Goal: Contribute content: Contribute content

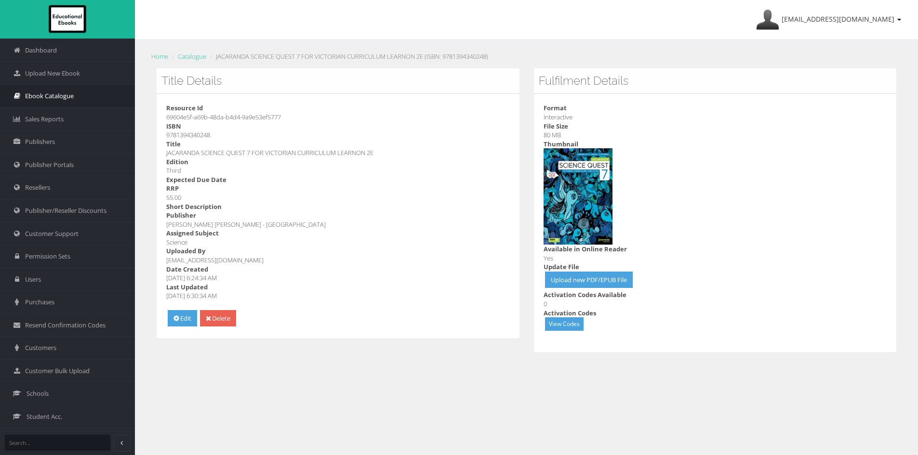
click at [48, 97] on span "Ebook Catalogue" at bounding box center [49, 96] width 49 height 9
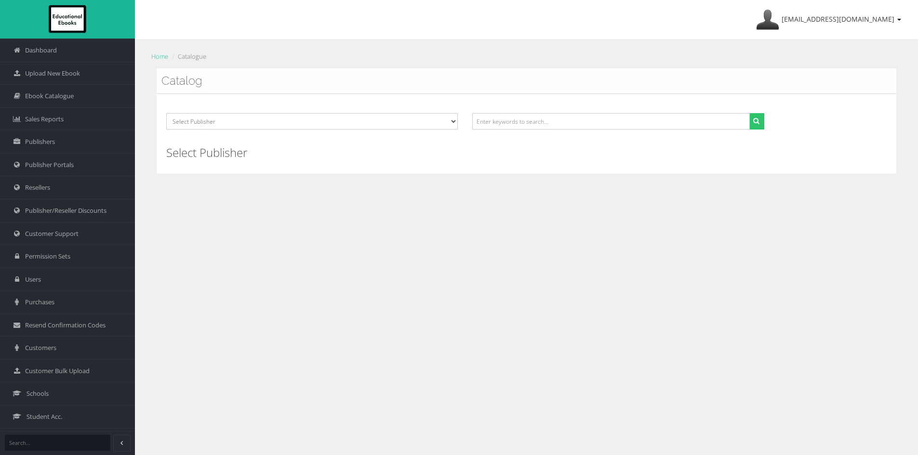
drag, startPoint x: 541, startPoint y: 109, endPoint x: 540, endPoint y: 114, distance: 4.8
click at [541, 109] on div "Select Publisher ATAR Notes SmarterMaths Online Environment Education Victoria …" at bounding box center [527, 133] width 740 height 79
paste input "9781394340248"
click at [540, 119] on input "9781394340248" at bounding box center [610, 121] width 277 height 16
type input "9781394340248"
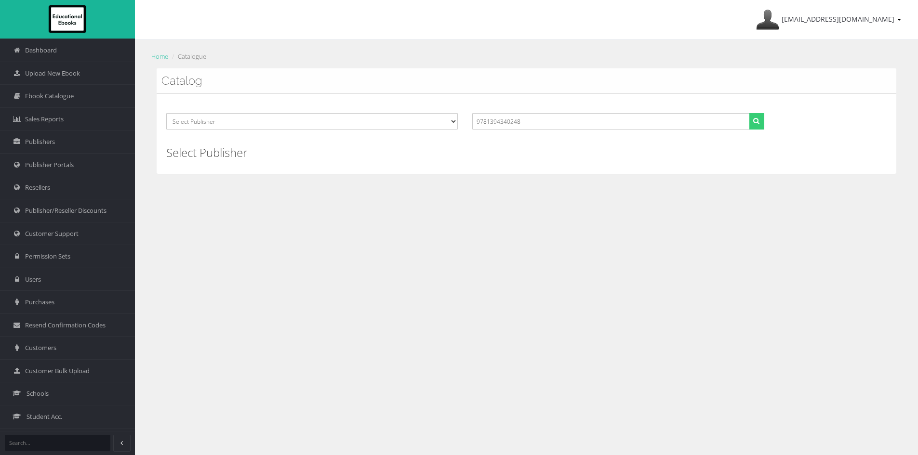
click at [750, 121] on button "submit" at bounding box center [756, 121] width 15 height 16
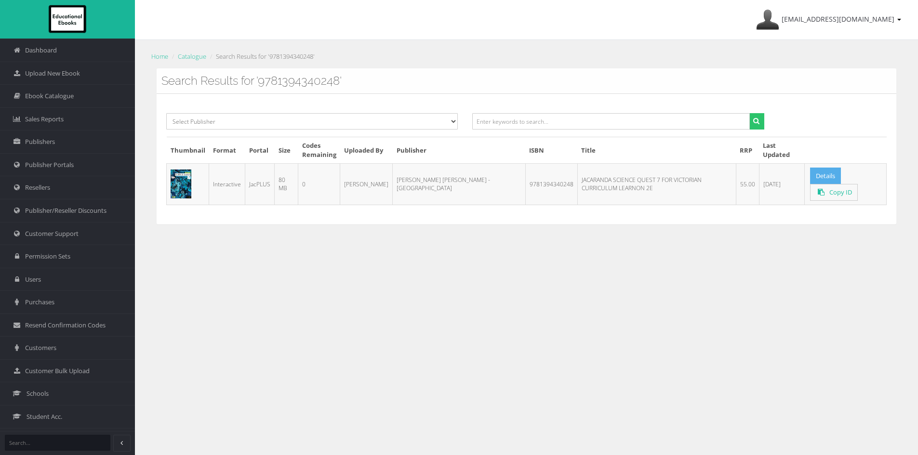
click at [812, 182] on link "Details" at bounding box center [825, 176] width 31 height 17
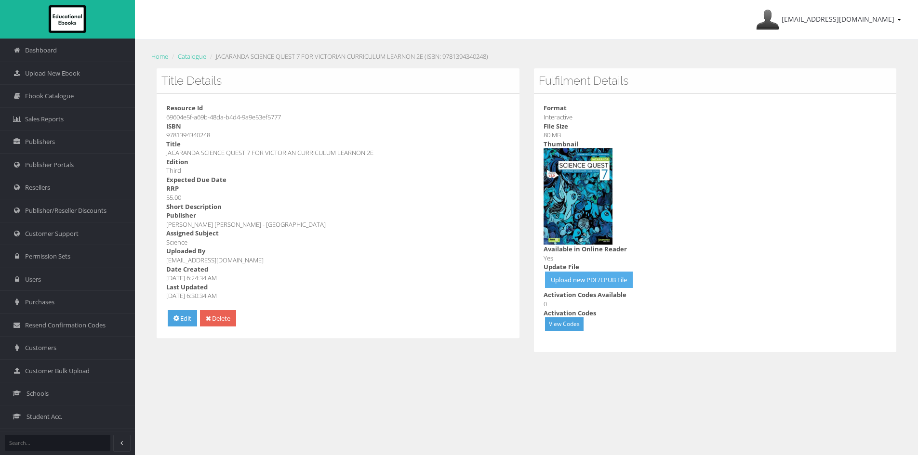
click at [581, 281] on link "Upload new PDF/EPUB File" at bounding box center [589, 280] width 88 height 17
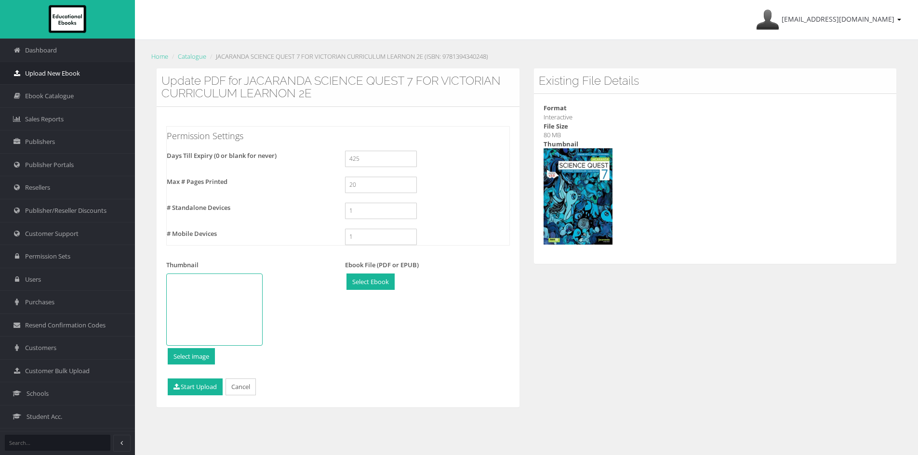
click at [71, 70] on span "Upload New Ebook" at bounding box center [52, 73] width 55 height 9
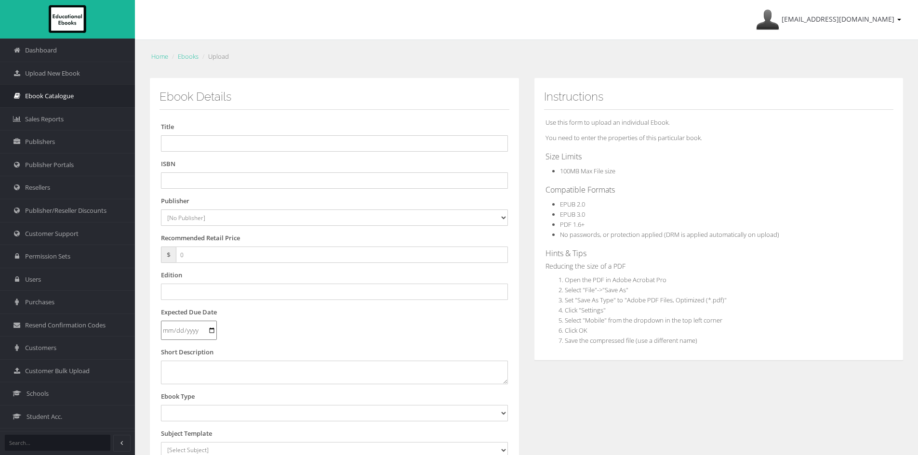
click at [75, 96] on link "Ebook Catalogue" at bounding box center [67, 95] width 135 height 23
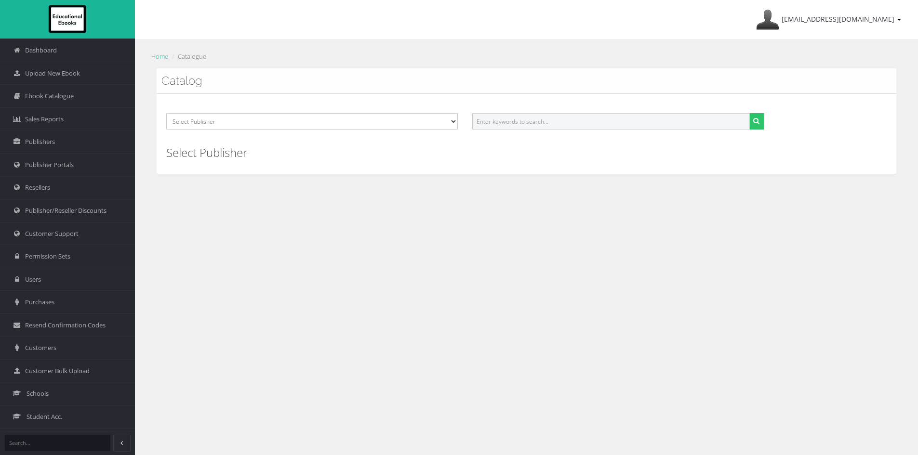
click at [519, 118] on input "text" at bounding box center [610, 121] width 277 height 16
paste input "9781394339488"
type input "9781394339488"
click at [762, 120] on button "submit" at bounding box center [756, 121] width 15 height 16
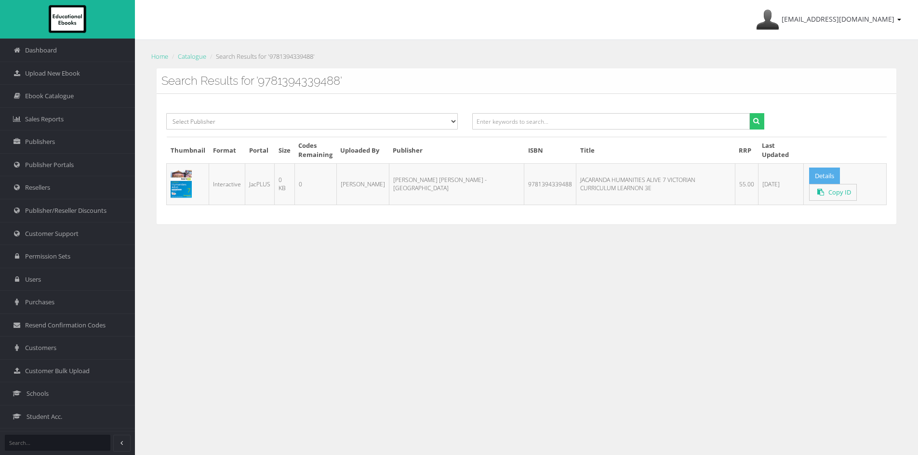
click at [811, 178] on link "Details" at bounding box center [824, 176] width 31 height 17
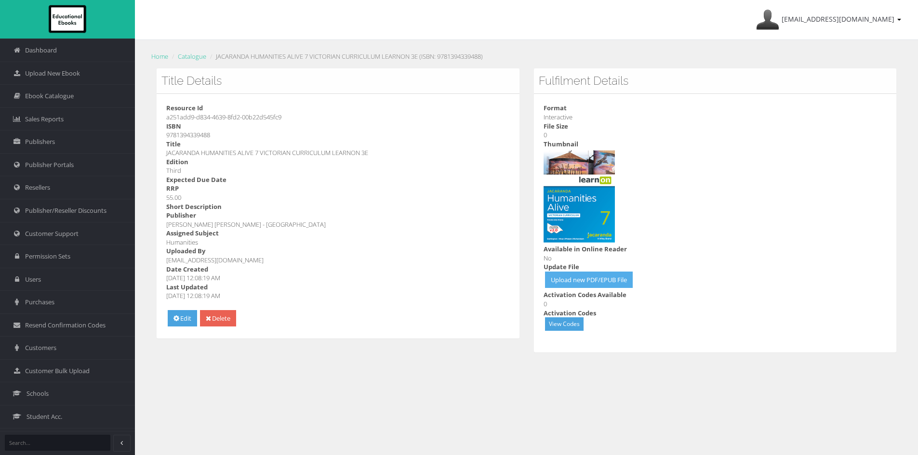
click at [602, 280] on link "Upload new PDF/EPUB File" at bounding box center [589, 280] width 88 height 17
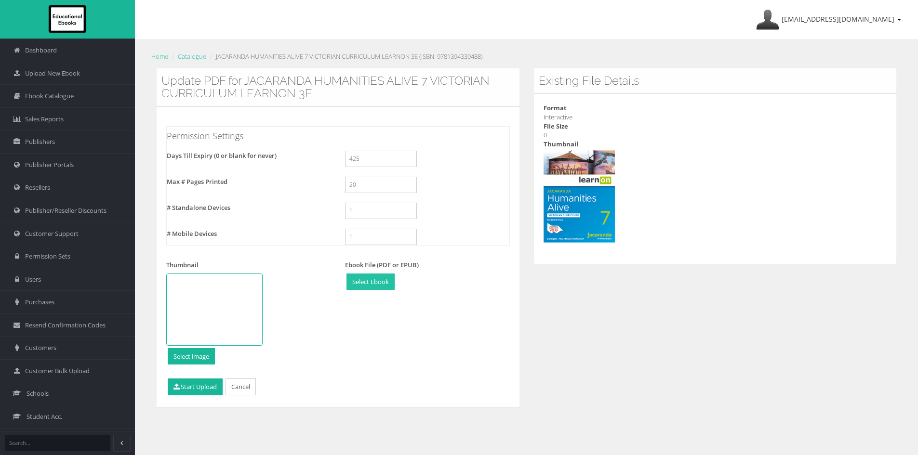
click at [363, 283] on input "file" at bounding box center [370, 282] width 47 height 16
click at [236, 309] on div at bounding box center [214, 310] width 96 height 72
type input "C:\fakepath\9781394339488-interactive.png"
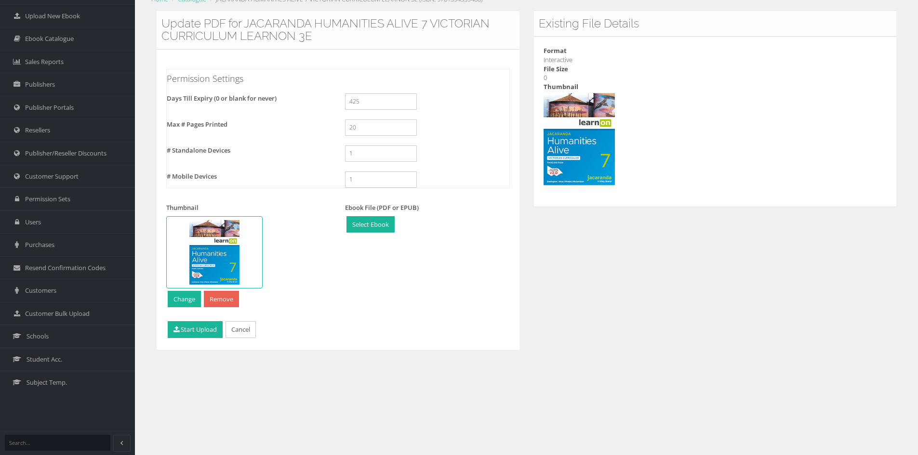
scroll to position [92, 0]
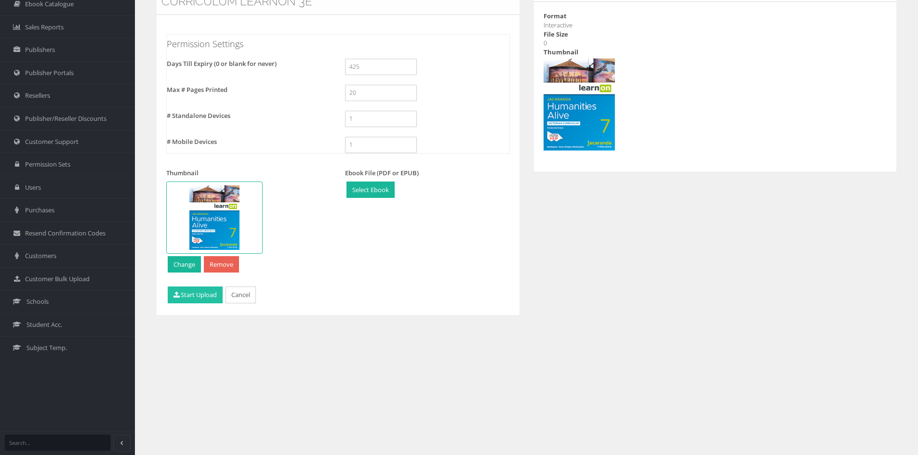
click at [185, 288] on button "Start Upload" at bounding box center [195, 295] width 55 height 17
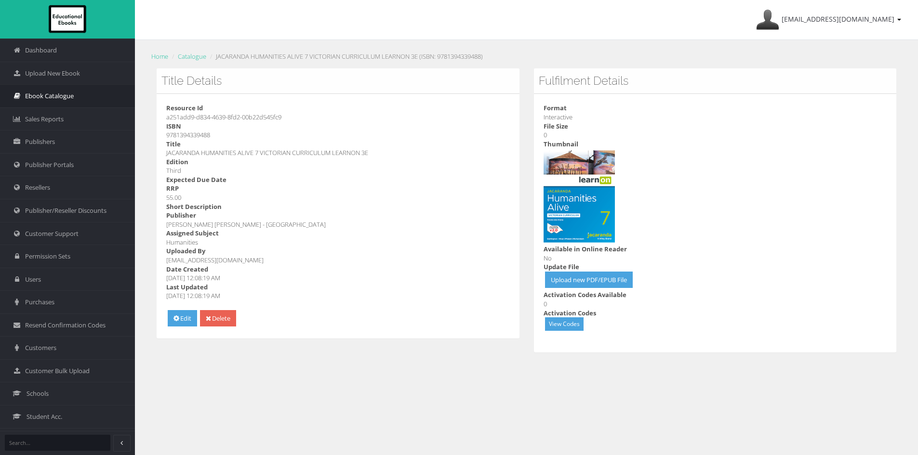
click at [79, 94] on link "Ebook Catalogue" at bounding box center [67, 95] width 135 height 23
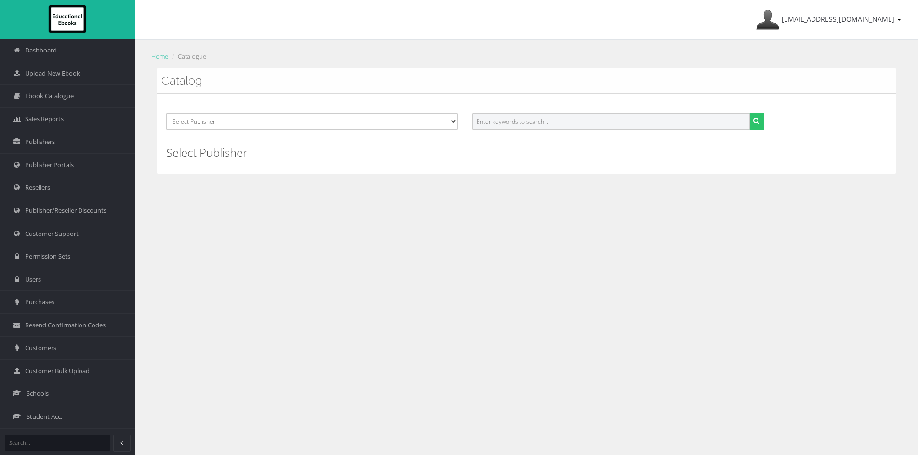
click at [521, 118] on input "text" at bounding box center [610, 121] width 277 height 16
paste input "9781394339556"
type input "9781394339556"
click at [749, 113] on button "submit" at bounding box center [756, 121] width 15 height 16
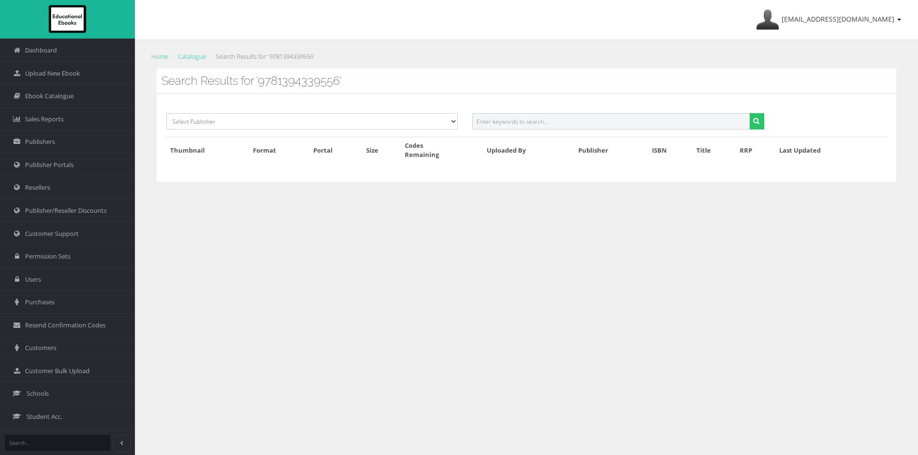
click at [515, 125] on input "text" at bounding box center [610, 121] width 277 height 16
click at [589, 114] on input "text" at bounding box center [610, 121] width 277 height 16
paste input "9781394339488"
type input "9781394339488"
click at [767, 120] on div "9781394339488" at bounding box center [618, 125] width 306 height 24
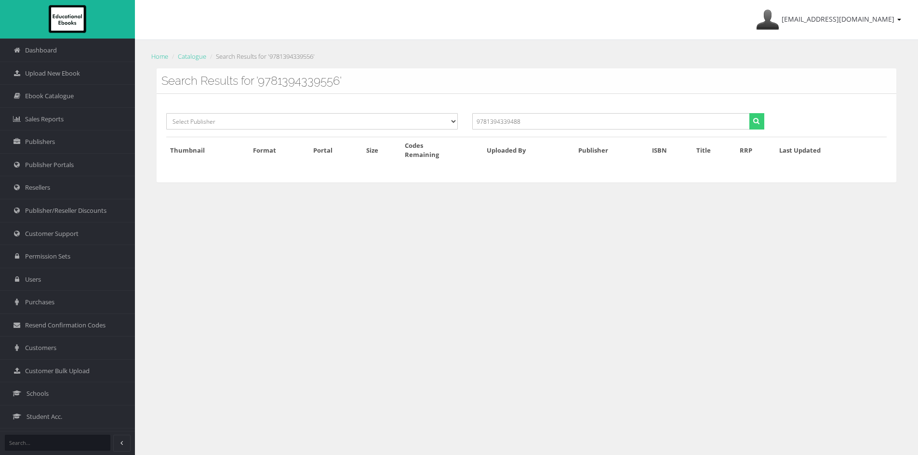
click at [755, 120] on icon "submit" at bounding box center [756, 121] width 6 height 7
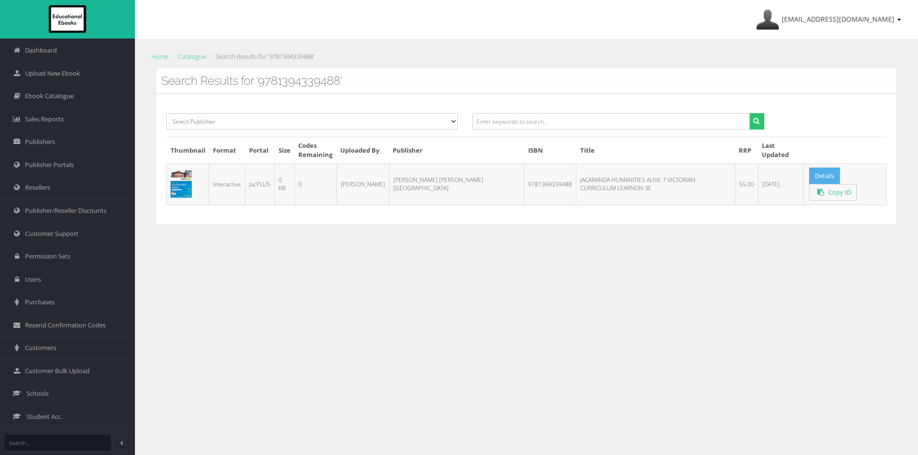
click at [814, 179] on link "Details" at bounding box center [824, 176] width 31 height 17
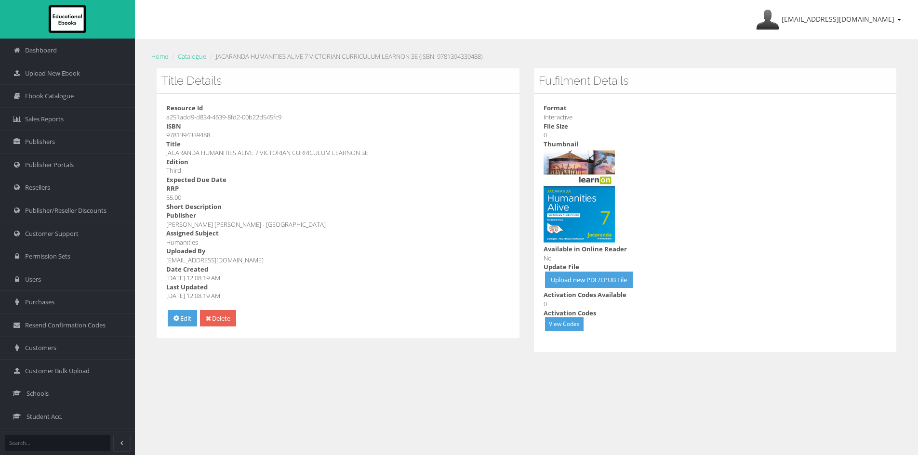
click at [727, 180] on dd at bounding box center [714, 196] width 343 height 96
click at [51, 98] on span "Ebook Catalogue" at bounding box center [49, 96] width 49 height 9
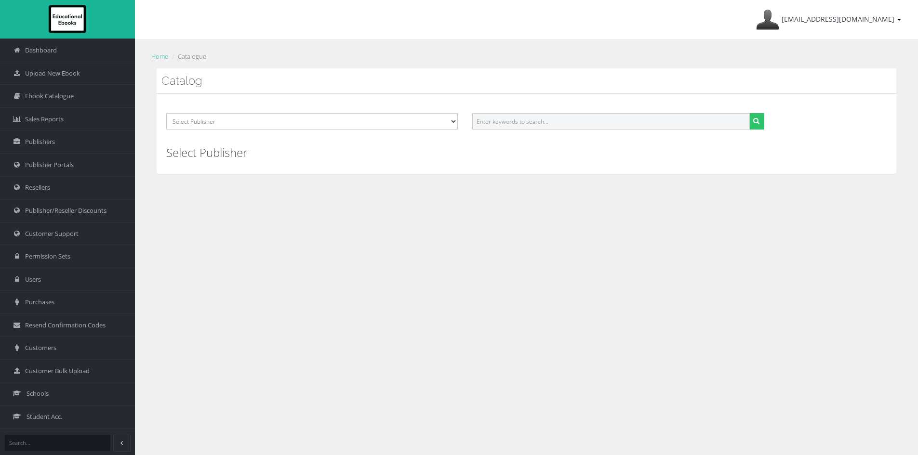
click at [513, 116] on input "text" at bounding box center [610, 121] width 277 height 16
paste input "9781394340248"
type input "9781394340248"
click at [759, 118] on icon "submit" at bounding box center [756, 121] width 6 height 7
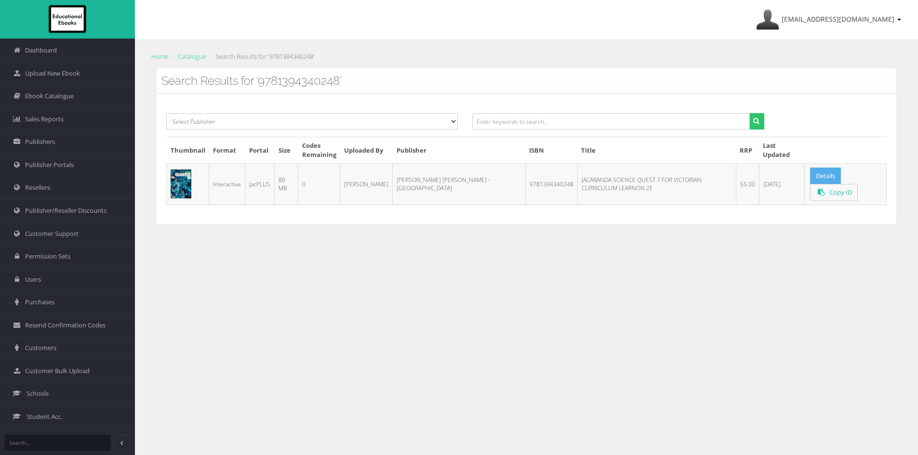
click at [810, 180] on link "Details" at bounding box center [825, 176] width 31 height 17
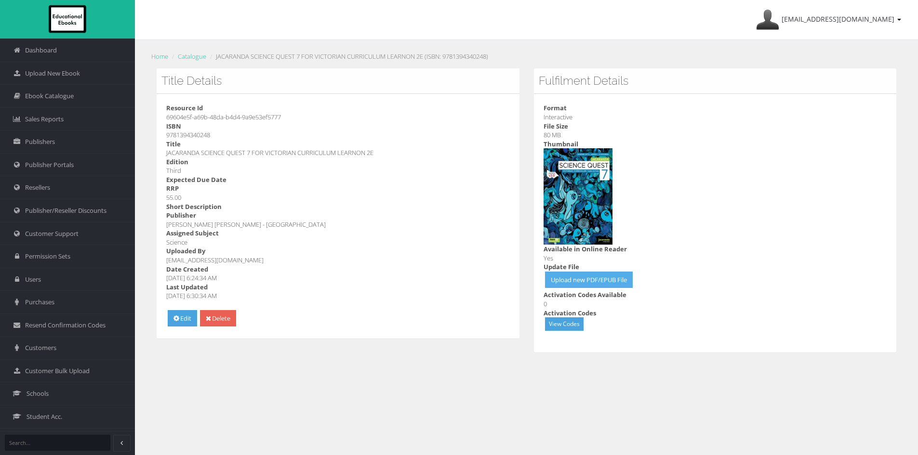
click at [601, 280] on link "Upload new PDF/EPUB File" at bounding box center [589, 280] width 88 height 17
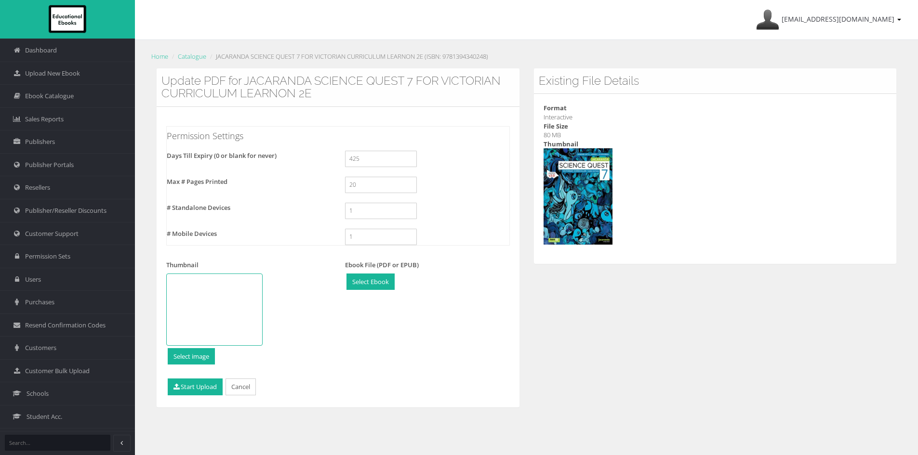
click at [203, 314] on div at bounding box center [214, 310] width 96 height 72
type input "C:\fakepath\9781394340248-interactive.png"
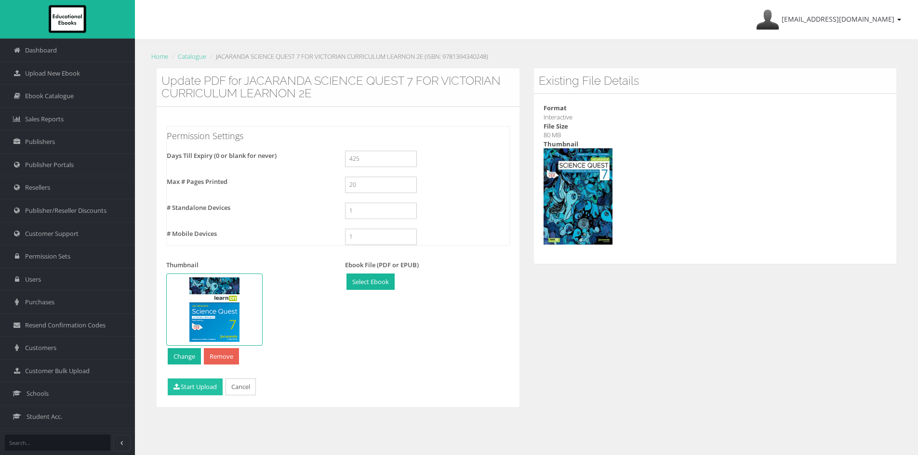
click at [195, 392] on button "Start Upload" at bounding box center [195, 387] width 55 height 17
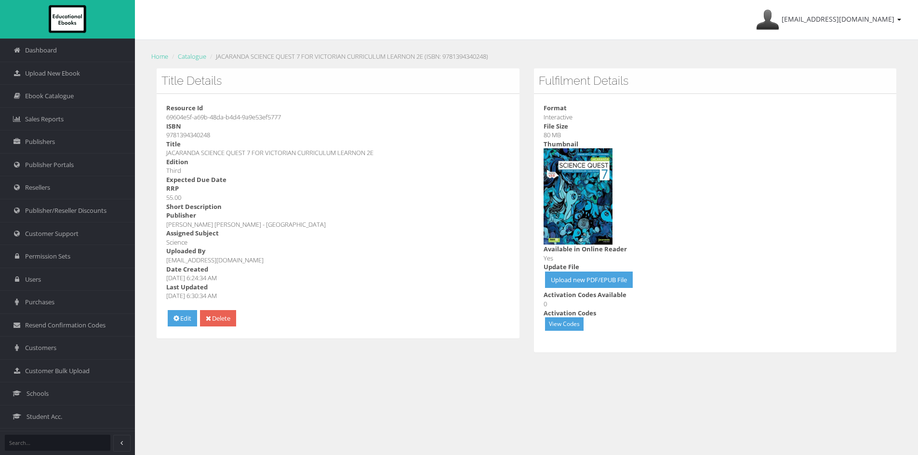
click at [738, 172] on dd at bounding box center [714, 196] width 343 height 96
click at [54, 94] on span "Ebook Catalogue" at bounding box center [49, 96] width 49 height 9
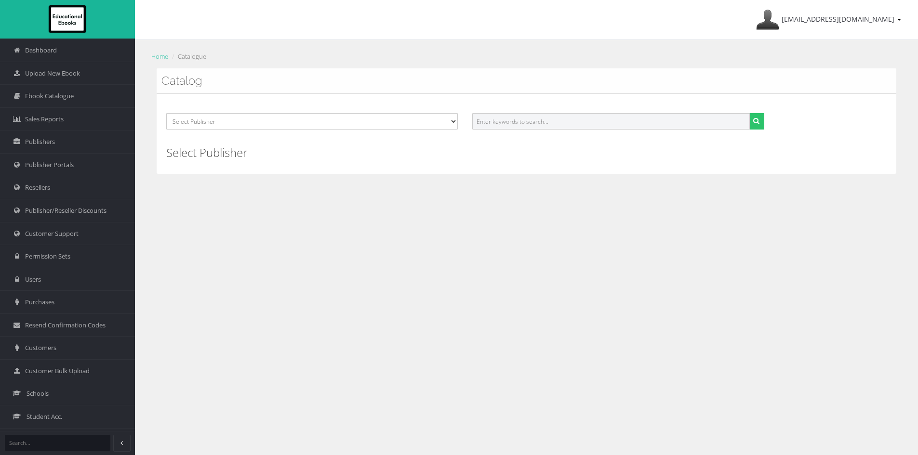
click at [666, 122] on input "text" at bounding box center [610, 121] width 277 height 16
paste input "9781394340316"
type input "9781394340316"
click at [763, 125] on button "submit" at bounding box center [756, 121] width 15 height 16
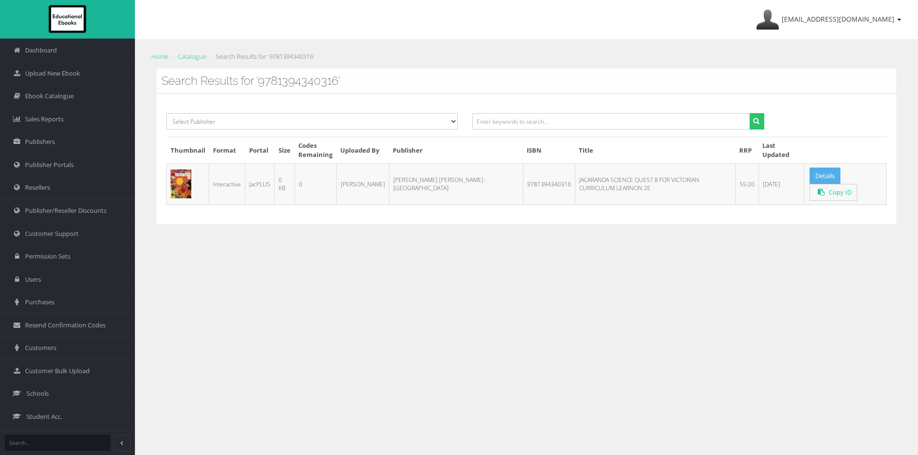
click at [816, 179] on link "Details" at bounding box center [824, 176] width 31 height 17
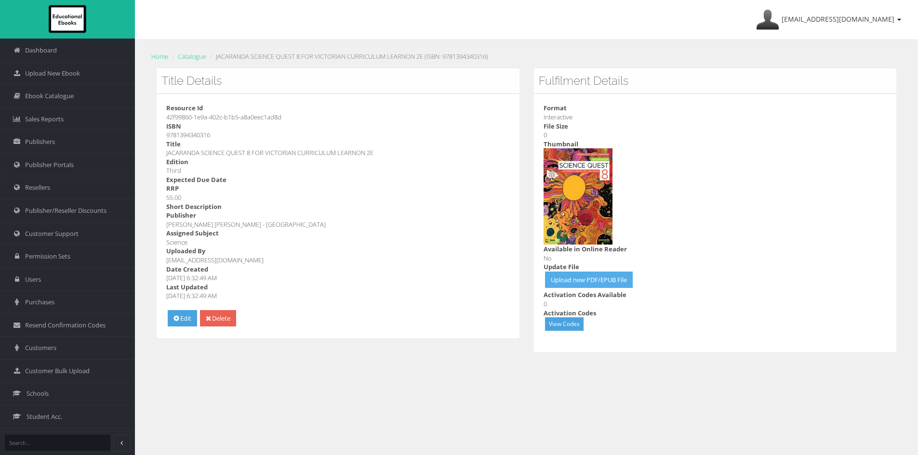
click at [589, 281] on link "Upload new PDF/EPUB File" at bounding box center [589, 280] width 88 height 17
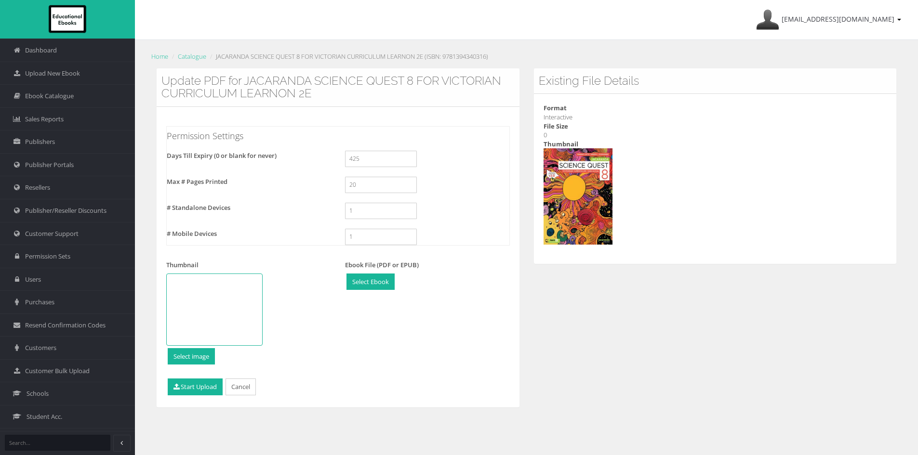
click at [205, 297] on div at bounding box center [214, 310] width 96 height 72
type input "C:\fakepath\Jacaranda Science Quest 8 VC learnON.jpg"
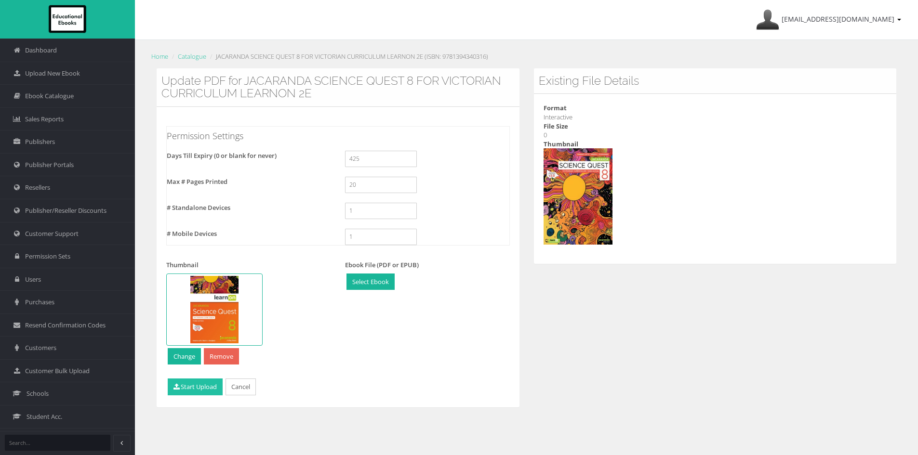
click at [198, 380] on button "Start Upload" at bounding box center [195, 387] width 55 height 17
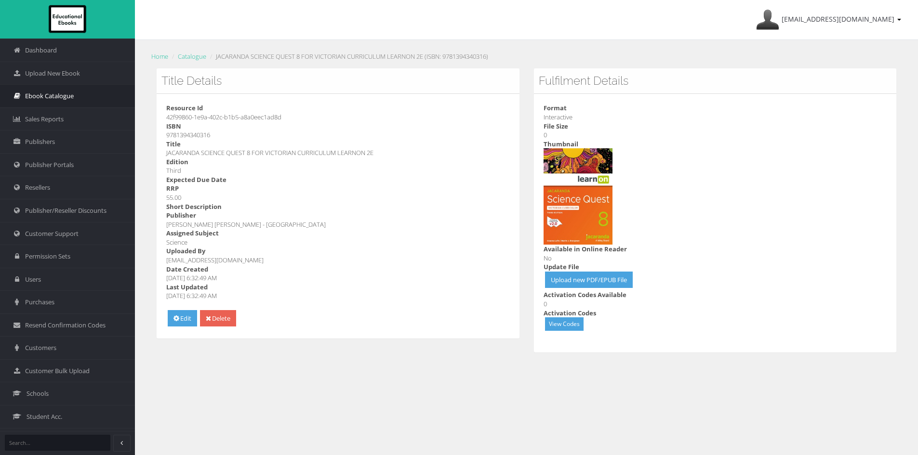
click at [62, 96] on span "Ebook Catalogue" at bounding box center [49, 96] width 49 height 9
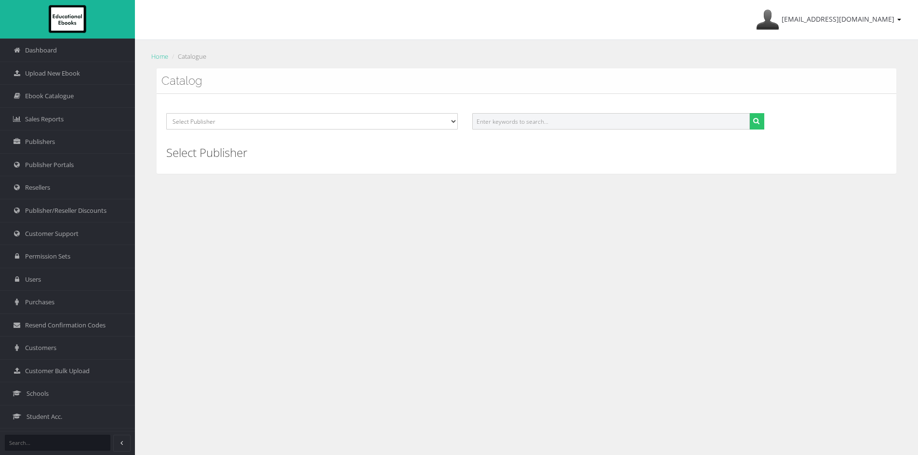
click at [526, 117] on input "text" at bounding box center [610, 121] width 277 height 16
paste input "9781394340385"
type input "9781394340385"
click at [749, 113] on button "submit" at bounding box center [756, 121] width 15 height 16
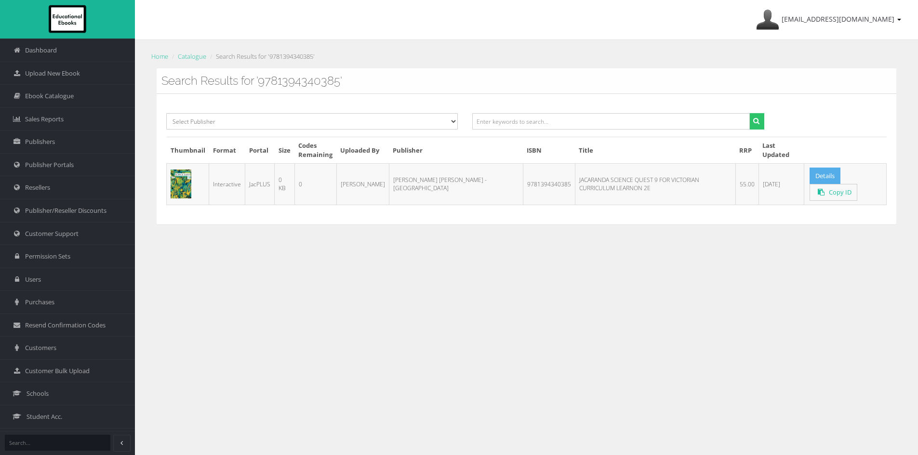
click at [816, 178] on link "Details" at bounding box center [824, 176] width 31 height 17
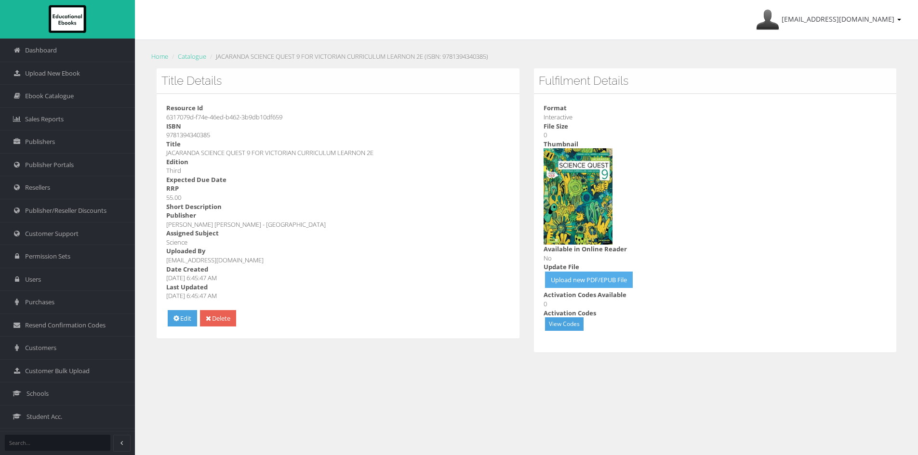
click at [573, 279] on link "Upload new PDF/EPUB File" at bounding box center [589, 280] width 88 height 17
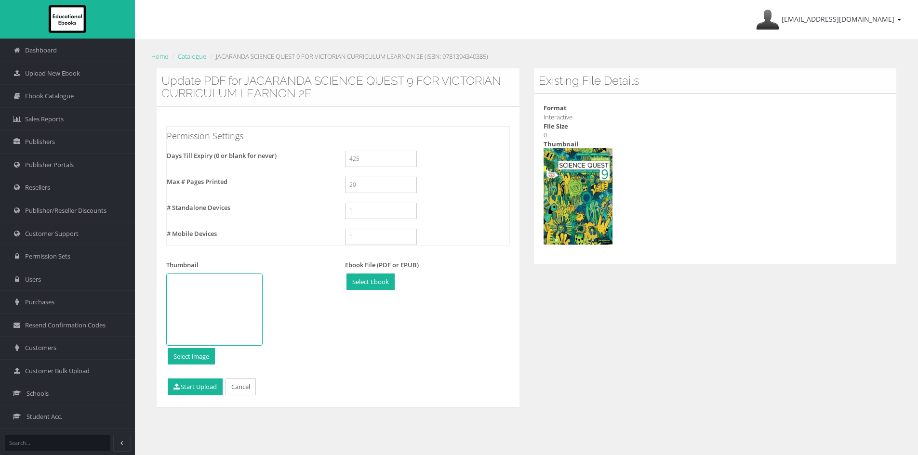
click at [198, 318] on div at bounding box center [214, 310] width 96 height 72
type input "C:\fakepath\Jacaranda Science Quest 9 VC learnON.jpg"
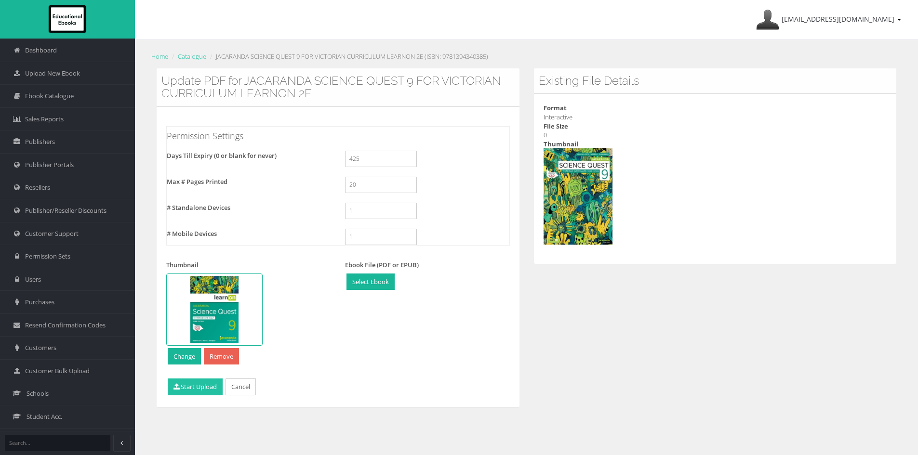
click at [186, 390] on button "Start Upload" at bounding box center [195, 387] width 55 height 17
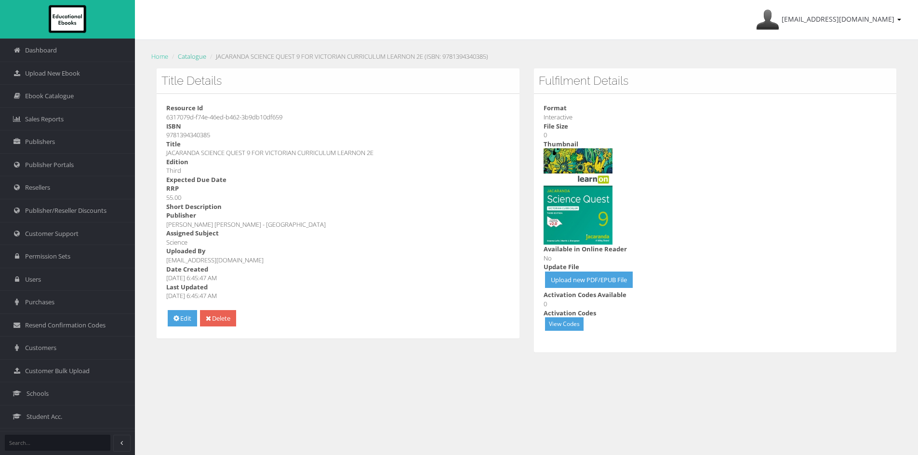
click at [197, 57] on link "Catalogue" at bounding box center [192, 56] width 28 height 9
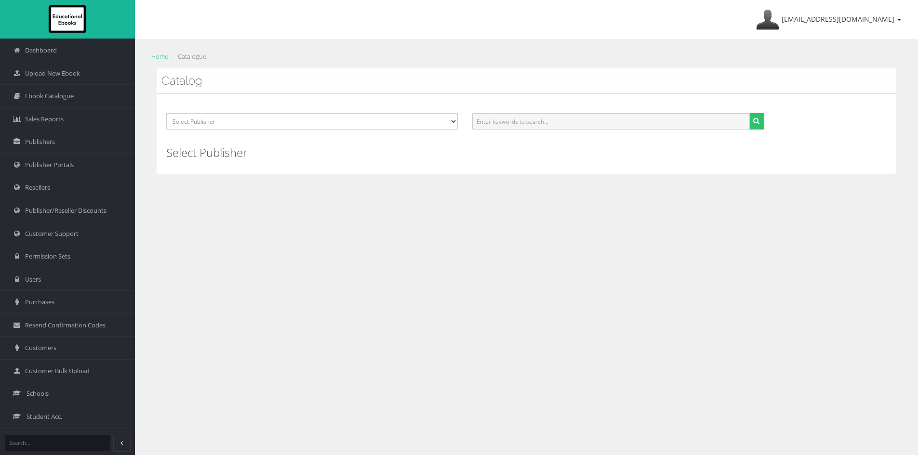
click at [568, 119] on input "text" at bounding box center [610, 121] width 277 height 16
paste input "9781394340453"
type input "9781394340453"
click at [760, 123] on button "submit" at bounding box center [756, 121] width 15 height 16
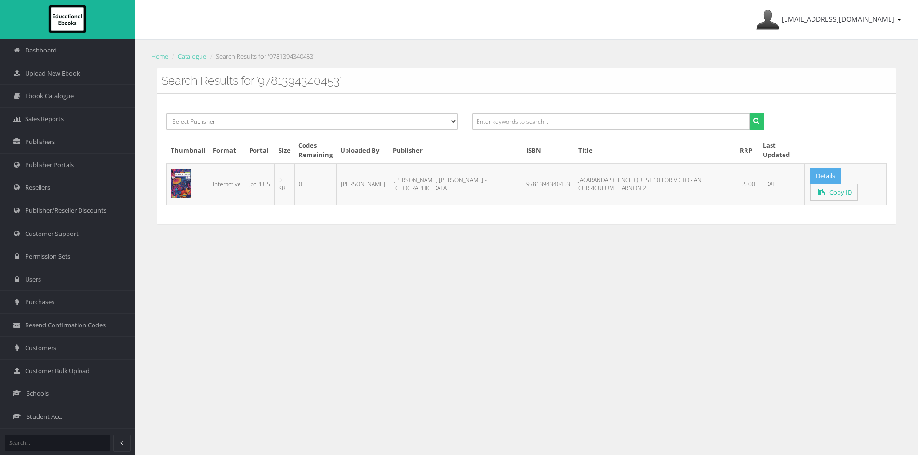
click at [811, 184] on link "Details" at bounding box center [825, 176] width 31 height 17
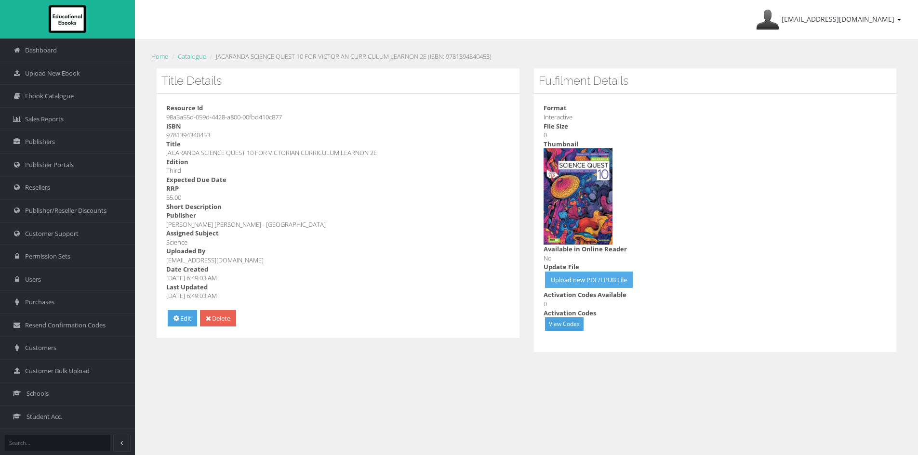
click at [593, 281] on link "Upload new PDF/EPUB File" at bounding box center [589, 280] width 88 height 17
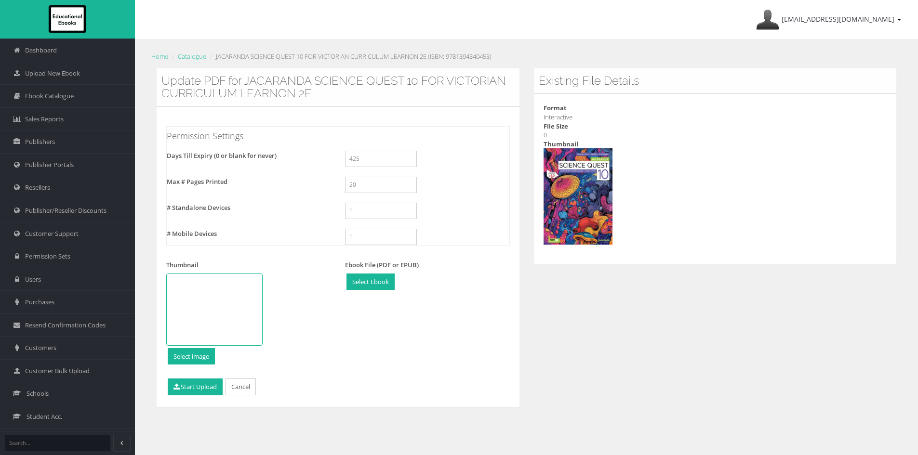
click at [205, 323] on div at bounding box center [214, 310] width 96 height 72
type input "C:\fakepath\Jacaranda Science Quest 10 VC learnON.jpg"
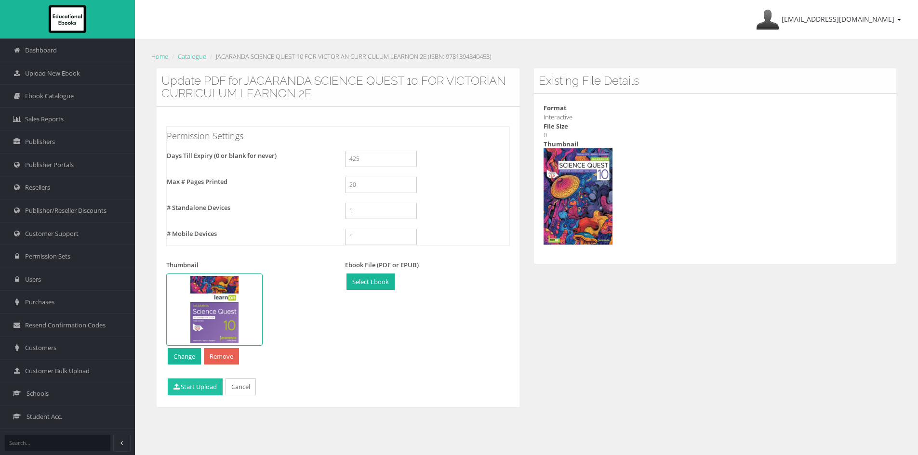
click at [191, 388] on button "Start Upload" at bounding box center [195, 387] width 55 height 17
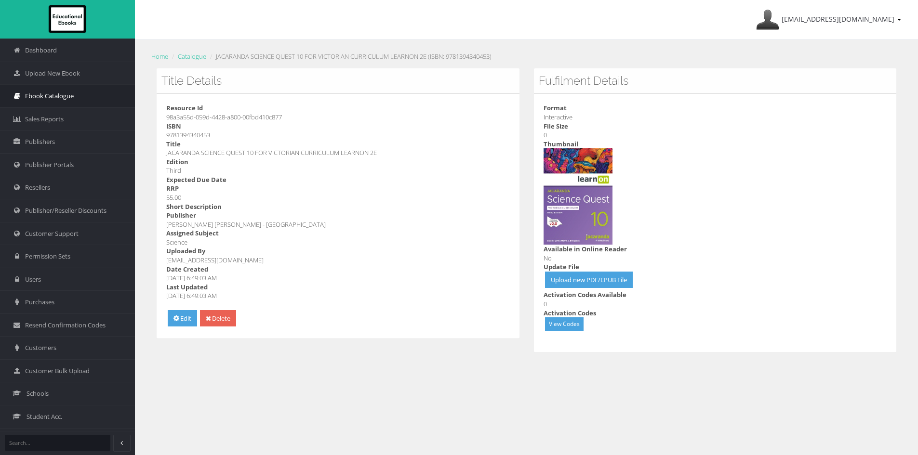
click at [57, 97] on span "Ebook Catalogue" at bounding box center [49, 96] width 49 height 9
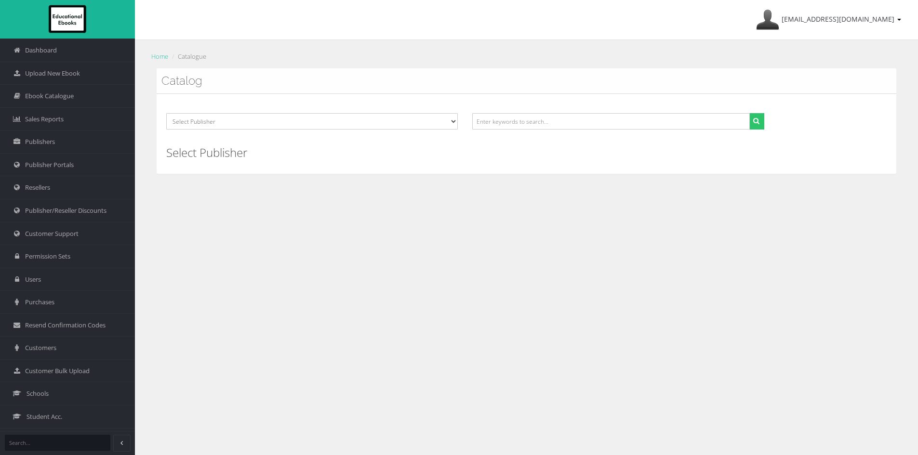
click at [66, 70] on span "Upload New Ebook" at bounding box center [52, 73] width 55 height 9
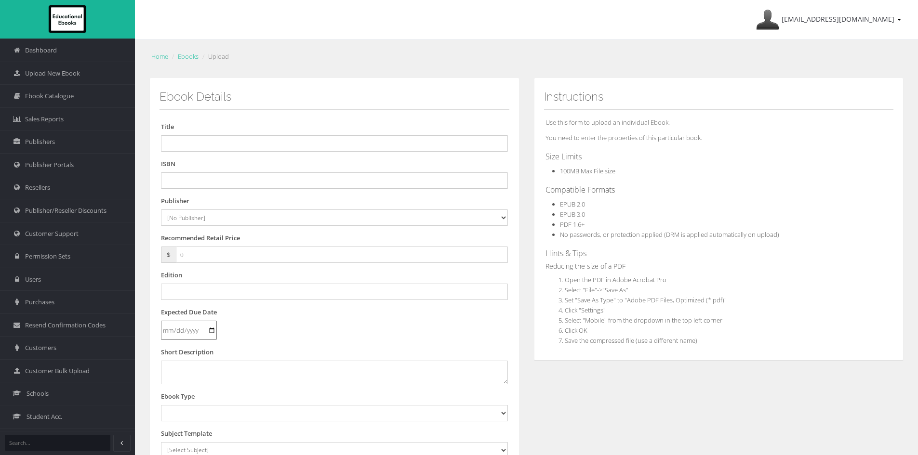
click at [565, 119] on p "Use this form to upload an individual Ebook." at bounding box center [718, 122] width 347 height 11
drag, startPoint x: 177, startPoint y: 188, endPoint x: 210, endPoint y: 181, distance: 34.1
click at [178, 188] on input "text" at bounding box center [334, 180] width 347 height 16
paste input "9781394339518"
type input "9781394339518PDF"
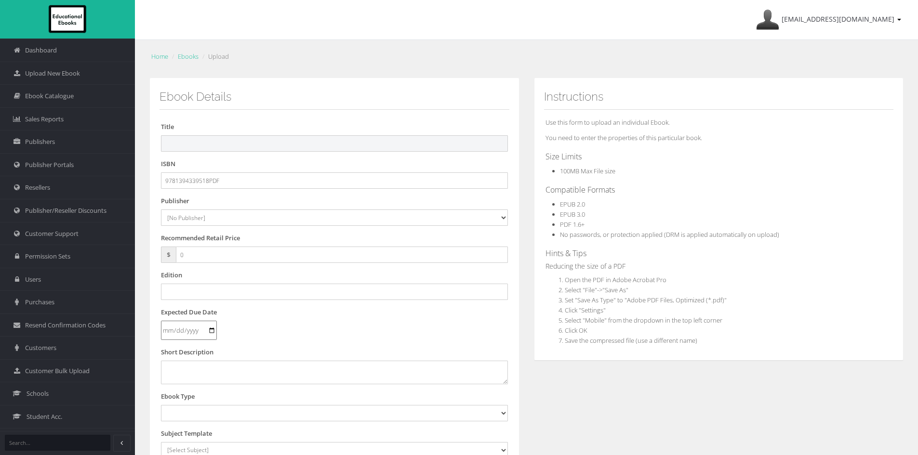
click at [252, 145] on input "text" at bounding box center [334, 143] width 347 height 16
paste input "JACARANDA HUMANITIES ALIVE 8 VICTORIAN CURRICULUM LEARNON TEXTBOOK 3E"
type input "JACARANDA HUMANITIES ALIVE 8 VICTORIAN CURRICULUM LEARNON TEXTBOOK 3E"
click at [199, 219] on select "[No Publisher] Alexander Mackie Allen & Unwin ATAR Notes Auralia - Rising Softw…" at bounding box center [334, 218] width 347 height 16
select select "4ddb3fea-784f-e411-817c-00155d7a4405"
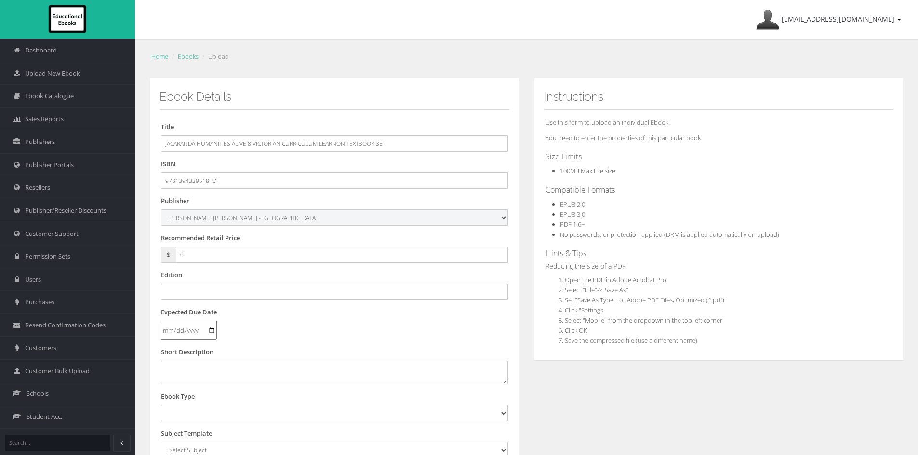
click at [161, 210] on select "[No Publisher] Alexander Mackie Allen & Unwin ATAR Notes Auralia - Rising Softw…" at bounding box center [334, 218] width 347 height 16
click at [205, 292] on input "text" at bounding box center [334, 292] width 347 height 16
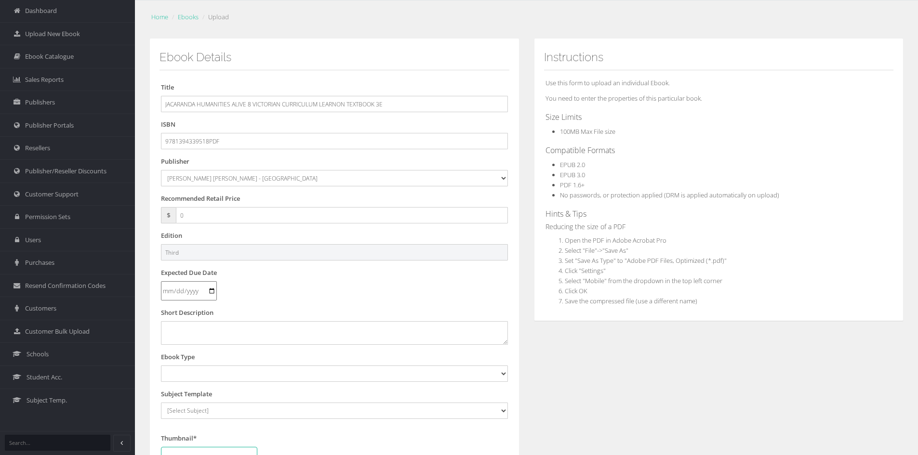
scroll to position [96, 0]
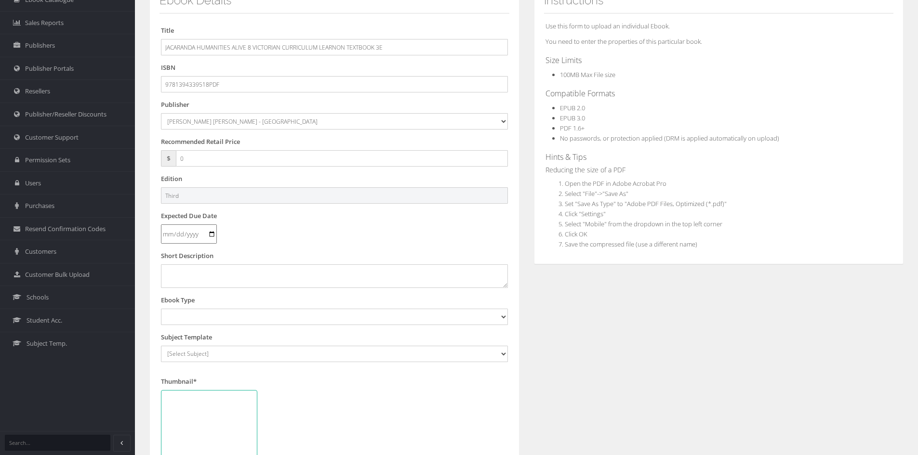
type input "Third"
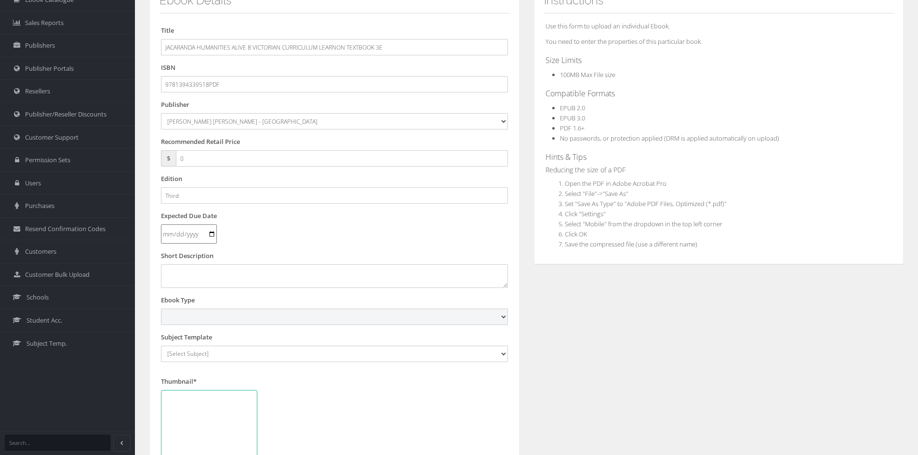
click at [186, 317] on select "Digital Activation Code Protected PDF EEBook - Online and Offline Ebook Interac…" at bounding box center [334, 317] width 347 height 16
select select "3"
click at [161, 309] on select "Digital Activation Code Protected PDF EEBook - Online and Offline Ebook Interac…" at bounding box center [334, 317] width 347 height 16
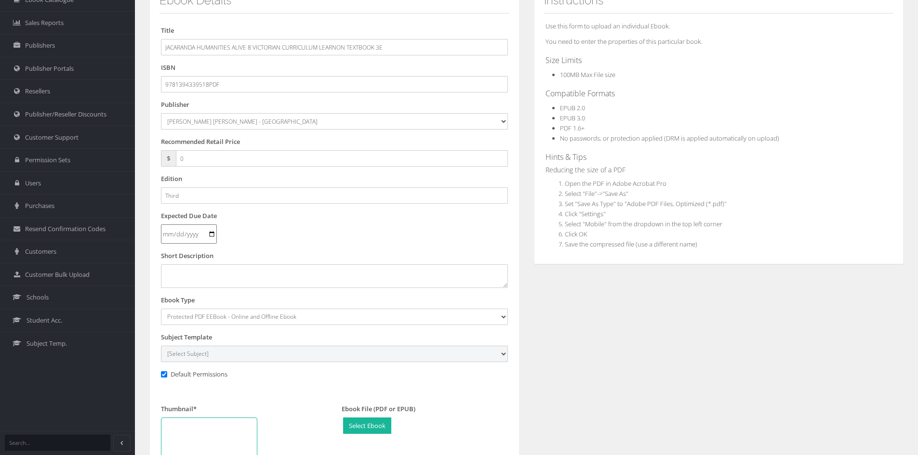
click at [210, 356] on select "[Select Subject] Accounting Agriculture Ancient History Applied Computing Art A…" at bounding box center [334, 354] width 347 height 16
select select "b43ab8d7-135c-ee11-a9bd-0272d098c78b"
click at [161, 346] on select "[Select Subject] Accounting Agriculture Ancient History Applied Computing Art A…" at bounding box center [334, 354] width 347 height 16
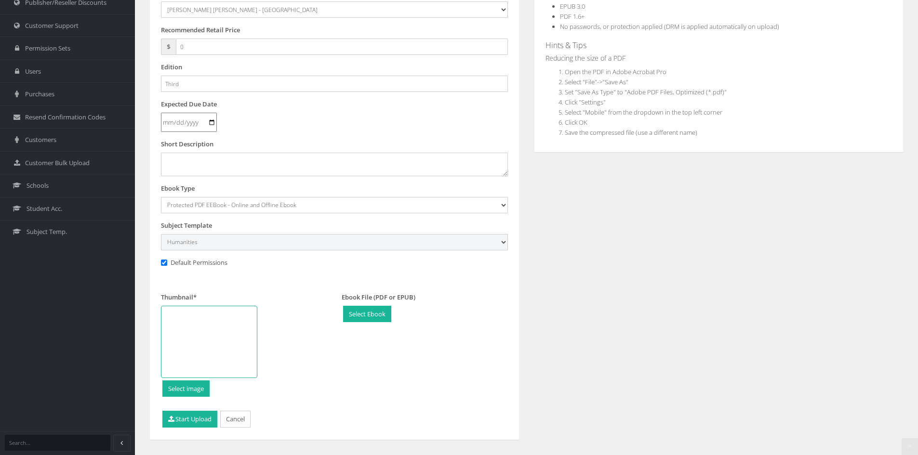
scroll to position [227, 0]
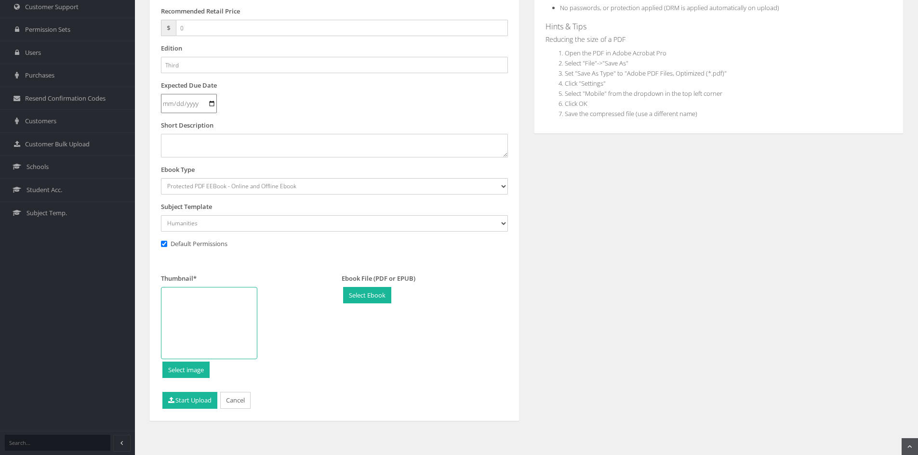
click at [214, 327] on div at bounding box center [209, 323] width 96 height 72
type input "C:\fakepath\Jacaranda Humanities Alive 7 VC.jpg"
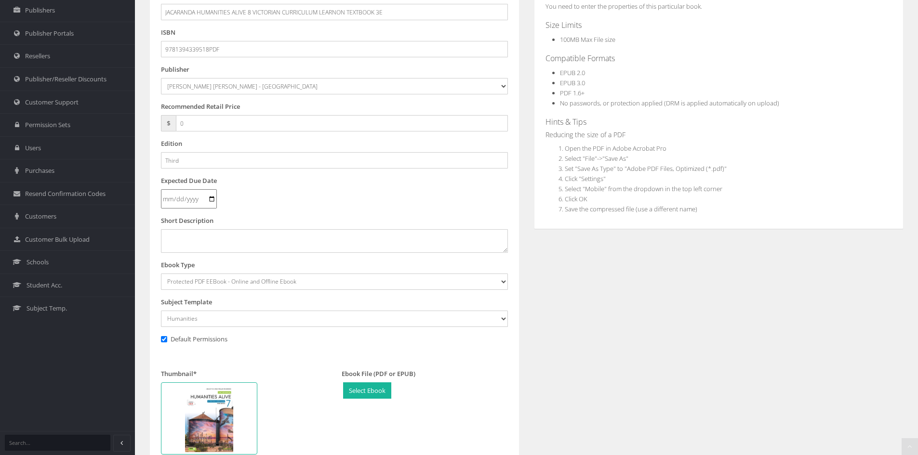
scroll to position [193, 0]
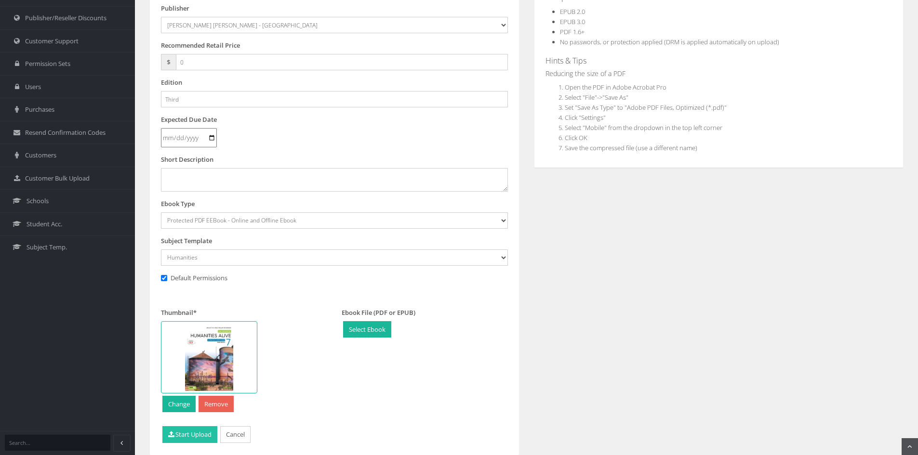
click at [180, 437] on button "Start Upload" at bounding box center [189, 434] width 55 height 17
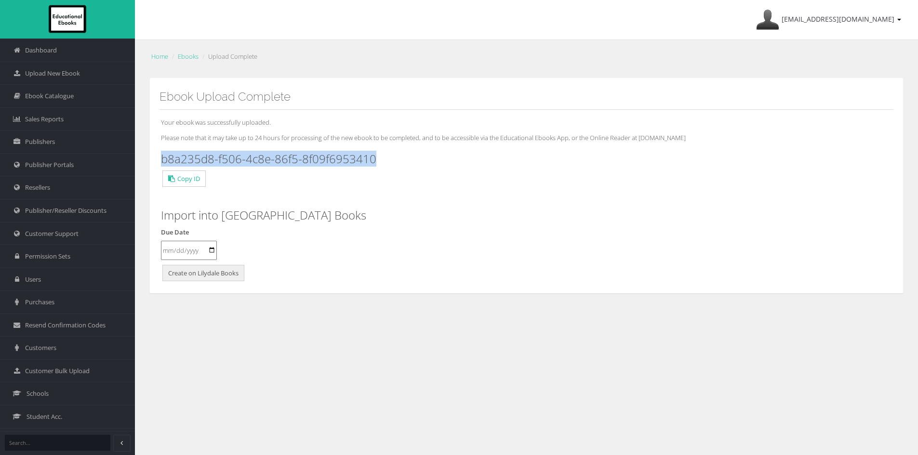
drag, startPoint x: 392, startPoint y: 161, endPoint x: 160, endPoint y: 155, distance: 231.8
click at [160, 155] on div "Your ebook was successfully uploaded. Please note that it may take up to 24 hou…" at bounding box center [526, 197] width 734 height 174
copy h3 "b8a235d8-f506-4c8e-86f5-8f09f6953410"
click at [69, 74] on span "Upload New Ebook" at bounding box center [52, 73] width 55 height 9
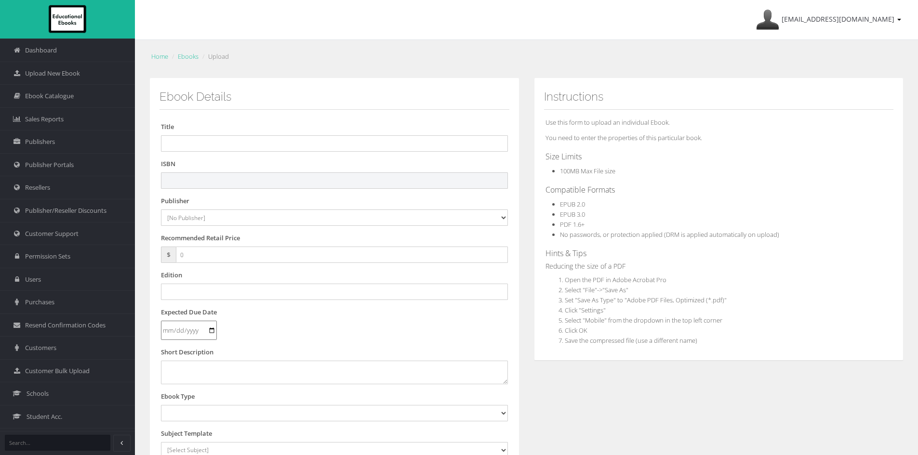
click at [228, 177] on input "text" at bounding box center [334, 180] width 347 height 16
paste input "9781394339556"
type input "9781394339556"
click at [195, 138] on input "text" at bounding box center [334, 143] width 347 height 16
paste input "JACARANDA HUMANITIES ALIVE 8 VICTORIAN CURRICULUM LEARNON 3E (eBook only)"
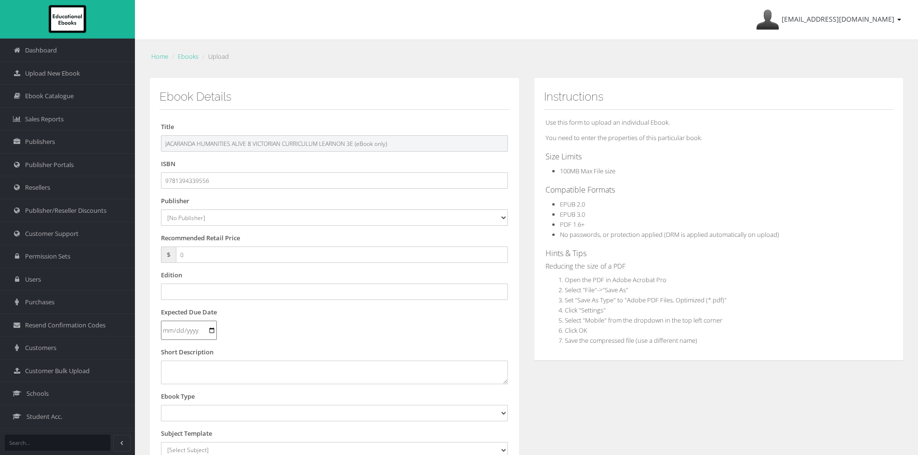
drag, startPoint x: 480, startPoint y: 144, endPoint x: 533, endPoint y: 146, distance: 53.0
click at [533, 146] on div "Ebook Details Title JACARANDA HUMANITIES ALIVE 8 VICTORIAN CURRICULUM LEARNON 3…" at bounding box center [526, 359] width 768 height 562
type input "JACARANDA HUMANITIES ALIVE 8 VICTORIAN CURRICULUM LEARNON 3E"
click at [212, 221] on select "[No Publisher] Alexander Mackie Allen & Unwin ATAR Notes Auralia - Rising Softw…" at bounding box center [334, 218] width 347 height 16
select select "4ddb3fea-784f-e411-817c-00155d7a4405"
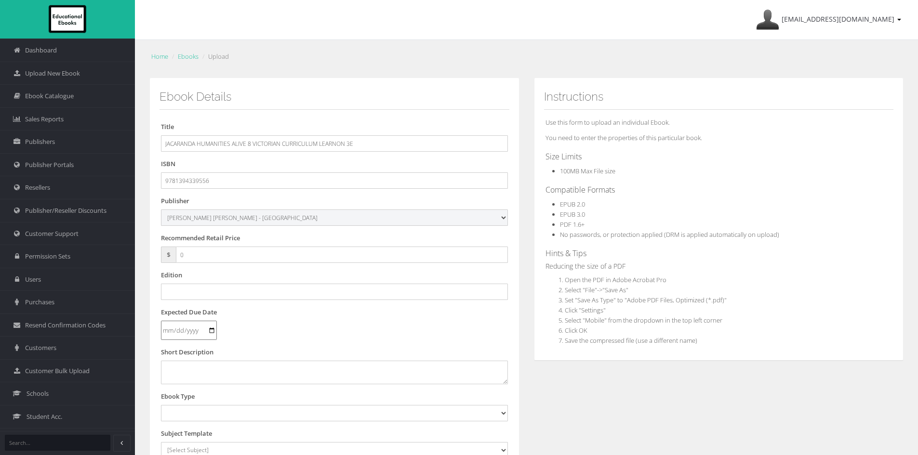
click at [161, 210] on select "[No Publisher] Alexander Mackie Allen & Unwin ATAR Notes Auralia - Rising Softw…" at bounding box center [334, 218] width 347 height 16
drag, startPoint x: 198, startPoint y: 253, endPoint x: 155, endPoint y: 251, distance: 42.9
click at [155, 251] on div "Ebook Details Title JACARANDA HUMANITIES ALIVE 8 VICTORIAN CURRICULUM LEARNON 3…" at bounding box center [334, 349] width 370 height 543
type input "55"
click at [224, 294] on input "text" at bounding box center [334, 292] width 347 height 16
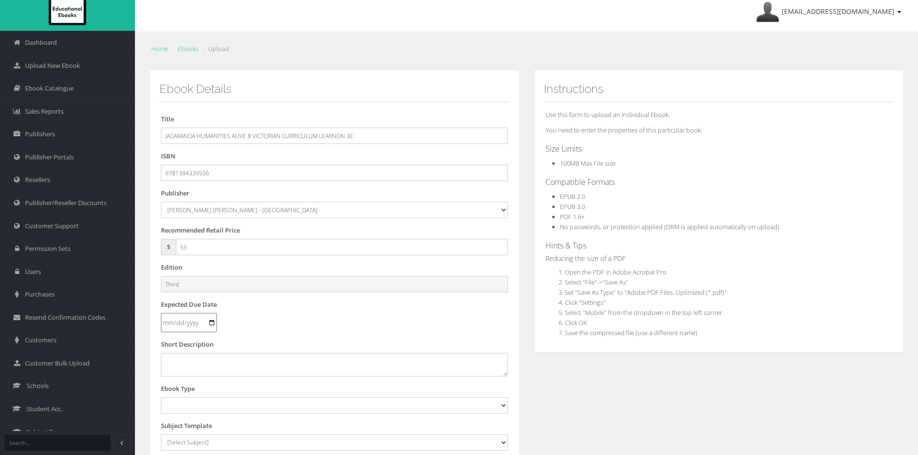
scroll to position [145, 0]
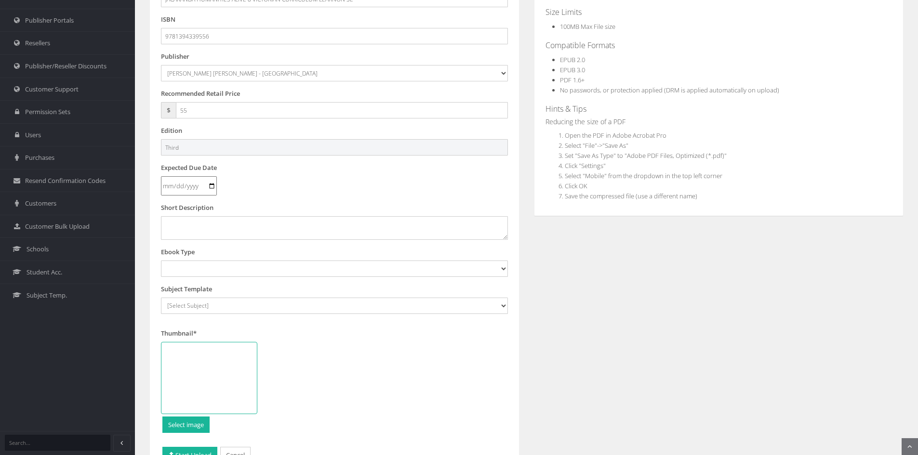
type input "Third"
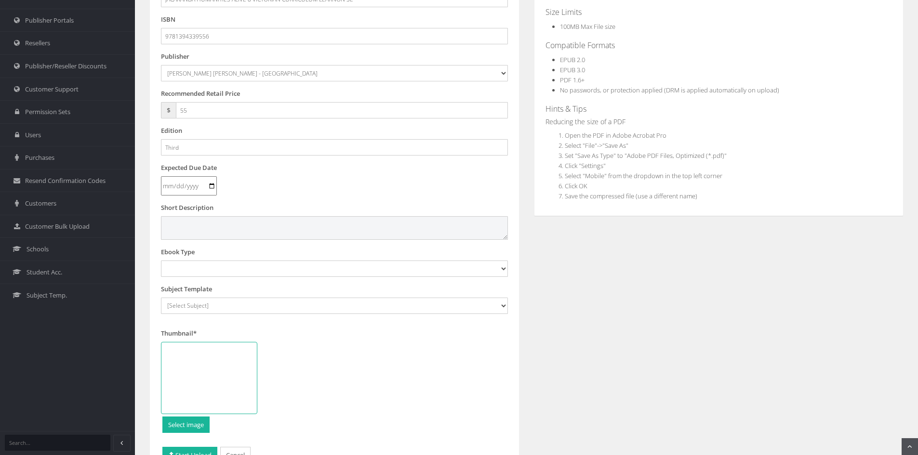
click at [238, 226] on textarea at bounding box center [334, 227] width 347 height 23
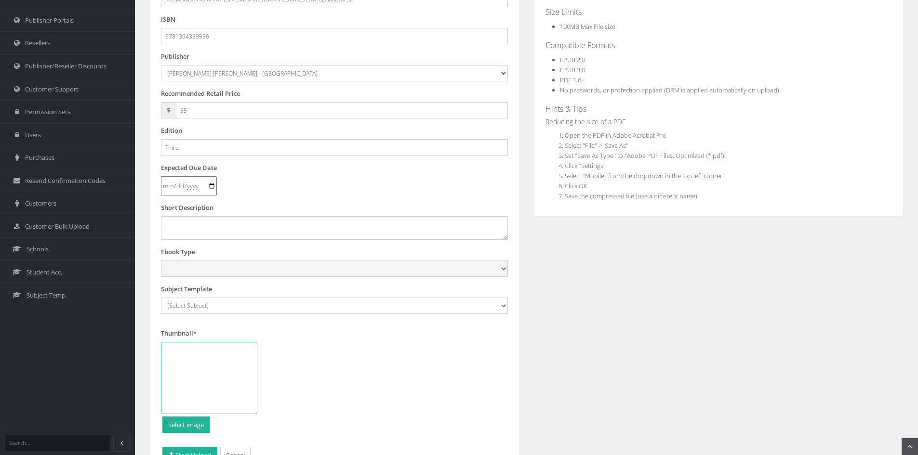
click at [219, 270] on select "Digital Activation Code Protected PDF EEBook - Online and Offline Ebook Interac…" at bounding box center [334, 269] width 347 height 16
select select "4"
click at [161, 261] on select "Digital Activation Code Protected PDF EEBook - Online and Offline Ebook Interac…" at bounding box center [334, 269] width 347 height 16
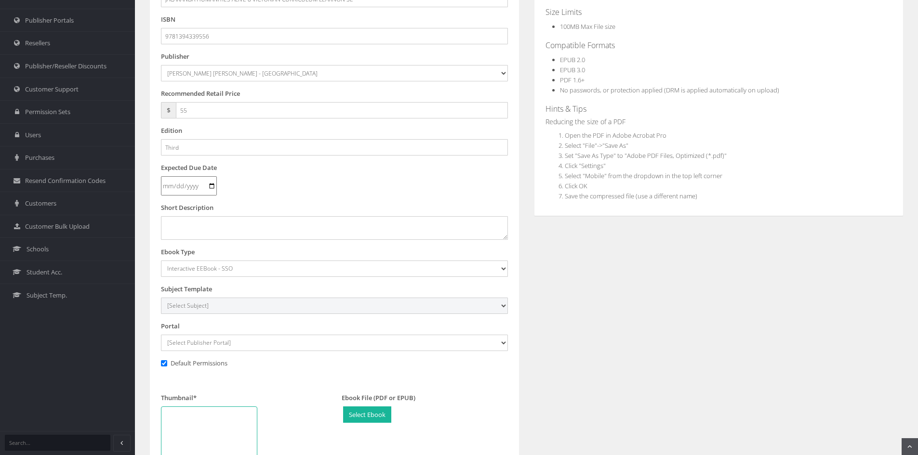
click at [200, 307] on select "[Select Subject] Accounting Agriculture Ancient History Applied Computing Art A…" at bounding box center [334, 306] width 347 height 16
select select "b43ab8d7-135c-ee11-a9bd-0272d098c78b"
click at [161, 298] on select "[Select Subject] Accounting Agriculture Ancient History Applied Computing Art A…" at bounding box center [334, 306] width 347 height 16
click at [201, 345] on select "[Select Publisher Portal] Listening Beyond Hearing (LBH) ATAR Notes+ SmarterMat…" at bounding box center [334, 343] width 347 height 16
select select "ddb4b139-794f-e411-817c-00155d7a4405"
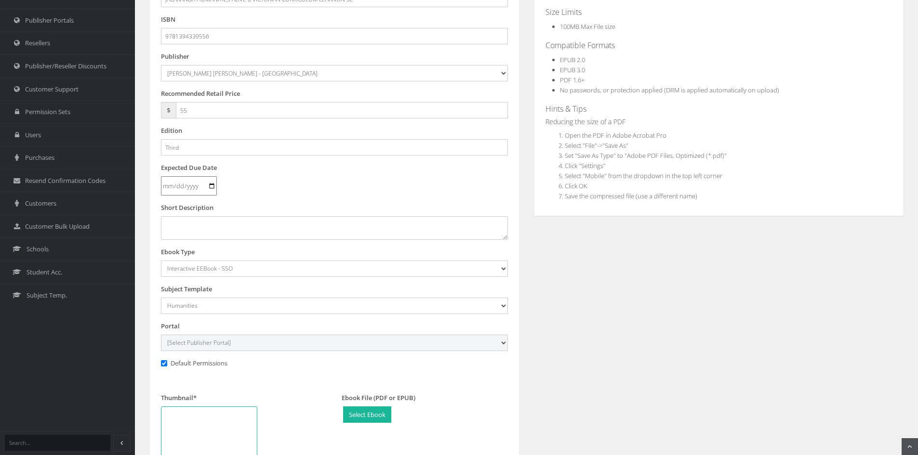
click at [161, 335] on select "[Select Publisher Portal] Listening Beyond Hearing (LBH) ATAR Notes+ SmarterMat…" at bounding box center [334, 343] width 347 height 16
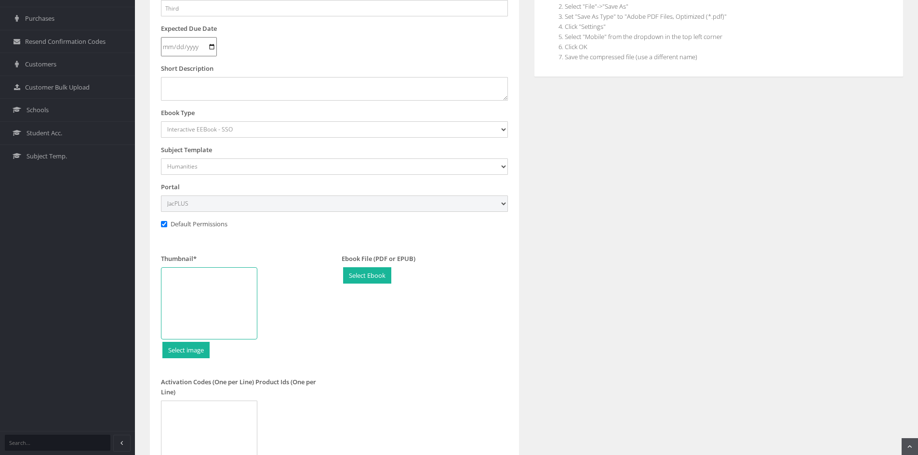
scroll to position [289, 0]
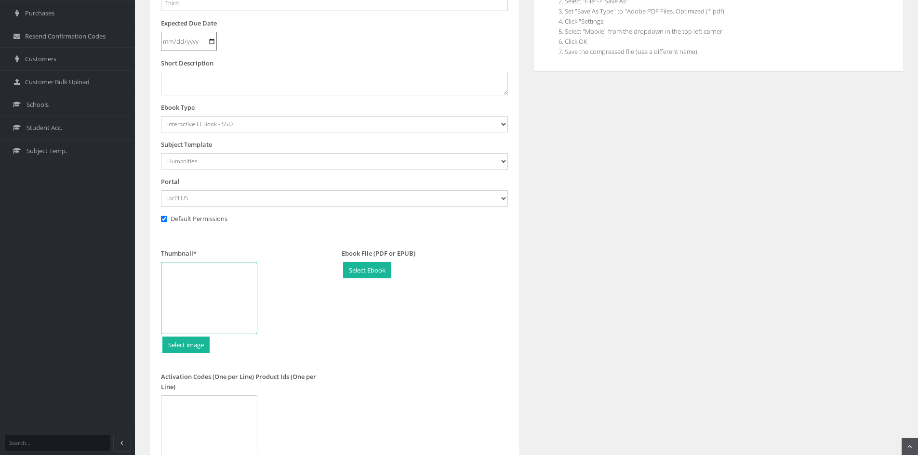
click at [217, 282] on div at bounding box center [209, 298] width 96 height 72
type input "C:\fakepath\9781394339525.jpg"
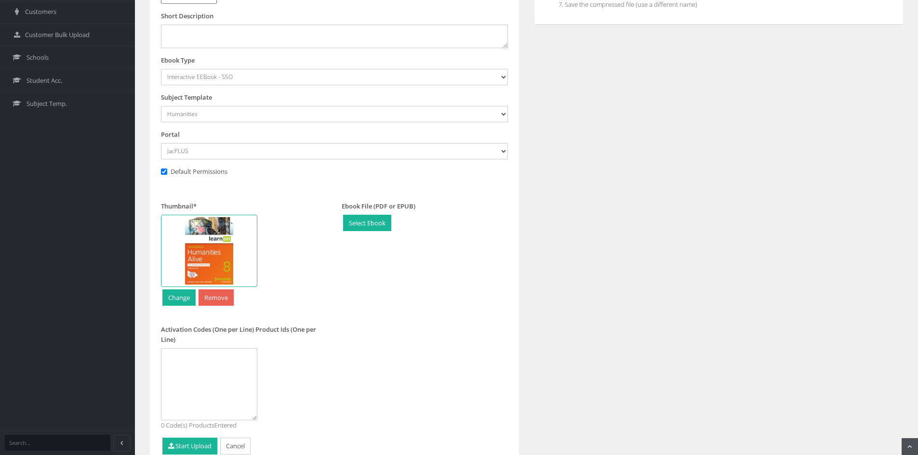
scroll to position [382, 0]
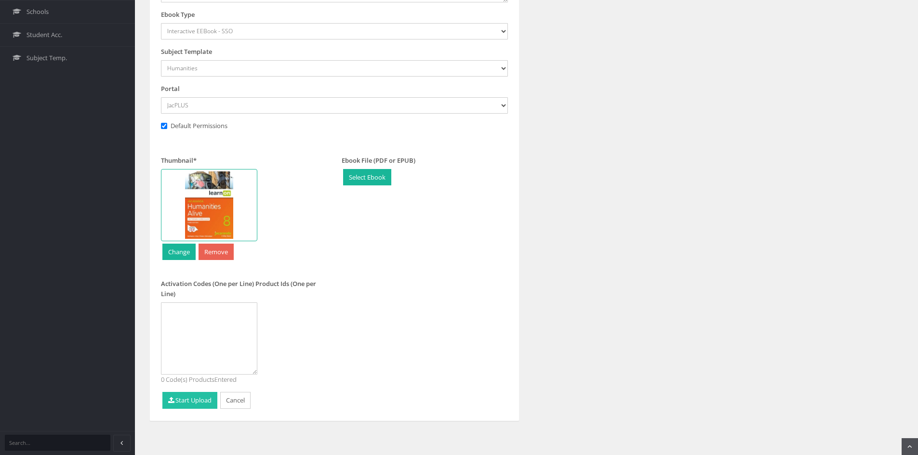
click at [203, 399] on button "Start Upload" at bounding box center [189, 400] width 55 height 17
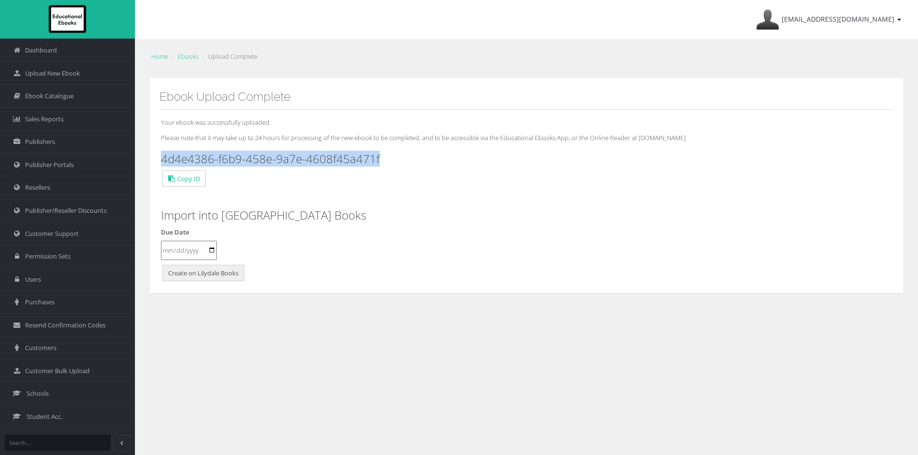
drag, startPoint x: 378, startPoint y: 158, endPoint x: 163, endPoint y: 158, distance: 214.9
click at [163, 158] on h3 "4d4e4386-f6b9-458e-9a7e-4608f45a471f" at bounding box center [526, 159] width 731 height 13
copy h3 "4d4e4386-f6b9-458e-9a7e-4608f45a471f"
click at [53, 97] on span "Ebook Catalogue" at bounding box center [49, 96] width 49 height 9
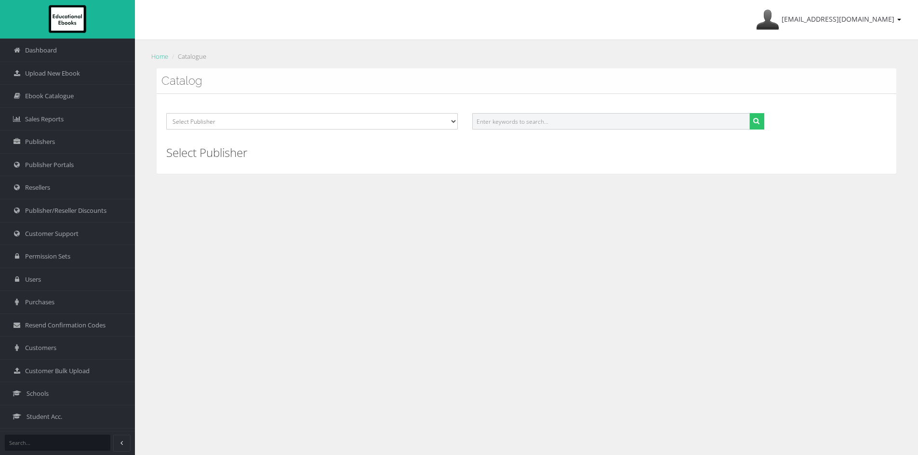
click at [518, 119] on input "text" at bounding box center [610, 121] width 277 height 16
paste input "JACARANDA SCIENCE QUEST"
type input "JACARANDA SCIENCE QUEST"
click at [761, 122] on button "submit" at bounding box center [756, 121] width 15 height 16
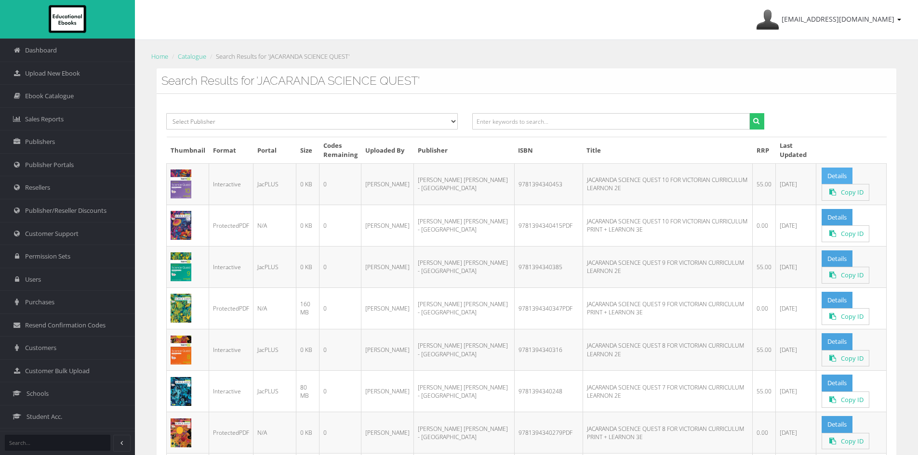
click at [829, 174] on link "Details" at bounding box center [836, 176] width 31 height 17
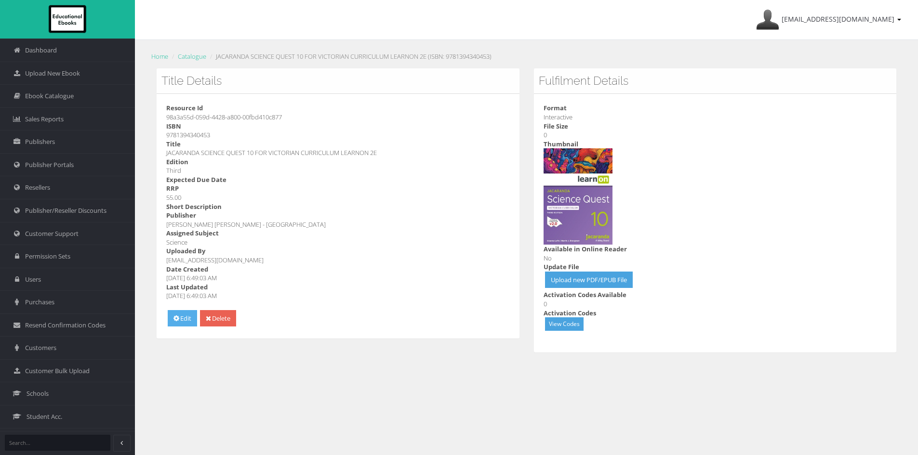
click at [173, 317] on icon at bounding box center [176, 318] width 6 height 7
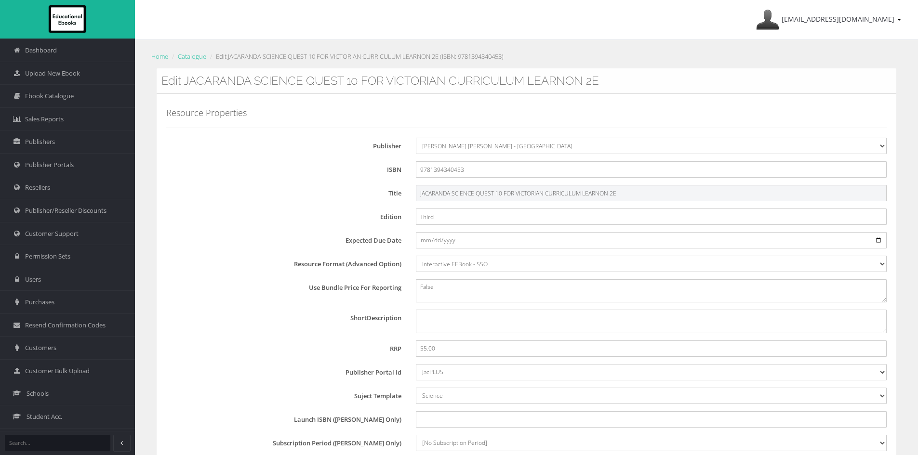
click at [614, 192] on input "JACARANDA SCIENCE QUEST 10 FOR VICTORIAN CURRICULUM LEARNON 2E" at bounding box center [651, 193] width 471 height 16
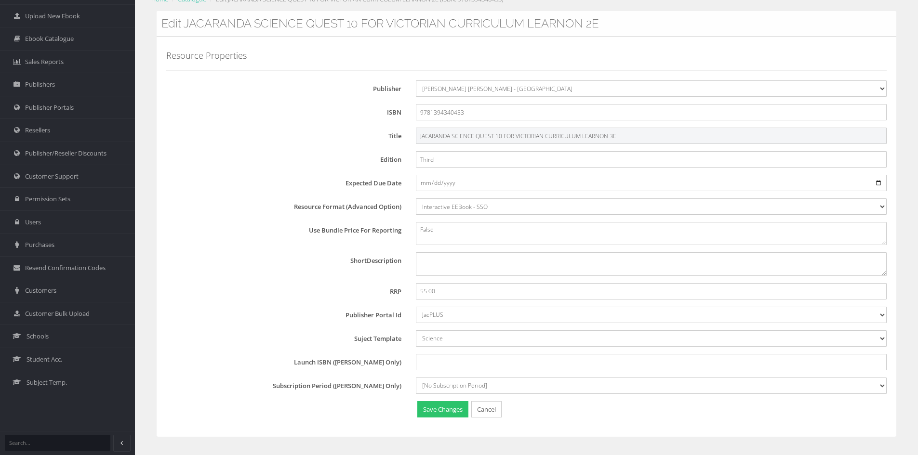
scroll to position [92, 0]
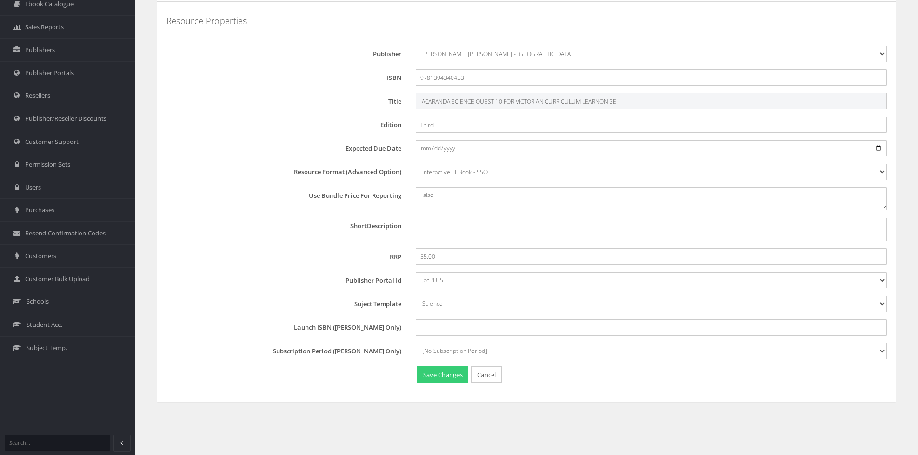
type input "JACARANDA SCIENCE QUEST 10 FOR VICTORIAN CURRICULUM LEARNON 3E"
click at [431, 374] on button "Save Changes" at bounding box center [442, 375] width 51 height 17
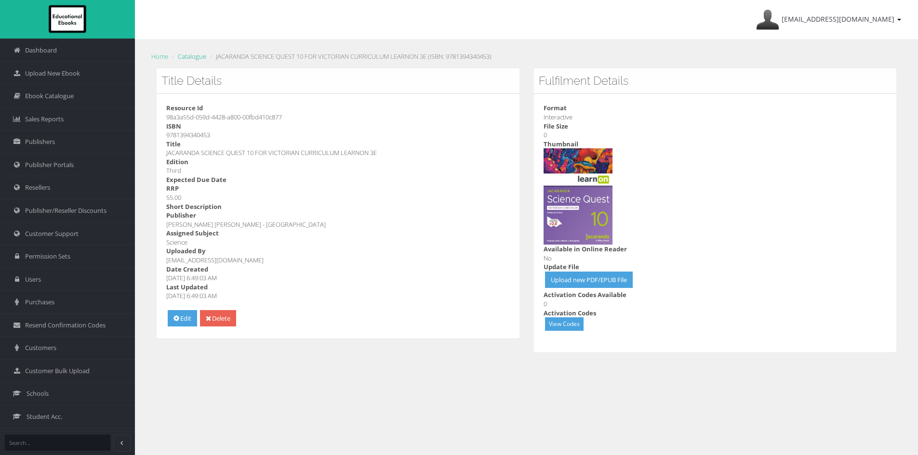
click at [192, 52] on link "Catalogue" at bounding box center [192, 56] width 28 height 9
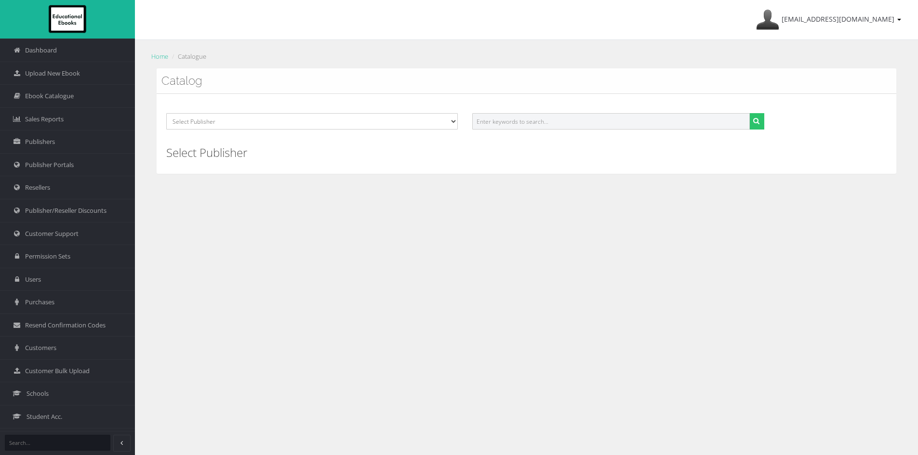
click at [505, 121] on input "text" at bounding box center [610, 121] width 277 height 16
paste input "JACARANDA SCIENCE QUEST"
type input "JACARANDA SCIENCE QUEST"
click at [758, 121] on icon "submit" at bounding box center [756, 121] width 6 height 7
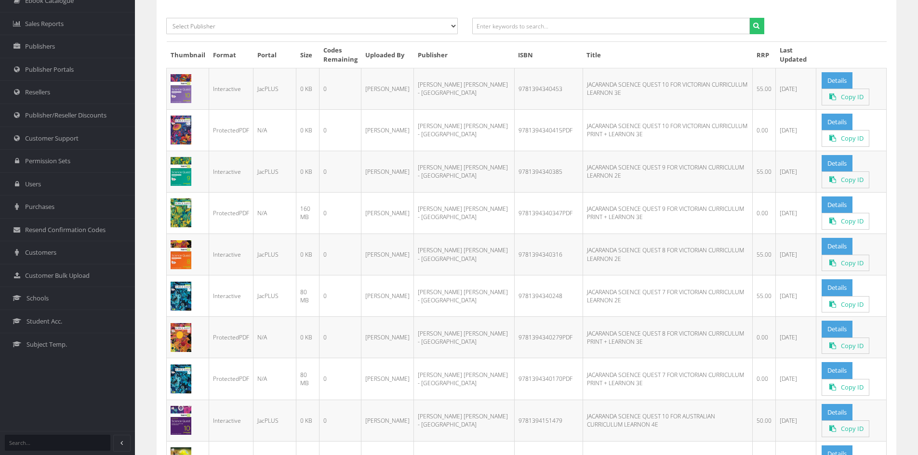
scroll to position [96, 0]
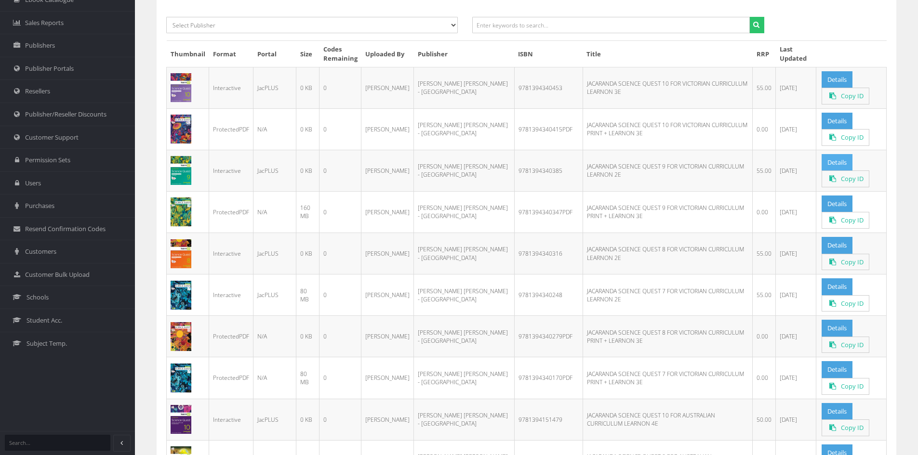
click at [840, 162] on link "Details" at bounding box center [836, 162] width 31 height 17
click at [843, 243] on link "Details" at bounding box center [836, 245] width 31 height 17
click at [835, 284] on link "Details" at bounding box center [836, 286] width 31 height 17
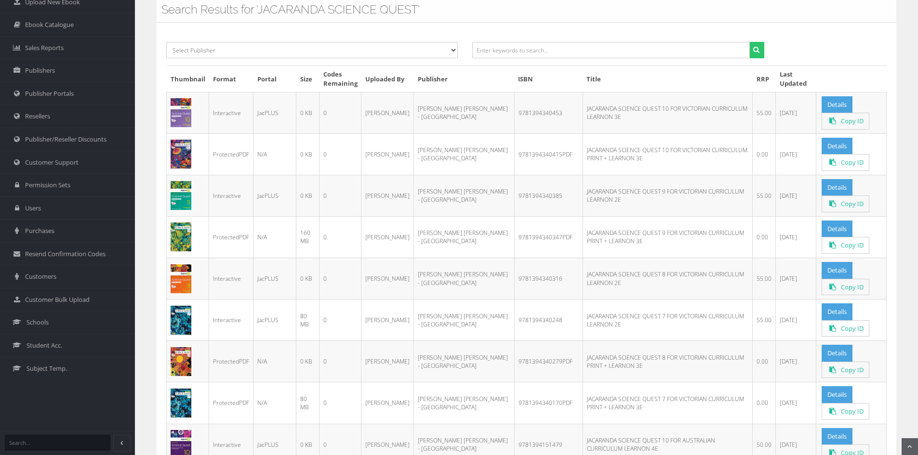
scroll to position [0, 0]
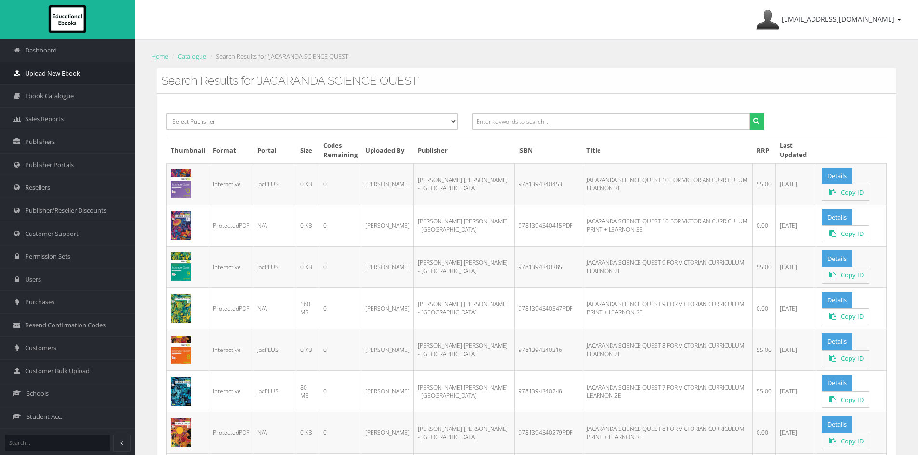
click at [58, 74] on span "Upload New Ebook" at bounding box center [52, 73] width 55 height 9
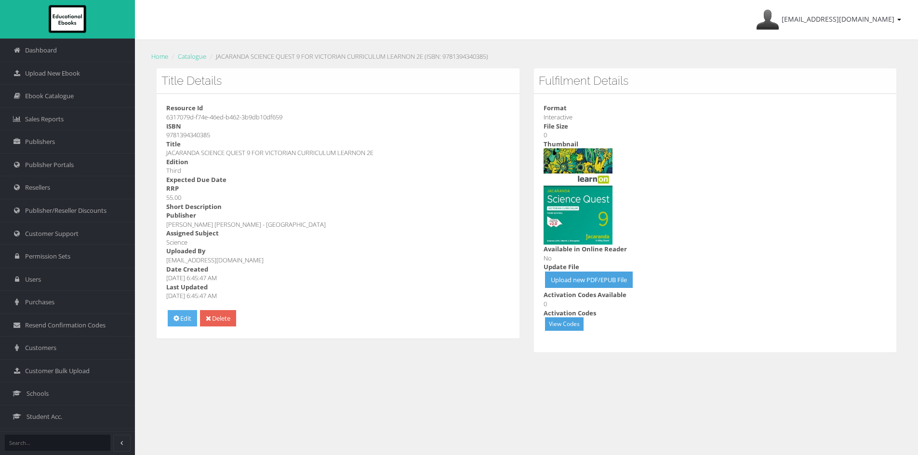
click at [185, 317] on link "Edit" at bounding box center [182, 318] width 29 height 17
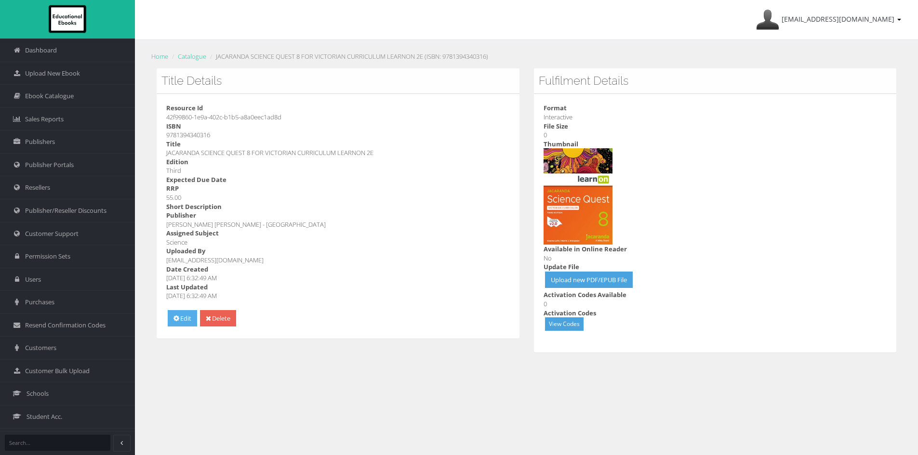
click at [177, 320] on icon at bounding box center [176, 318] width 6 height 7
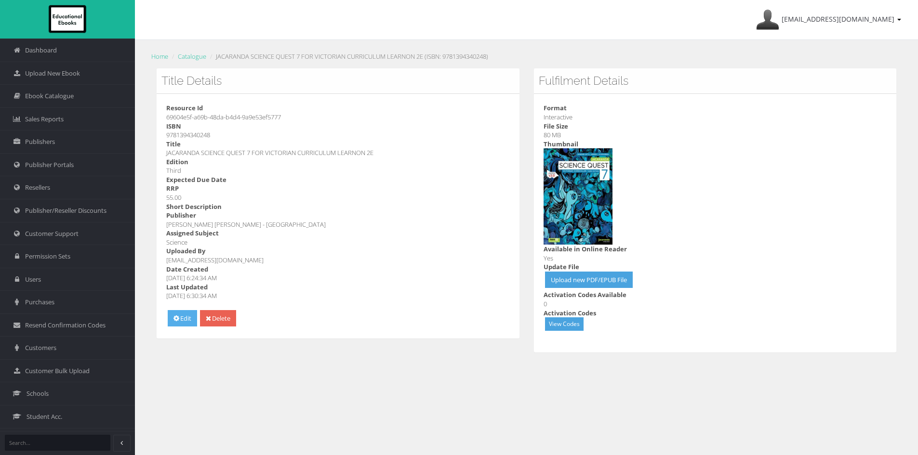
click at [176, 320] on icon at bounding box center [176, 318] width 6 height 7
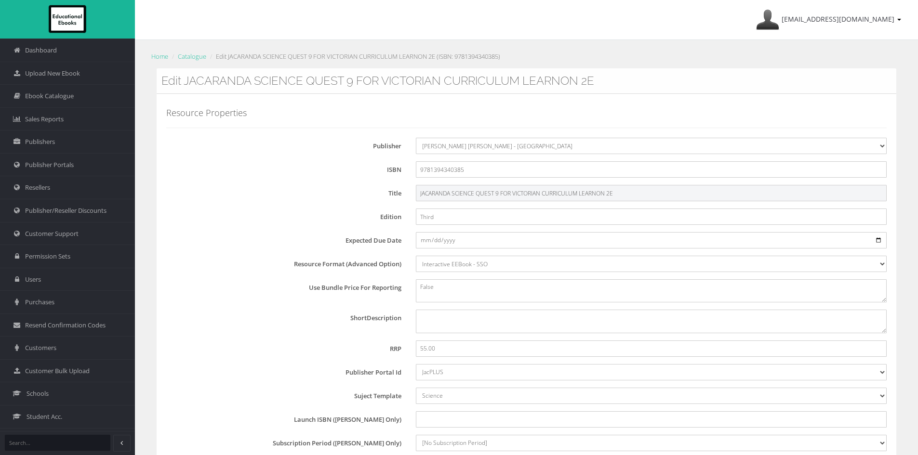
click at [610, 191] on input "JACARANDA SCIENCE QUEST 9 FOR VICTORIAN CURRICULUM LEARNON 2E" at bounding box center [651, 193] width 471 height 16
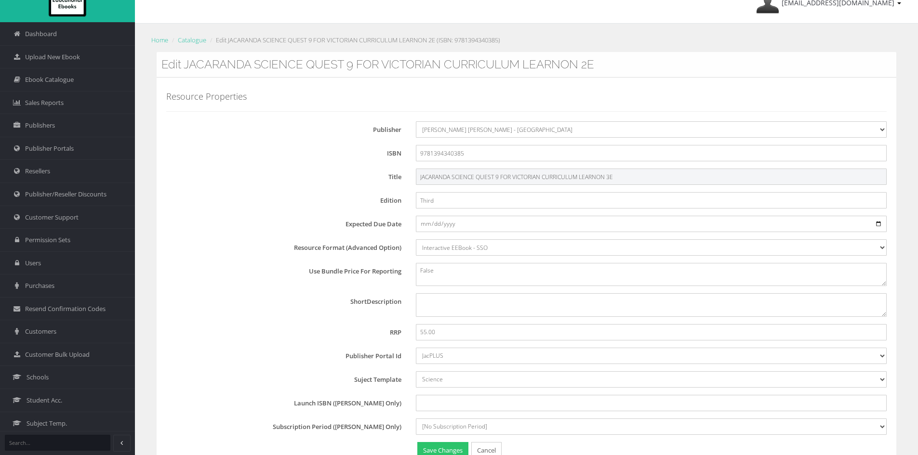
scroll to position [92, 0]
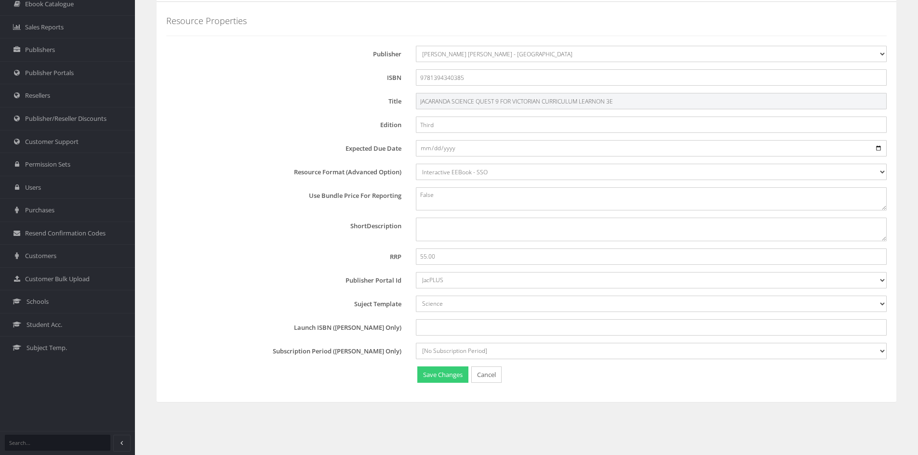
type input "JACARANDA SCIENCE QUEST 9 FOR VICTORIAN CURRICULUM LEARNON 3E"
click at [434, 370] on button "Save Changes" at bounding box center [442, 375] width 51 height 17
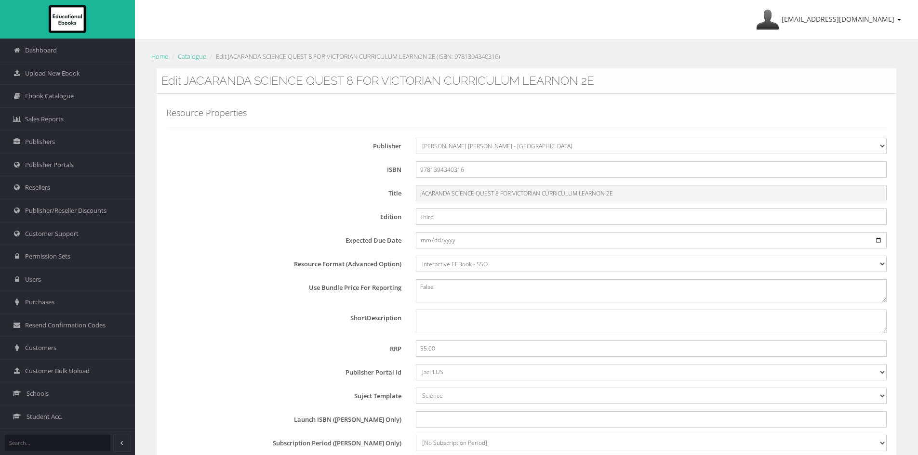
click at [609, 194] on input "JACARANDA SCIENCE QUEST 8 FOR VICTORIAN CURRICULUM LEARNON 2E" at bounding box center [651, 193] width 471 height 16
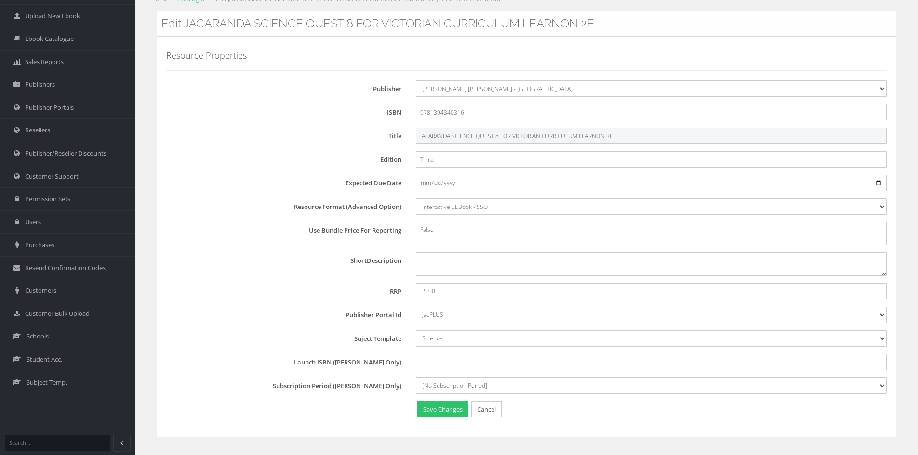
scroll to position [92, 0]
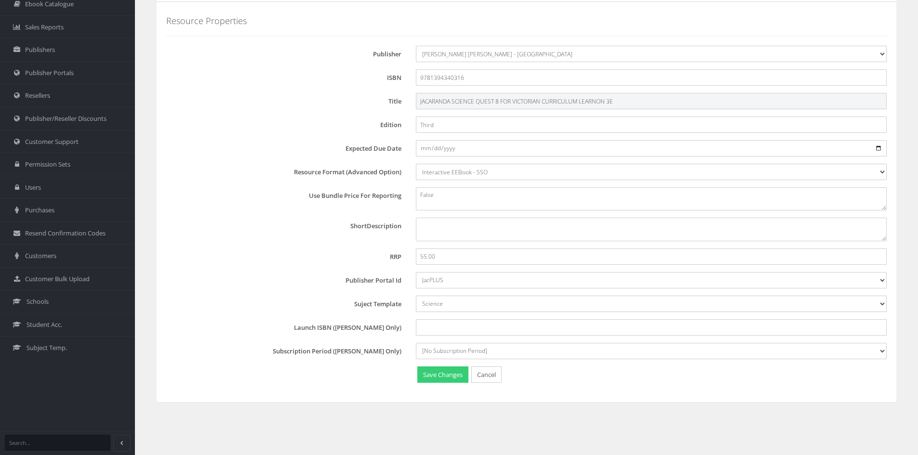
type input "JACARANDA SCIENCE QUEST 8 FOR VICTORIAN CURRICULUM LEARNON 3E"
click at [453, 378] on button "Save Changes" at bounding box center [442, 375] width 51 height 17
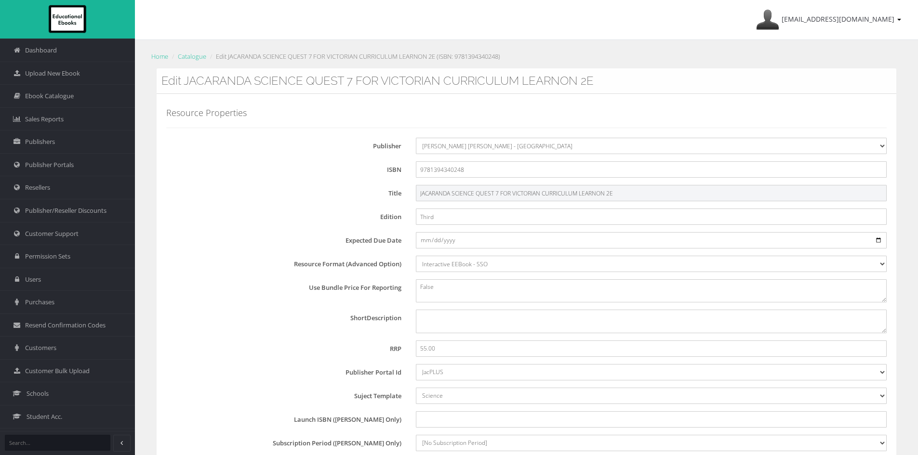
click at [609, 193] on input "JACARANDA SCIENCE QUEST 7 FOR VICTORIAN CURRICULUM LEARNON 2E" at bounding box center [651, 193] width 471 height 16
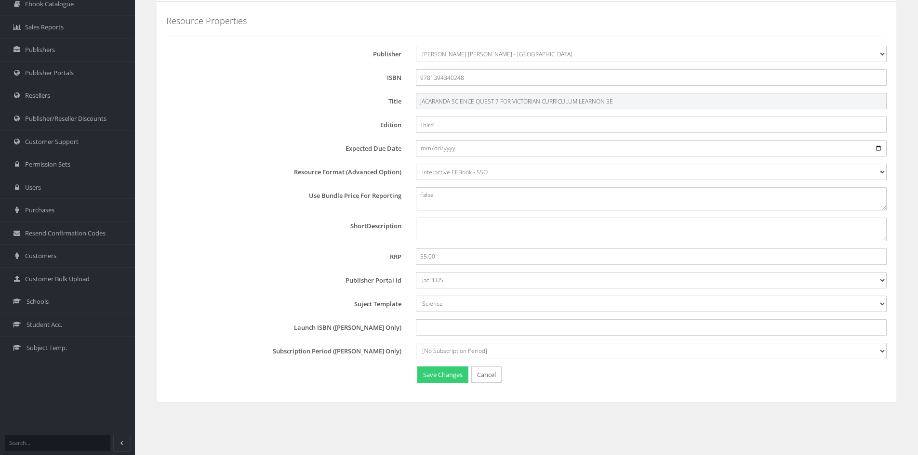
type input "JACARANDA SCIENCE QUEST 7 FOR VICTORIAN CURRICULUM LEARNON 3E"
click at [445, 371] on button "Save Changes" at bounding box center [442, 375] width 51 height 17
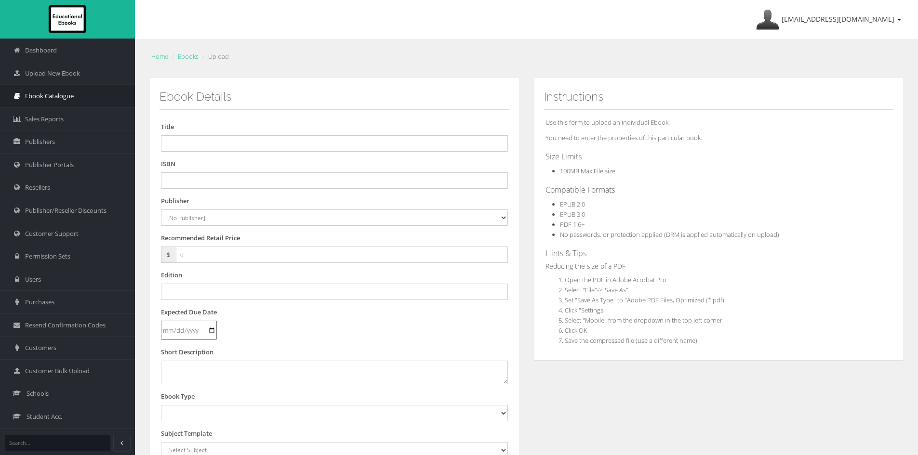
click at [40, 94] on span "Ebook Catalogue" at bounding box center [49, 96] width 49 height 9
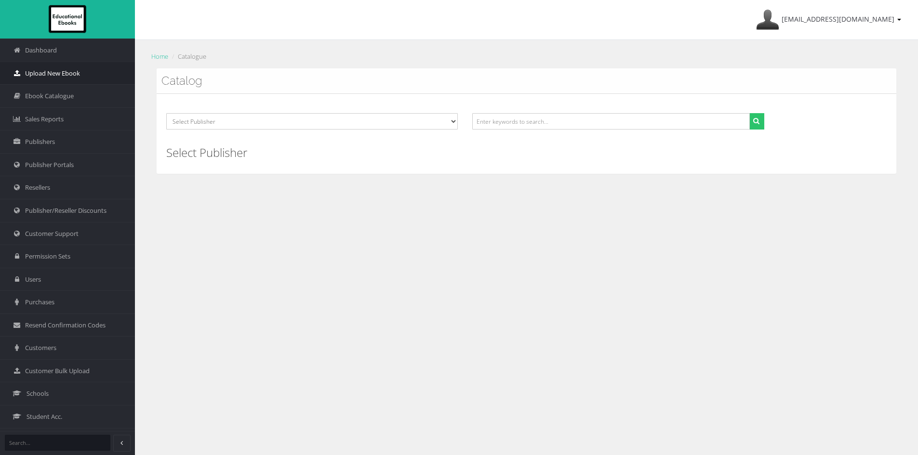
click at [92, 66] on link "Upload New Ebook" at bounding box center [67, 73] width 135 height 23
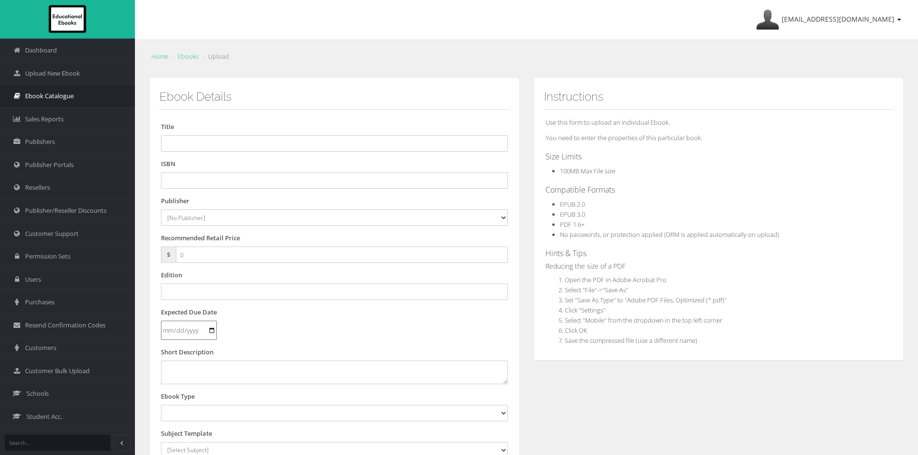
drag, startPoint x: 37, startPoint y: 98, endPoint x: 43, endPoint y: 97, distance: 5.9
click at [37, 98] on span "Ebook Catalogue" at bounding box center [49, 96] width 49 height 9
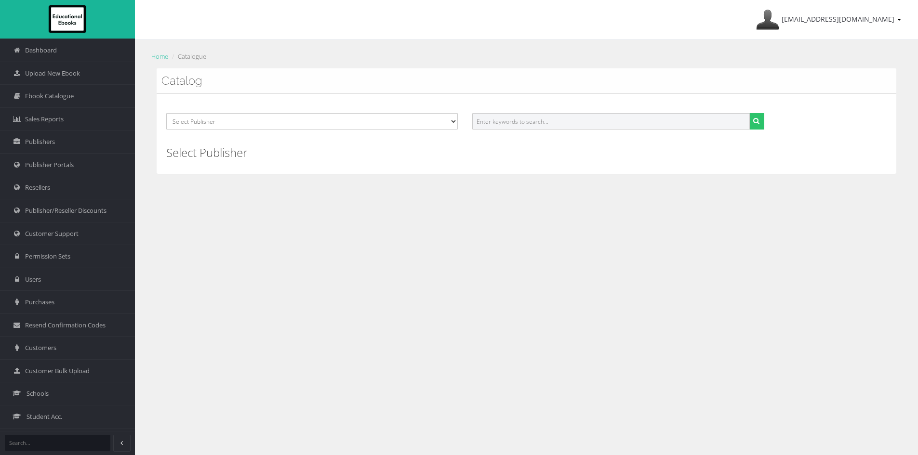
click at [564, 117] on input "text" at bounding box center [610, 121] width 277 height 16
paste input "9781394339587"
type input "9781394339587"
click at [762, 121] on button "submit" at bounding box center [756, 121] width 15 height 16
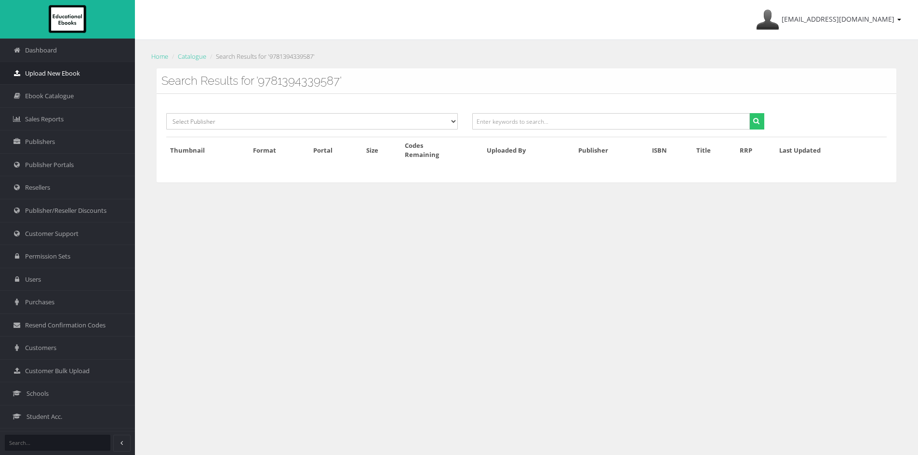
click at [51, 71] on span "Upload New Ebook" at bounding box center [52, 73] width 55 height 9
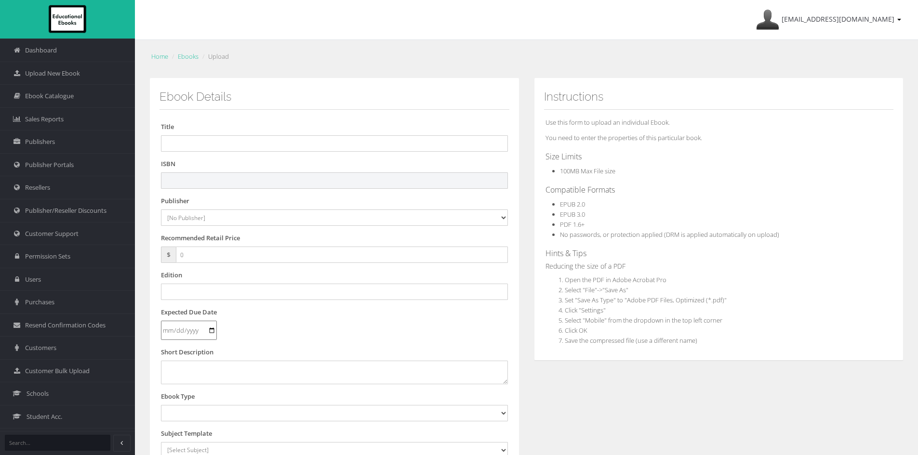
click at [272, 180] on input "text" at bounding box center [334, 180] width 347 height 16
paste input "9781394339587"
type input "9781394339587PDF"
click at [217, 139] on input "text" at bounding box center [334, 143] width 347 height 16
paste input "JACARANDA HUMANITIES ALIVE 9 VICTORIAN CURRICULUM LEARNON TEXTBOOK 3E"
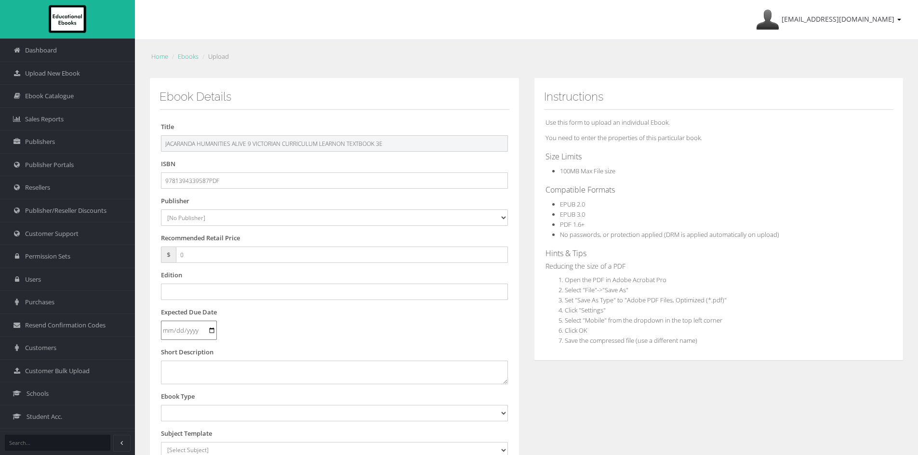
type input "JACARANDA HUMANITIES ALIVE 9 VICTORIAN CURRICULUM LEARNON TEXTBOOK 3E"
click at [183, 221] on select "[No Publisher] Alexander Mackie Allen & Unwin ATAR Notes Auralia - Rising Softw…" at bounding box center [334, 218] width 347 height 16
select select "4ddb3fea-784f-e411-817c-00155d7a4405"
click at [161, 210] on select "[No Publisher] Alexander Mackie Allen & Unwin ATAR Notes Auralia - Rising Softw…" at bounding box center [334, 218] width 347 height 16
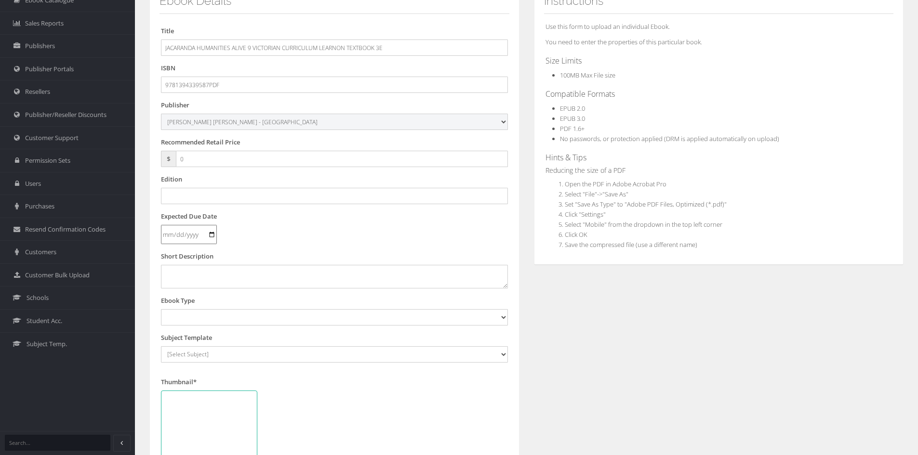
scroll to position [96, 0]
click at [224, 199] on input "text" at bounding box center [334, 195] width 347 height 16
type input "t"
type input "Third"
drag, startPoint x: 214, startPoint y: 324, endPoint x: 225, endPoint y: 318, distance: 12.3
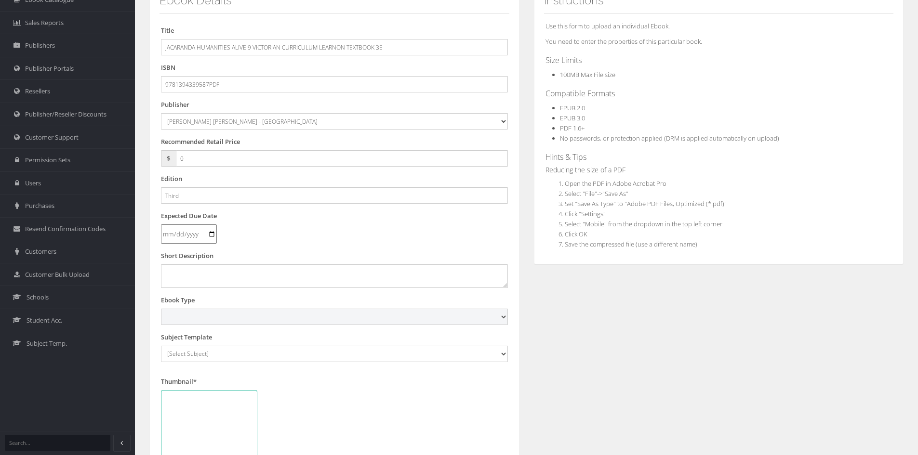
click at [214, 324] on select "Digital Activation Code Protected PDF EEBook - Online and Offline Ebook Interac…" at bounding box center [334, 317] width 347 height 16
select select "3"
click at [161, 309] on select "Digital Activation Code Protected PDF EEBook - Online and Offline Ebook Interac…" at bounding box center [334, 317] width 347 height 16
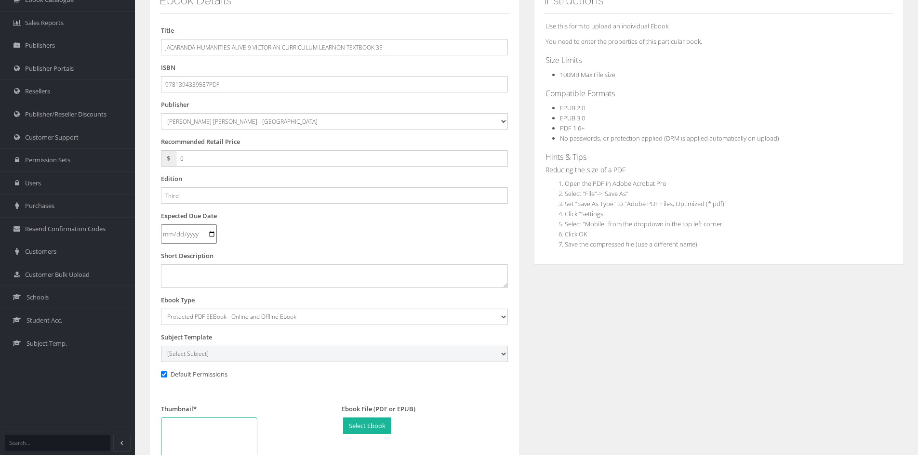
click at [206, 347] on select "[Select Subject] Accounting Agriculture Ancient History Applied Computing Art A…" at bounding box center [334, 354] width 347 height 16
select select "b43ab8d7-135c-ee11-a9bd-0272d098c78b"
click at [161, 346] on select "[Select Subject] Accounting Agriculture Ancient History Applied Computing Art A…" at bounding box center [334, 354] width 347 height 16
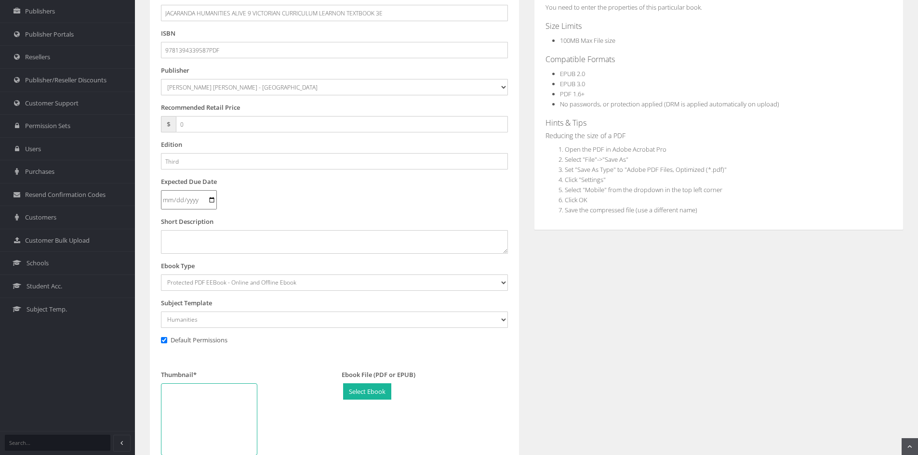
click at [194, 410] on div at bounding box center [209, 419] width 96 height 72
type input "C:\fakepath\Jacaranda Humanities Alive 9 VC.jpg"
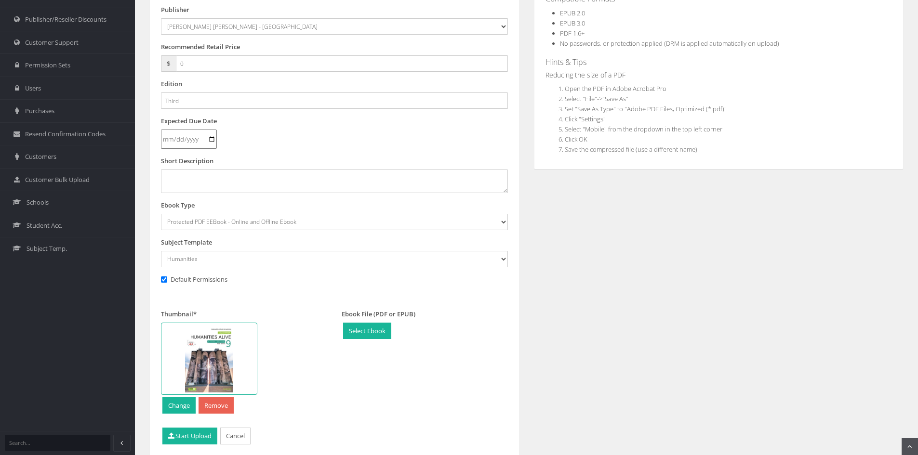
scroll to position [227, 0]
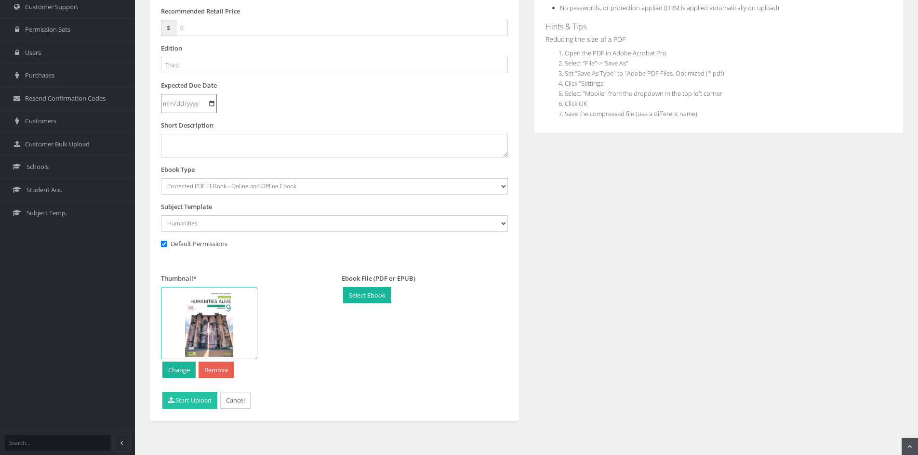
click at [203, 400] on button "Start Upload" at bounding box center [189, 400] width 55 height 17
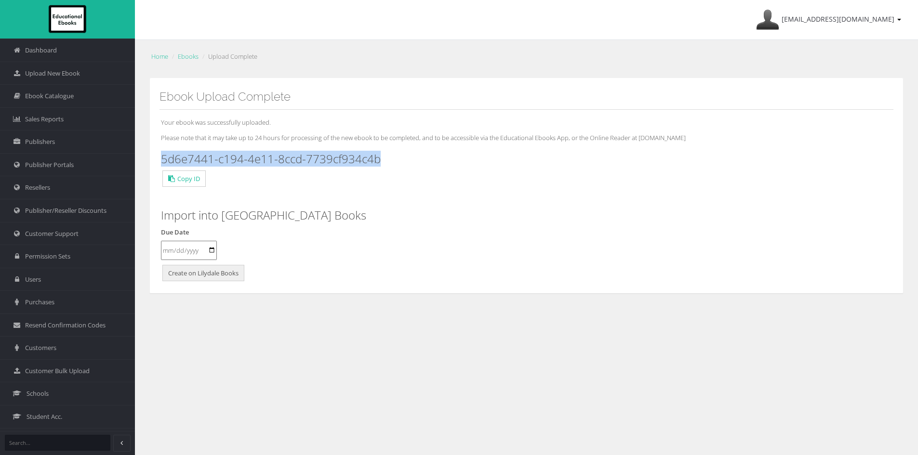
drag, startPoint x: 383, startPoint y: 162, endPoint x: 152, endPoint y: 156, distance: 230.9
click at [152, 156] on div "Ebook Upload Complete Your ebook was successfully uploaded. Please note that it…" at bounding box center [526, 186] width 754 height 216
copy h3 "5d6e7441-c194-4e11-8ccd-7739cf934c4b"
click at [54, 69] on span "Upload New Ebook" at bounding box center [52, 73] width 55 height 9
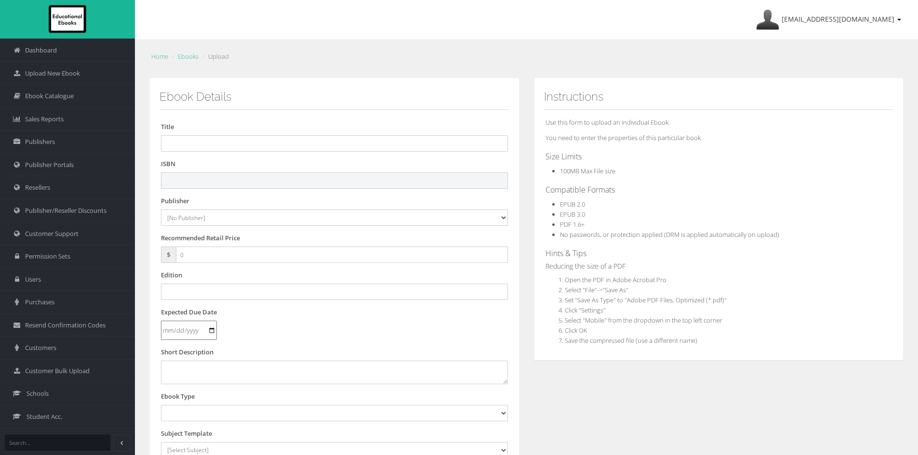
click at [237, 180] on input "text" at bounding box center [334, 180] width 347 height 16
paste input "9781394339624"
type input "9781394339624"
click at [208, 142] on input "text" at bounding box center [334, 143] width 347 height 16
paste input "JACARANDA HUMANITIES ALIVE 9 VICTORIAN CURRICULUM LEARNON 3E (eBook only)"
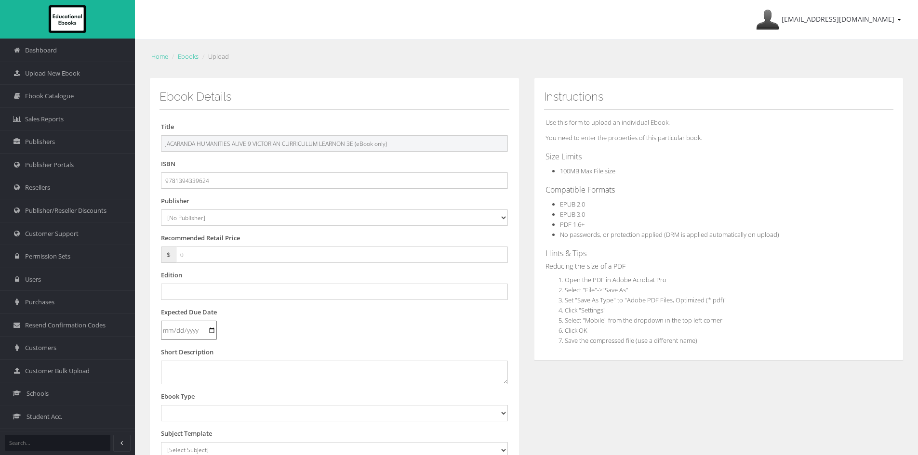
drag, startPoint x: 357, startPoint y: 144, endPoint x: 591, endPoint y: 166, distance: 234.2
click at [589, 165] on div "Ebook Details Title JACARANDA HUMANITIES ALIVE 9 VICTORIAN CURRICULUM LEARNON 3…" at bounding box center [526, 359] width 768 height 562
type input "JACARANDA HUMANITIES ALIVE 9 VICTORIAN CURRICULUM LEARNON 3E"
click at [184, 214] on select "[No Publisher] Alexander Mackie Allen & Unwin ATAR Notes Auralia - Rising Softw…" at bounding box center [334, 218] width 347 height 16
select select "4ddb3fea-784f-e411-817c-00155d7a4405"
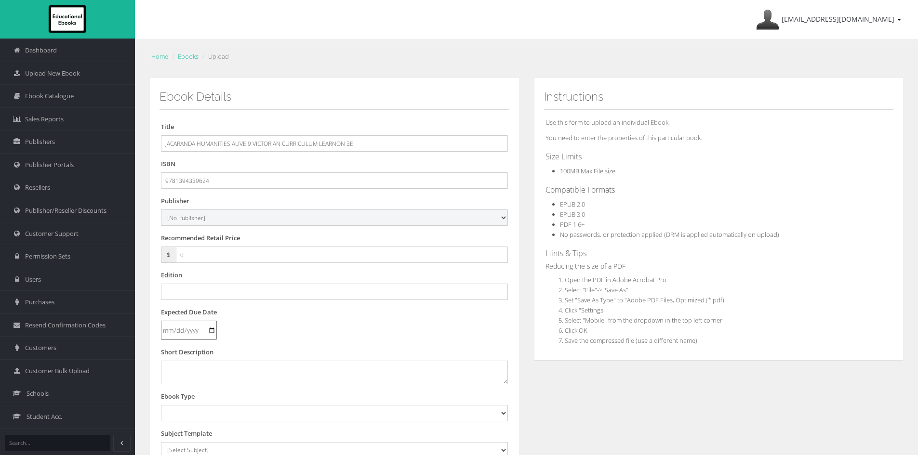
click at [161, 210] on select "[No Publisher] Alexander Mackie Allen & Unwin ATAR Notes Auralia - Rising Softw…" at bounding box center [334, 218] width 347 height 16
drag, startPoint x: 203, startPoint y: 254, endPoint x: 157, endPoint y: 253, distance: 45.8
click at [159, 254] on div "Title JACARANDA HUMANITIES ALIVE 9 VICTORIAN CURRICULUM LEARNON 3E ISBN 9781394…" at bounding box center [334, 360] width 350 height 501
type input "55"
click at [204, 290] on input "text" at bounding box center [334, 292] width 347 height 16
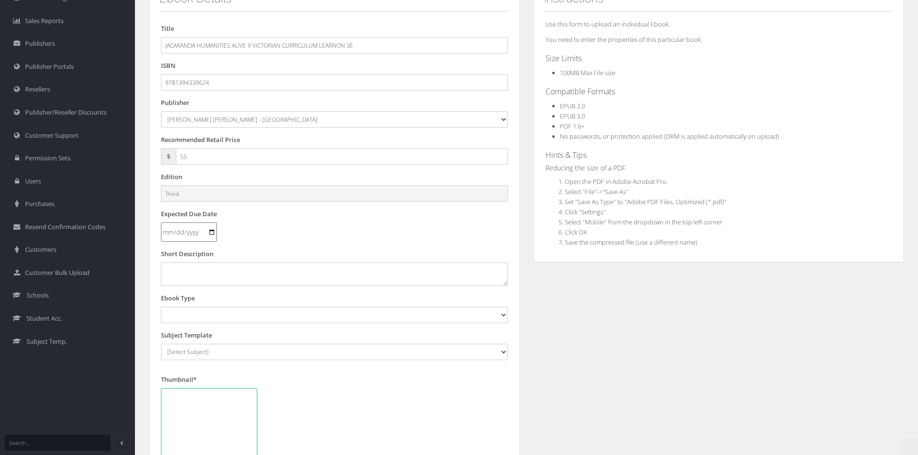
scroll to position [145, 0]
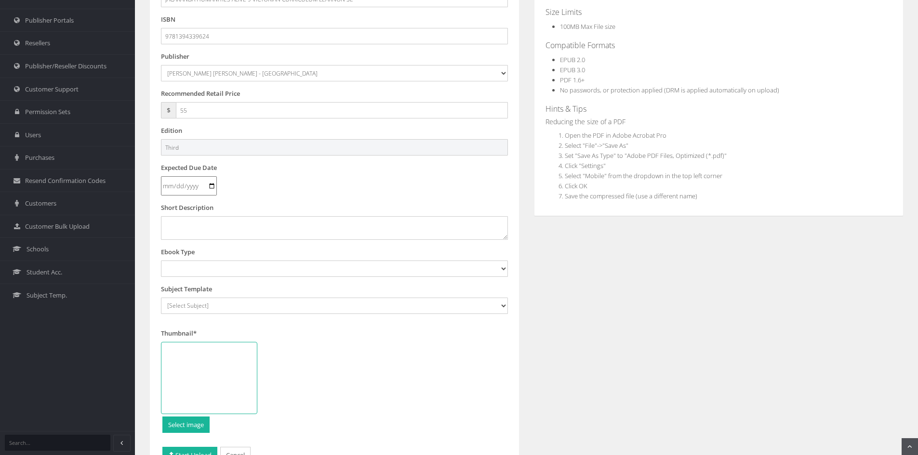
type input "Third"
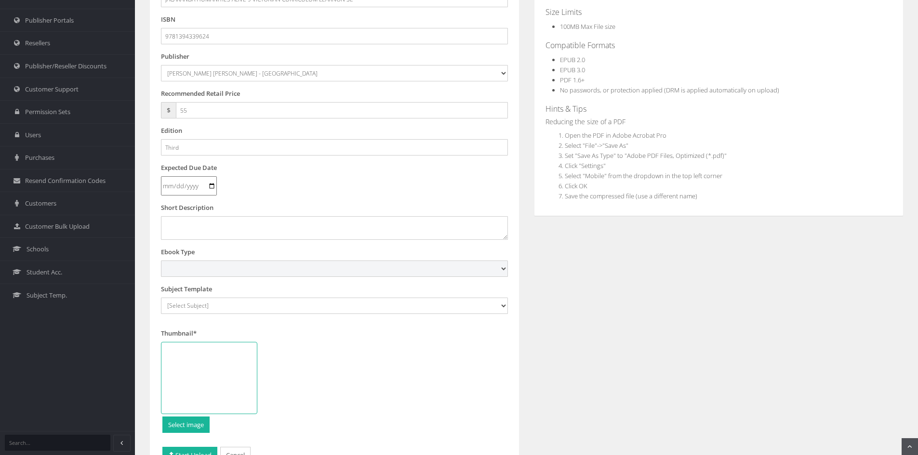
click at [211, 266] on select "Digital Activation Code Protected PDF EEBook - Online and Offline Ebook Interac…" at bounding box center [334, 269] width 347 height 16
select select "4"
click at [161, 261] on select "Digital Activation Code Protected PDF EEBook - Online and Offline Ebook Interac…" at bounding box center [334, 269] width 347 height 16
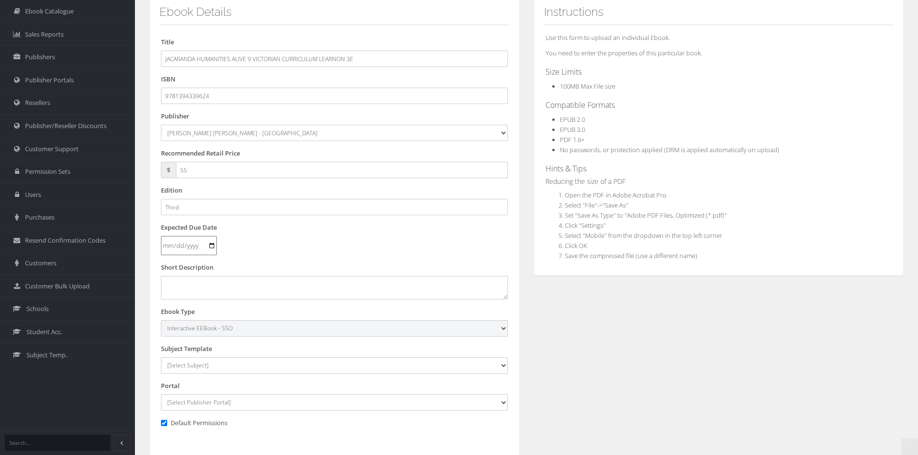
scroll to position [193, 0]
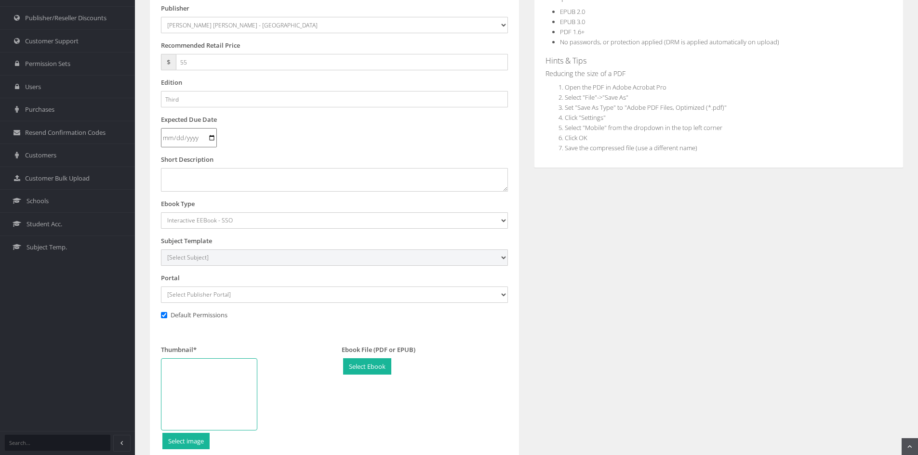
click at [234, 262] on select "[Select Subject] Accounting Agriculture Ancient History Applied Computing Art A…" at bounding box center [334, 258] width 347 height 16
select select "b43ab8d7-135c-ee11-a9bd-0272d098c78b"
click at [161, 250] on select "[Select Subject] Accounting Agriculture Ancient History Applied Computing Art A…" at bounding box center [334, 258] width 347 height 16
click at [227, 295] on select "[Select Publisher Portal] Listening Beyond Hearing (LBH) ATAR Notes+ SmarterMat…" at bounding box center [334, 295] width 347 height 16
select select "ddb4b139-794f-e411-817c-00155d7a4405"
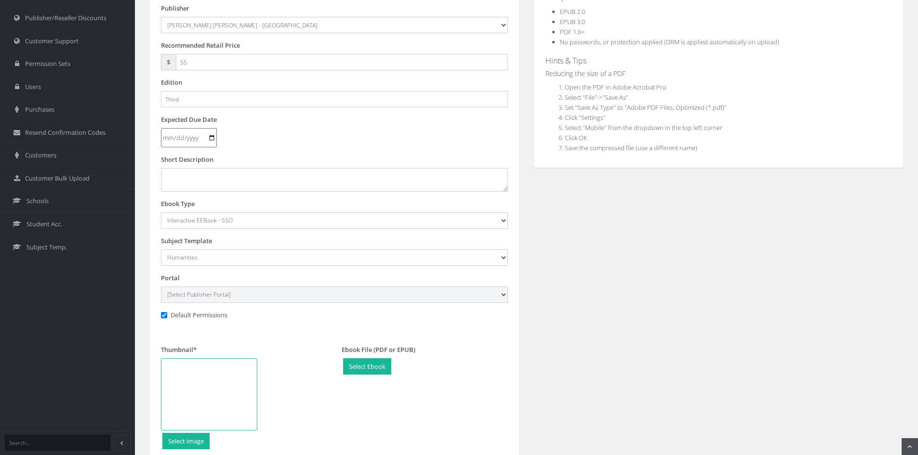
click at [161, 287] on select "[Select Publisher Portal] Listening Beyond Hearing (LBH) ATAR Notes+ SmarterMat…" at bounding box center [334, 295] width 347 height 16
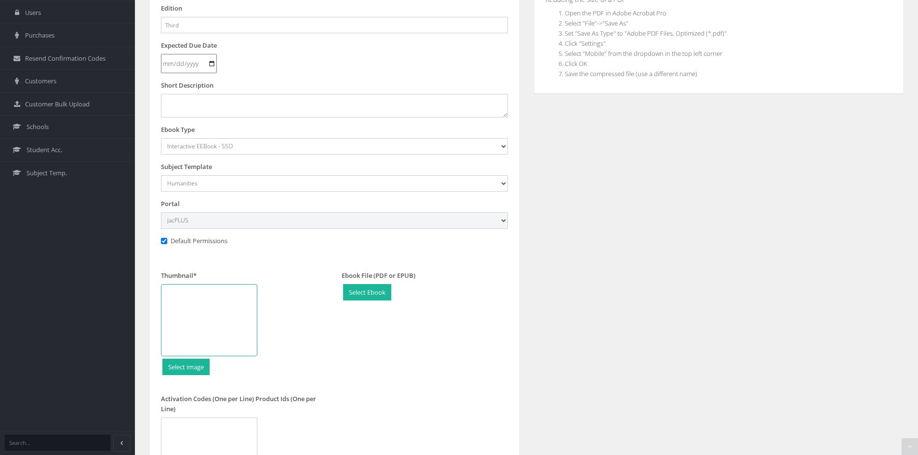
scroll to position [289, 0]
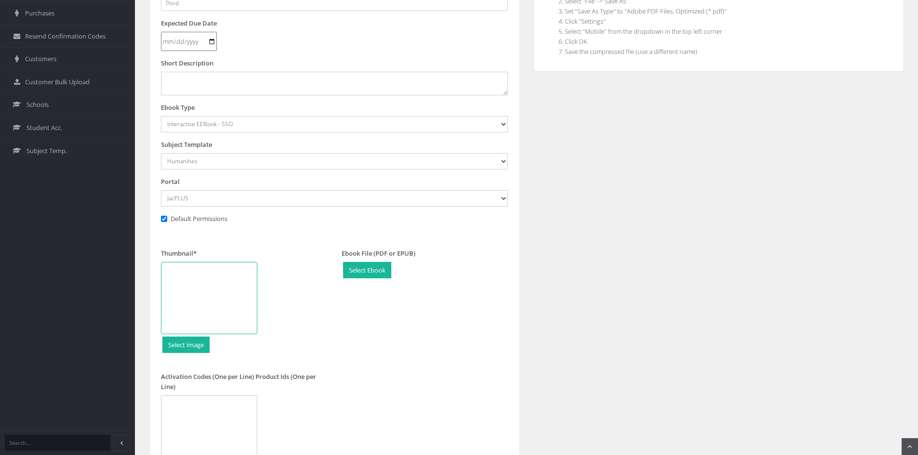
click at [215, 286] on div at bounding box center [209, 298] width 96 height 72
type input "C:\fakepath\9781394339594.jpg"
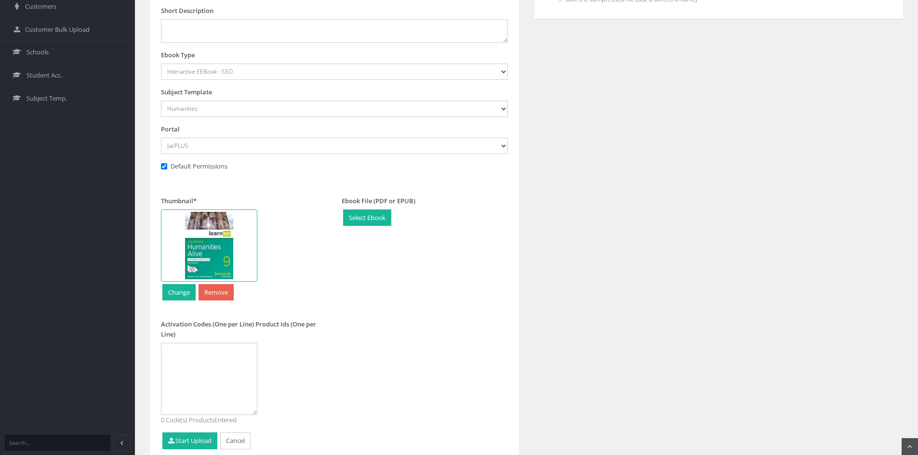
scroll to position [382, 0]
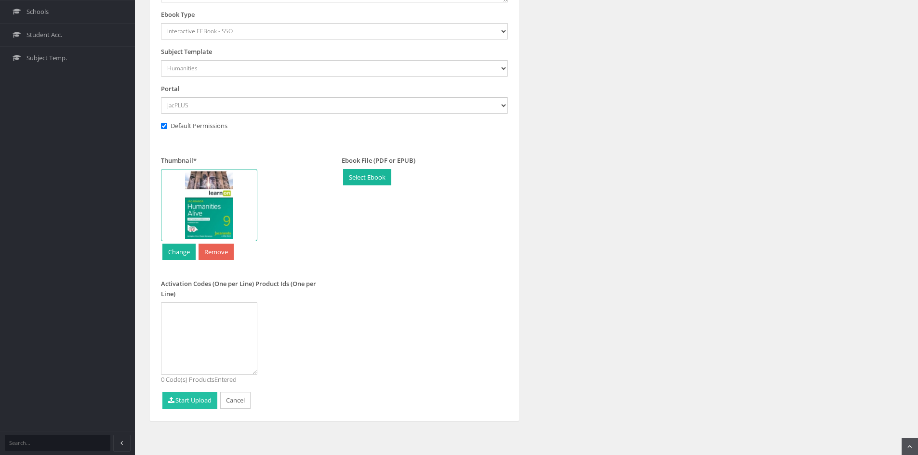
click at [198, 395] on button "Start Upload" at bounding box center [189, 400] width 55 height 17
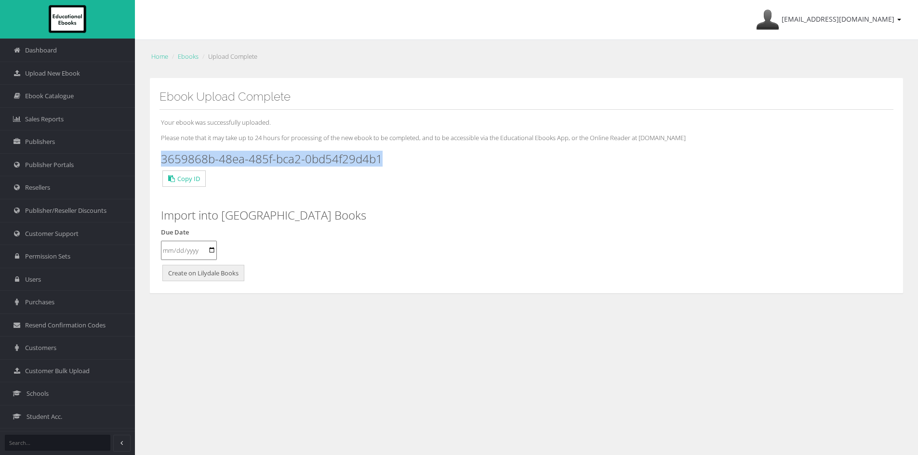
drag, startPoint x: 417, startPoint y: 159, endPoint x: 159, endPoint y: 163, distance: 258.7
click at [159, 163] on div "Ebook Upload Complete Your ebook was successfully uploaded. Please note that it…" at bounding box center [526, 186] width 754 height 216
copy h3 "3659868b-48ea-485f-bca2-0bd54f29d4b1"
click at [51, 93] on span "Ebook Catalogue" at bounding box center [49, 96] width 49 height 9
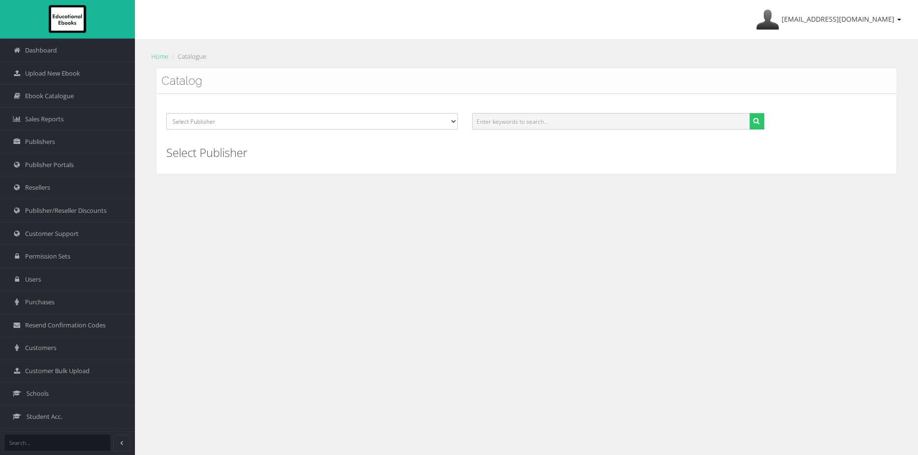
click at [554, 119] on input "text" at bounding box center [610, 121] width 277 height 16
paste input "9781394339556"
type input "9781394339556"
click at [749, 113] on button "submit" at bounding box center [756, 121] width 15 height 16
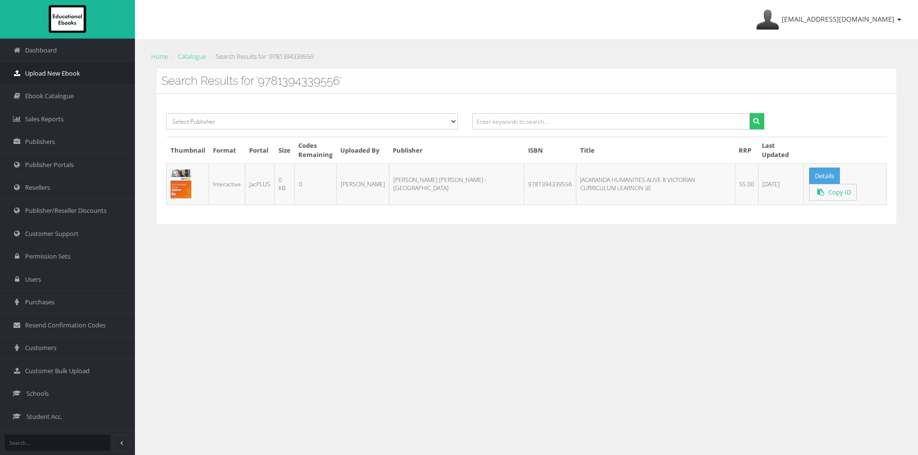
click at [64, 74] on span "Upload New Ebook" at bounding box center [52, 73] width 55 height 9
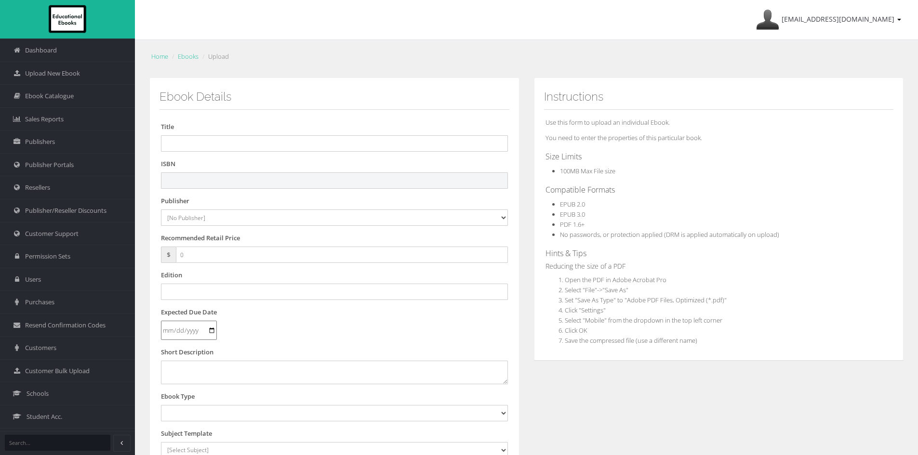
click at [230, 182] on input "text" at bounding box center [334, 180] width 347 height 16
paste input "9781394339648"
type input "9781394339648PDF"
click at [219, 224] on select "[No Publisher] Alexander Mackie Allen & Unwin ATAR Notes Auralia - Rising Softw…" at bounding box center [334, 218] width 347 height 16
select select "4ddb3fea-784f-e411-817c-00155d7a4405"
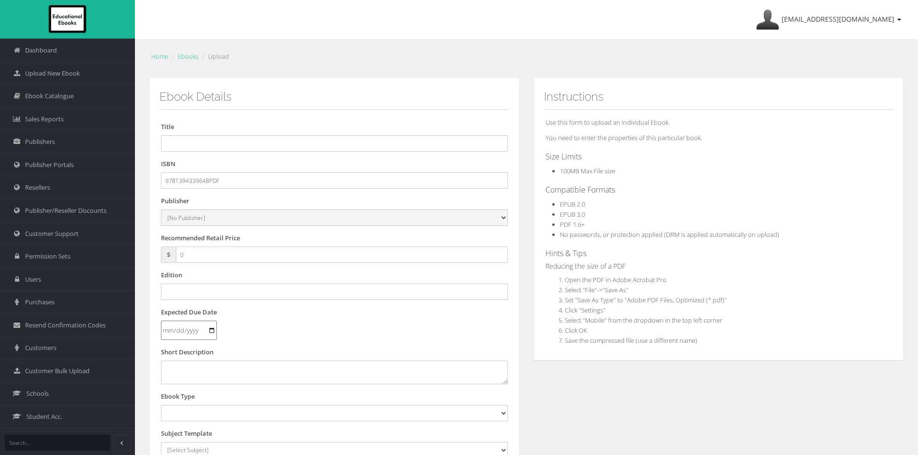
click at [161, 210] on select "[No Publisher] Alexander Mackie Allen & Unwin ATAR Notes Auralia - Rising Softw…" at bounding box center [334, 218] width 347 height 16
click at [321, 142] on input "text" at bounding box center [334, 143] width 347 height 16
paste input "JACARANDA HUMANITIES ALIVE 10 VICTORIAN CURRICULUM LEARNON TEXTBOOK 3E"
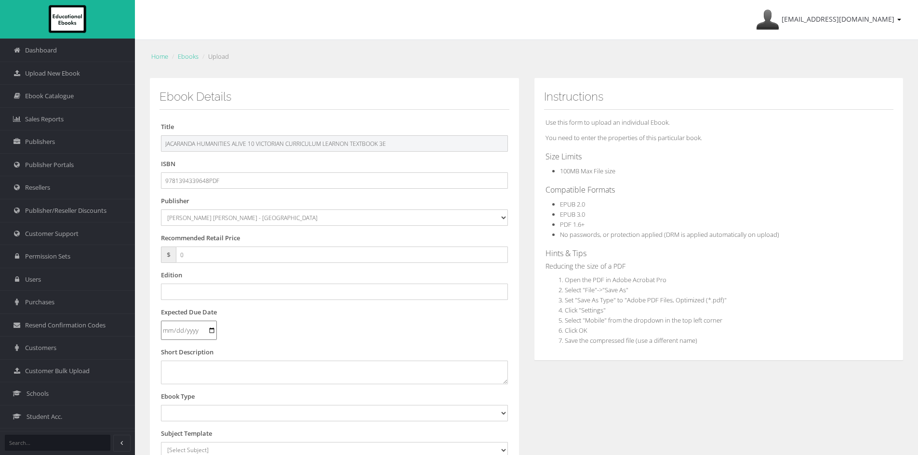
type input "JACARANDA HUMANITIES ALIVE 10 VICTORIAN CURRICULUM LEARNON TEXTBOOK 3E"
click at [210, 290] on input "text" at bounding box center [334, 292] width 347 height 16
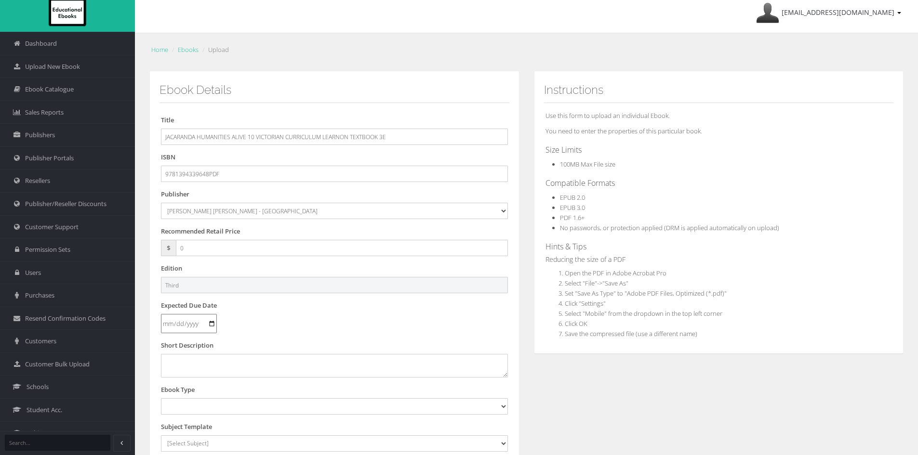
scroll to position [145, 0]
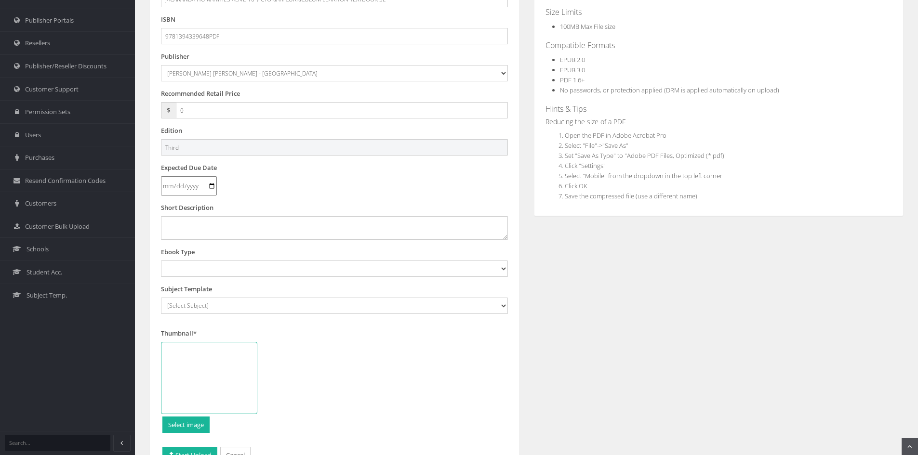
type input "Third"
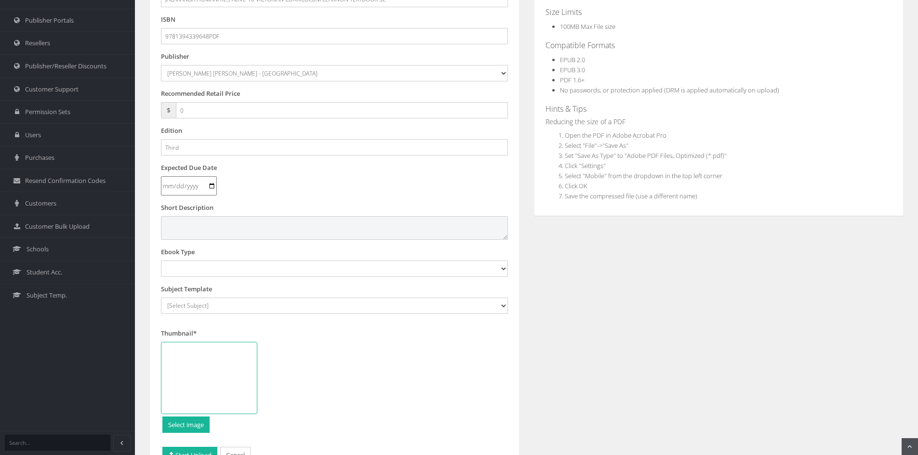
click at [257, 238] on textarea at bounding box center [334, 227] width 347 height 23
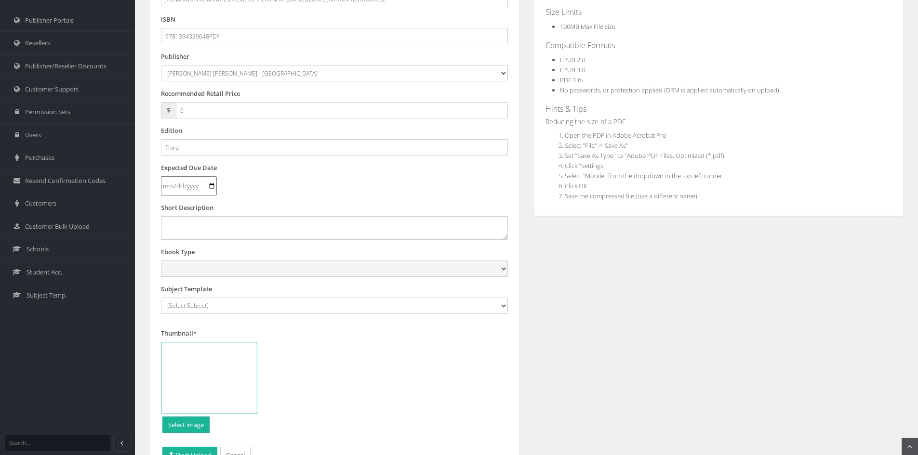
drag, startPoint x: 235, startPoint y: 268, endPoint x: 249, endPoint y: 261, distance: 16.4
click at [235, 268] on select "Digital Activation Code Protected PDF EEBook - Online and Offline Ebook Interac…" at bounding box center [334, 269] width 347 height 16
select select "3"
click at [161, 261] on select "Digital Activation Code Protected PDF EEBook - Online and Offline Ebook Interac…" at bounding box center [334, 269] width 347 height 16
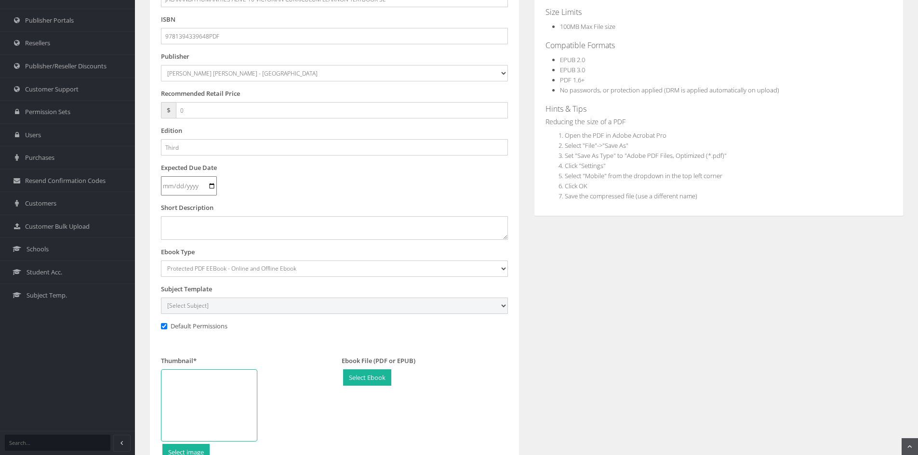
click at [211, 307] on select "[Select Subject] Accounting Agriculture Ancient History Applied Computing Art A…" at bounding box center [334, 306] width 347 height 16
select select "b43ab8d7-135c-ee11-a9bd-0272d098c78b"
click at [161, 298] on select "[Select Subject] Accounting Agriculture Ancient History Applied Computing Art A…" at bounding box center [334, 306] width 347 height 16
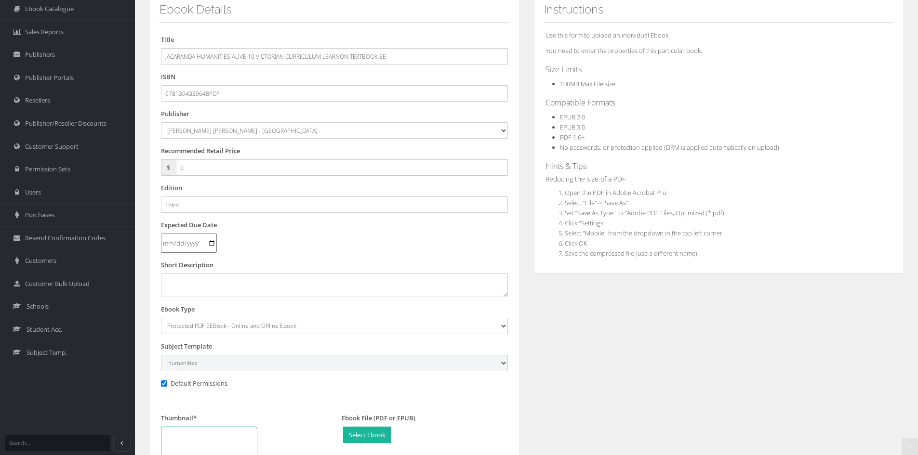
scroll to position [227, 0]
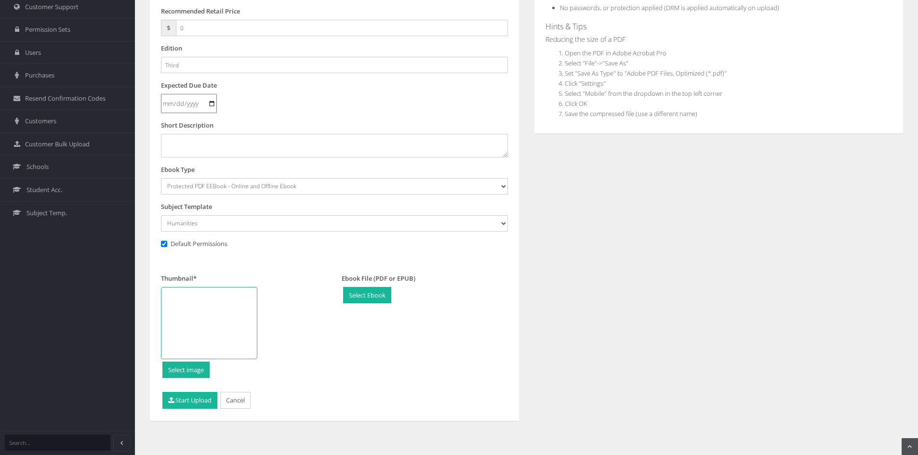
click at [201, 337] on div at bounding box center [209, 323] width 96 height 72
type input "C:\fakepath\Jacaranda Humanities Alive 10 VC.jpg"
click at [200, 398] on button "Start Upload" at bounding box center [189, 400] width 55 height 17
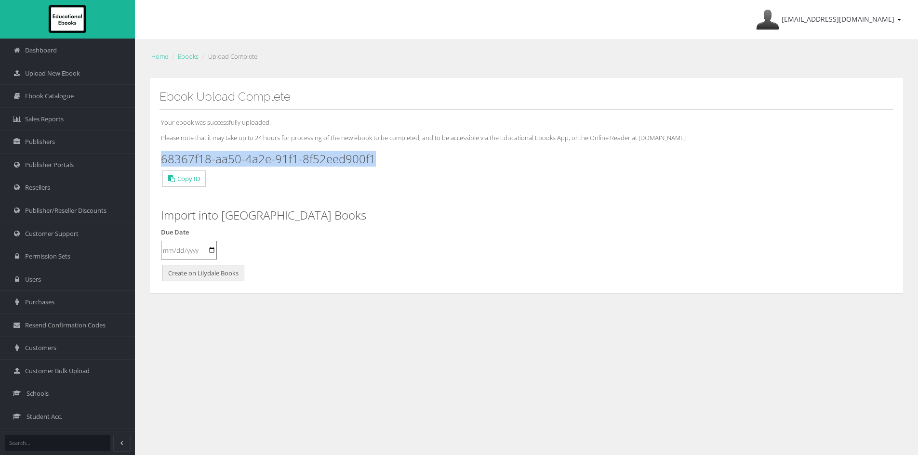
drag, startPoint x: 390, startPoint y: 159, endPoint x: 159, endPoint y: 164, distance: 230.3
click at [159, 164] on div "Your ebook was successfully uploaded. Please note that it may take up to 24 hou…" at bounding box center [526, 197] width 734 height 174
copy h3 "68367f18-aa50-4a2e-91f1-8f52eed900f1"
click at [70, 69] on span "Upload New Ebook" at bounding box center [52, 73] width 55 height 9
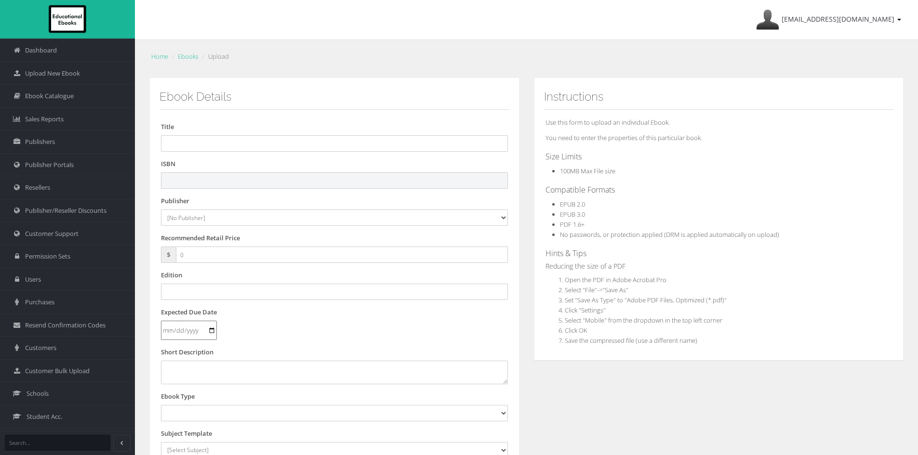
click at [291, 187] on input "text" at bounding box center [334, 180] width 347 height 16
paste input "9781394339686"
type input "9781394339686"
click at [184, 144] on input "text" at bounding box center [334, 143] width 347 height 16
paste input "JACARANDA HUMANITIES ALIVE 10 VICTORIAN CURRICULUM LEARNON 3E (eBook only)"
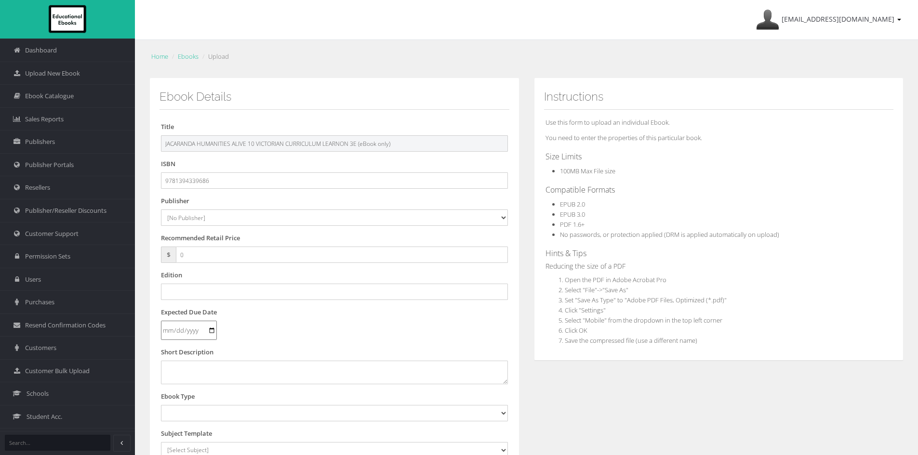
drag, startPoint x: 357, startPoint y: 143, endPoint x: 573, endPoint y: 158, distance: 215.9
click at [573, 158] on div "Ebook Details Title JACARANDA HUMANITIES ALIVE 10 VICTORIAN CURRICULUM LEARNON …" at bounding box center [526, 359] width 768 height 562
type input "JACARANDA HUMANITIES ALIVE 10 VICTORIAN CURRICULUM LEARNON 3E"
click at [185, 221] on select "[No Publisher] Alexander Mackie Allen & Unwin ATAR Notes Auralia - Rising Softw…" at bounding box center [334, 218] width 347 height 16
select select "4ddb3fea-784f-e411-817c-00155d7a4405"
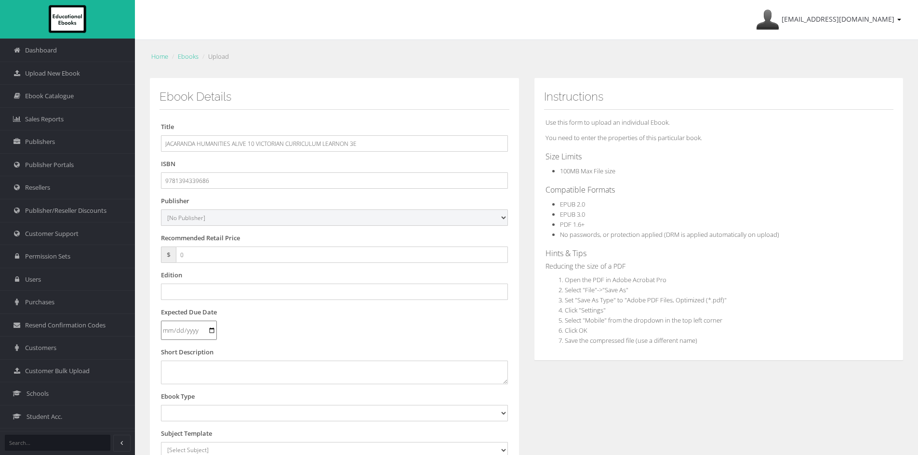
click at [161, 210] on select "[No Publisher] Alexander Mackie Allen & Unwin ATAR Notes Auralia - Rising Softw…" at bounding box center [334, 218] width 347 height 16
drag, startPoint x: 209, startPoint y: 257, endPoint x: 169, endPoint y: 261, distance: 40.1
click at [169, 261] on div "$ 0" at bounding box center [334, 255] width 347 height 16
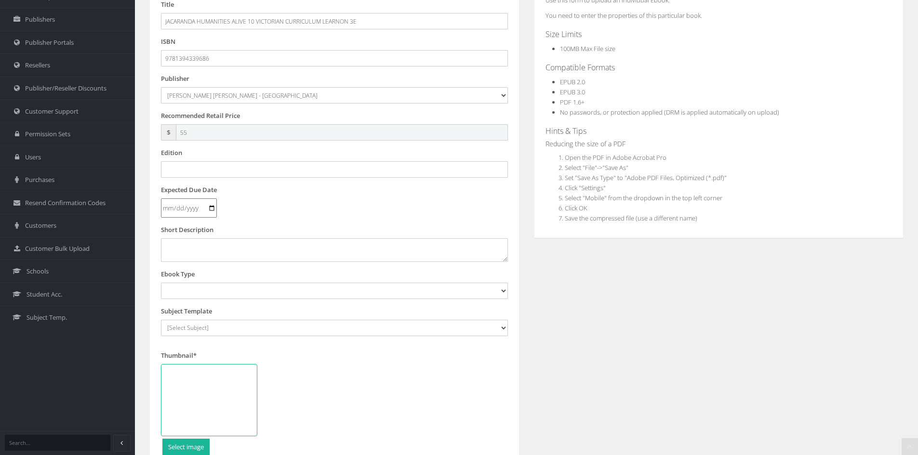
scroll to position [145, 0]
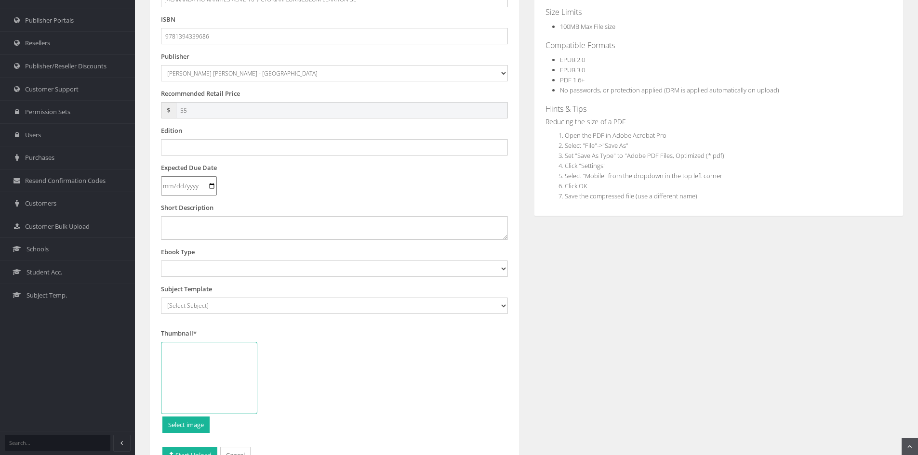
type input "55"
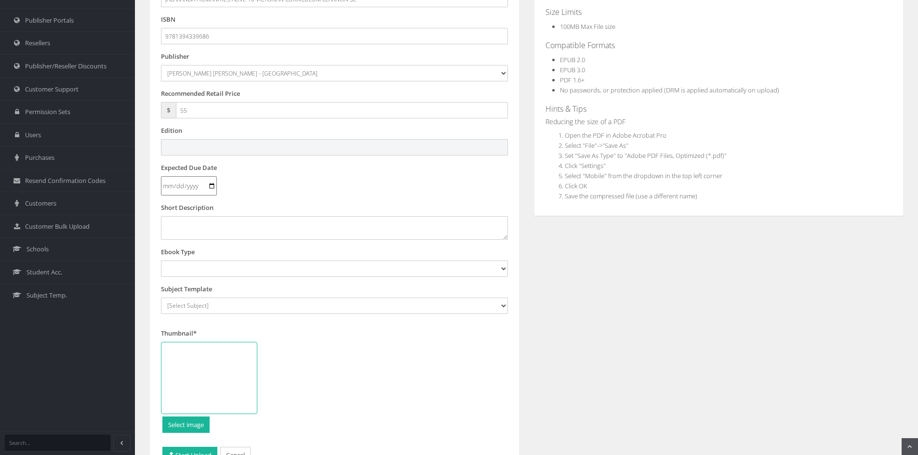
click at [172, 155] on input "text" at bounding box center [334, 147] width 347 height 16
type input "Third"
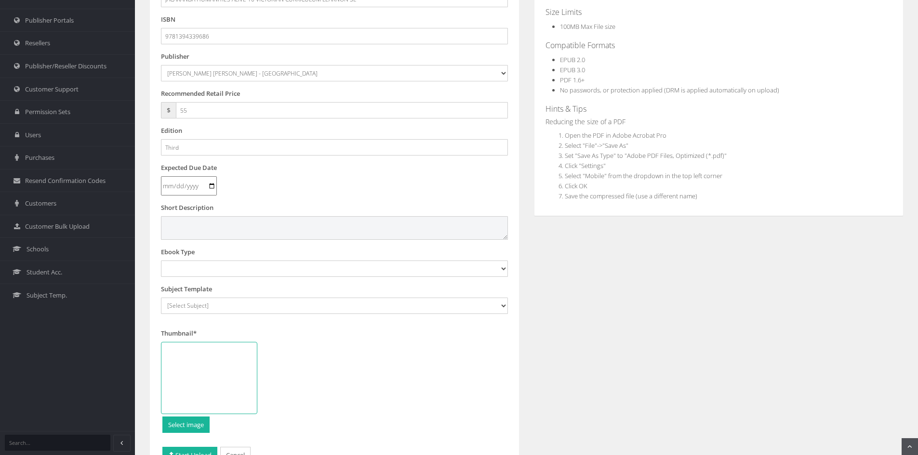
click at [188, 228] on textarea at bounding box center [334, 227] width 347 height 23
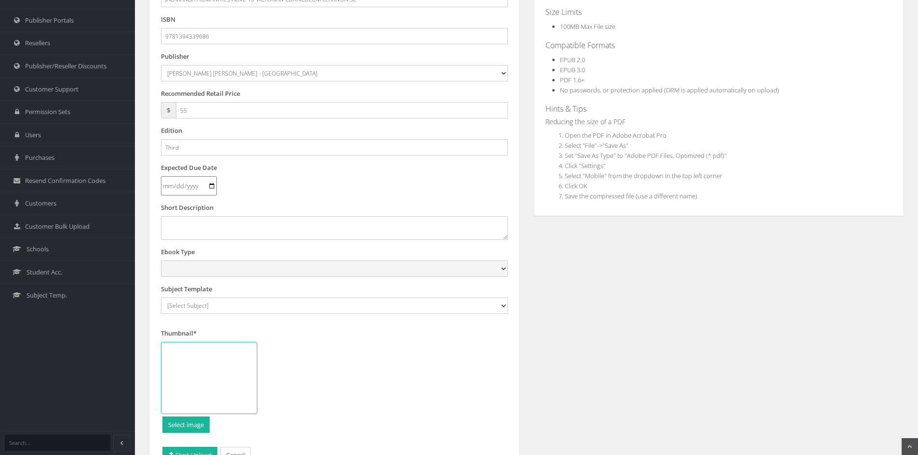
click at [234, 271] on select "Digital Activation Code Protected PDF EEBook - Online and Offline Ebook Interac…" at bounding box center [334, 269] width 347 height 16
select select "4"
click at [161, 261] on select "Digital Activation Code Protected PDF EEBook - Online and Offline Ebook Interac…" at bounding box center [334, 269] width 347 height 16
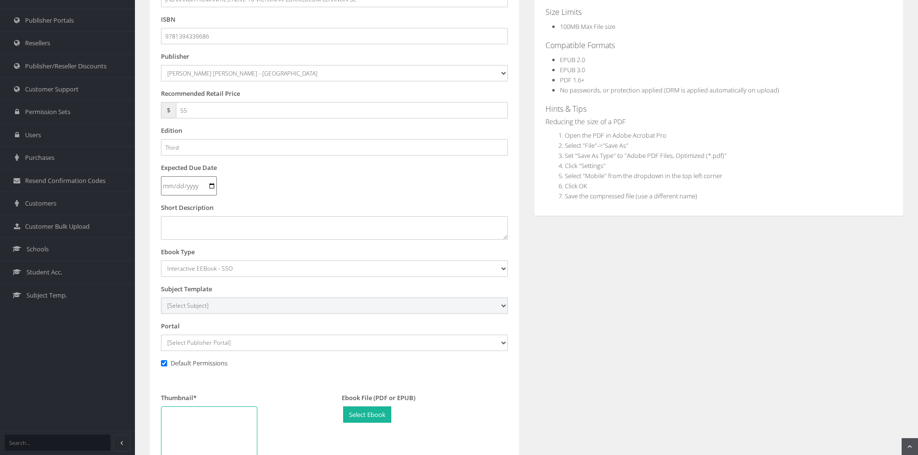
click at [207, 304] on select "[Select Subject] Accounting Agriculture Ancient History Applied Computing Art A…" at bounding box center [334, 306] width 347 height 16
select select "b43ab8d7-135c-ee11-a9bd-0272d098c78b"
click at [161, 298] on select "[Select Subject] Accounting Agriculture Ancient History Applied Computing Art A…" at bounding box center [334, 306] width 347 height 16
click at [198, 339] on select "[Select Publisher Portal] Listening Beyond Hearing (LBH) ATAR Notes+ SmarterMat…" at bounding box center [334, 343] width 347 height 16
click at [161, 335] on select "[Select Publisher Portal] Listening Beyond Hearing (LBH) ATAR Notes+ SmarterMat…" at bounding box center [334, 343] width 347 height 16
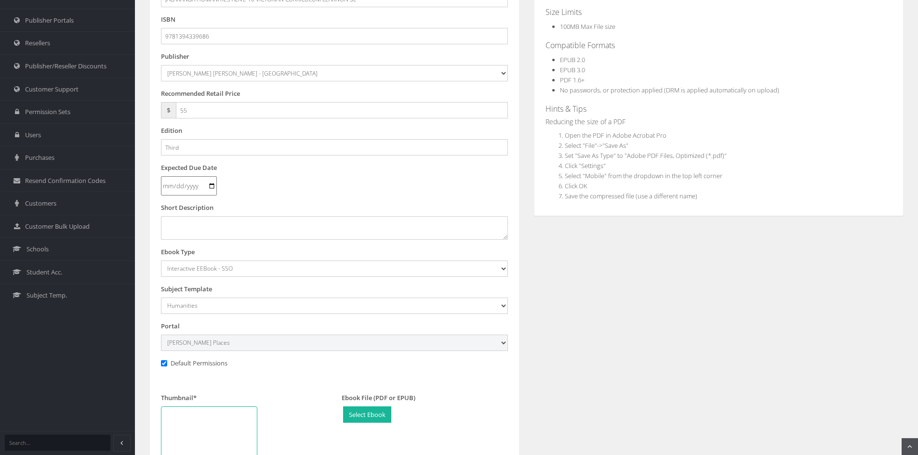
click at [189, 345] on select "[Select Publisher Portal] Listening Beyond Hearing (LBH) ATAR Notes+ SmarterMat…" at bounding box center [334, 343] width 347 height 16
select select "ddb4b139-794f-e411-817c-00155d7a4405"
click at [161, 335] on select "[Select Publisher Portal] Listening Beyond Hearing (LBH) ATAR Notes+ SmarterMat…" at bounding box center [334, 343] width 347 height 16
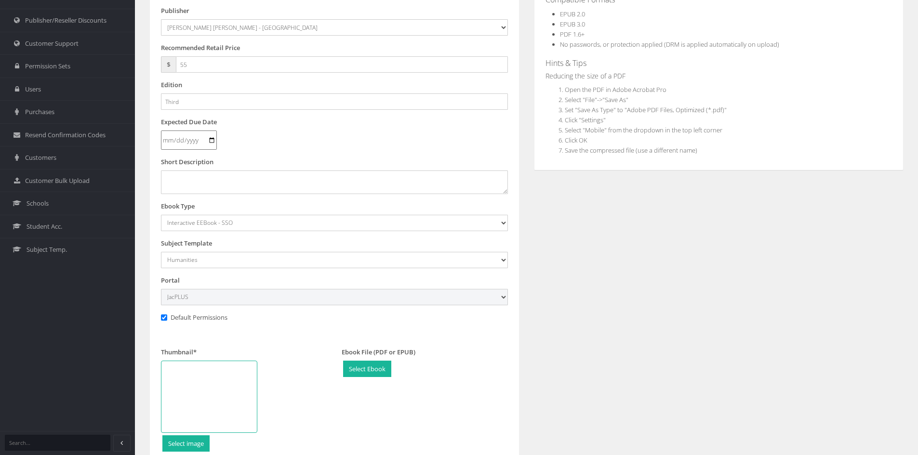
scroll to position [337, 0]
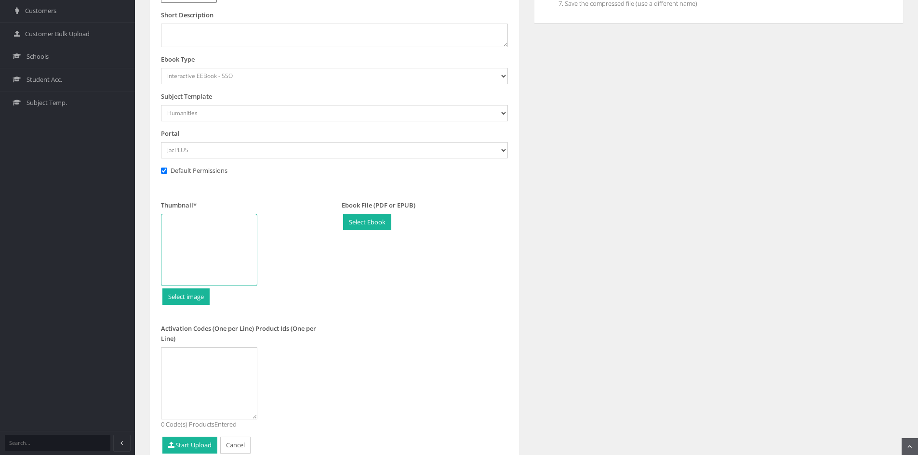
click at [230, 251] on div at bounding box center [209, 250] width 96 height 72
type input "C:\fakepath\9781394339655.jpg"
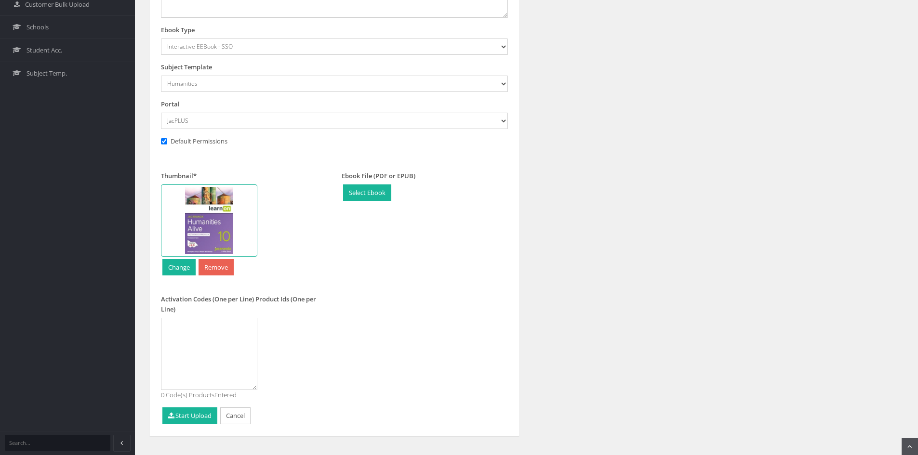
scroll to position [382, 0]
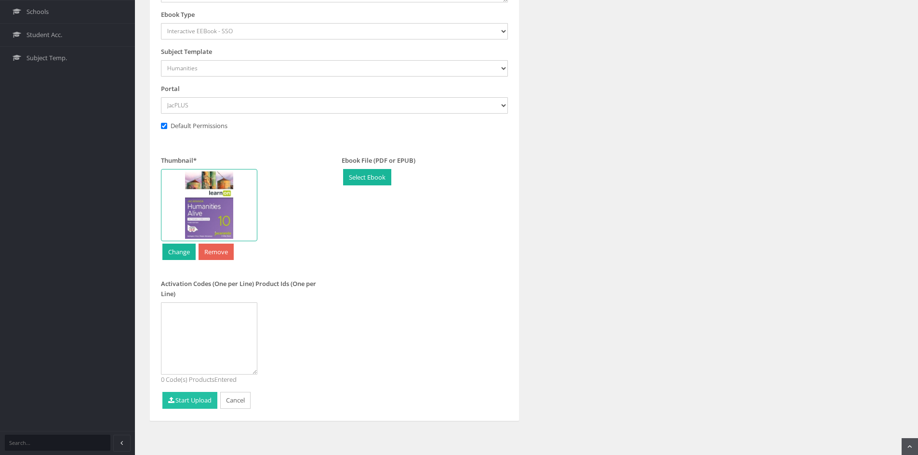
click at [182, 397] on button "Start Upload" at bounding box center [189, 400] width 55 height 17
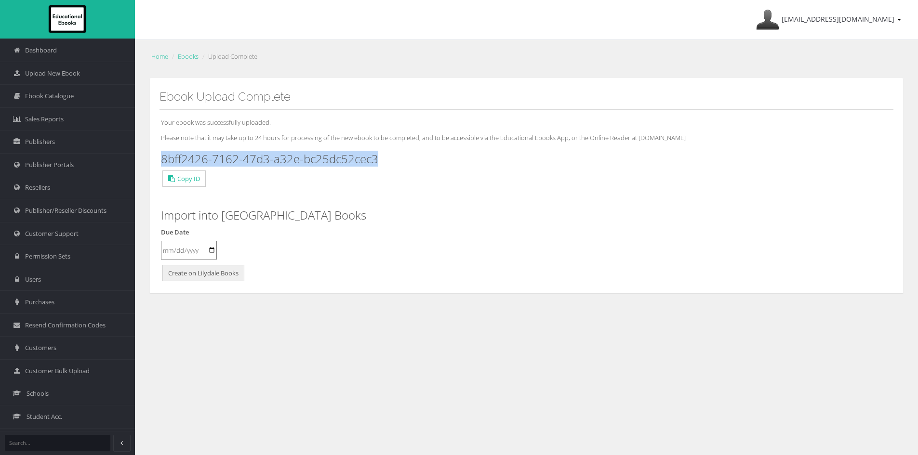
drag, startPoint x: 400, startPoint y: 157, endPoint x: 159, endPoint y: 158, distance: 240.4
click at [159, 158] on div "Your ebook was successfully uploaded. Please note that it may take up to 24 hou…" at bounding box center [526, 197] width 734 height 174
copy h3 "8bff2426-7162-47d3-a32e-bc25dc52cec3"
click at [40, 94] on span "Ebook Catalogue" at bounding box center [49, 96] width 49 height 9
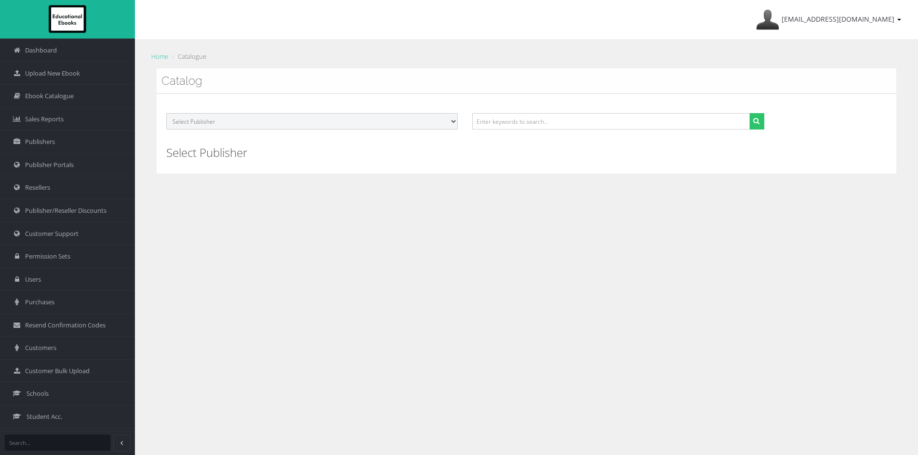
click at [223, 116] on select "Select Publisher ATAR Notes SmarterMaths Online Environment Education [GEOGRAPH…" at bounding box center [311, 121] width 291 height 16
select select "4ddb3fea-784f-e411-817c-00155d7a4405"
click at [166, 113] on select "Select Publisher ATAR Notes SmarterMaths Online Environment Education [GEOGRAPH…" at bounding box center [311, 121] width 291 height 16
click at [758, 123] on icon "submit" at bounding box center [756, 121] width 6 height 7
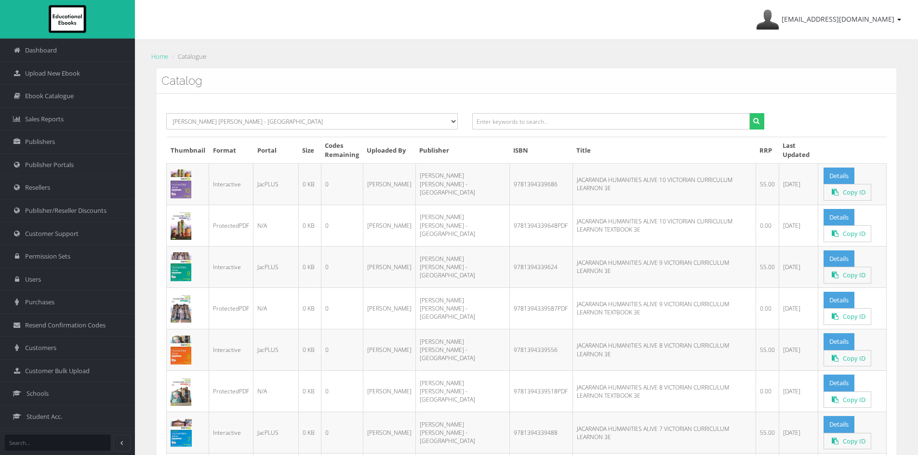
click at [581, 185] on td "JACARANDA HUMANITIES ALIVE 10 VICTORIAN CURRICULUM LEARNON 3E" at bounding box center [663, 183] width 183 height 41
drag, startPoint x: 607, startPoint y: 183, endPoint x: 520, endPoint y: 186, distance: 86.8
click at [572, 186] on td "JACARANDA HUMANITIES ALIVE 10 VICTORIAN CURRICULUM LEARNON 3E" at bounding box center [663, 183] width 183 height 41
copy td "JACARANDA HUMANITIES ALIVE 10"
click at [630, 262] on td "JACARANDA HUMANITIES ALIVE 9 VICTORIAN CURRICULUM LEARNON 3E" at bounding box center [663, 266] width 183 height 41
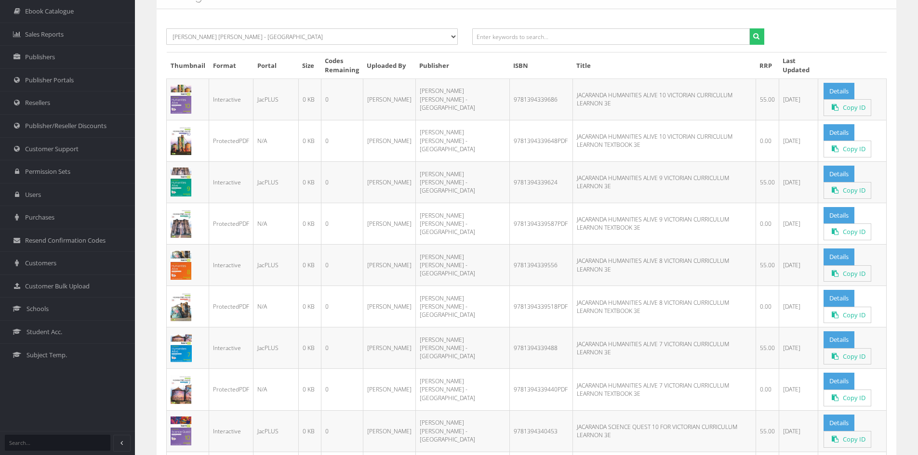
scroll to position [96, 0]
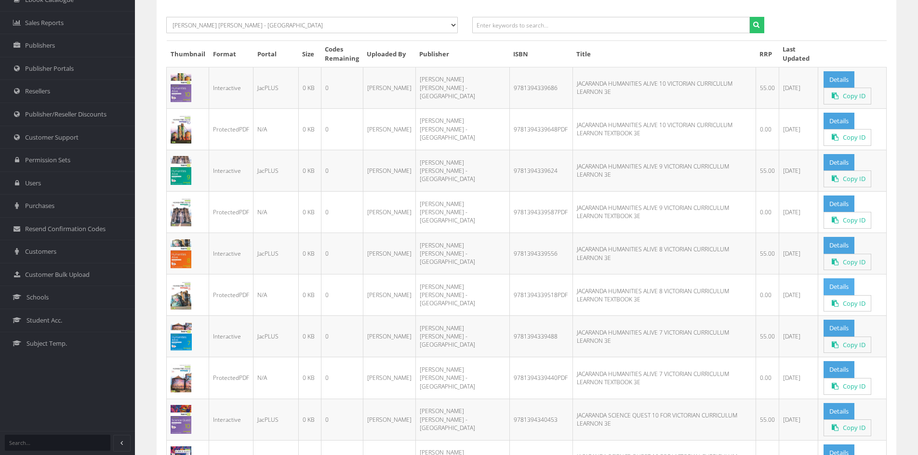
click at [832, 285] on link "Details" at bounding box center [838, 286] width 31 height 17
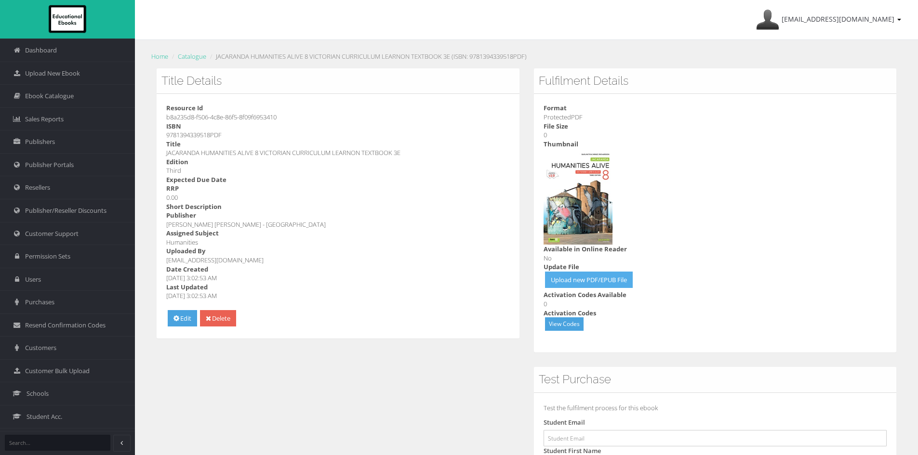
click at [586, 278] on link "Upload new PDF/EPUB File" at bounding box center [589, 280] width 88 height 17
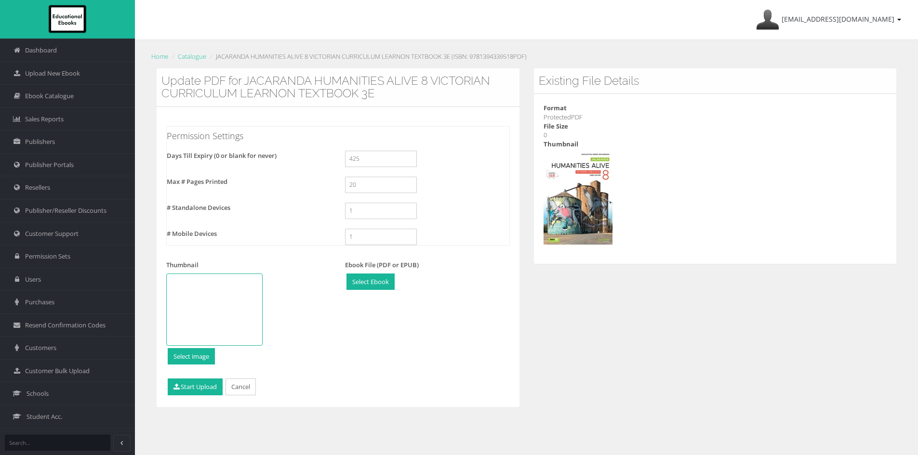
click at [218, 318] on div at bounding box center [214, 310] width 96 height 72
type input "C:\fakepath\Jacaranda Humanities Alive 8 VC.jpg"
click at [189, 385] on button "Start Upload" at bounding box center [195, 387] width 55 height 17
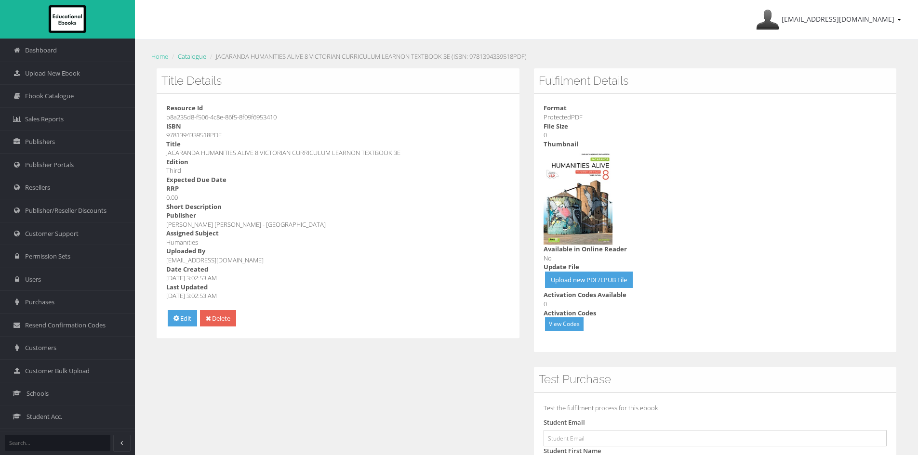
click at [189, 55] on link "Catalogue" at bounding box center [192, 56] width 28 height 9
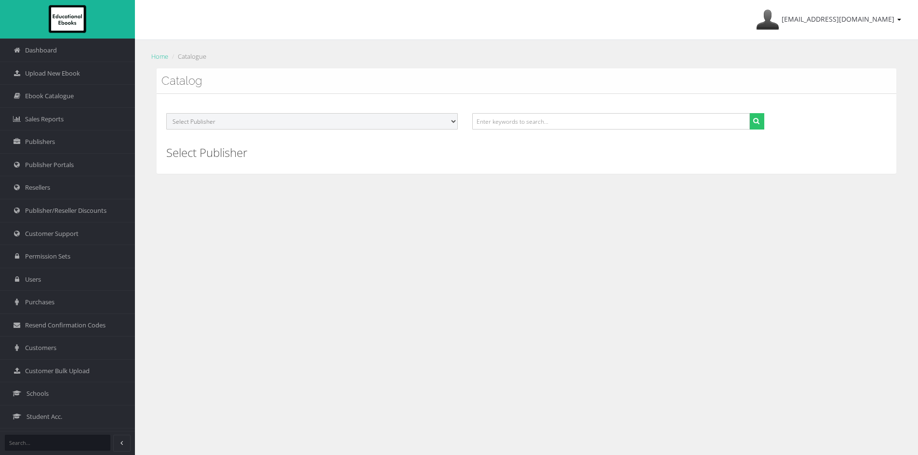
click at [317, 120] on select "Select Publisher ATAR Notes SmarterMaths Online Environment Education [GEOGRAPH…" at bounding box center [311, 121] width 291 height 16
click at [375, 87] on h3 "Catalog" at bounding box center [526, 81] width 730 height 13
click at [451, 124] on select "Select Publisher ATAR Notes SmarterMaths Online Environment Education [GEOGRAPH…" at bounding box center [311, 121] width 291 height 16
select select "4ddb3fea-784f-e411-817c-00155d7a4405"
click at [166, 113] on select "Select Publisher ATAR Notes SmarterMaths Online Environment Education [GEOGRAPH…" at bounding box center [311, 121] width 291 height 16
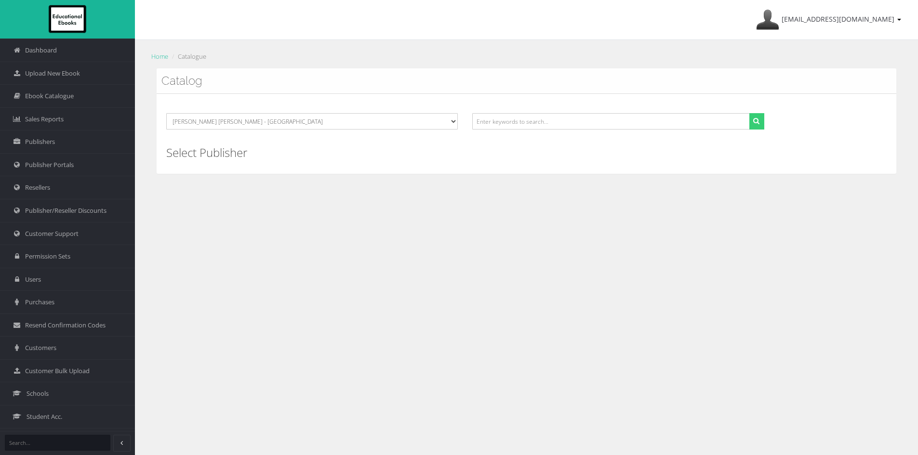
click at [753, 121] on icon "submit" at bounding box center [756, 121] width 6 height 7
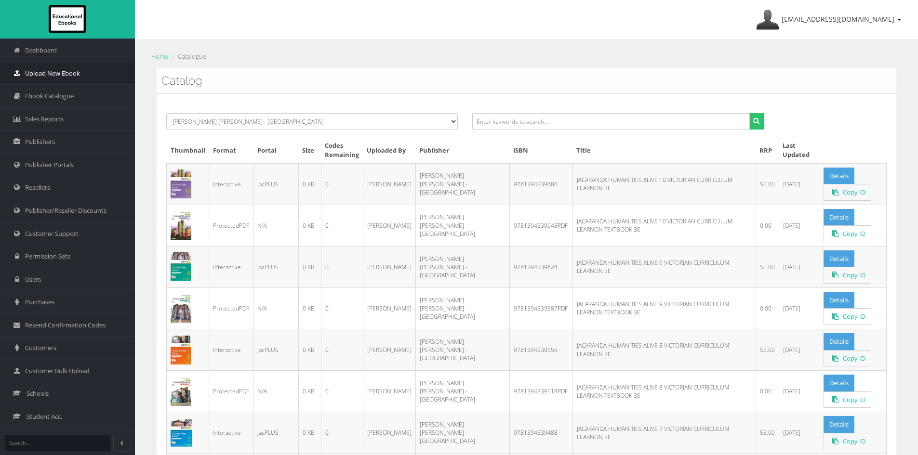
click at [57, 71] on span "Upload New Ebook" at bounding box center [52, 73] width 55 height 9
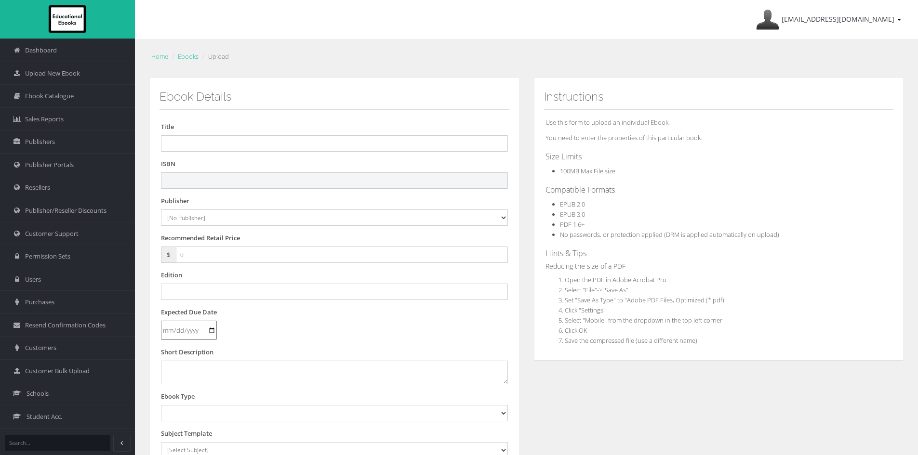
click at [284, 185] on input "text" at bounding box center [334, 180] width 347 height 16
paste input "9781394350698"
type input "9781394350698"
click at [231, 211] on select "[No Publisher] Alexander Mackie Allen & Unwin ATAR Notes Auralia - Rising Softw…" at bounding box center [334, 218] width 347 height 16
select select "4ddb3fea-784f-e411-817c-00155d7a4405"
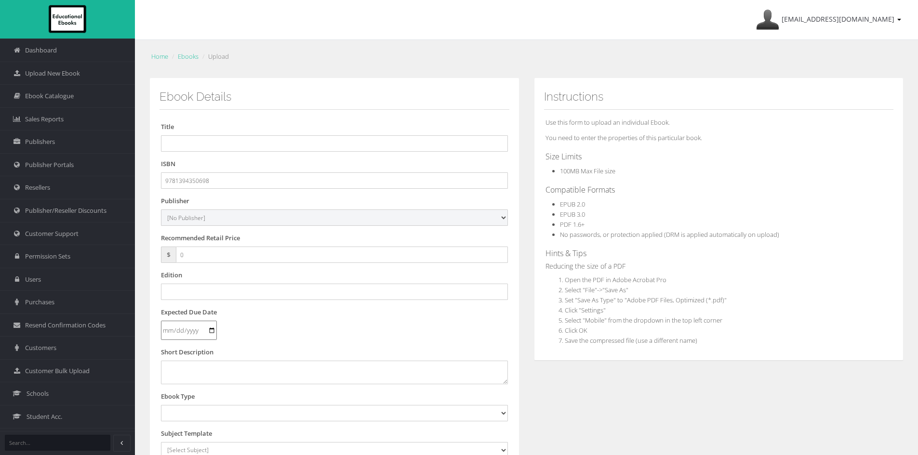
click at [161, 210] on select "[No Publisher] [PERSON_NAME] & Unwin ATAR Notes Auralia - Rising Software Banks…" at bounding box center [334, 218] width 347 height 16
drag, startPoint x: 165, startPoint y: 254, endPoint x: 156, endPoint y: 249, distance: 11.0
click at [162, 252] on div "$ 0" at bounding box center [334, 255] width 347 height 16
type input "55"
click at [190, 145] on input "text" at bounding box center [334, 143] width 347 height 16
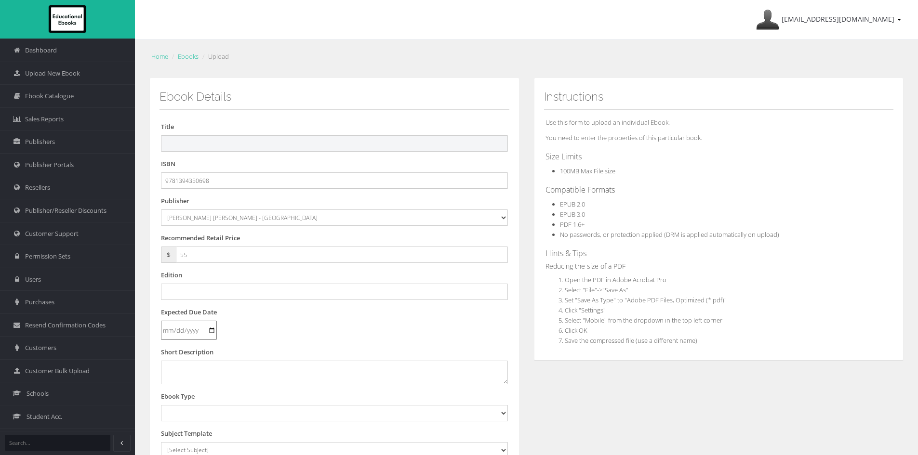
click at [283, 145] on input "text" at bounding box center [334, 143] width 347 height 16
paste input "JACARANDA HEALTH AND PHYSICAL EDUCATION 7&8 VICTORIAN CURRICULUM LEARNON 2E (eB…"
drag, startPoint x: 406, startPoint y: 143, endPoint x: 547, endPoint y: 153, distance: 141.5
click at [546, 153] on div "Ebook Details Title JACARANDA HEALTH AND PHYSICAL EDUCATION 7&8 VICTORIAN CURRI…" at bounding box center [526, 359] width 768 height 562
type input "JACARANDA HEALTH AND PHYSICAL EDUCATION 7&8 VICTORIAN CURRICULUM LEARNON 2E"
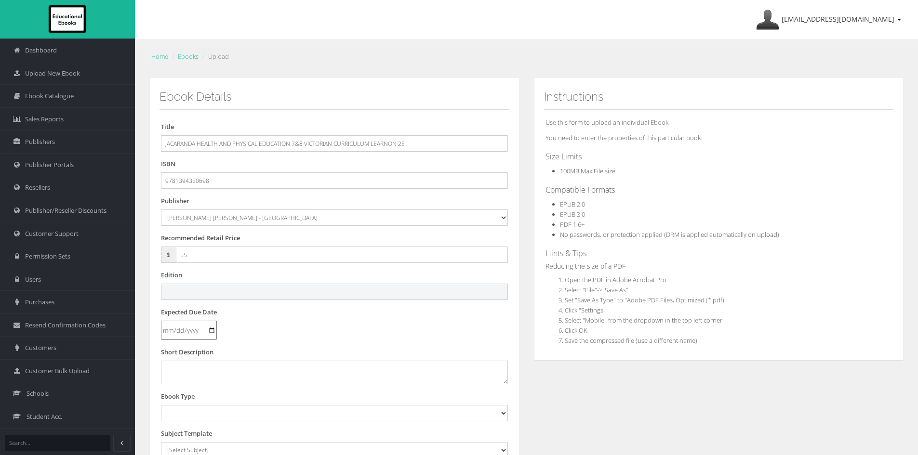
click at [204, 290] on input "text" at bounding box center [334, 292] width 347 height 16
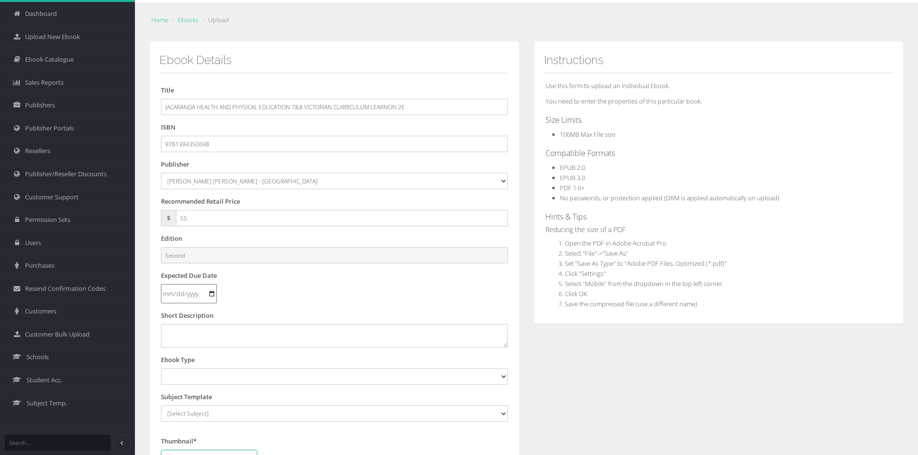
scroll to position [96, 0]
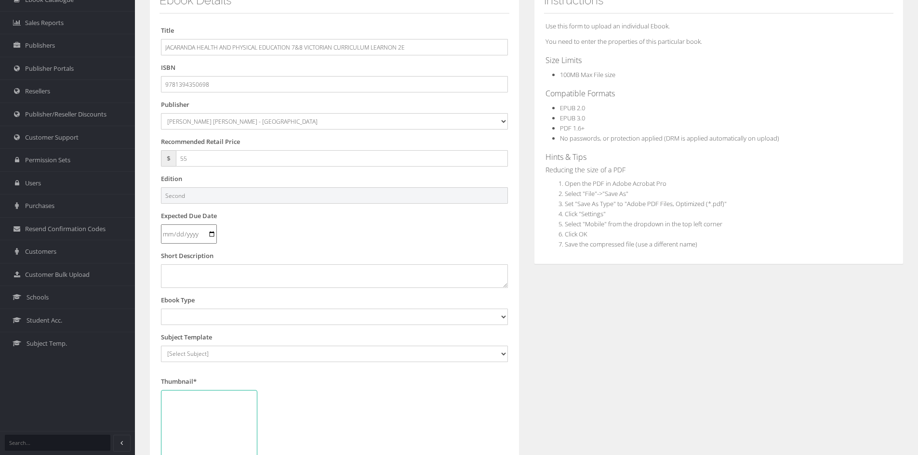
type input "Second"
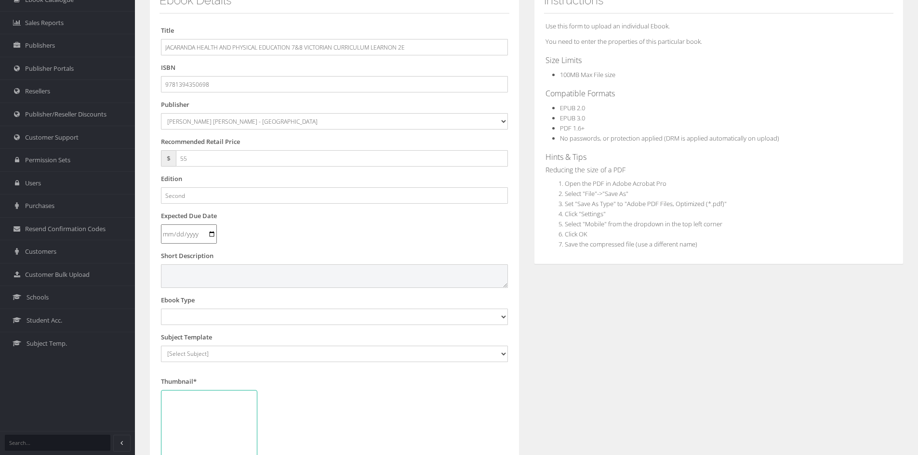
click at [208, 278] on textarea at bounding box center [334, 275] width 347 height 23
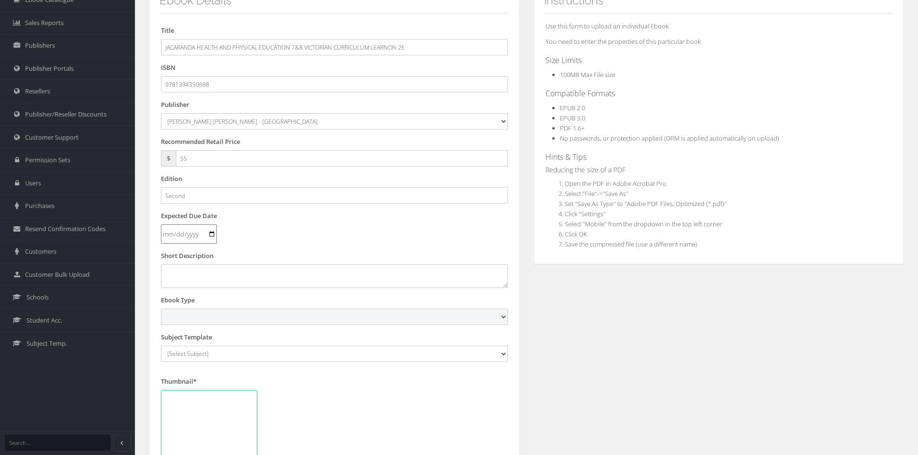
click at [197, 317] on select "Digital Activation Code Protected PDF EEBook - Online and Offline Ebook Interac…" at bounding box center [334, 317] width 347 height 16
select select "4"
click at [161, 309] on select "Digital Activation Code Protected PDF EEBook - Online and Offline Ebook Interac…" at bounding box center [334, 317] width 347 height 16
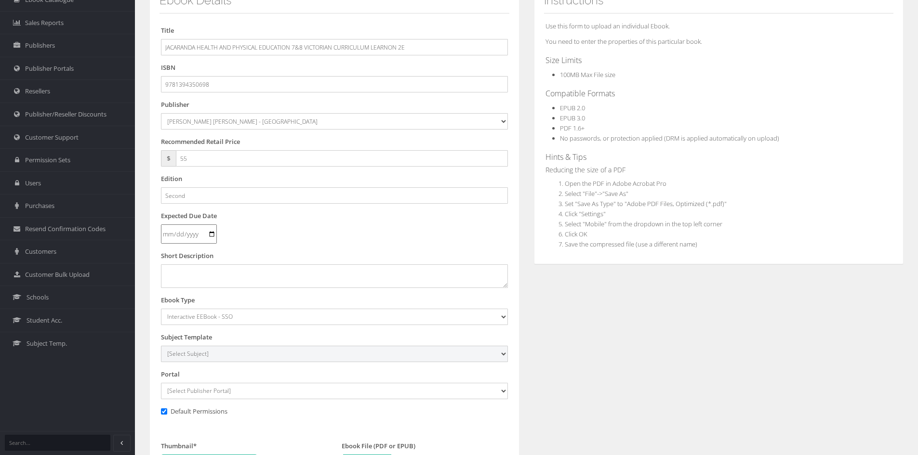
click at [198, 350] on select "[Select Subject] Accounting Agriculture Ancient History Applied Computing Art A…" at bounding box center [334, 354] width 347 height 16
select select "a9065249-145c-ee11-a9bd-0272d098c78b"
click at [161, 346] on select "[Select Subject] Accounting Agriculture Ancient History Applied Computing Art A…" at bounding box center [334, 354] width 347 height 16
click at [190, 391] on select "[Select Publisher Portal] Listening Beyond Hearing (LBH) ATAR Notes+ SmarterMat…" at bounding box center [334, 391] width 347 height 16
select select "ddb4b139-794f-e411-817c-00155d7a4405"
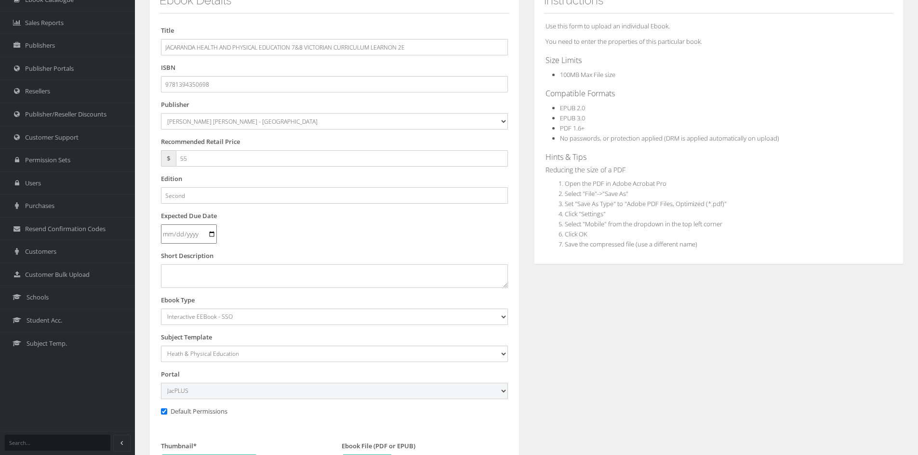
click at [161, 383] on select "[Select Publisher Portal] Listening Beyond Hearing (LBH) ATAR Notes+ SmarterMat…" at bounding box center [334, 391] width 347 height 16
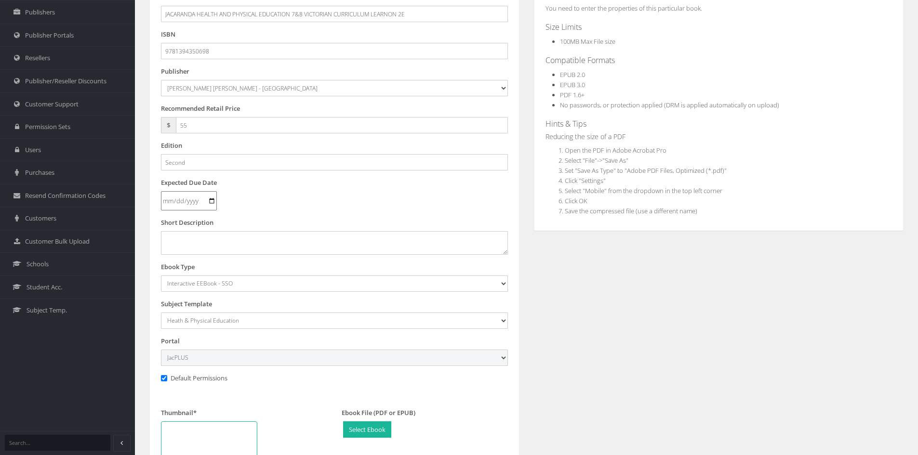
scroll to position [337, 0]
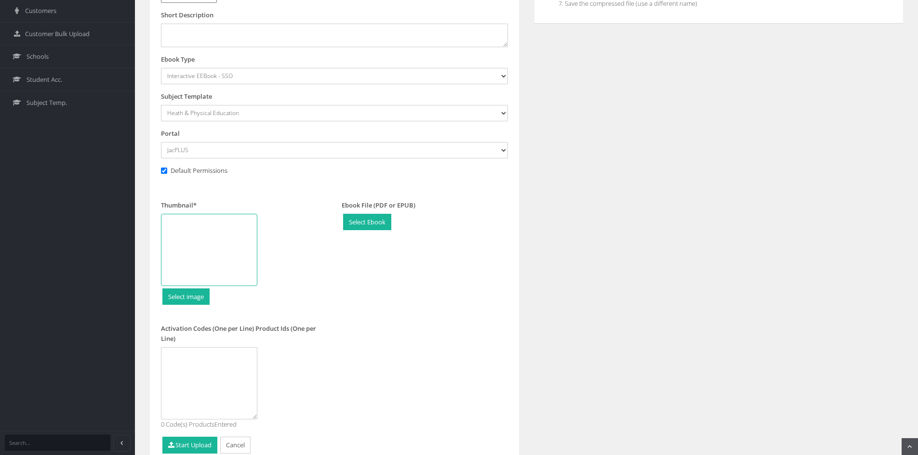
click at [199, 248] on div at bounding box center [209, 250] width 96 height 72
type input "C:\fakepath\Jacaranda Health and Physical Education VC 7+8 learnON.jpg"
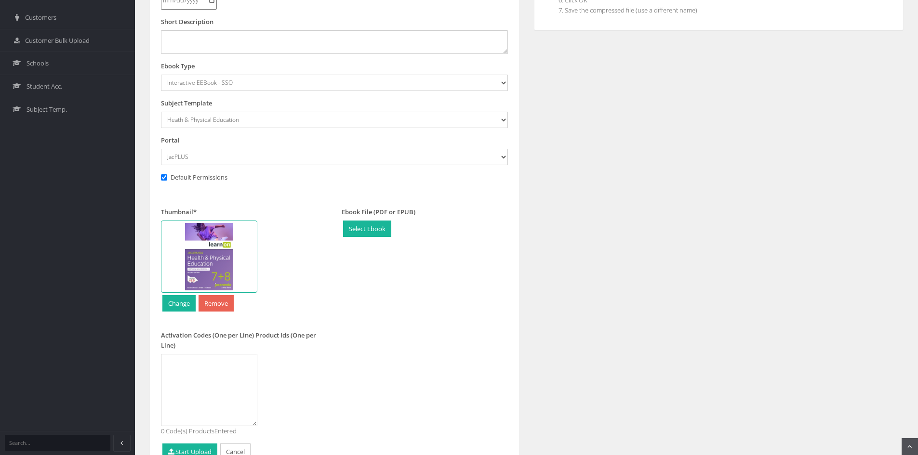
scroll to position [382, 0]
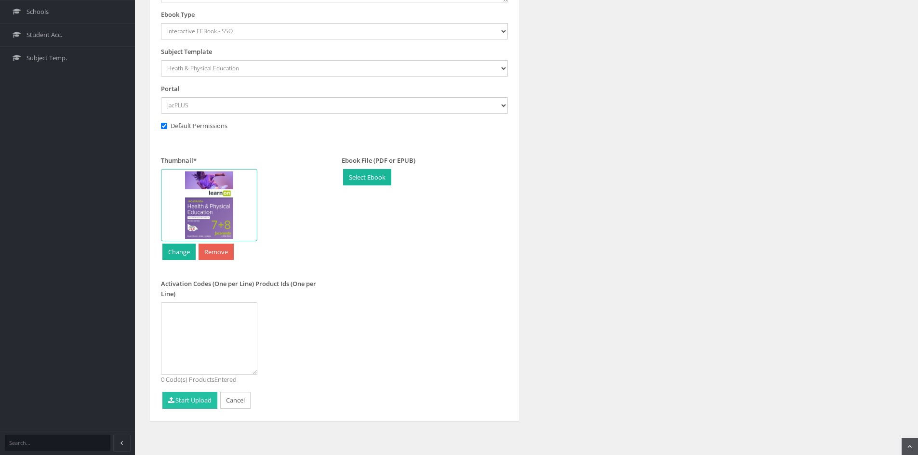
click at [197, 402] on button "Start Upload" at bounding box center [189, 400] width 55 height 17
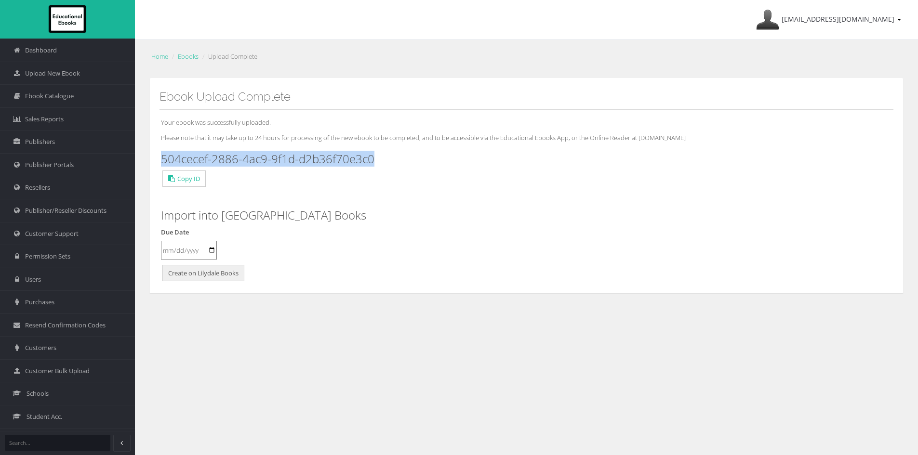
drag, startPoint x: 378, startPoint y: 161, endPoint x: 160, endPoint y: 159, distance: 217.8
click at [160, 159] on div "Your ebook was successfully uploaded. Please note that it may take up to 24 hou…" at bounding box center [526, 197] width 734 height 174
copy h3 "504cecef-2886-4ac9-9f1d-d2b36f70e3c0"
click at [58, 68] on link "Upload New Ebook" at bounding box center [67, 73] width 135 height 23
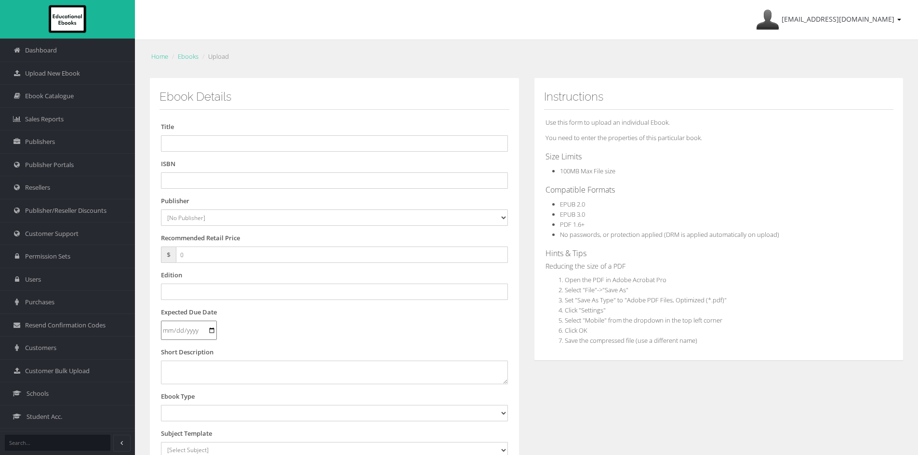
drag, startPoint x: 280, startPoint y: 196, endPoint x: 283, endPoint y: 183, distance: 12.8
click at [282, 189] on form "Title ISBN Publisher [No Publisher] [PERSON_NAME] & Unwin ATAR Notes Auralia - …" at bounding box center [334, 366] width 347 height 489
click at [283, 183] on input "text" at bounding box center [334, 180] width 347 height 16
paste input "9781394350667"
type input "9781394350667PDF"
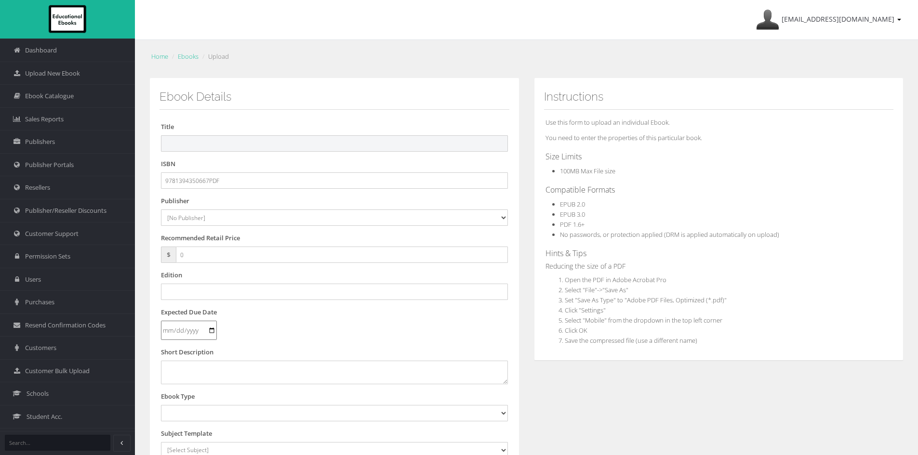
click at [334, 144] on input "text" at bounding box center [334, 143] width 347 height 16
click at [219, 149] on input "text" at bounding box center [334, 143] width 347 height 16
paste input "JACARANDA HEALTH AND PHYSICAL EDUCATION 7&8 VICTORIAN CURRICULUM LEARNON & PRIN…"
type input "JACARANDA HEALTH AND PHYSICAL EDUCATION 7&8 VICTORIAN CURRICULUM LEARNON & PRIN…"
click at [205, 221] on select "[No Publisher] [PERSON_NAME] & Unwin ATAR Notes Auralia - Rising Software Banks…" at bounding box center [334, 218] width 347 height 16
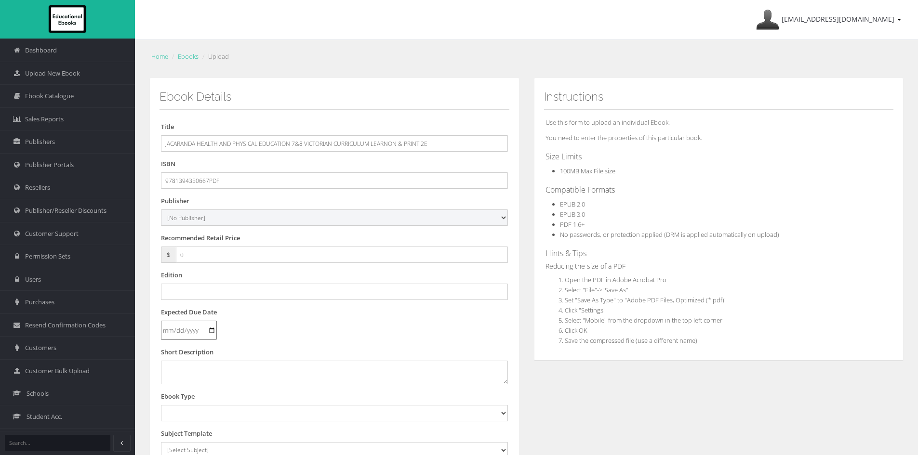
select select "4ddb3fea-784f-e411-817c-00155d7a4405"
click at [161, 210] on select "[No Publisher] [PERSON_NAME] & Unwin ATAR Notes Auralia - Rising Software Banks…" at bounding box center [334, 218] width 347 height 16
click at [215, 252] on input "0" at bounding box center [342, 255] width 332 height 16
click at [211, 293] on input "text" at bounding box center [334, 292] width 347 height 16
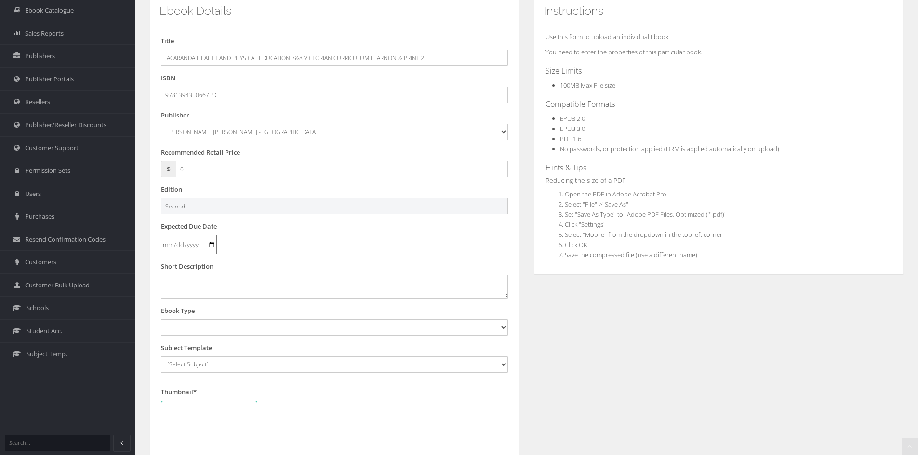
scroll to position [145, 0]
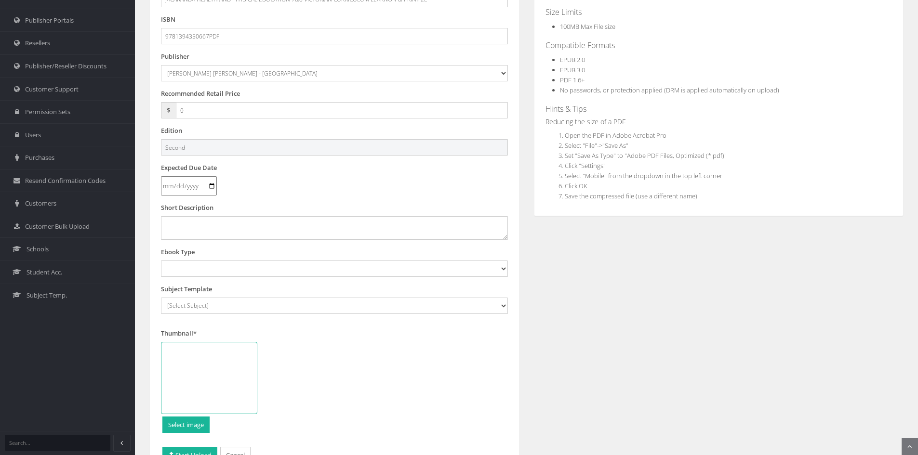
type input "Second"
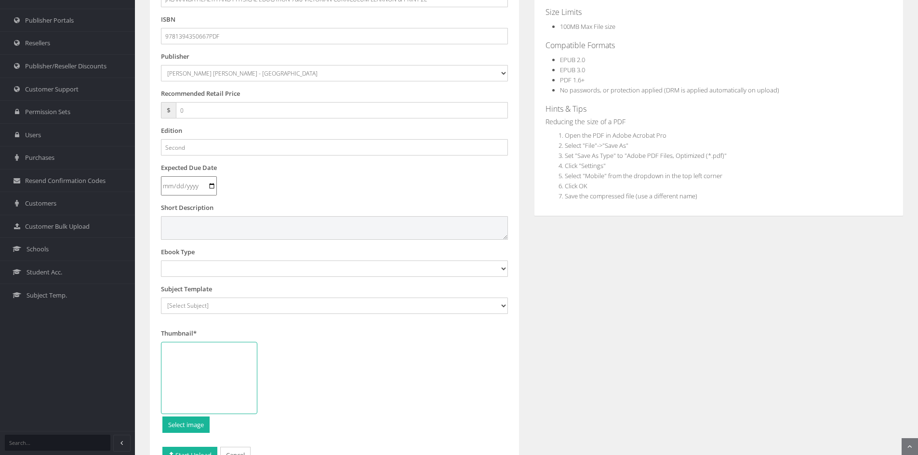
click at [246, 229] on textarea at bounding box center [334, 227] width 347 height 23
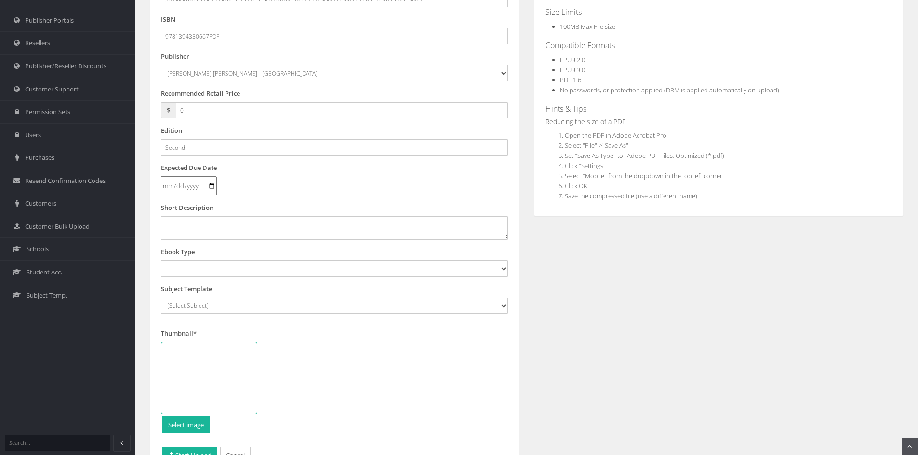
drag, startPoint x: 215, startPoint y: 282, endPoint x: 216, endPoint y: 275, distance: 7.2
click at [215, 281] on form "Title JACARANDA HEALTH AND PHYSICAL EDUCATION 7&8 VICTORIAN CURRICULUM LEARNON …" at bounding box center [334, 221] width 347 height 489
click at [211, 272] on select "Digital Activation Code Protected PDF EEBook - Online and Offline Ebook Interac…" at bounding box center [334, 269] width 347 height 16
select select "3"
click at [161, 261] on select "Digital Activation Code Protected PDF EEBook - Online and Offline Ebook Interac…" at bounding box center [334, 269] width 347 height 16
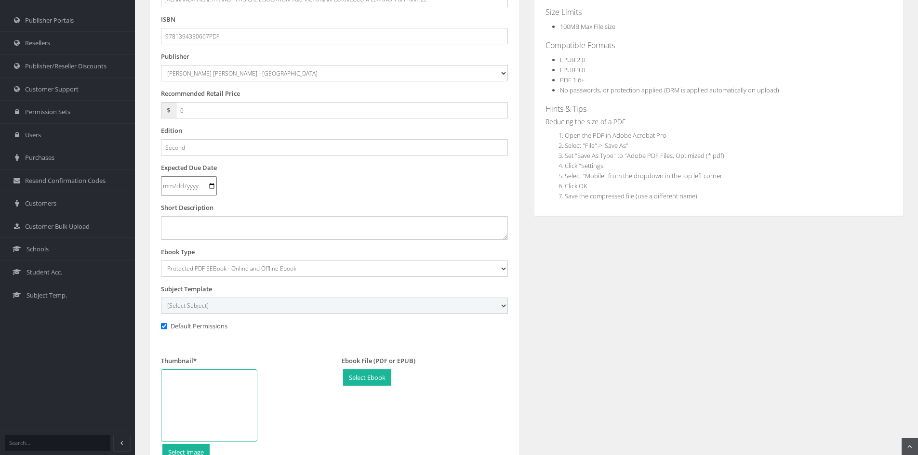
click at [208, 308] on select "[Select Subject] Accounting Agriculture Ancient History Applied Computing Art A…" at bounding box center [334, 306] width 347 height 16
select select "a9065249-145c-ee11-a9bd-0272d098c78b"
click at [161, 298] on select "[Select Subject] Accounting Agriculture Ancient History Applied Computing Art A…" at bounding box center [334, 306] width 347 height 16
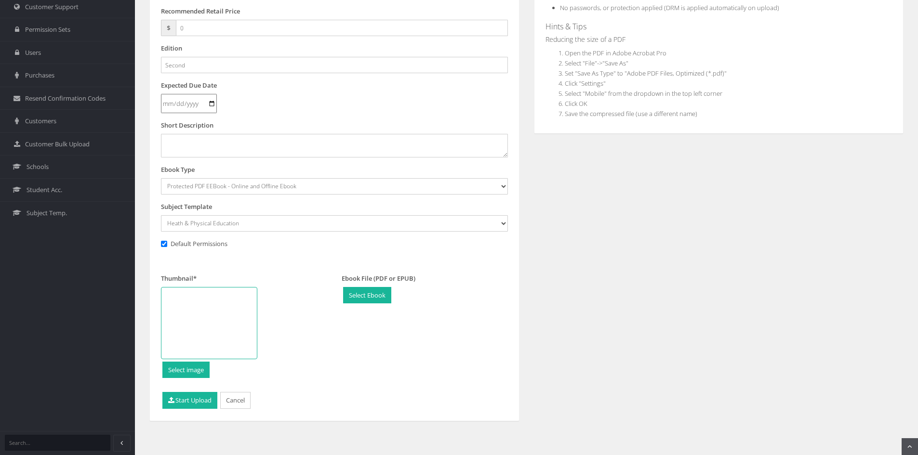
click at [225, 304] on div at bounding box center [209, 323] width 96 height 72
type input "C:\fakepath\Jacaranda Health and Physical Education VC 7+8.jpg"
click at [199, 400] on button "Start Upload" at bounding box center [189, 400] width 55 height 17
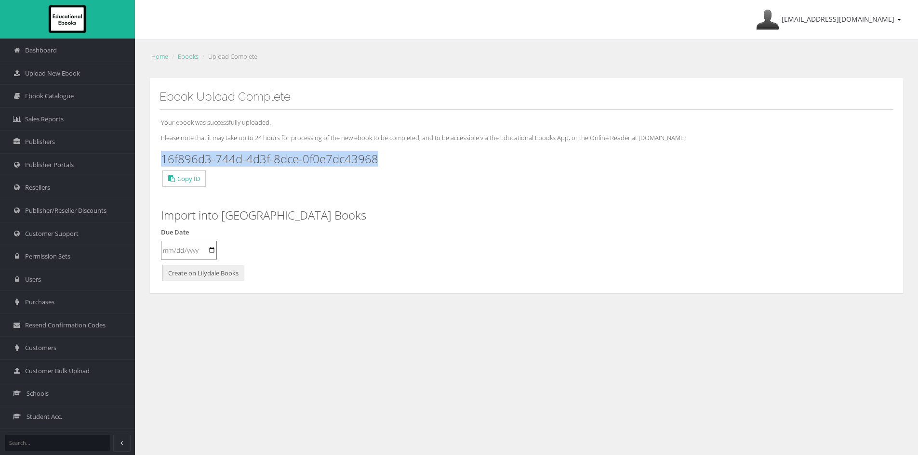
drag, startPoint x: 410, startPoint y: 160, endPoint x: 161, endPoint y: 159, distance: 248.6
click at [161, 159] on h3 "16f896d3-744d-4d3f-8dce-0f0e7dc43968" at bounding box center [526, 159] width 731 height 13
copy h3 "16f896d3-744d-4d3f-8dce-0f0e7dc43968"
click at [51, 76] on span "Upload New Ebook" at bounding box center [52, 73] width 55 height 9
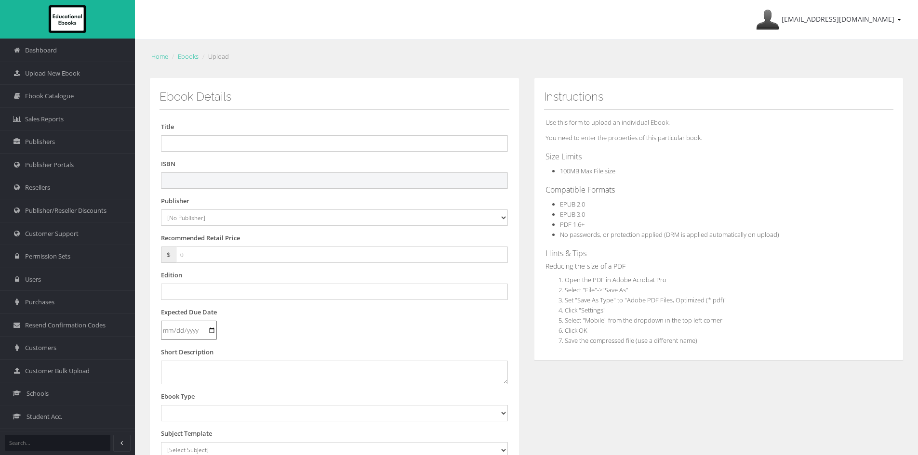
click at [435, 178] on input "text" at bounding box center [334, 180] width 347 height 16
paste input "9781394350780"
type input "9781394350780"
click at [225, 142] on input "text" at bounding box center [334, 143] width 347 height 16
paste input "JACARANDA HEALTH AND PHYSICAL EDUCATION 9&10 VICTORIAN CURRICULUM LEARNON 2E (e…"
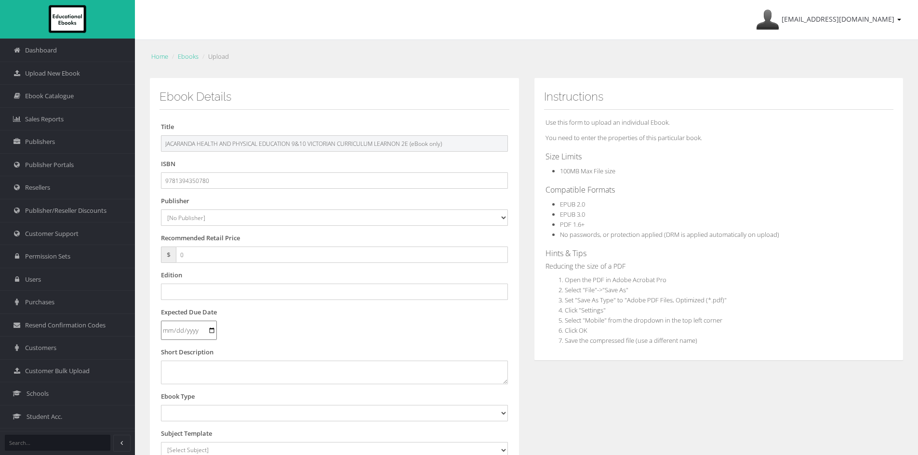
drag, startPoint x: 412, startPoint y: 146, endPoint x: 573, endPoint y: 146, distance: 160.9
click at [573, 146] on div "Ebook Details Title JACARANDA HEALTH AND PHYSICAL EDUCATION 9&10 VICTORIAN CURR…" at bounding box center [526, 359] width 768 height 562
type input "JACARANDA HEALTH AND PHYSICAL EDUCATION 9&10 VICTORIAN CURRICULUM LEARNON 2E"
click at [205, 223] on select "[No Publisher] Alexander Mackie Allen & Unwin ATAR Notes Auralia - Rising Softw…" at bounding box center [334, 218] width 347 height 16
select select "4ddb3fea-784f-e411-817c-00155d7a4405"
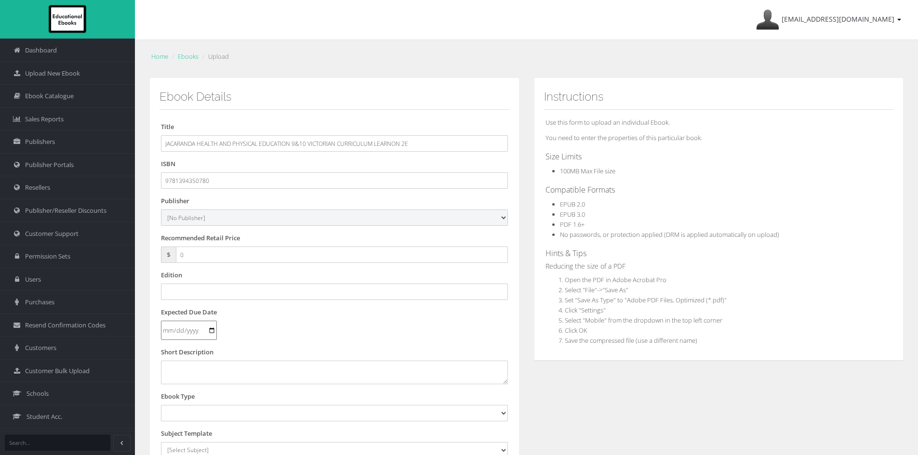
click at [161, 210] on select "[No Publisher] Alexander Mackie Allen & Unwin ATAR Notes Auralia - Rising Softw…" at bounding box center [334, 218] width 347 height 16
click at [220, 297] on input "text" at bounding box center [334, 292] width 347 height 16
click at [168, 293] on input "SEcond" at bounding box center [334, 292] width 347 height 16
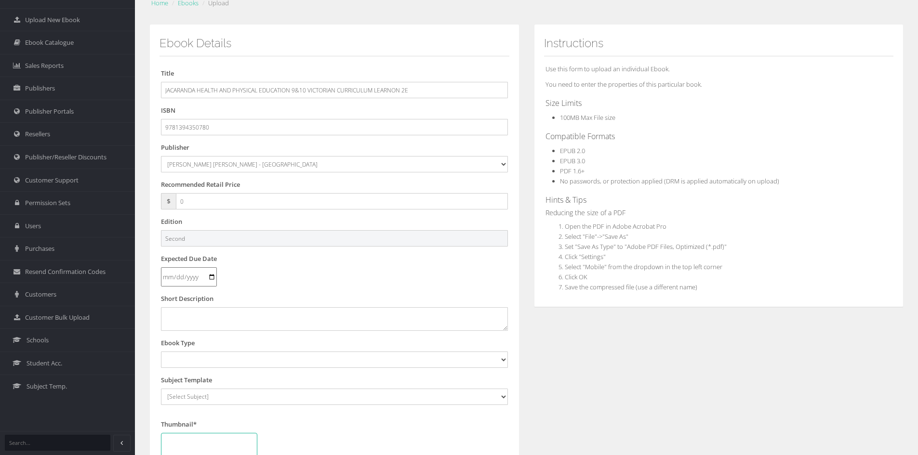
scroll to position [145, 0]
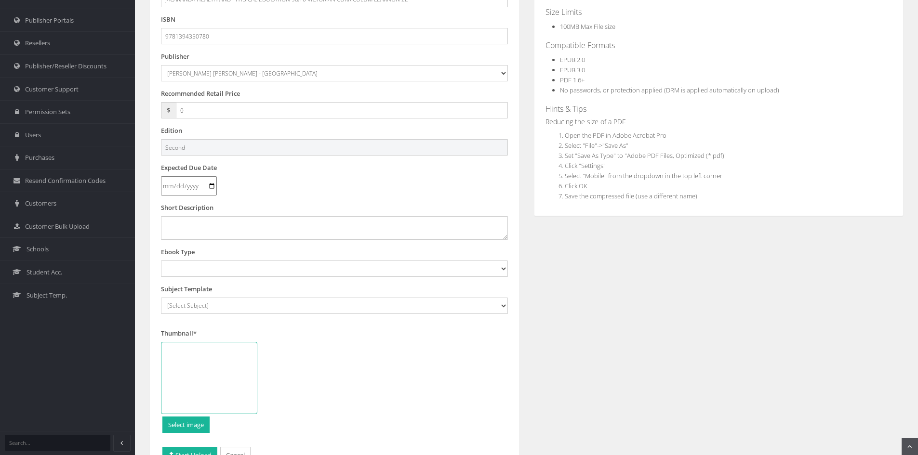
type input "Second"
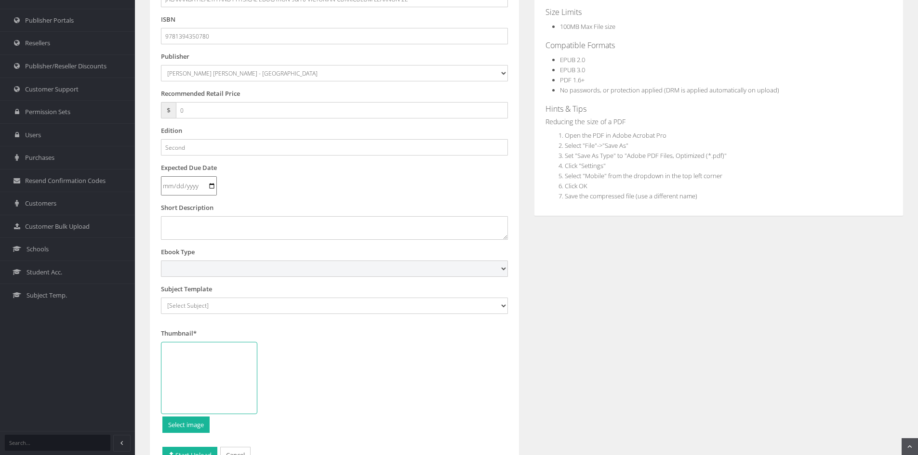
click at [266, 264] on select "Digital Activation Code Protected PDF EEBook - Online and Offline Ebook Interac…" at bounding box center [334, 269] width 347 height 16
select select "4"
click at [161, 261] on select "Digital Activation Code Protected PDF EEBook - Online and Offline Ebook Interac…" at bounding box center [334, 269] width 347 height 16
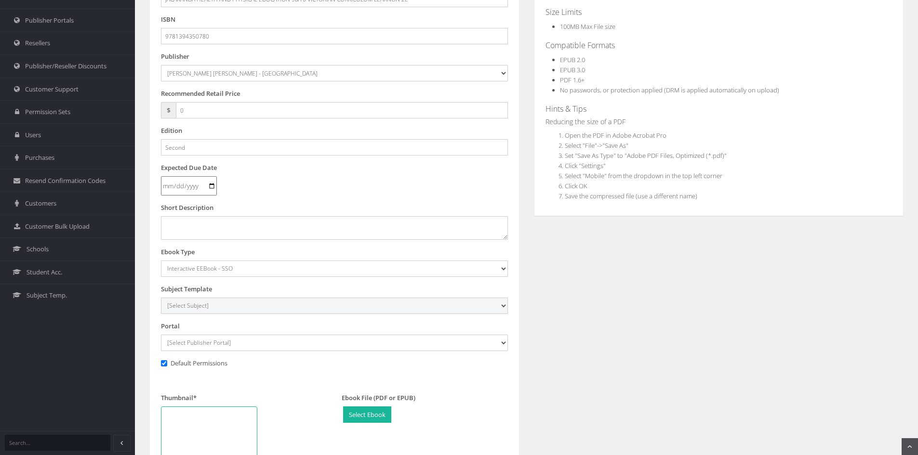
click at [199, 303] on select "[Select Subject] Accounting Agriculture Ancient History Applied Computing Art A…" at bounding box center [334, 306] width 347 height 16
select select "a9065249-145c-ee11-a9bd-0272d098c78b"
click at [161, 298] on select "[Select Subject] Accounting Agriculture Ancient History Applied Computing Art A…" at bounding box center [334, 306] width 347 height 16
click at [203, 341] on select "[Select Publisher Portal] Listening Beyond Hearing (LBH) ATAR Notes+ SmarterMat…" at bounding box center [334, 343] width 347 height 16
select select "ddb4b139-794f-e411-817c-00155d7a4405"
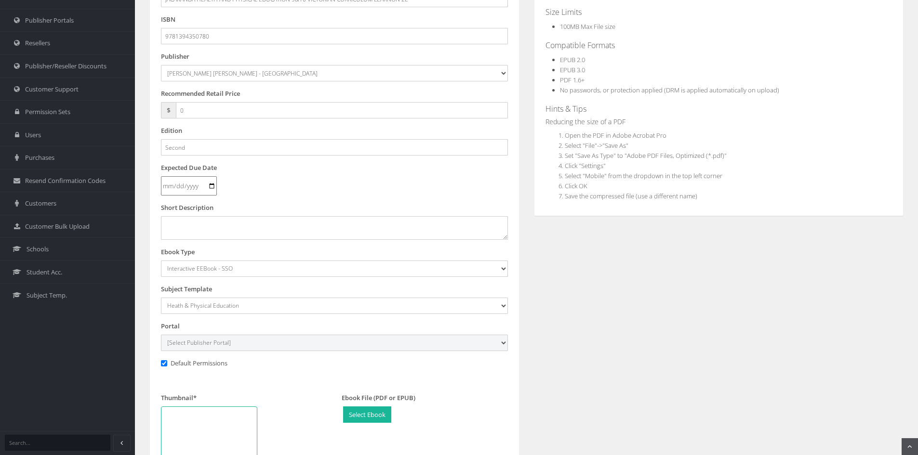
click at [161, 335] on select "[Select Publisher Portal] Listening Beyond Hearing (LBH) ATAR Notes+ SmarterMat…" at bounding box center [334, 343] width 347 height 16
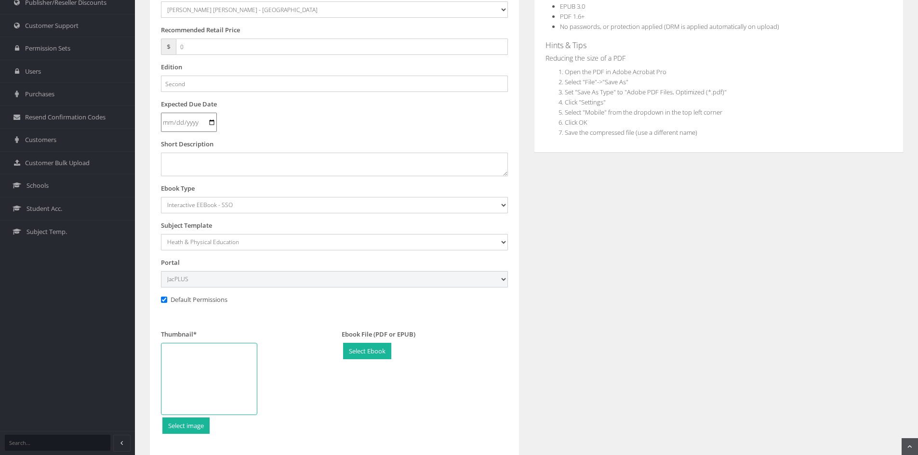
scroll to position [289, 0]
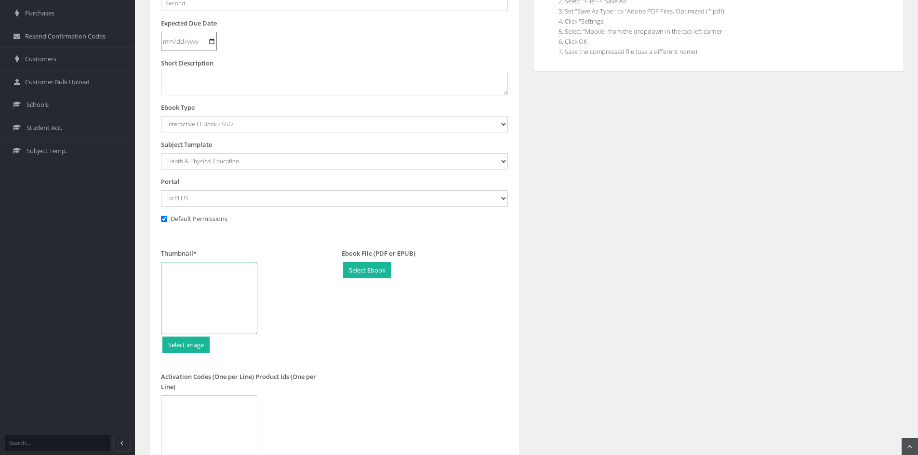
click at [225, 286] on div at bounding box center [209, 298] width 96 height 72
type input "C:\fakepath\Jacaranda Health and Physical Education VC 9+10 learnON.jpg"
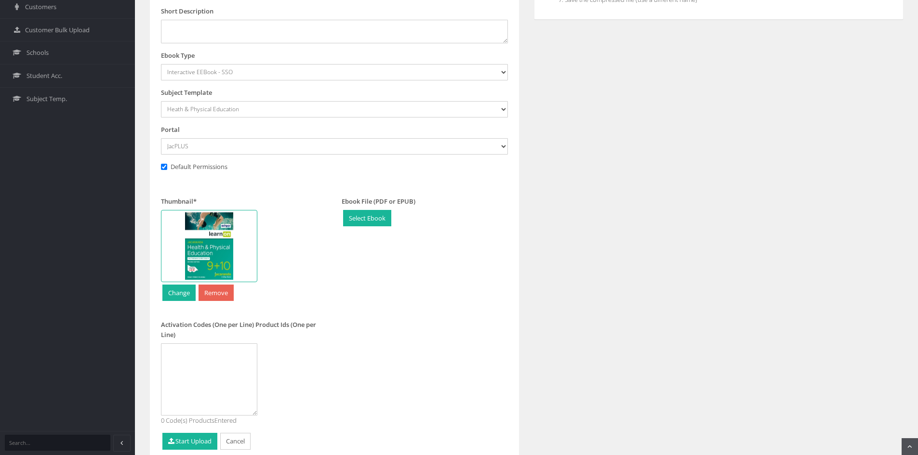
scroll to position [382, 0]
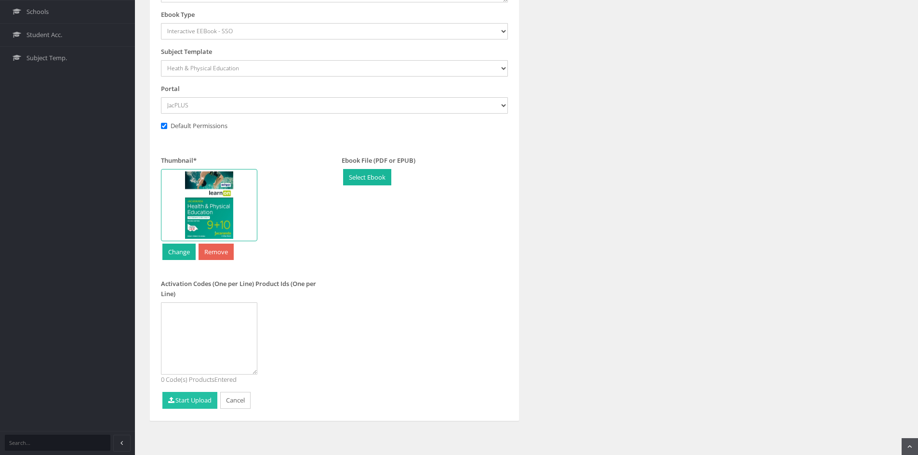
click at [195, 403] on button "Start Upload" at bounding box center [189, 400] width 55 height 17
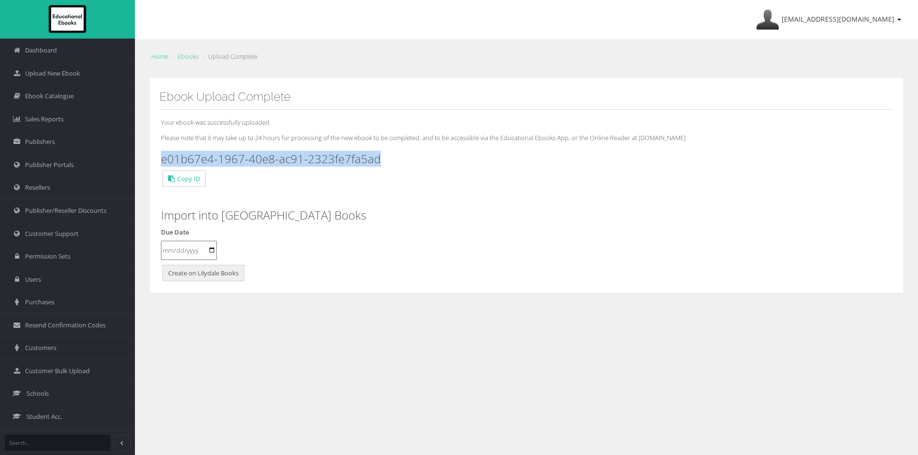
drag, startPoint x: 324, startPoint y: 163, endPoint x: 162, endPoint y: 162, distance: 161.4
click at [162, 162] on h3 "e01b67e4-1967-40e8-ac91-2323fe7fa5ad" at bounding box center [526, 159] width 731 height 13
copy h3 "e01b67e4-1967-40e8-ac91-2323fe7fa5ad"
click at [71, 79] on link "Upload New Ebook" at bounding box center [67, 73] width 135 height 23
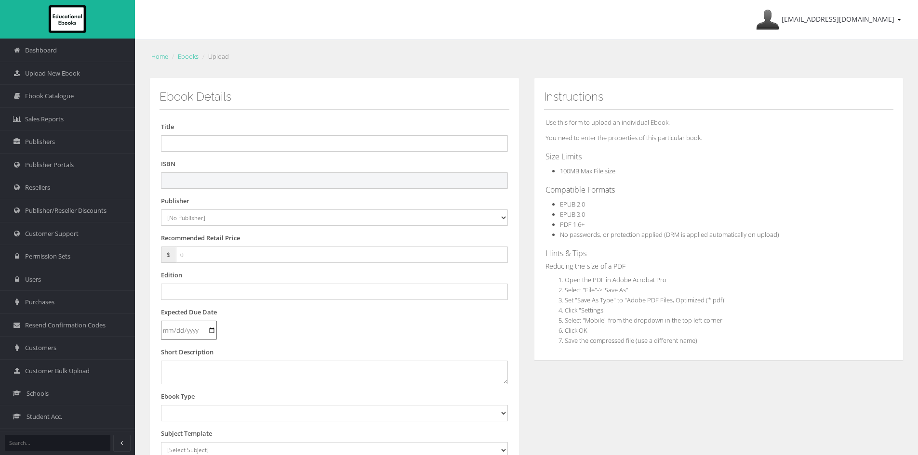
click at [264, 178] on input "text" at bounding box center [334, 180] width 347 height 16
paste input "9781394350735"
click at [240, 177] on input "9781394350735" at bounding box center [334, 180] width 347 height 16
type input "9781394350735PDF"
click at [220, 221] on select "[No Publisher] [PERSON_NAME] & Unwin ATAR Notes Auralia - Rising Software Banks…" at bounding box center [334, 218] width 347 height 16
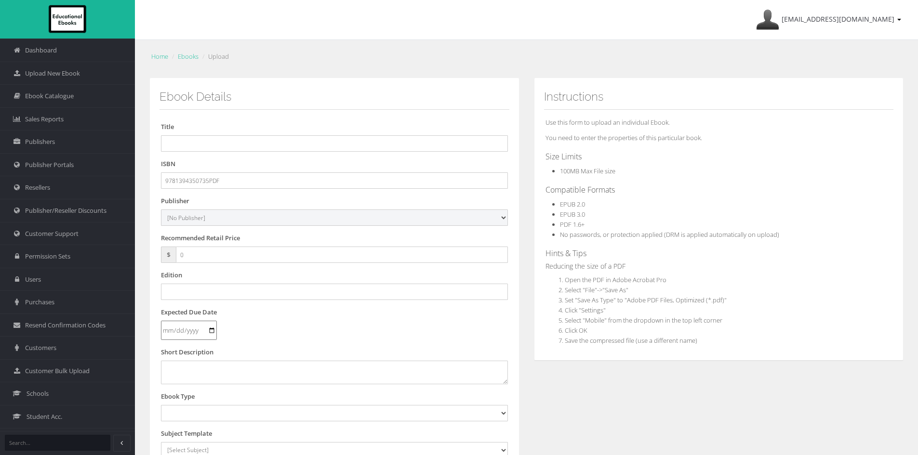
select select "4ddb3fea-784f-e411-817c-00155d7a4405"
click at [161, 210] on select "[No Publisher] [PERSON_NAME] & Unwin ATAR Notes Auralia - Rising Software Banks…" at bounding box center [334, 218] width 347 height 16
drag, startPoint x: 212, startPoint y: 254, endPoint x: 157, endPoint y: 251, distance: 56.0
click at [156, 252] on div "Ebook Details Title ISBN 9781394350735PDF Publisher [No Publisher] Alexander Ma…" at bounding box center [334, 349] width 370 height 543
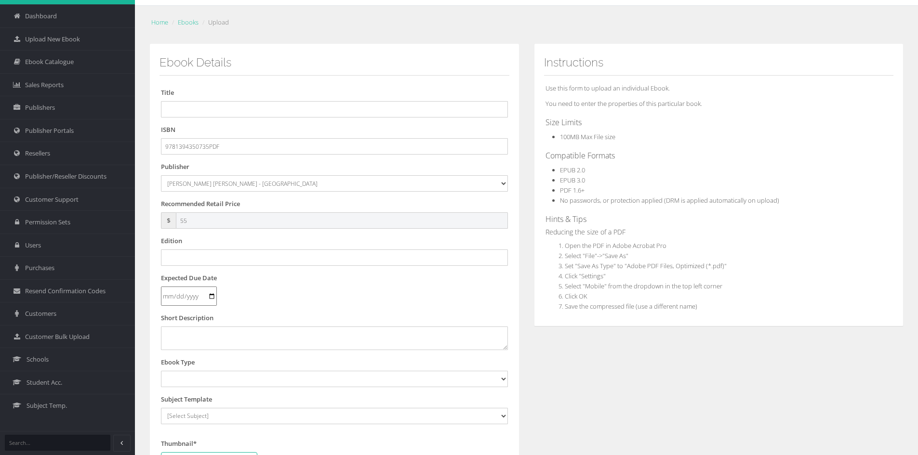
scroll to position [48, 0]
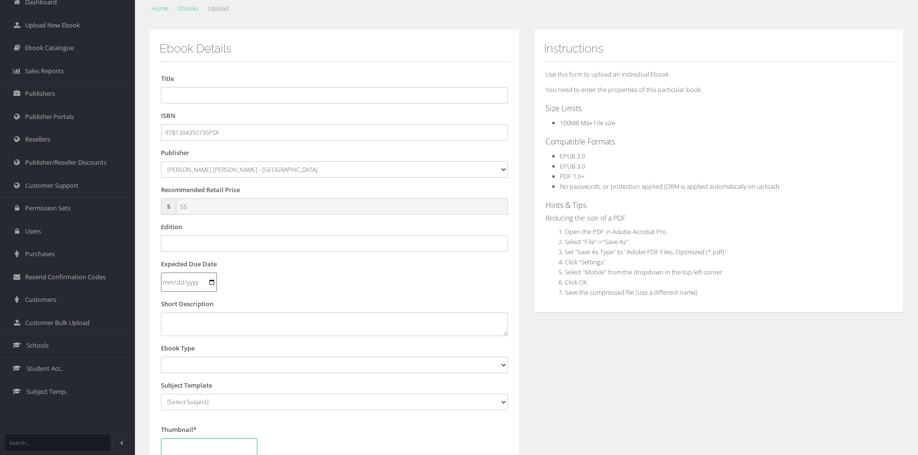
type input "55"
click at [204, 243] on input "text" at bounding box center [334, 244] width 347 height 16
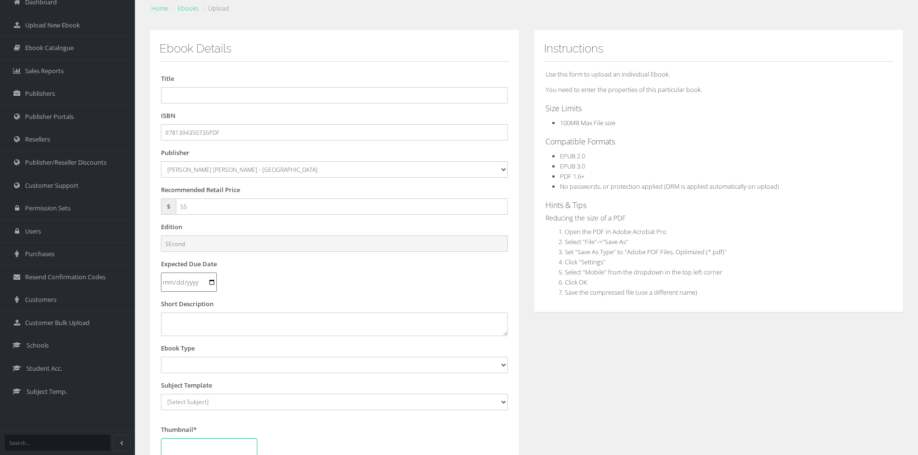
click at [167, 243] on input "SEcond" at bounding box center [334, 244] width 347 height 16
type input "Second"
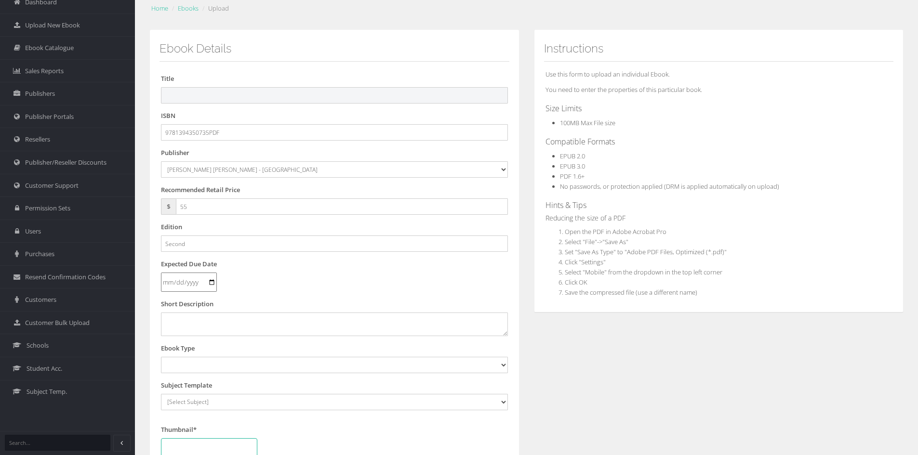
click at [196, 93] on input "text" at bounding box center [334, 95] width 347 height 16
paste input "JACARANDA HEALTH AND PHYSICAL EDUCATION 9&10 VICTORIAN CURRICULUM LEARNON & PRI…"
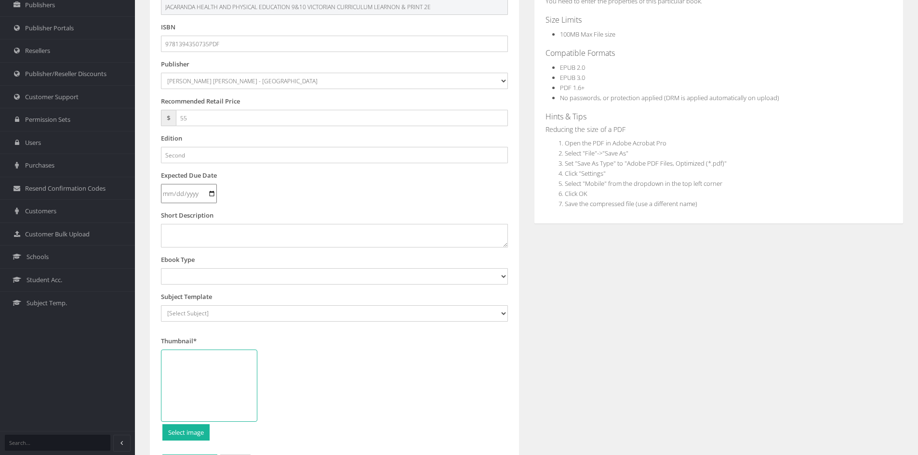
scroll to position [145, 0]
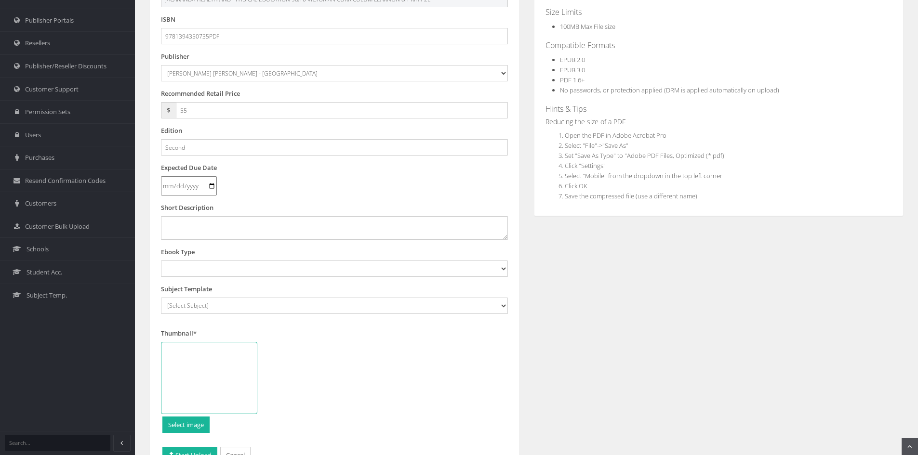
type input "JACARANDA HEALTH AND PHYSICAL EDUCATION 9&10 VICTORIAN CURRICULUM LEARNON & PRI…"
click at [192, 266] on select "Digital Activation Code Protected PDF EEBook - Online and Offline Ebook Interac…" at bounding box center [334, 269] width 347 height 16
select select "3"
click at [161, 261] on select "Digital Activation Code Protected PDF EEBook - Online and Offline Ebook Interac…" at bounding box center [334, 269] width 347 height 16
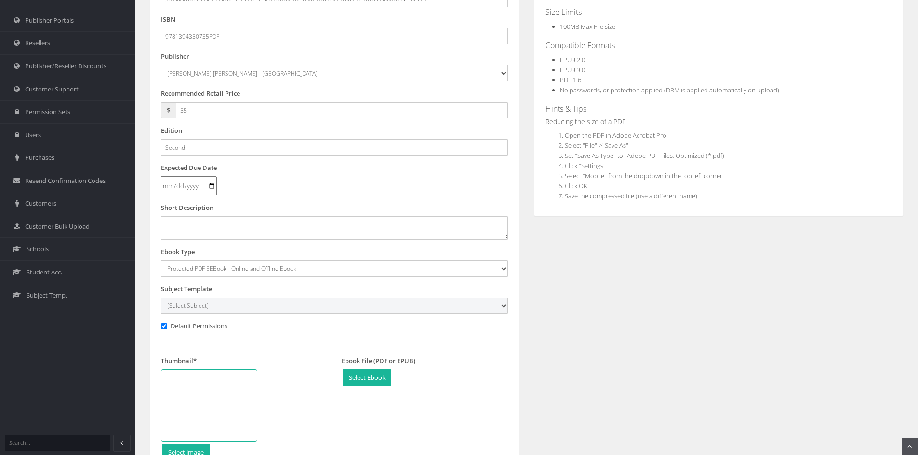
click at [230, 307] on select "[Select Subject] Accounting Agriculture Ancient History Applied Computing Art A…" at bounding box center [334, 306] width 347 height 16
select select "a9065249-145c-ee11-a9bd-0272d098c78b"
click at [161, 298] on select "[Select Subject] Accounting Agriculture Ancient History Applied Computing Art A…" at bounding box center [334, 306] width 347 height 16
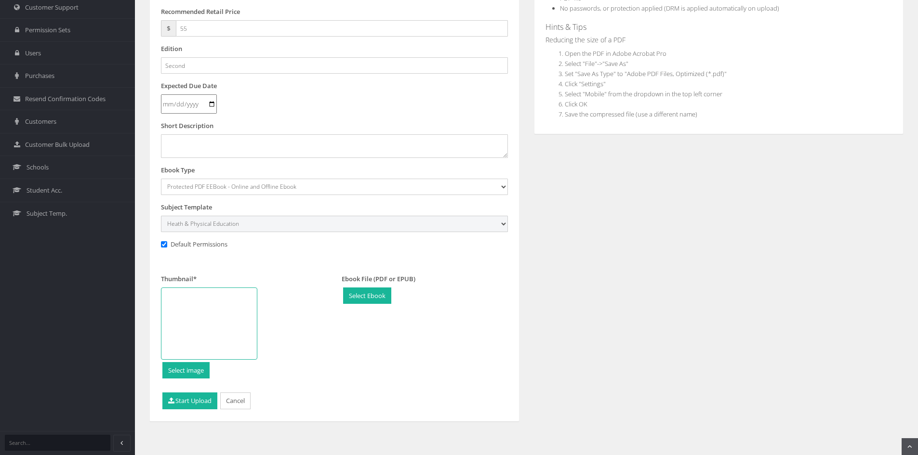
scroll to position [227, 0]
click at [223, 319] on div at bounding box center [209, 323] width 96 height 72
type input "C:\fakepath\Jacaranda Health and Physical Education VC 9+10.jpg"
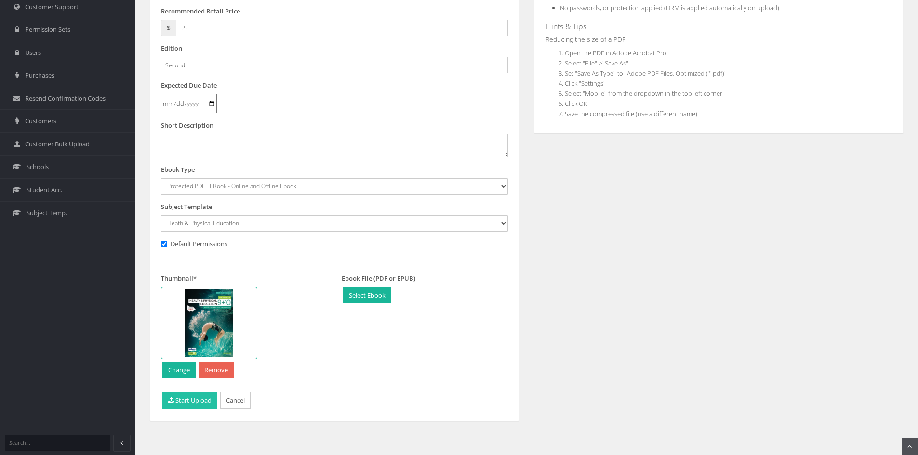
click at [194, 401] on button "Start Upload" at bounding box center [189, 400] width 55 height 17
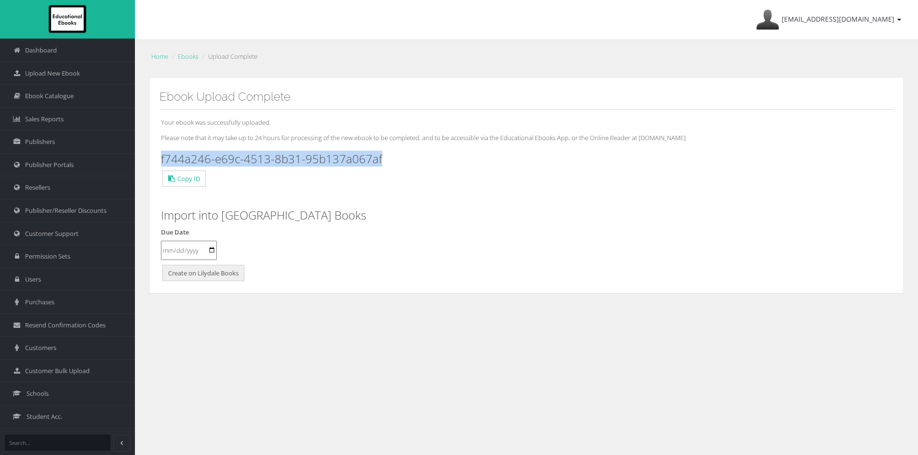
drag, startPoint x: 395, startPoint y: 159, endPoint x: 160, endPoint y: 160, distance: 234.1
click at [160, 160] on div "Your ebook was successfully uploaded. Please note that it may take up to 24 hou…" at bounding box center [526, 197] width 734 height 174
copy h3 "f744a246-e69c-4513-8b31-95b137a067af"
click at [72, 75] on span "Upload New Ebook" at bounding box center [52, 73] width 55 height 9
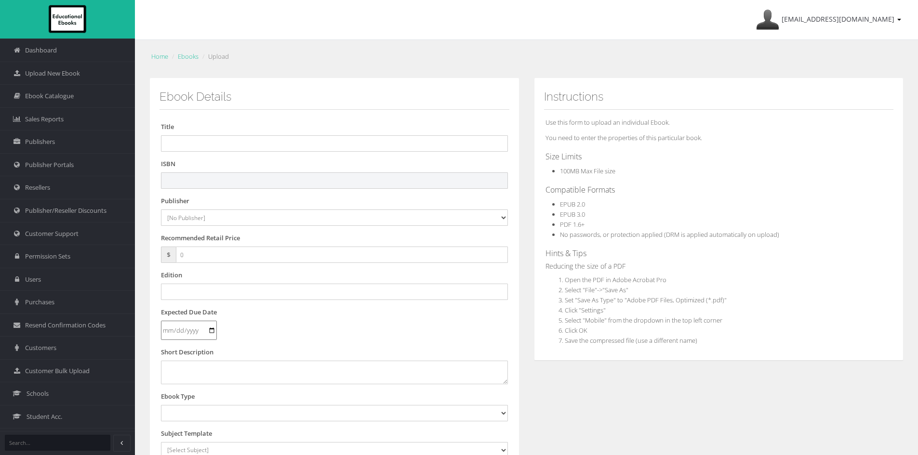
click at [199, 180] on input "text" at bounding box center [334, 180] width 347 height 16
paste input "9781394385881"
type input "9781394385881"
drag, startPoint x: 234, startPoint y: 146, endPoint x: 241, endPoint y: 145, distance: 7.7
click at [234, 146] on input "text" at bounding box center [334, 143] width 347 height 16
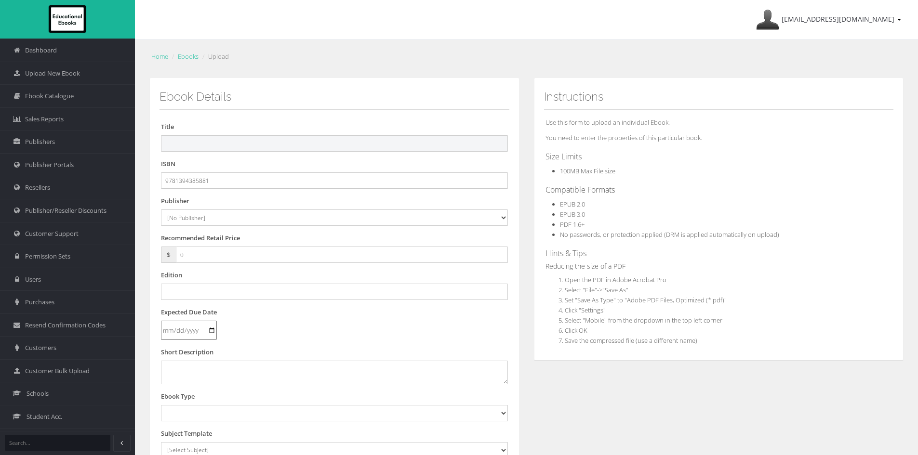
paste input "JACARANDA GEOGRAPHY ALIVE 7 VICTORIAN CURRICULUM LEARNON EBOOK 3E (eBook only)"
drag, startPoint x: 580, startPoint y: 160, endPoint x: 591, endPoint y: 160, distance: 11.1
click at [591, 160] on div "Ebook Details Title JACARANDA GEOGRAPHY ALIVE 7 VICTORIAN CURRICULUM LEARNON EB…" at bounding box center [526, 359] width 768 height 562
type input "JACARANDA GEOGRAPHY ALIVE 7 VICTORIAN CURRICULUM LEARNON EBOOK 3E"
click at [176, 222] on select "[No Publisher] [PERSON_NAME] & Unwin ATAR Notes Auralia - Rising Software Banks…" at bounding box center [334, 218] width 347 height 16
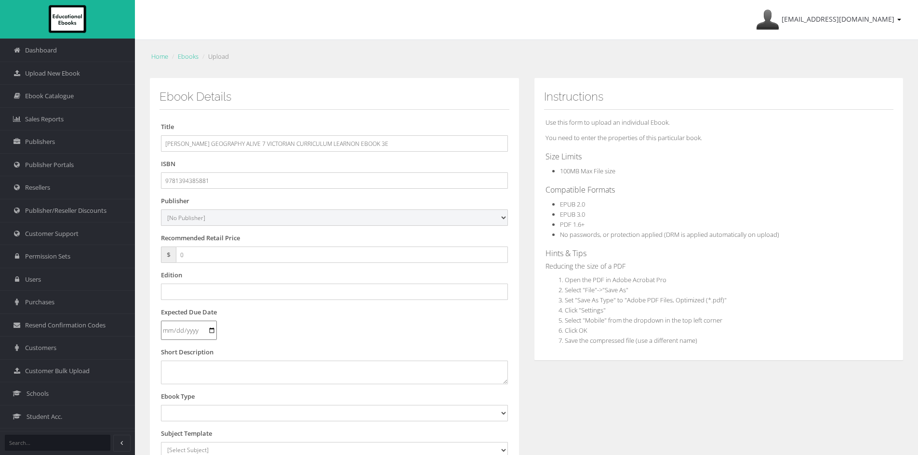
select select "4ddb3fea-784f-e411-817c-00155d7a4405"
click at [161, 210] on select "[No Publisher] [PERSON_NAME] & Unwin ATAR Notes Auralia - Rising Software Banks…" at bounding box center [334, 218] width 347 height 16
drag, startPoint x: 200, startPoint y: 251, endPoint x: 156, endPoint y: 253, distance: 43.9
click at [156, 253] on div "Ebook Details Title JACARANDA GEOGRAPHY ALIVE 7 VICTORIAN CURRICULUM LEARNON EB…" at bounding box center [334, 349] width 370 height 543
type input "55"
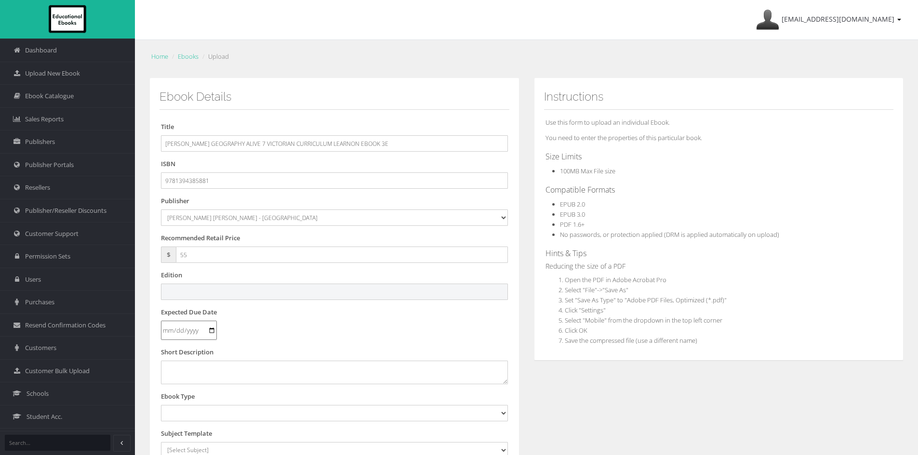
click at [192, 295] on input "text" at bounding box center [334, 292] width 347 height 16
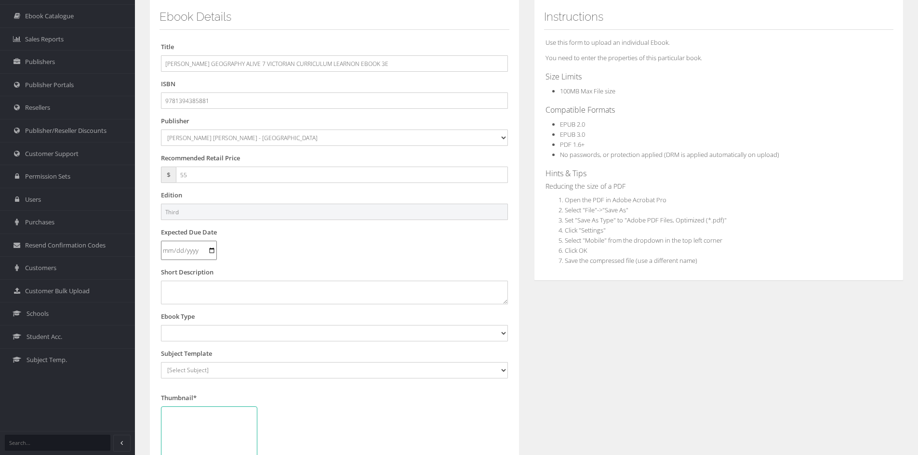
scroll to position [96, 0]
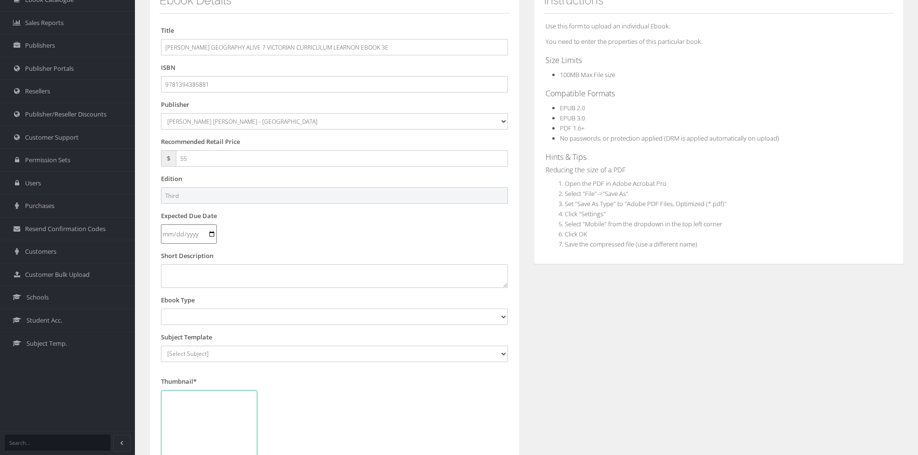
type input "Third"
click at [167, 235] on input "date" at bounding box center [189, 234] width 56 height 19
type input "2025-10-10"
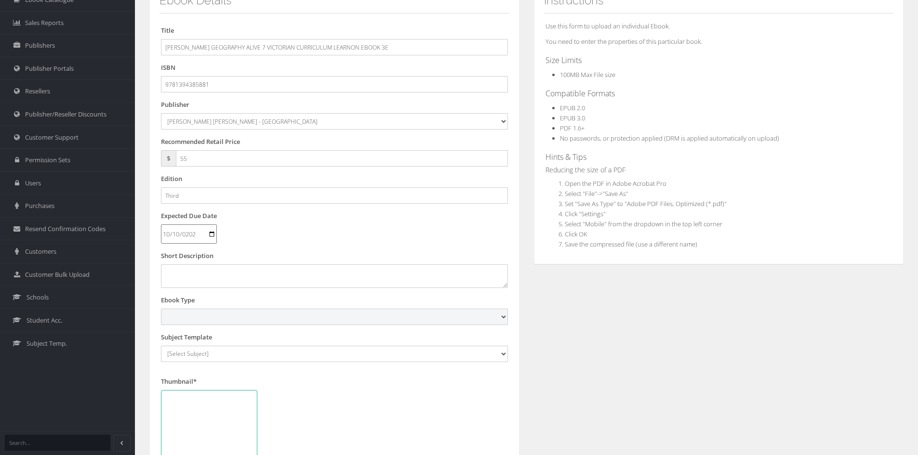
drag, startPoint x: 191, startPoint y: 315, endPoint x: 201, endPoint y: 308, distance: 11.8
click at [191, 315] on select "Digital Activation Code Protected PDF EEBook - Online and Offline Ebook Interac…" at bounding box center [334, 317] width 347 height 16
select select "4"
click at [161, 309] on select "Digital Activation Code Protected PDF EEBook - Online and Offline Ebook Interac…" at bounding box center [334, 317] width 347 height 16
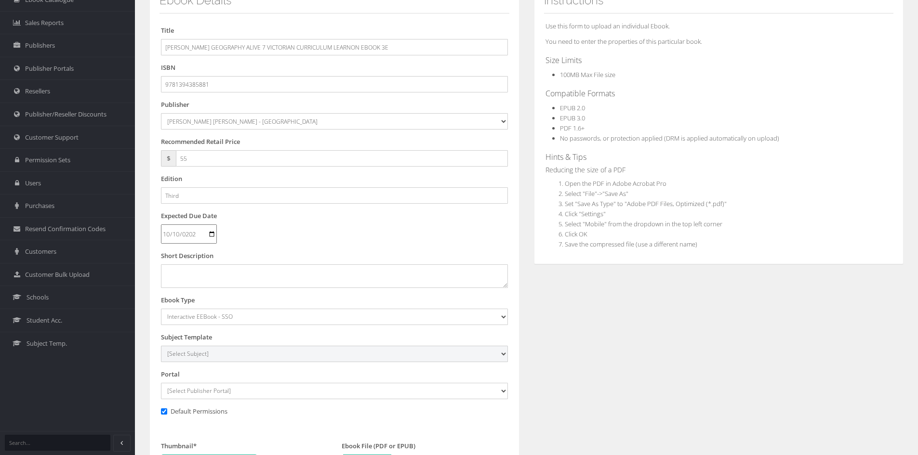
drag, startPoint x: 204, startPoint y: 352, endPoint x: 208, endPoint y: 346, distance: 6.6
click at [204, 352] on select "[Select Subject] Accounting Agriculture Ancient History Applied Computing Art A…" at bounding box center [334, 354] width 347 height 16
click at [626, 334] on div "Ebook Details Title JACARANDA GEOGRAPHY ALIVE 7 VICTORIAN CURRICULUM LEARNON EB…" at bounding box center [526, 354] width 768 height 745
click at [169, 236] on input "2025-10-10" at bounding box center [189, 234] width 56 height 19
click at [177, 234] on input "date" at bounding box center [189, 234] width 56 height 19
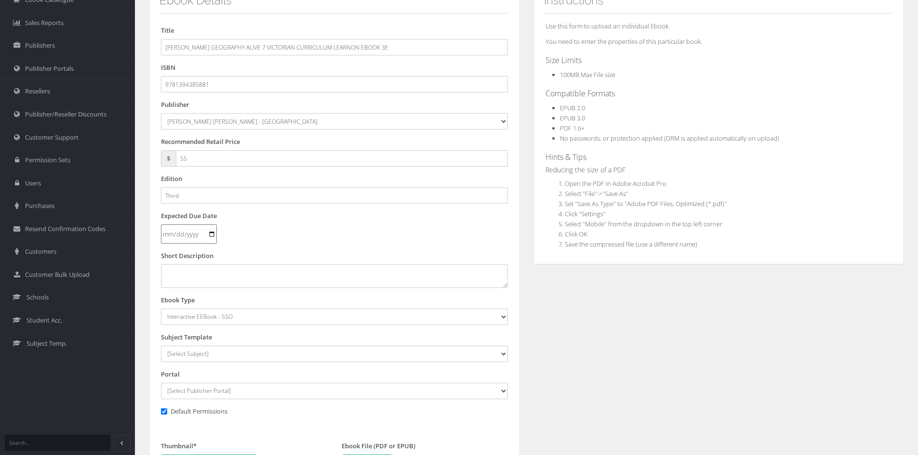
click at [197, 234] on input "date" at bounding box center [189, 234] width 56 height 19
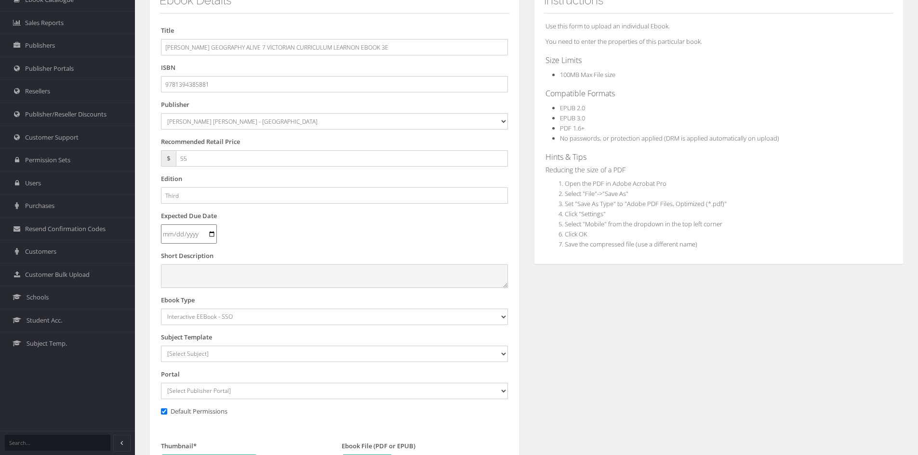
click at [195, 268] on textarea at bounding box center [334, 275] width 347 height 23
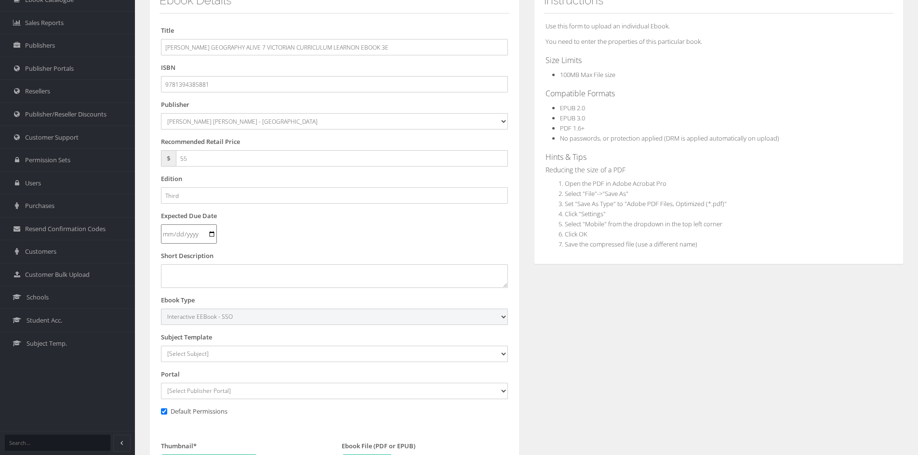
click at [196, 317] on select "Digital Activation Code Protected PDF EEBook - Online and Offline Ebook Interac…" at bounding box center [334, 317] width 347 height 16
click at [525, 327] on div "Ebook Details Title JACARANDA GEOGRAPHY ALIVE 7 VICTORIAN CURRICULUM LEARNON EB…" at bounding box center [334, 354] width 384 height 745
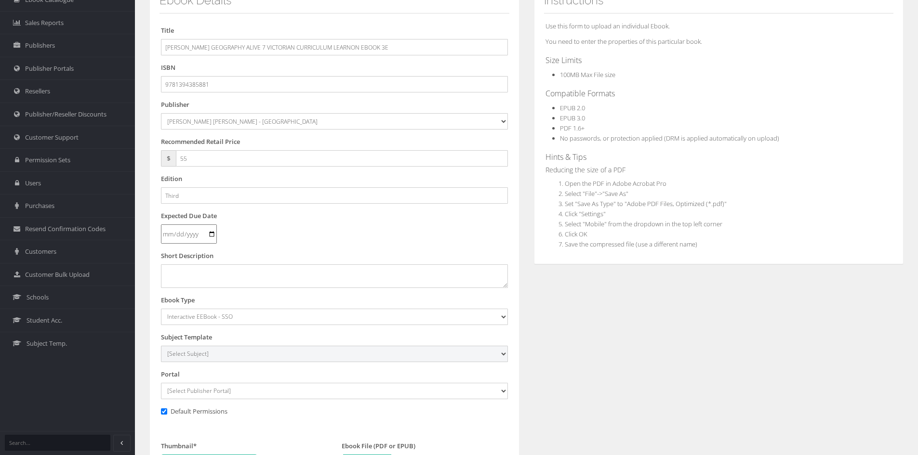
click at [254, 351] on select "[Select Subject] Accounting Agriculture Ancient History Applied Computing Art A…" at bounding box center [334, 354] width 347 height 16
select select "45ca83de-135c-ee11-a9bd-0272d098c78b"
click at [161, 346] on select "[Select Subject] Accounting Agriculture Ancient History Applied Computing Art A…" at bounding box center [334, 354] width 347 height 16
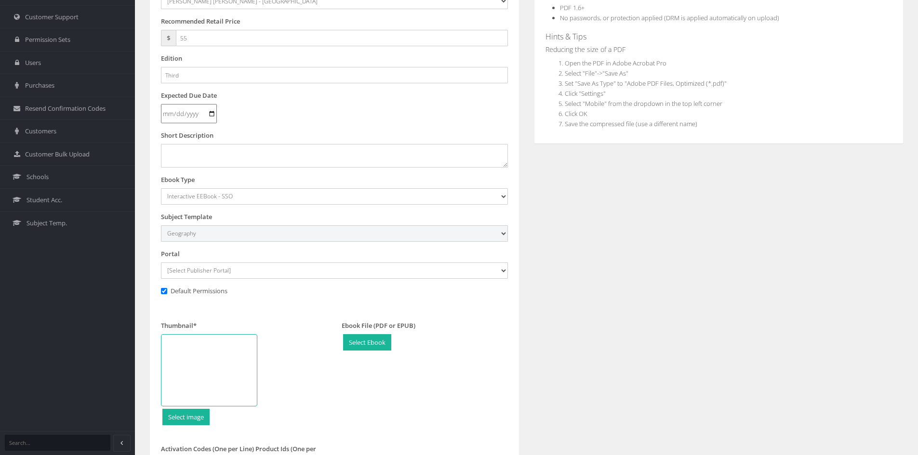
scroll to position [289, 0]
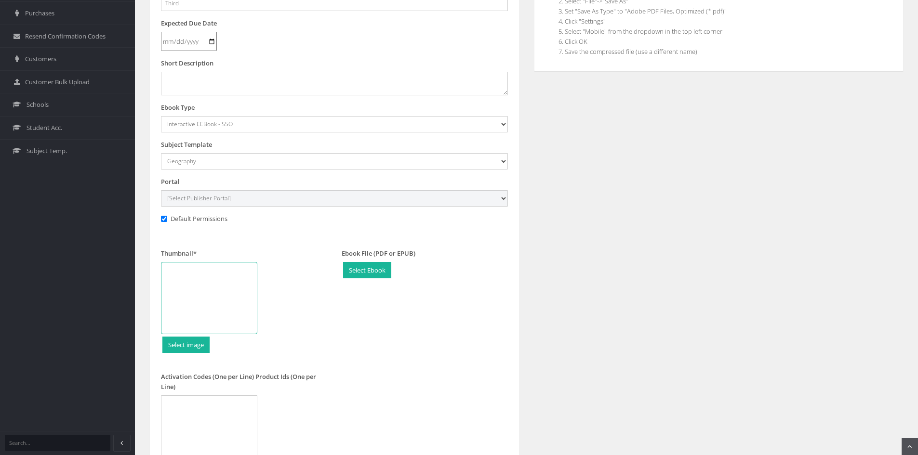
click at [232, 200] on select "[Select Publisher Portal] Listening Beyond Hearing (LBH) ATAR Notes+ SmarterMat…" at bounding box center [334, 198] width 347 height 16
select select "ddb4b139-794f-e411-817c-00155d7a4405"
click at [161, 190] on select "[Select Publisher Portal] Listening Beyond Hearing (LBH) ATAR Notes+ SmarterMat…" at bounding box center [334, 198] width 347 height 16
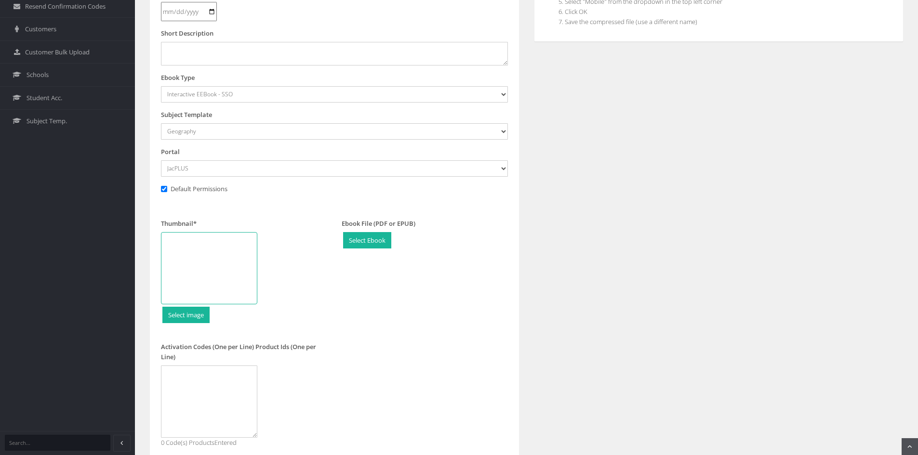
scroll to position [334, 0]
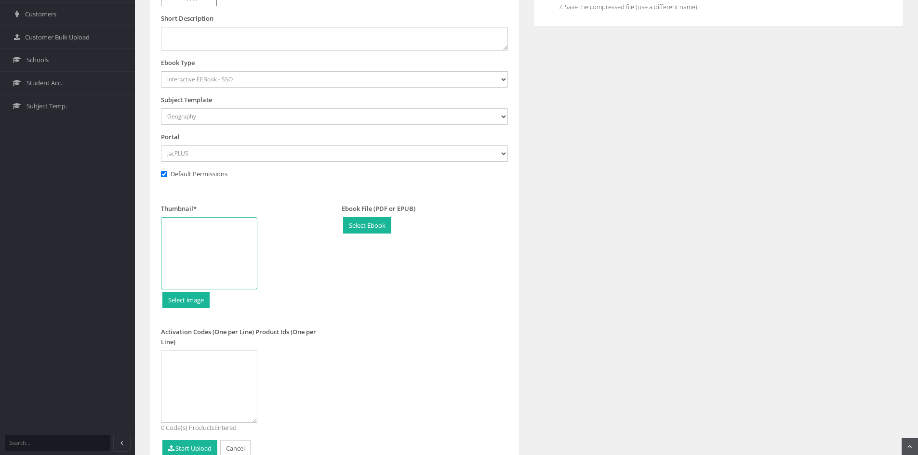
click at [206, 240] on div at bounding box center [209, 253] width 96 height 72
type input "C:\fakepath\Geography Alive 7 VC 3e LO CVR.jpg"
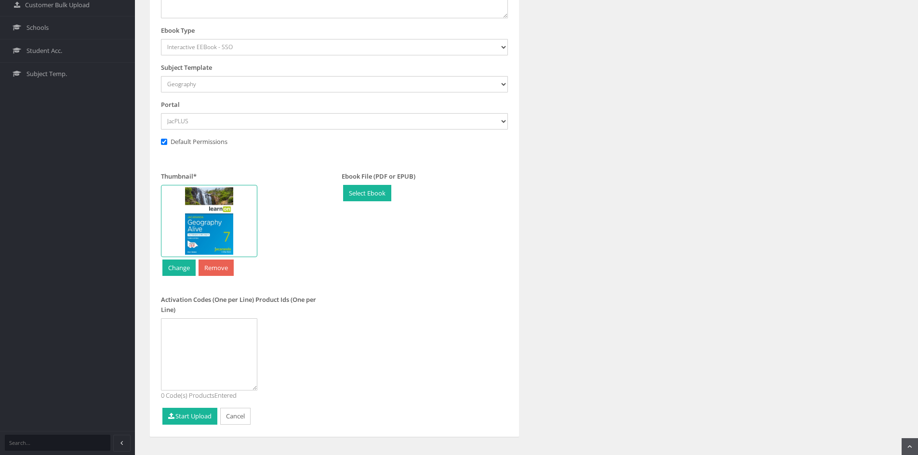
scroll to position [382, 0]
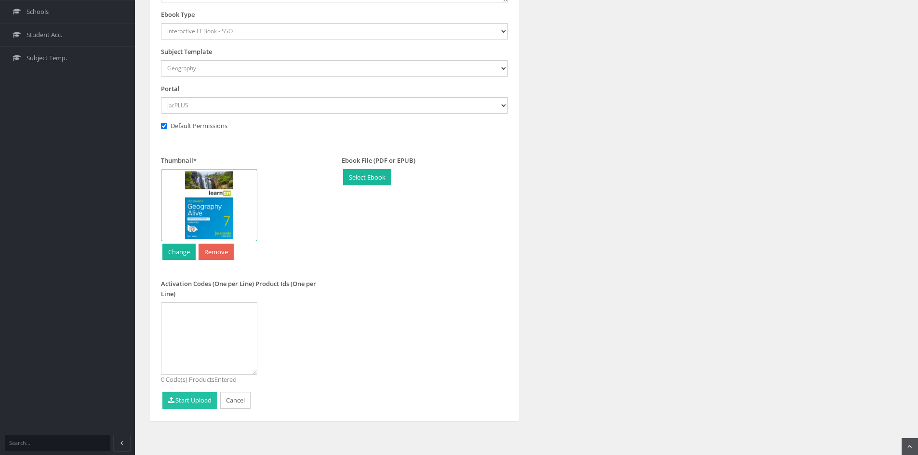
click at [184, 406] on button "Start Upload" at bounding box center [189, 400] width 55 height 17
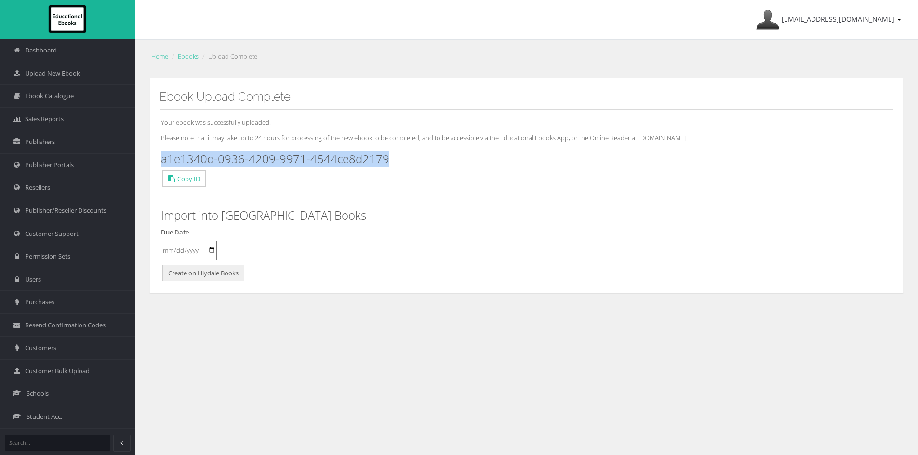
drag, startPoint x: 401, startPoint y: 159, endPoint x: 159, endPoint y: 159, distance: 242.3
click at [159, 159] on div "Ebook Upload Complete Your ebook was successfully uploaded. Please note that it…" at bounding box center [526, 186] width 754 height 216
copy h3 "a1e1340d-0936-4209-9971-4544ce8d2179"
click at [188, 54] on link "Ebooks" at bounding box center [188, 56] width 21 height 9
click at [68, 68] on link "Upload New Ebook" at bounding box center [67, 73] width 135 height 23
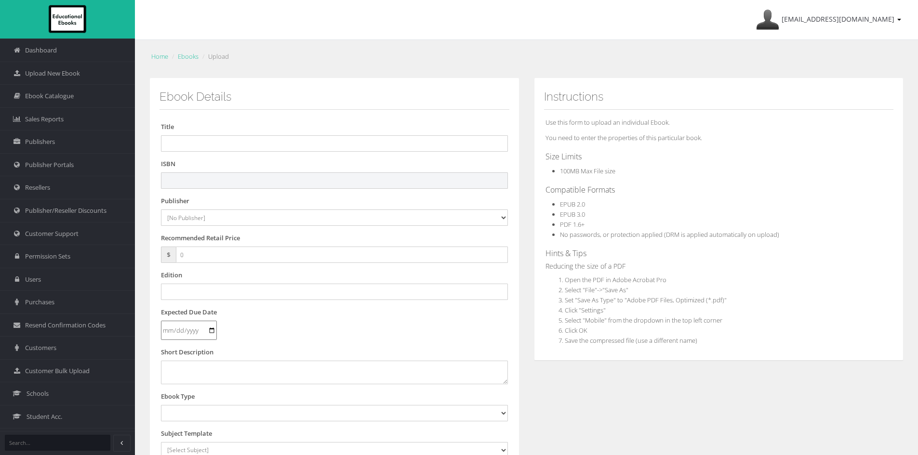
click at [268, 184] on input "text" at bounding box center [334, 180] width 347 height 16
paste input "9781394385973"
type input "9781394385973"
click at [231, 148] on input "text" at bounding box center [334, 143] width 347 height 16
paste input "[PERSON_NAME] GEOGRAPHY ALIVE 8 VICTORIAN CURRICULUM LEARNON EBOOK 3E (eBook on…"
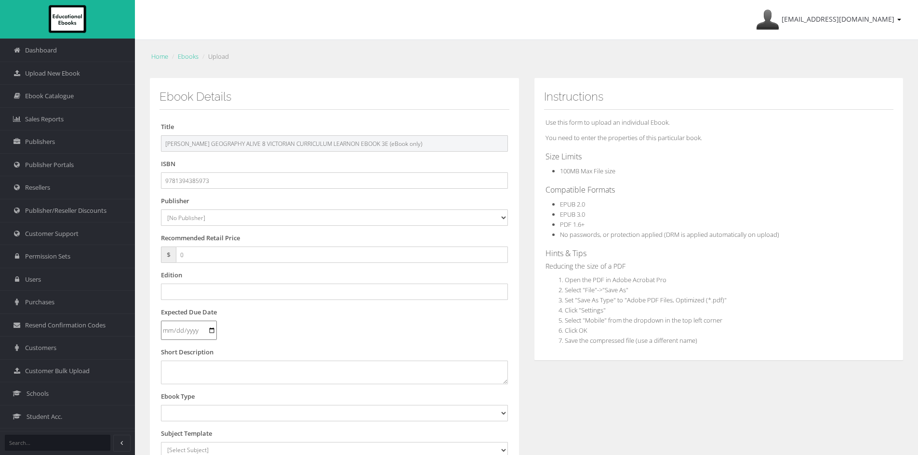
drag, startPoint x: 377, startPoint y: 145, endPoint x: 577, endPoint y: 145, distance: 199.5
click at [577, 145] on div "Ebook Details Title JACARANDA GEOGRAPHY ALIVE 8 VICTORIAN CURRICULUM LEARNON EB…" at bounding box center [526, 359] width 768 height 562
type input "[PERSON_NAME] GEOGRAPHY ALIVE 8 VICTORIAN CURRICULUM LEARNON EBOOK 3E"
click at [184, 218] on select "[No Publisher] [PERSON_NAME] & Unwin ATAR Notes Auralia - Rising Software Banks…" at bounding box center [334, 218] width 347 height 16
select select "4ddb3fea-784f-e411-817c-00155d7a4405"
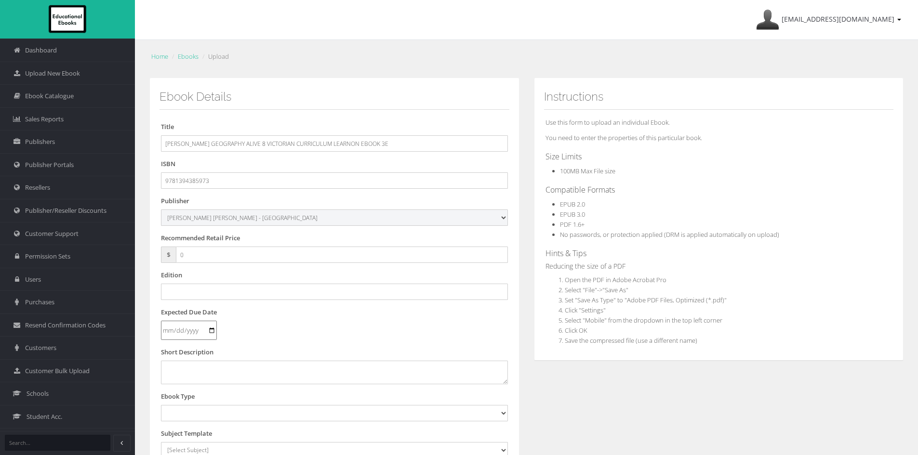
click at [161, 210] on select "[No Publisher] Alexander Mackie Allen & Unwin ATAR Notes Auralia - Rising Softw…" at bounding box center [334, 218] width 347 height 16
drag, startPoint x: 224, startPoint y: 255, endPoint x: 106, endPoint y: 256, distance: 117.6
click at [106, 256] on div "Dashboard Upload New Ebook Ebook Catalogue Sales Reports Publishers Users" at bounding box center [459, 327] width 918 height 655
type input "55"
click at [236, 291] on input "text" at bounding box center [334, 292] width 347 height 16
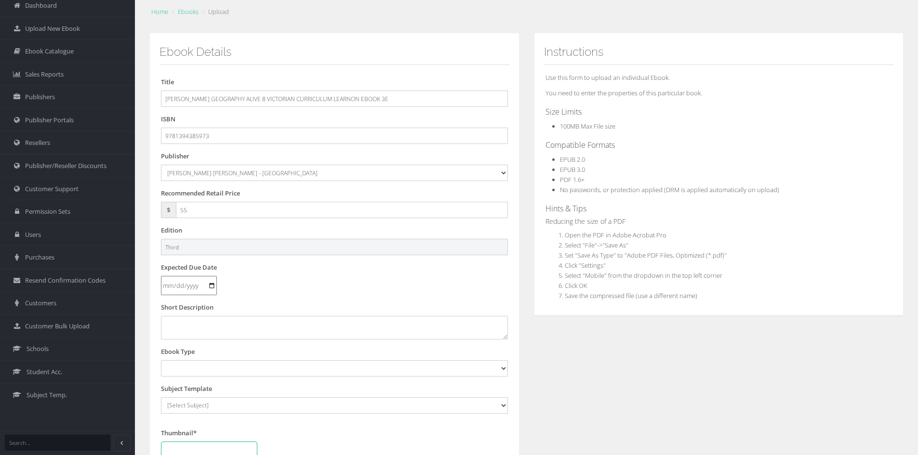
scroll to position [96, 0]
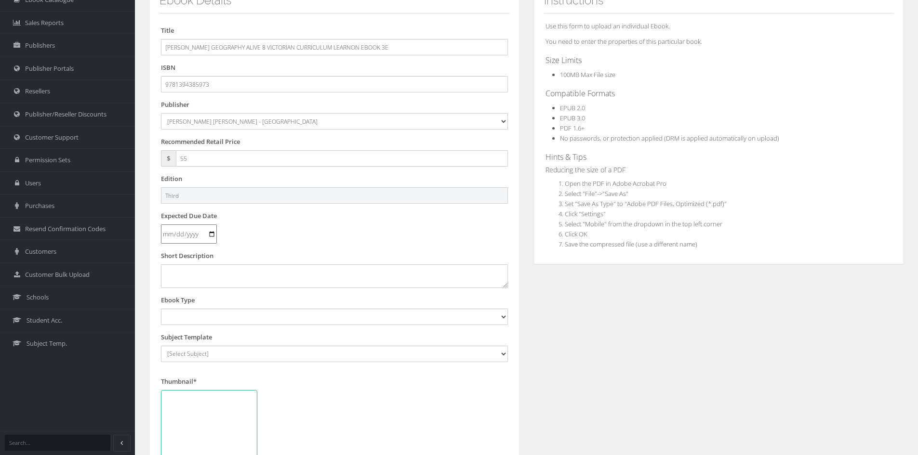
type input "Third"
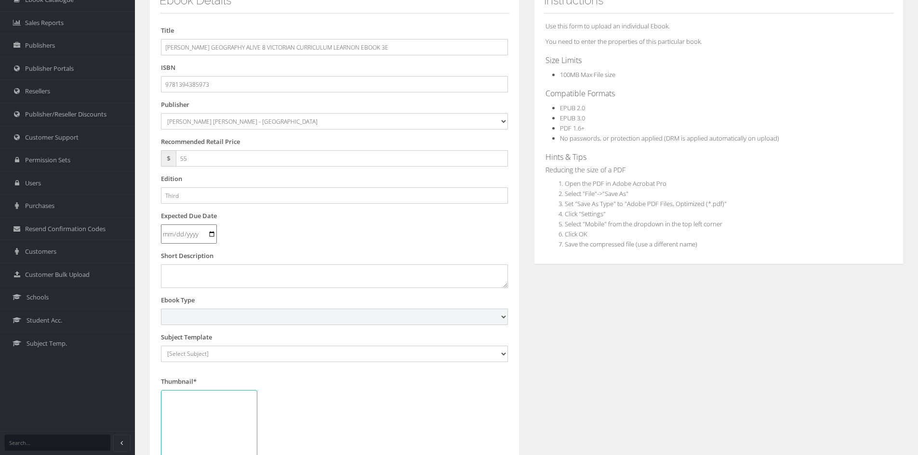
click at [199, 319] on select "Digital Activation Code Protected PDF EEBook - Online and Offline Ebook Interac…" at bounding box center [334, 317] width 347 height 16
select select "4"
click at [161, 309] on select "Digital Activation Code Protected PDF EEBook - Online and Offline Ebook Interac…" at bounding box center [334, 317] width 347 height 16
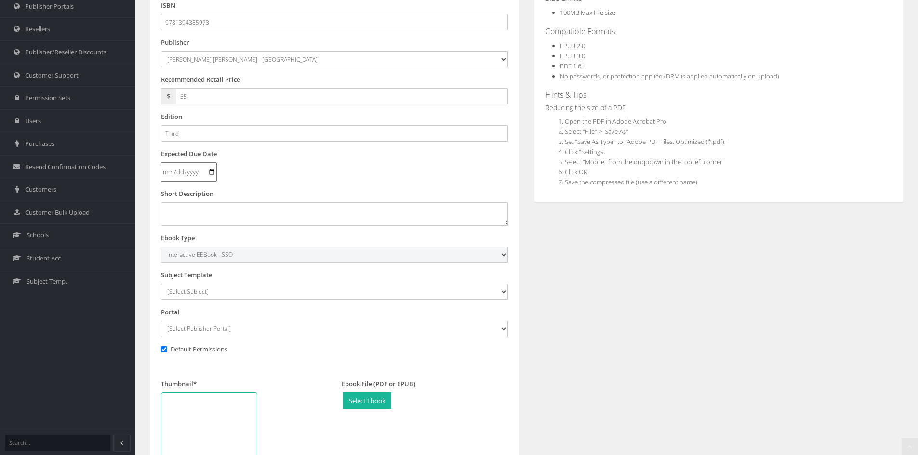
scroll to position [241, 0]
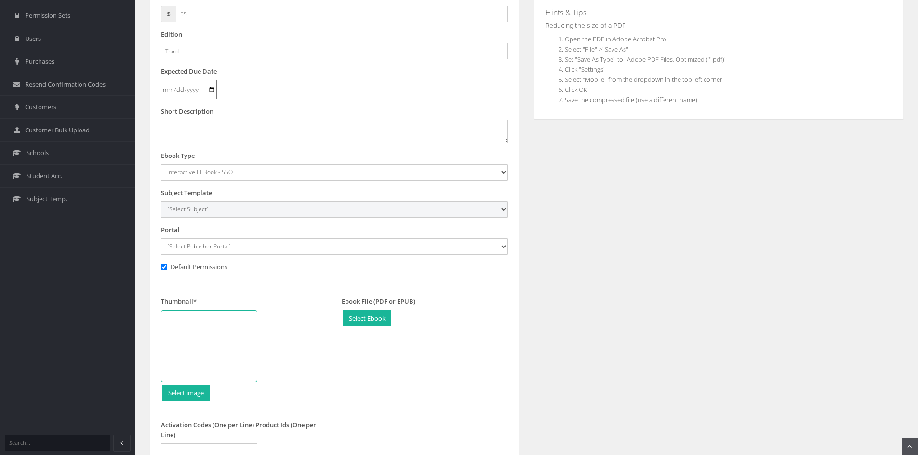
click at [210, 214] on select "[Select Subject] Accounting Agriculture Ancient History Applied Computing Art A…" at bounding box center [334, 209] width 347 height 16
select select "45ca83de-135c-ee11-a9bd-0272d098c78b"
click at [161, 201] on select "[Select Subject] Accounting Agriculture Ancient History Applied Computing Art A…" at bounding box center [334, 209] width 347 height 16
click at [266, 245] on select "[Select Publisher Portal] Listening Beyond Hearing (LBH) ATAR Notes+ SmarterMat…" at bounding box center [334, 246] width 347 height 16
select select "ddb4b139-794f-e411-817c-00155d7a4405"
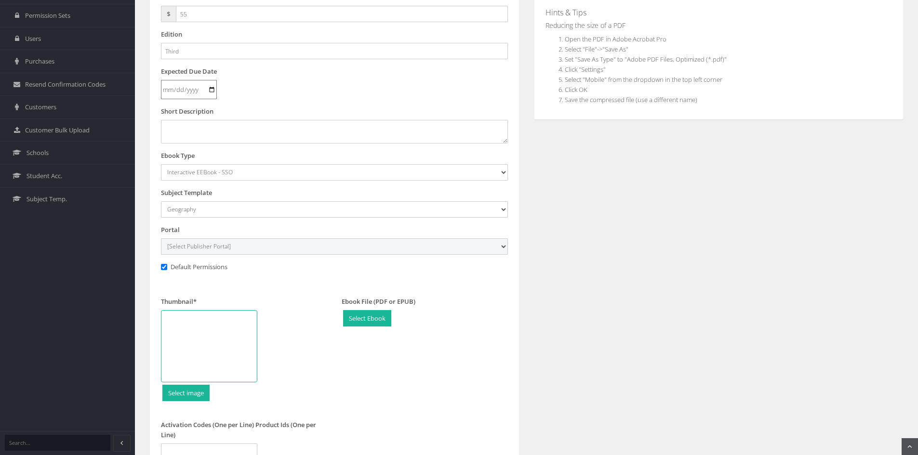
click at [161, 238] on select "[Select Publisher Portal] Listening Beyond Hearing (LBH) ATAR Notes+ SmarterMat…" at bounding box center [334, 246] width 347 height 16
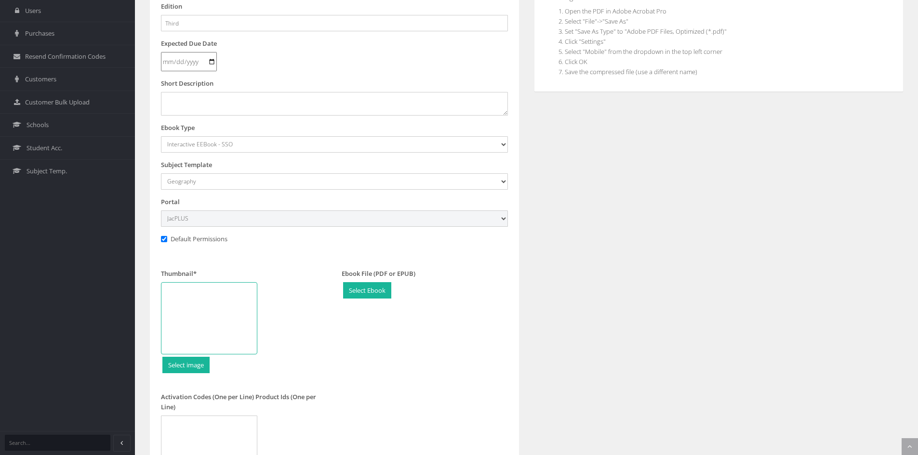
scroll to position [289, 0]
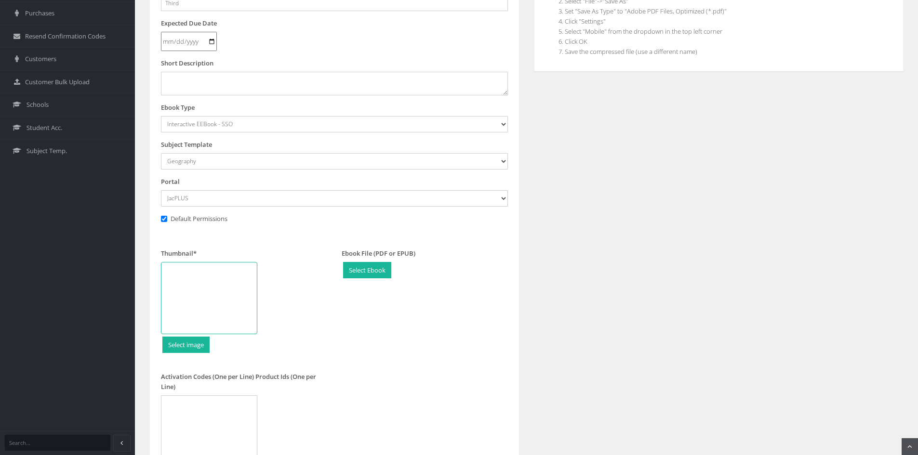
click at [216, 292] on div at bounding box center [209, 298] width 96 height 72
type input "C:\fakepath\Geography Alive 8 VC 3e LO CVR.jpg"
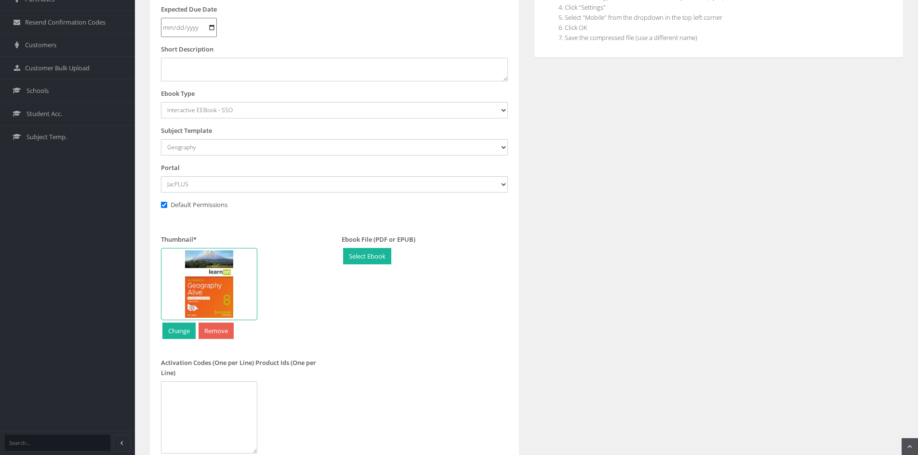
scroll to position [382, 0]
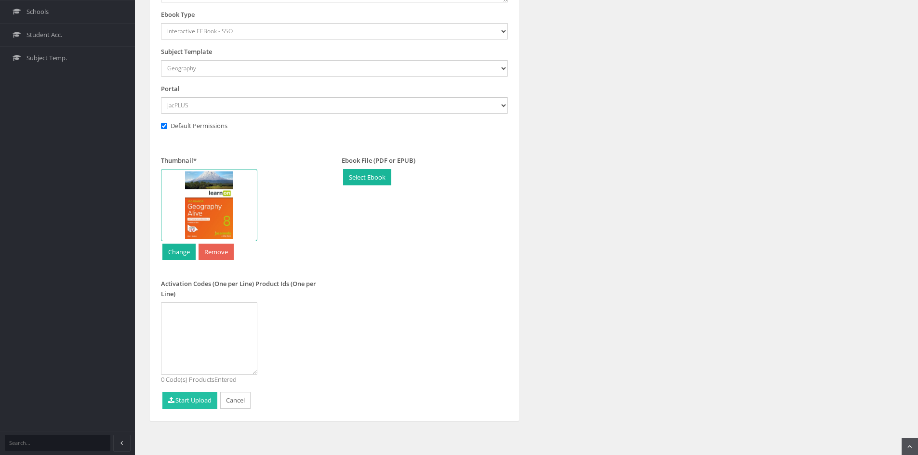
click at [197, 401] on button "Start Upload" at bounding box center [189, 400] width 55 height 17
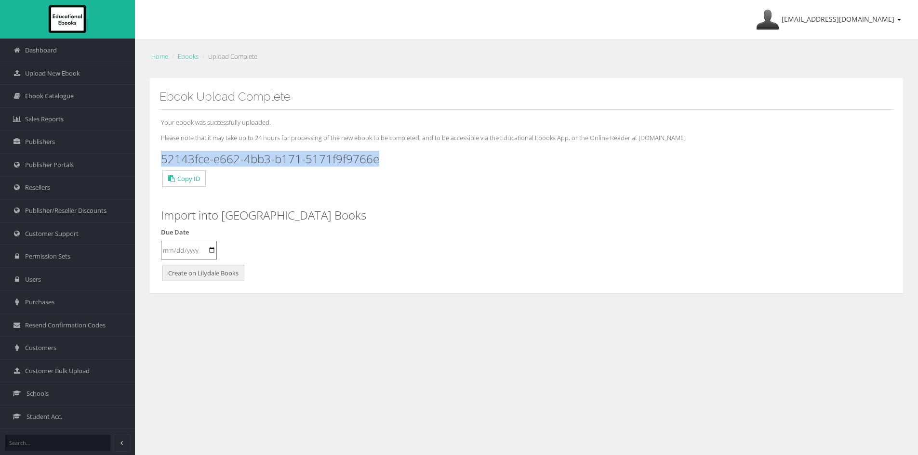
drag, startPoint x: 381, startPoint y: 156, endPoint x: 162, endPoint y: 159, distance: 218.3
click at [162, 159] on h3 "52143fce-e662-4bb3-b171-5171f9f9766e" at bounding box center [526, 159] width 731 height 13
copy h3 "52143fce-e662-4bb3-b171-5171f9f9766e"
click at [71, 78] on span "Upload New Ebook" at bounding box center [52, 73] width 55 height 9
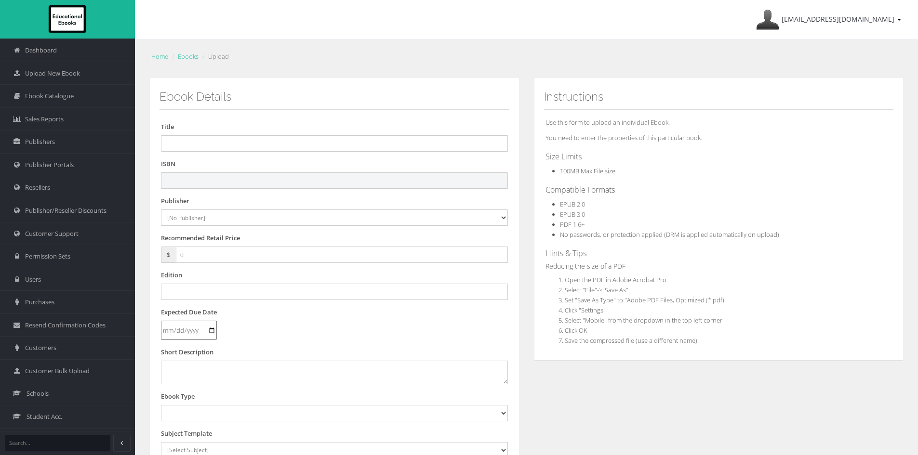
click at [264, 181] on input "text" at bounding box center [334, 180] width 347 height 16
paste input "9781394385720"
type input "9781394385720"
click at [332, 144] on input "text" at bounding box center [334, 143] width 347 height 16
click at [244, 151] on input "text" at bounding box center [334, 143] width 347 height 16
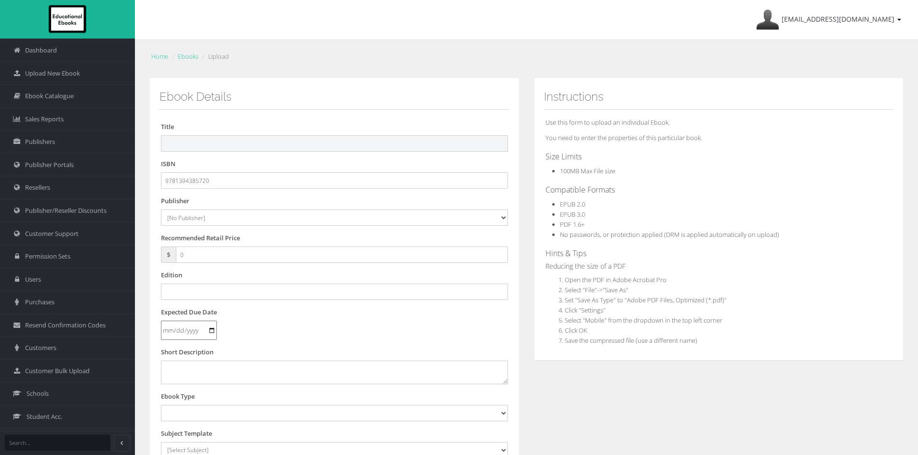
paste input "JACARANDA GEOGRAPHY ALIVE 9 VICTORIAN CURRICULUM LEARNON EBOOK 3E (eBook only)"
drag, startPoint x: 375, startPoint y: 146, endPoint x: 554, endPoint y: 151, distance: 178.8
click at [554, 151] on div "Ebook Details Title JACARANDA GEOGRAPHY ALIVE 9 VICTORIAN CURRICULUM LEARNON EB…" at bounding box center [526, 359] width 768 height 562
type input "JACARANDA GEOGRAPHY ALIVE 9 VICTORIAN CURRICULUM LEARNON EBOOK 3E"
click at [217, 216] on select "[No Publisher] [PERSON_NAME] & Unwin ATAR Notes Auralia - Rising Software Banks…" at bounding box center [334, 218] width 347 height 16
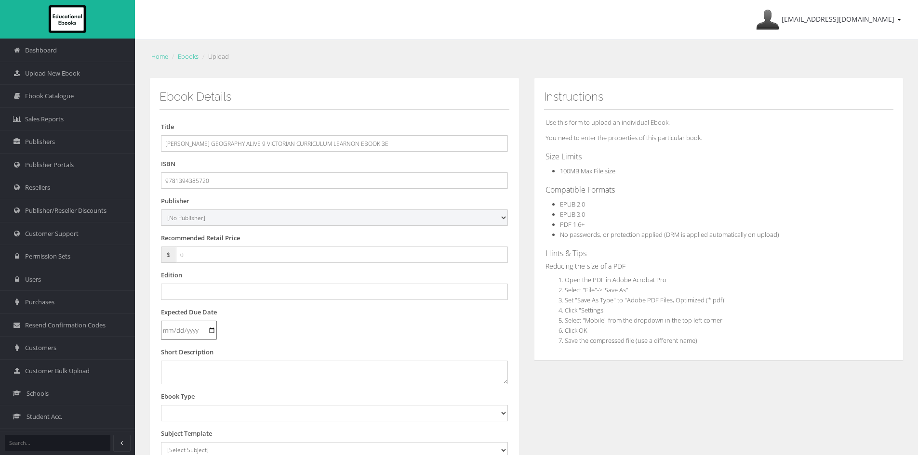
select select "4ddb3fea-784f-e411-817c-00155d7a4405"
click at [161, 210] on select "[No Publisher] Alexander Mackie Allen & Unwin ATAR Notes Auralia - Rising Softw…" at bounding box center [334, 218] width 347 height 16
drag, startPoint x: 197, startPoint y: 250, endPoint x: 151, endPoint y: 236, distance: 47.9
click at [148, 242] on div "Ebook Details Title JACARANDA GEOGRAPHY ALIVE 9 VICTORIAN CURRICULUM LEARNON EB…" at bounding box center [334, 359] width 384 height 562
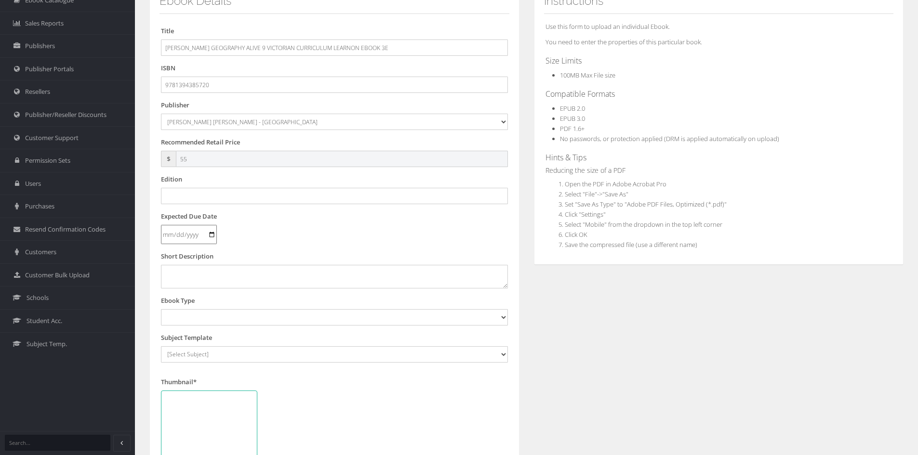
scroll to position [96, 0]
type input "55"
click at [191, 196] on input "text" at bounding box center [334, 195] width 347 height 16
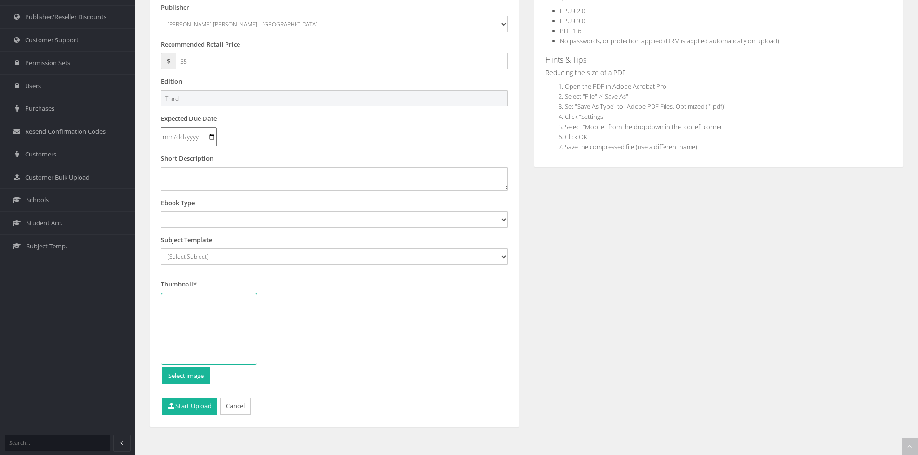
scroll to position [199, 0]
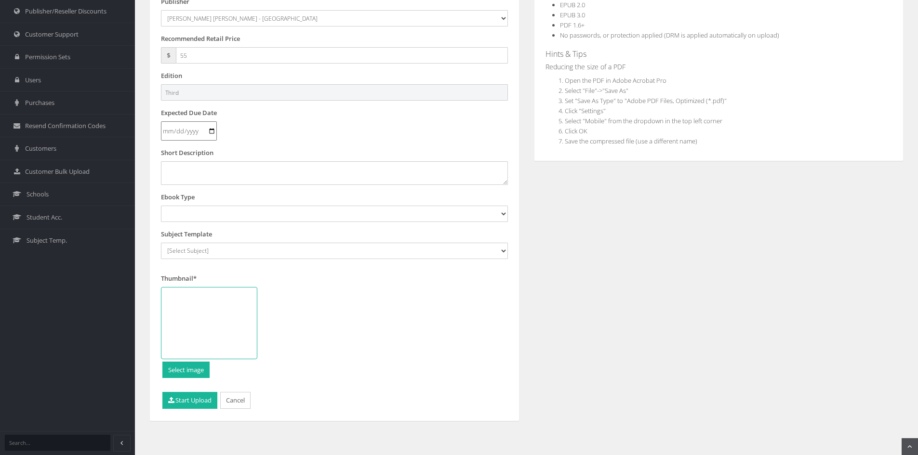
type input "Third"
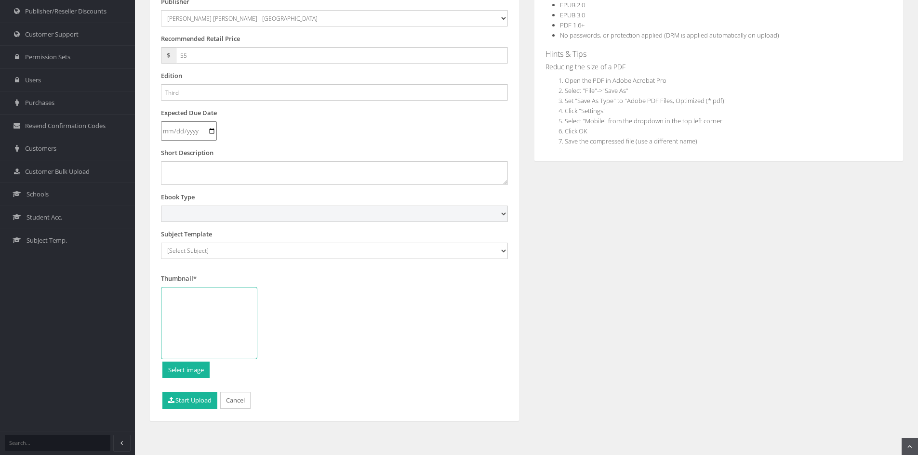
drag, startPoint x: 249, startPoint y: 211, endPoint x: 257, endPoint y: 213, distance: 8.5
click at [248, 211] on select "Digital Activation Code Protected PDF EEBook - Online and Offline Ebook Interac…" at bounding box center [334, 214] width 347 height 16
select select "4"
click at [161, 206] on select "Digital Activation Code Protected PDF EEBook - Online and Offline Ebook Interac…" at bounding box center [334, 214] width 347 height 16
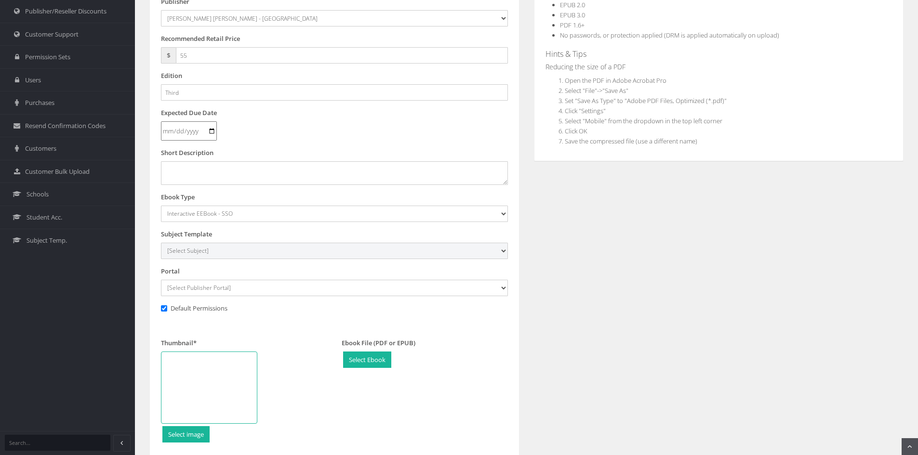
drag, startPoint x: 208, startPoint y: 254, endPoint x: 218, endPoint y: 244, distance: 14.3
click at [208, 254] on select "[Select Subject] Accounting Agriculture Ancient History Applied Computing Art A…" at bounding box center [334, 251] width 347 height 16
select select "45ca83de-135c-ee11-a9bd-0272d098c78b"
click at [161, 243] on select "[Select Subject] Accounting Agriculture Ancient History Applied Computing Art A…" at bounding box center [334, 251] width 347 height 16
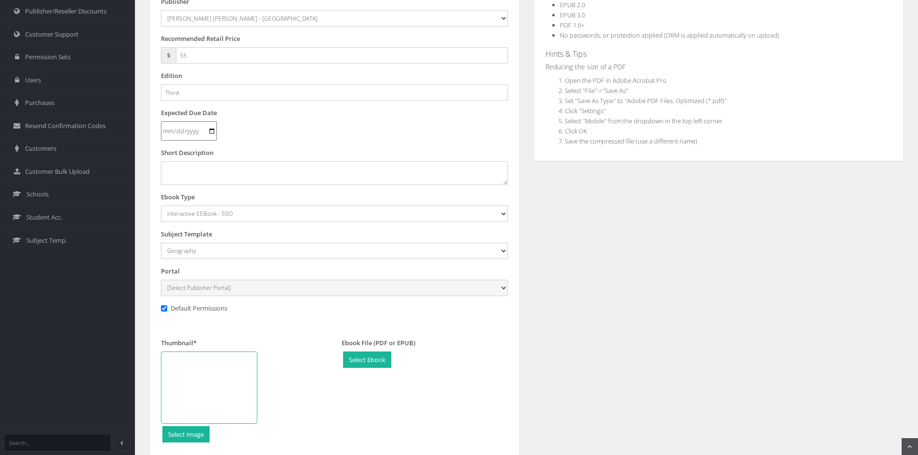
click at [228, 290] on select "[Select Publisher Portal] Listening Beyond Hearing (LBH) ATAR Notes+ SmarterMat…" at bounding box center [334, 288] width 347 height 16
select select "ddb4b139-794f-e411-817c-00155d7a4405"
click at [161, 280] on select "[Select Publisher Portal] Listening Beyond Hearing (LBH) ATAR Notes+ SmarterMat…" at bounding box center [334, 288] width 347 height 16
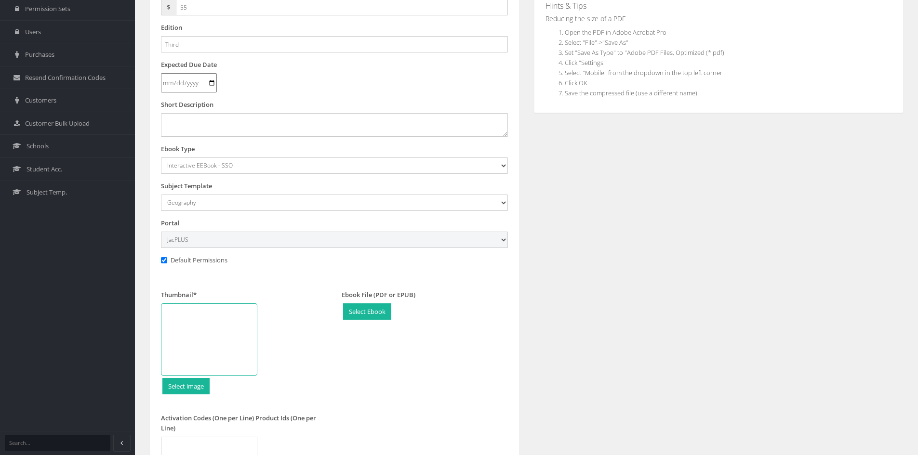
scroll to position [382, 0]
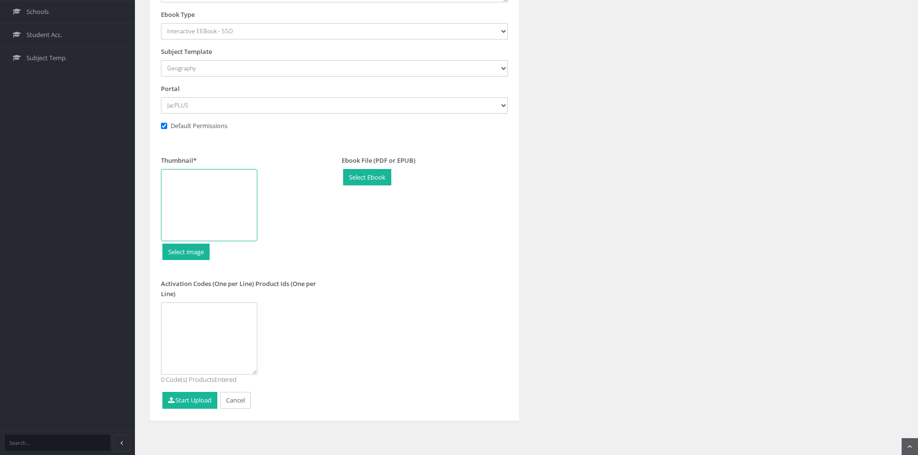
click at [213, 204] on div at bounding box center [209, 205] width 96 height 72
type input "C:\fakepath\Geography Alive 9 VC 3e LO CVR.jpg"
click at [198, 402] on button "Start Upload" at bounding box center [189, 400] width 55 height 17
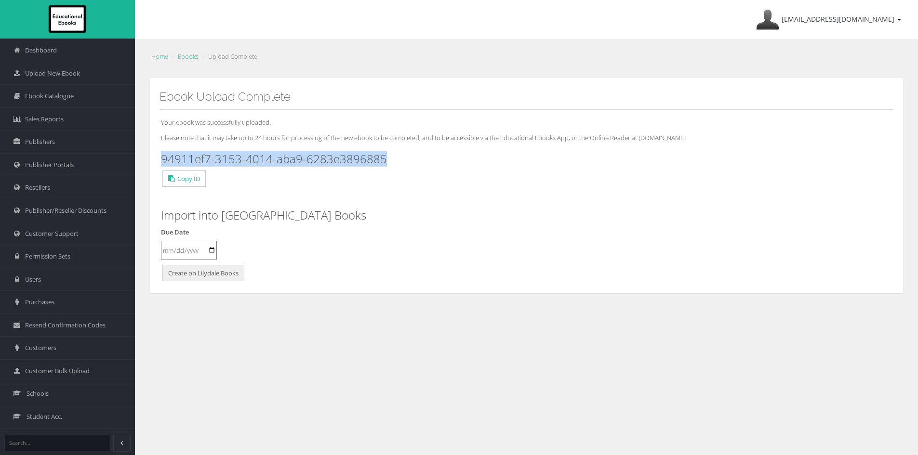
drag, startPoint x: 392, startPoint y: 161, endPoint x: 162, endPoint y: 158, distance: 229.8
click at [162, 158] on h3 "94911ef7-3153-4014-aba9-6283e3896885" at bounding box center [526, 159] width 731 height 13
copy h3 "94911ef7-3153-4014-aba9-6283e3896885"
click at [54, 72] on span "Upload New Ebook" at bounding box center [52, 73] width 55 height 9
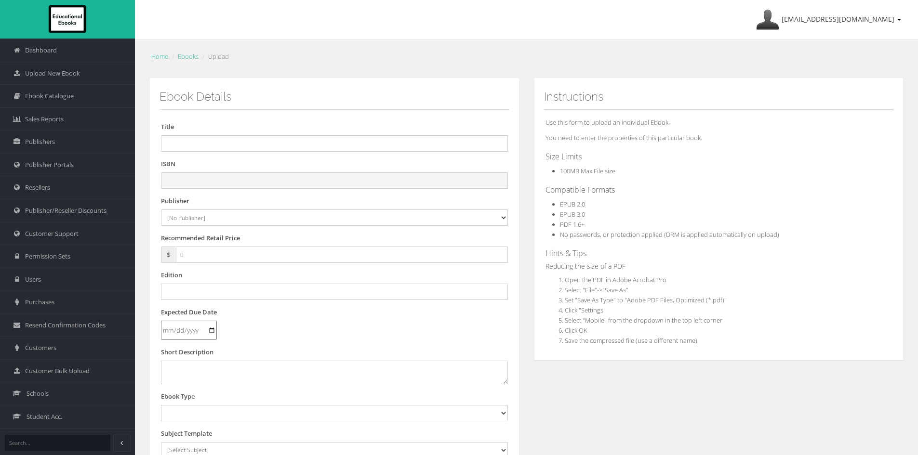
click at [272, 184] on input "text" at bounding box center [334, 180] width 347 height 16
paste input "9781394385799"
type input "9781394385799"
click at [236, 147] on input "text" at bounding box center [334, 143] width 347 height 16
paste input "JACARANDA GEOGRAPHY ALIVE 10 VICTORIAN CURRICULUM LEARNON EBOOK 3E (eBook only)"
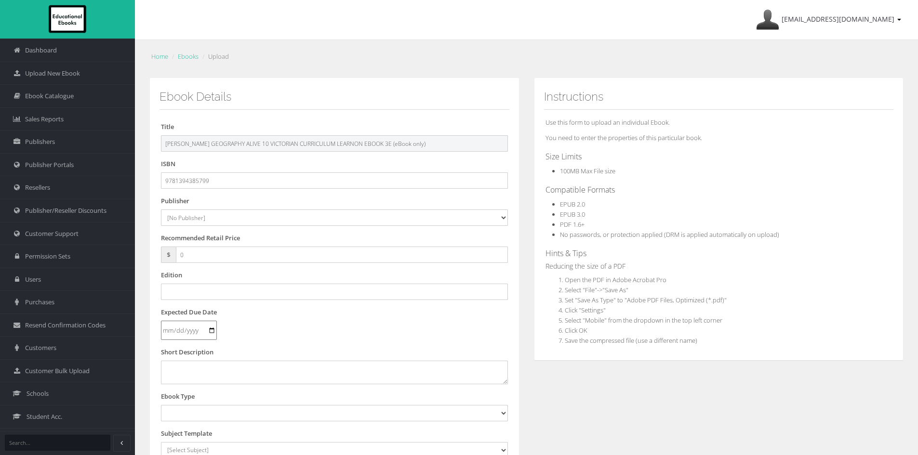
drag, startPoint x: 381, startPoint y: 143, endPoint x: 511, endPoint y: 143, distance: 130.6
click at [511, 143] on div "Ebook Details Title JACARANDA GEOGRAPHY ALIVE 10 VICTORIAN CURRICULUM LEARNON E…" at bounding box center [334, 349] width 370 height 543
type input "JACARANDA GEOGRAPHY ALIVE 10 VICTORIAN CURRICULUM LEARNON EBOOK 3E"
click at [203, 221] on select "[No Publisher] Alexander Mackie Allen & Unwin ATAR Notes Auralia - Rising Softw…" at bounding box center [334, 218] width 347 height 16
select select "4ddb3fea-784f-e411-817c-00155d7a4405"
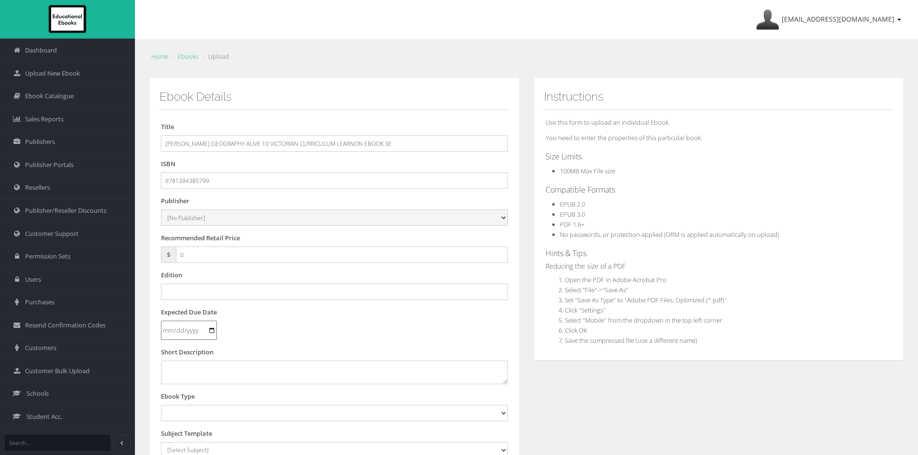
click at [161, 210] on select "[No Publisher] [PERSON_NAME] & Unwin ATAR Notes Auralia - Rising Software Banks…" at bounding box center [334, 218] width 347 height 16
drag, startPoint x: 198, startPoint y: 255, endPoint x: 141, endPoint y: 253, distance: 57.4
click at [141, 253] on div "Home Ebooks Upload Ebook Details Title JACARANDA GEOGRAPHY ALIVE 10 VICTORIAN C…" at bounding box center [526, 347] width 783 height 615
type input "55"
click at [202, 294] on input "text" at bounding box center [334, 292] width 347 height 16
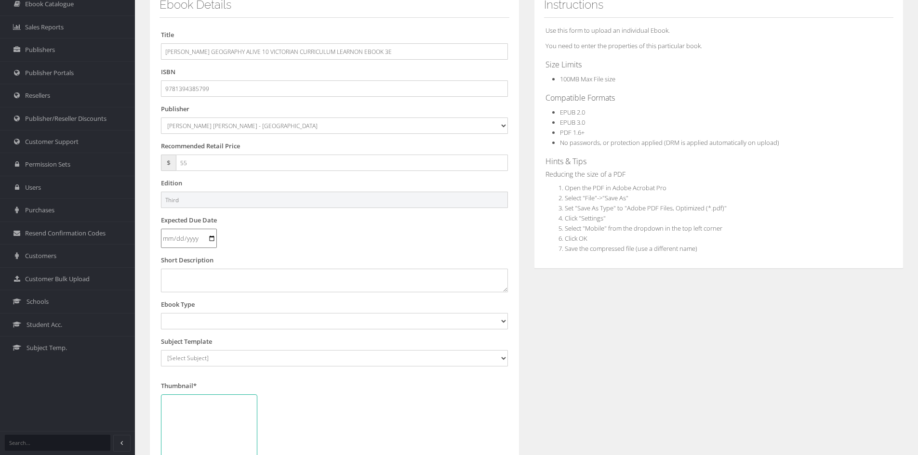
scroll to position [96, 0]
type input "Third"
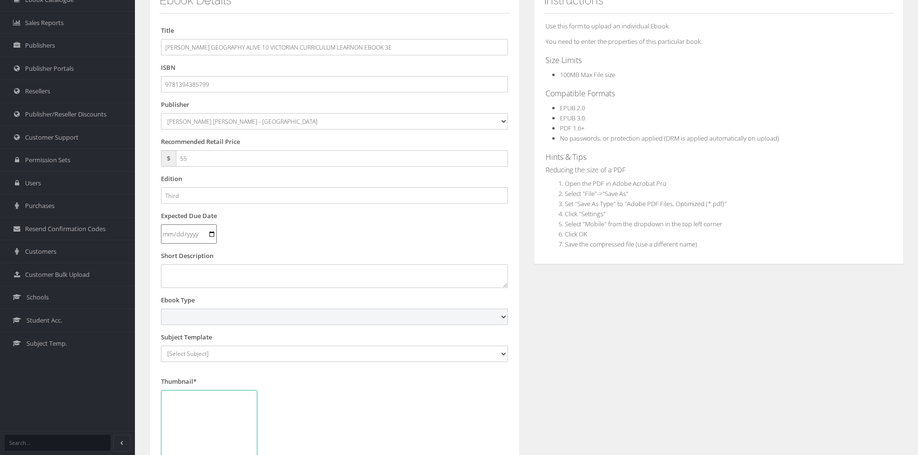
click at [224, 313] on select "Digital Activation Code Protected PDF EEBook - Online and Offline Ebook Interac…" at bounding box center [334, 317] width 347 height 16
select select "4"
click at [161, 309] on select "Digital Activation Code Protected PDF EEBook - Online and Offline Ebook Interac…" at bounding box center [334, 317] width 347 height 16
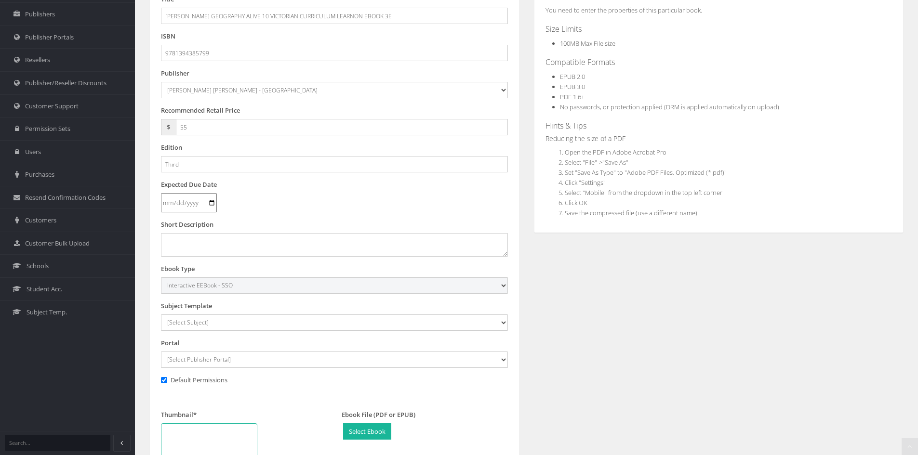
scroll to position [145, 0]
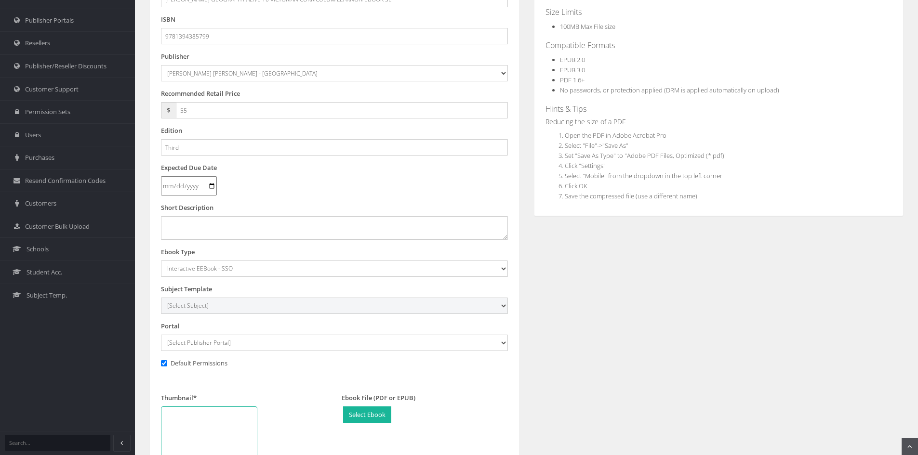
click at [213, 308] on select "[Select Subject] Accounting Agriculture Ancient History Applied Computing Art A…" at bounding box center [334, 306] width 347 height 16
select select "45ca83de-135c-ee11-a9bd-0272d098c78b"
click at [161, 298] on select "[Select Subject] Accounting Agriculture Ancient History Applied Computing Art A…" at bounding box center [334, 306] width 347 height 16
click at [241, 335] on select "[Select Publisher Portal] Listening Beyond Hearing (LBH) ATAR Notes+ SmarterMat…" at bounding box center [334, 343] width 347 height 16
select select "ddb4b139-794f-e411-817c-00155d7a4405"
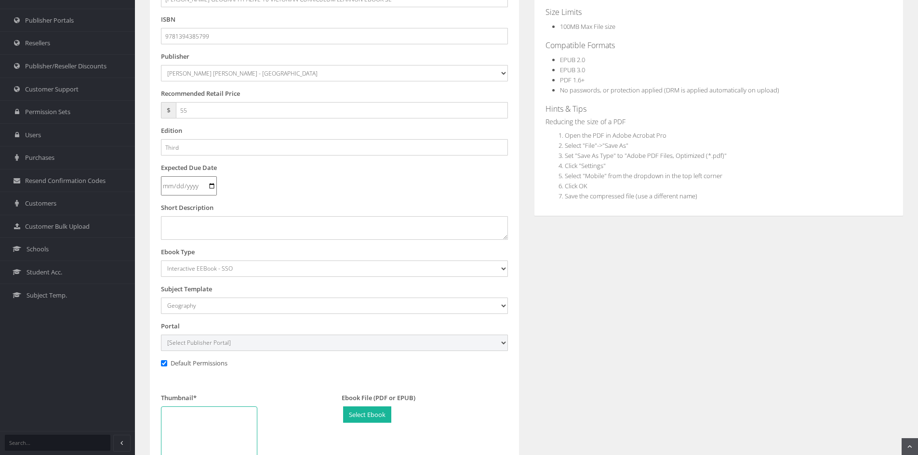
click at [161, 335] on select "[Select Publisher Portal] Listening Beyond Hearing (LBH) ATAR Notes+ SmarterMat…" at bounding box center [334, 343] width 347 height 16
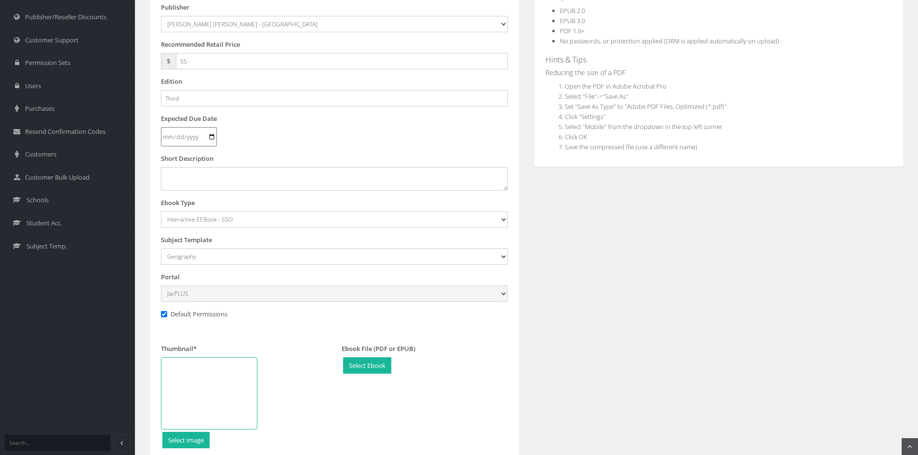
scroll to position [289, 0]
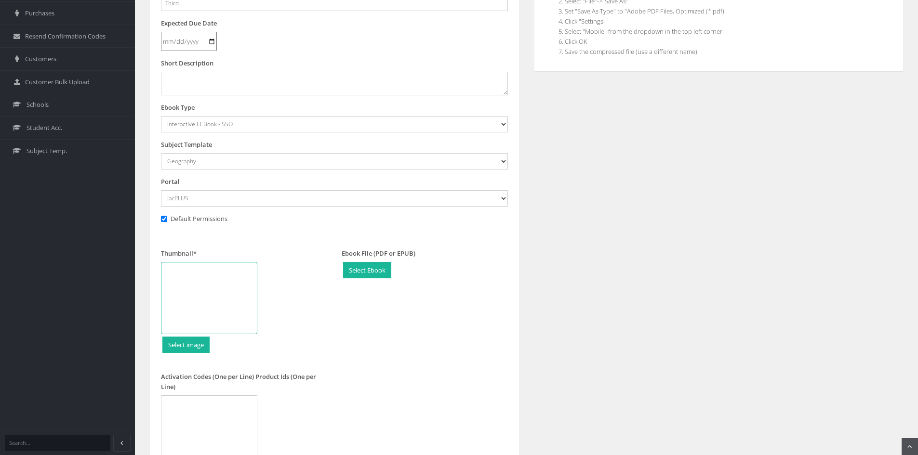
click at [218, 294] on div at bounding box center [209, 298] width 96 height 72
type input "C:\fakepath\Geography Alive 10 VC 3e LO CVR.jpg"
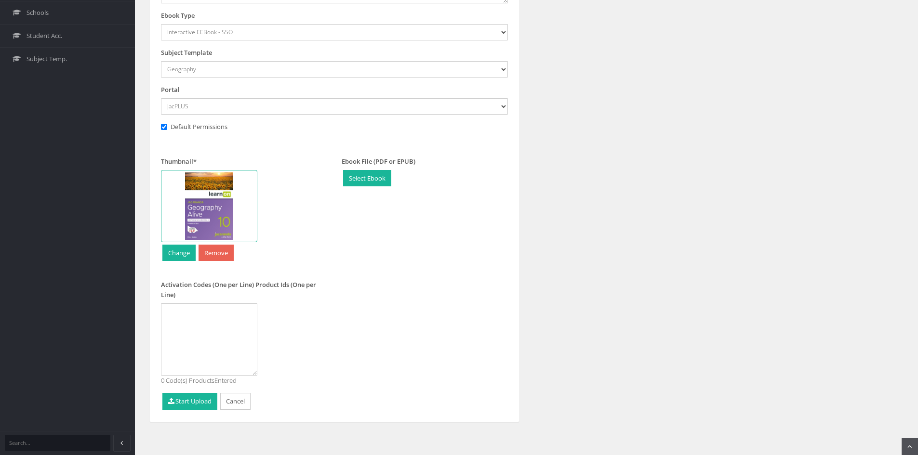
scroll to position [382, 0]
click at [199, 399] on button "Start Upload" at bounding box center [189, 400] width 55 height 17
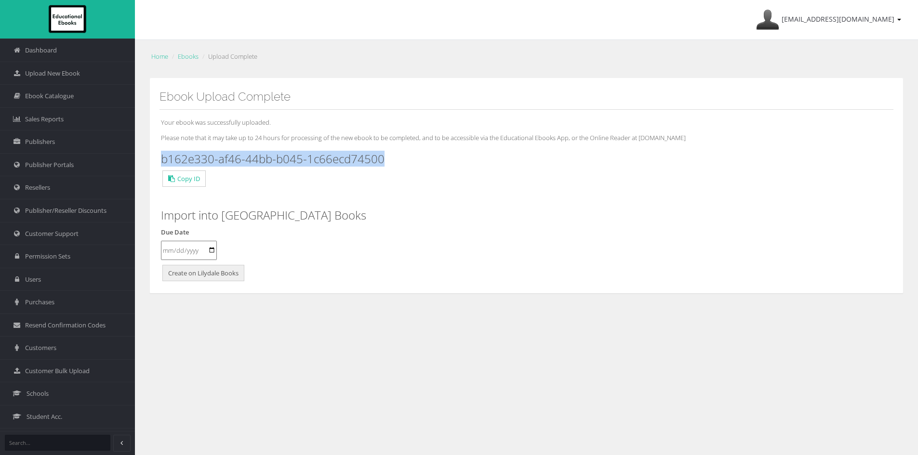
drag, startPoint x: 271, startPoint y: 159, endPoint x: 162, endPoint y: 158, distance: 109.4
click at [162, 158] on h3 "b162e330-af46-44bb-b045-1c66ecd74500" at bounding box center [526, 159] width 731 height 13
click at [62, 73] on span "Upload New Ebook" at bounding box center [52, 73] width 55 height 9
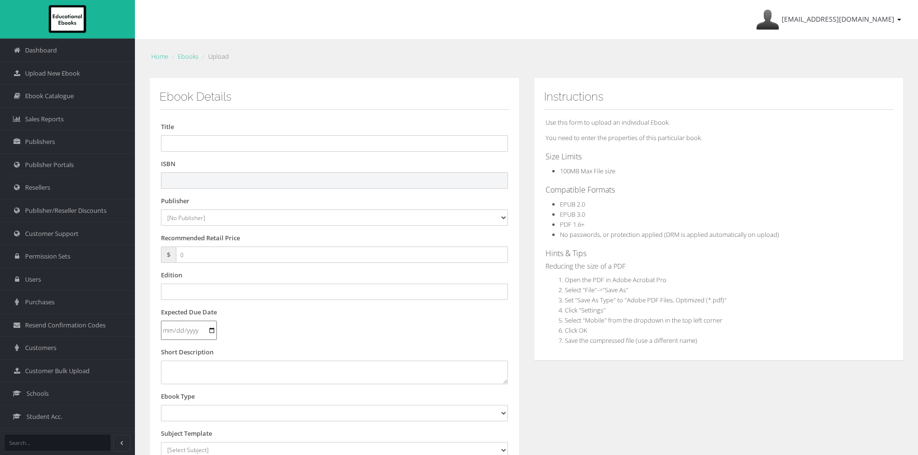
click at [193, 182] on input "text" at bounding box center [334, 180] width 347 height 16
paste input "9781394385843"
type input "9781394385843PDF"
click at [243, 221] on select "[No Publisher] Alexander Mackie Allen & Unwin ATAR Notes Auralia - Rising Softw…" at bounding box center [334, 218] width 347 height 16
select select "4ddb3fea-784f-e411-817c-00155d7a4405"
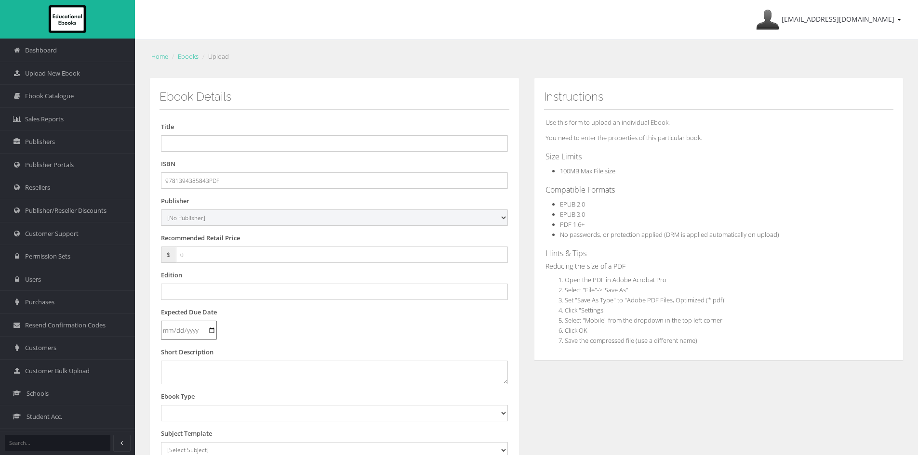
click at [161, 210] on select "[No Publisher] Alexander Mackie Allen & Unwin ATAR Notes Auralia - Rising Softw…" at bounding box center [334, 218] width 347 height 16
click at [204, 255] on input "0" at bounding box center [342, 255] width 332 height 16
click at [218, 129] on div "Title" at bounding box center [334, 137] width 347 height 30
click at [215, 143] on input "text" at bounding box center [334, 143] width 347 height 16
click at [286, 146] on input "text" at bounding box center [334, 143] width 347 height 16
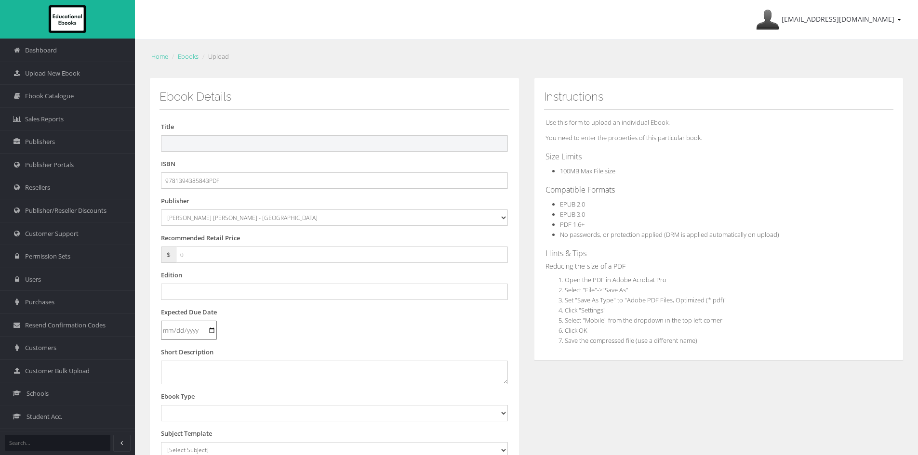
paste input "JACARANDA GEOGRAPHY ALIVE 7 VICTORIAN CURRICULUM LEARNON & PRINT 3E"
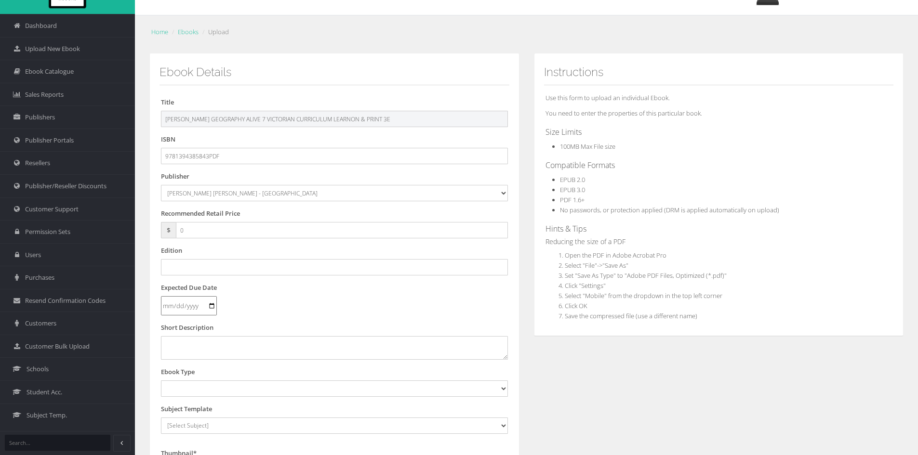
scroll to position [48, 0]
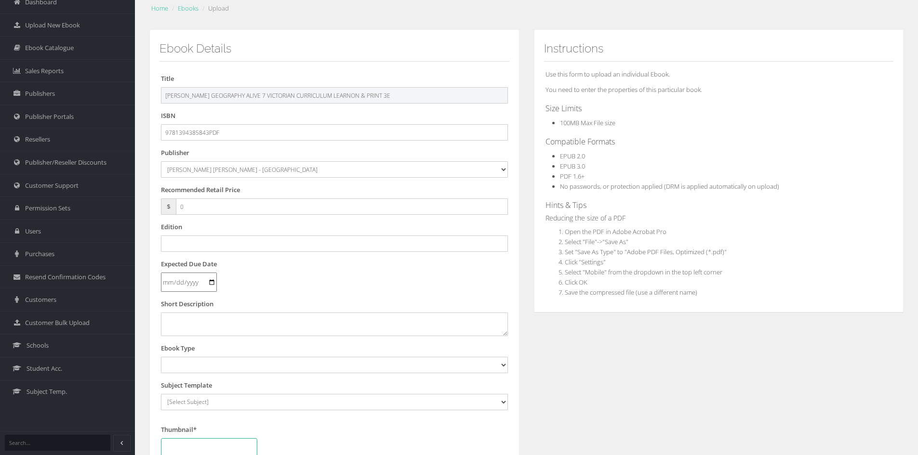
type input "JACARANDA GEOGRAPHY ALIVE 7 VICTORIAN CURRICULUM LEARNON & PRINT 3E"
click at [209, 243] on input "text" at bounding box center [334, 244] width 347 height 16
type input "t"
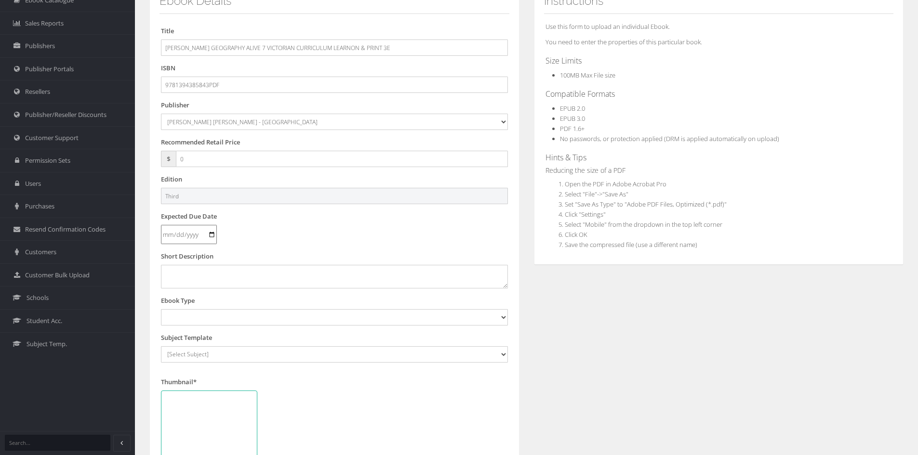
scroll to position [96, 0]
type input "Third"
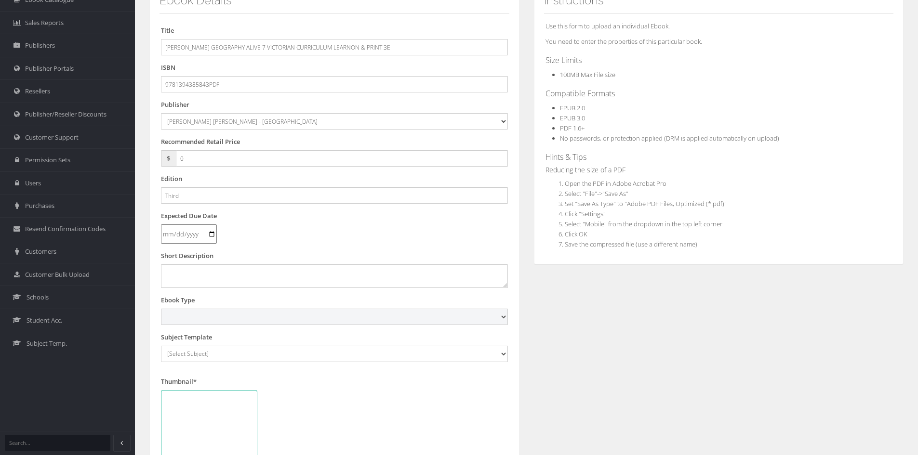
click at [198, 319] on select "Digital Activation Code Protected PDF EEBook - Online and Offline Ebook Interac…" at bounding box center [334, 317] width 347 height 16
select select "3"
click at [161, 309] on select "Digital Activation Code Protected PDF EEBook - Online and Offline Ebook Interac…" at bounding box center [334, 317] width 347 height 16
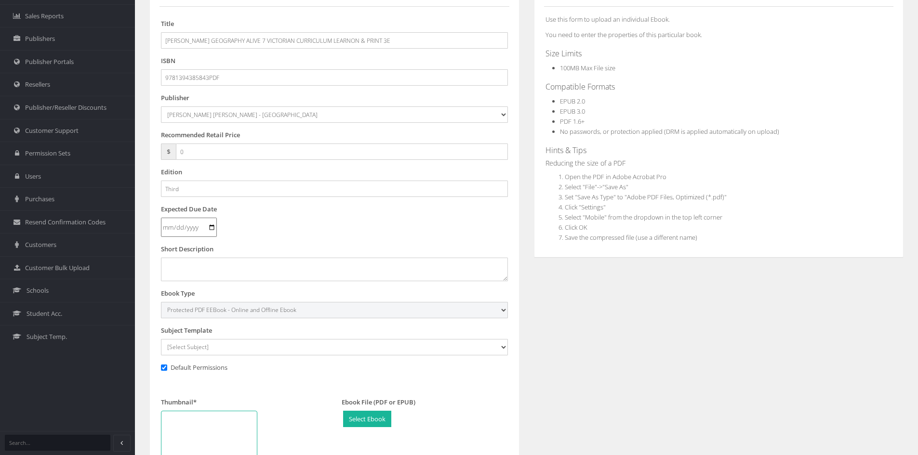
scroll to position [193, 0]
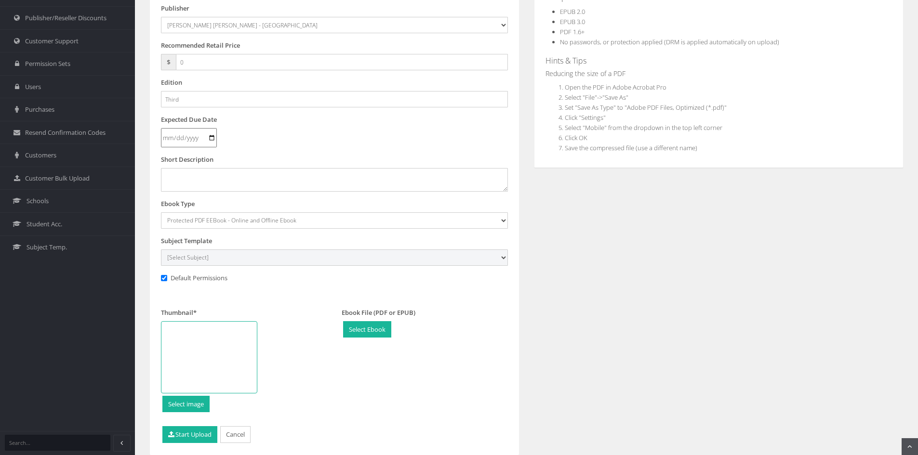
click at [212, 258] on select "[Select Subject] Accounting Agriculture Ancient History Applied Computing Art A…" at bounding box center [334, 258] width 347 height 16
select select "45ca83de-135c-ee11-a9bd-0272d098c78b"
click at [161, 250] on select "[Select Subject] Accounting Agriculture Ancient History Applied Computing Art A…" at bounding box center [334, 258] width 347 height 16
click at [215, 356] on div at bounding box center [209, 357] width 96 height 72
type input "C:\fakepath\Geography Alive 7 VC 3e CVR.jpg"
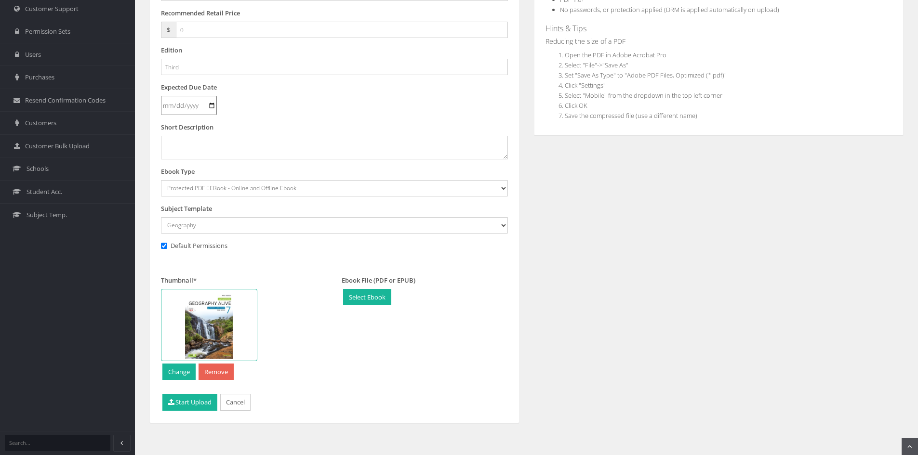
scroll to position [227, 0]
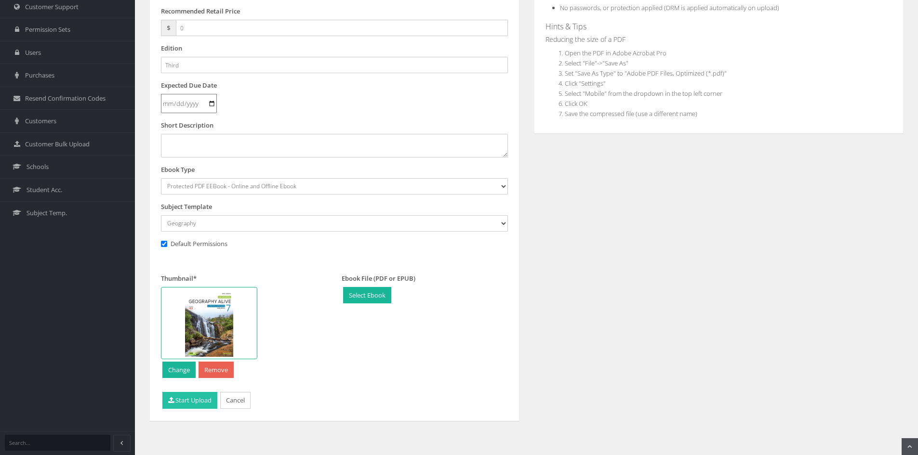
click at [198, 398] on button "Start Upload" at bounding box center [189, 400] width 55 height 17
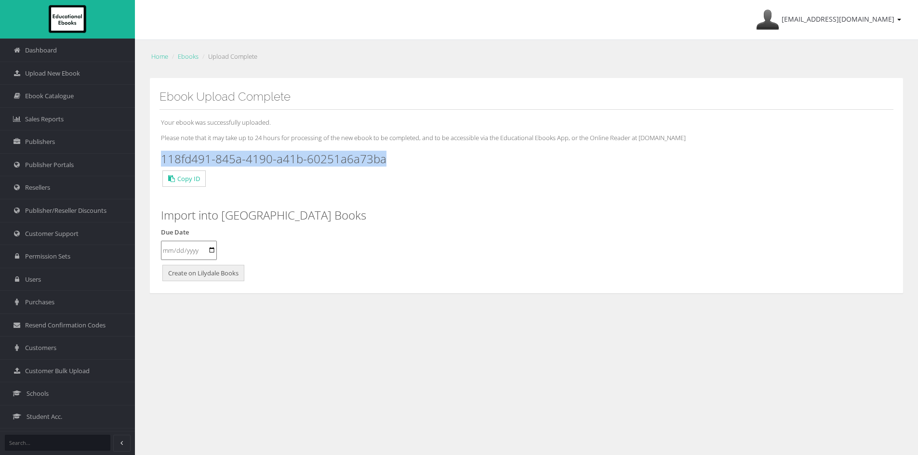
drag, startPoint x: 408, startPoint y: 157, endPoint x: 149, endPoint y: 157, distance: 258.2
click at [149, 157] on div "Ebook Upload Complete Your ebook was successfully uploaded. Please note that it…" at bounding box center [526, 186] width 754 height 216
copy h3 "118fd491-845a-4190-a41b-60251a6a73ba"
click at [59, 75] on span "Upload New Ebook" at bounding box center [52, 73] width 55 height 9
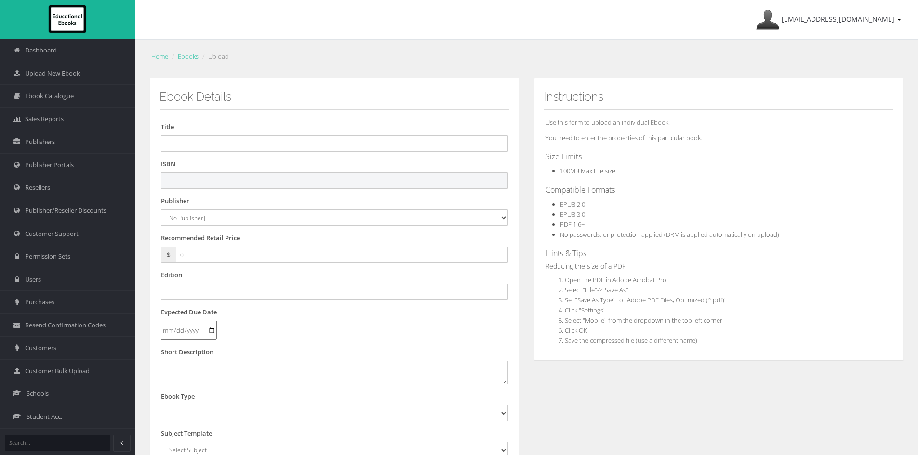
click at [403, 178] on input "text" at bounding box center [334, 180] width 347 height 16
paste input "9781394385911"
type input "9781394385911PDF"
click at [208, 219] on select "[No Publisher] Alexander Mackie Allen & Unwin ATAR Notes Auralia - Rising Softw…" at bounding box center [334, 218] width 347 height 16
select select "4ddb3fea-784f-e411-817c-00155d7a4405"
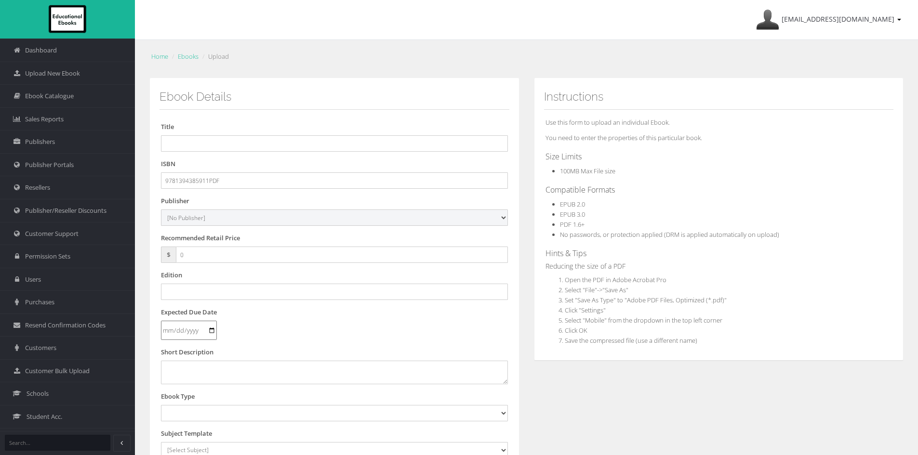
click at [161, 210] on select "[No Publisher] Alexander Mackie Allen & Unwin ATAR Notes Auralia - Rising Softw…" at bounding box center [334, 218] width 347 height 16
drag, startPoint x: 195, startPoint y: 144, endPoint x: 486, endPoint y: 182, distance: 294.0
click at [195, 144] on input "text" at bounding box center [334, 143] width 347 height 16
click at [235, 144] on input "text" at bounding box center [334, 143] width 347 height 16
paste input "JACARANDA GEOGRAPHY ALIVE 8 VICTORIAN CURRICULUM LEARNON & PRINT 3E"
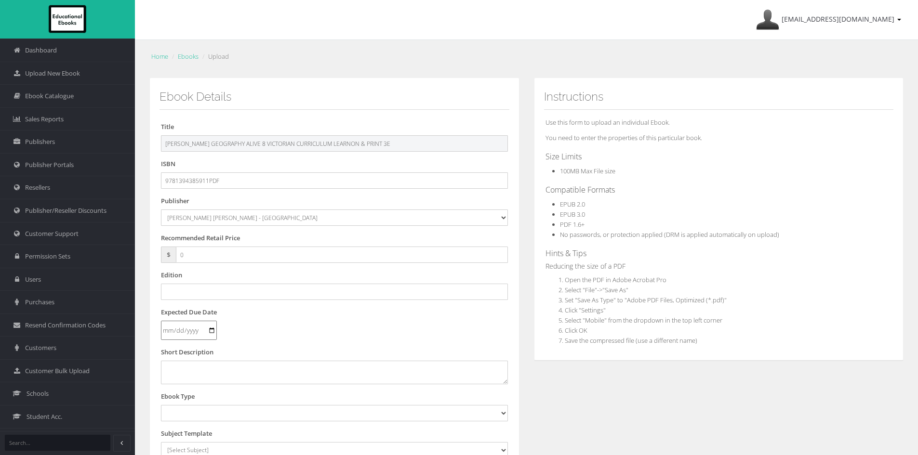
type input "JACARANDA GEOGRAPHY ALIVE 8 VICTORIAN CURRICULUM LEARNON & PRINT 3E"
click at [203, 288] on input "text" at bounding box center [334, 292] width 347 height 16
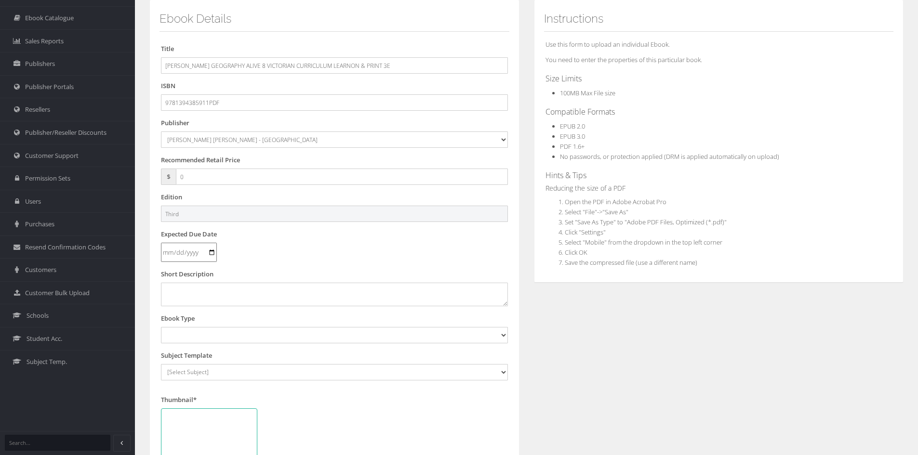
scroll to position [96, 0]
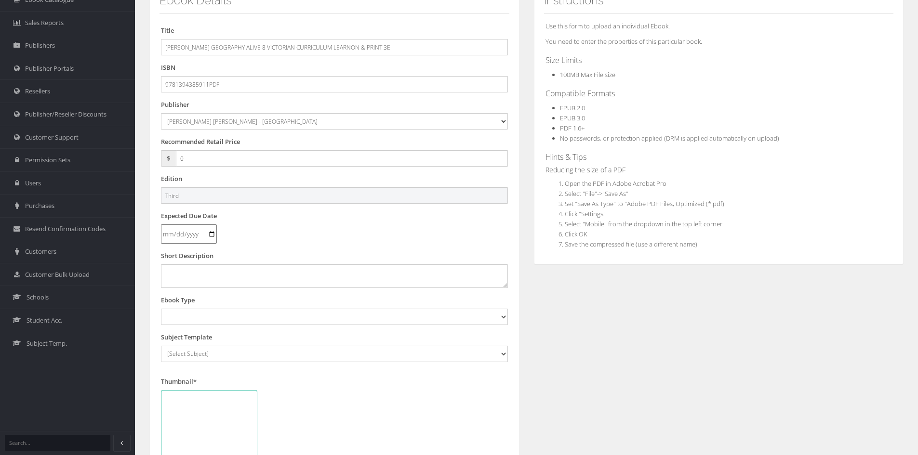
type input "Third"
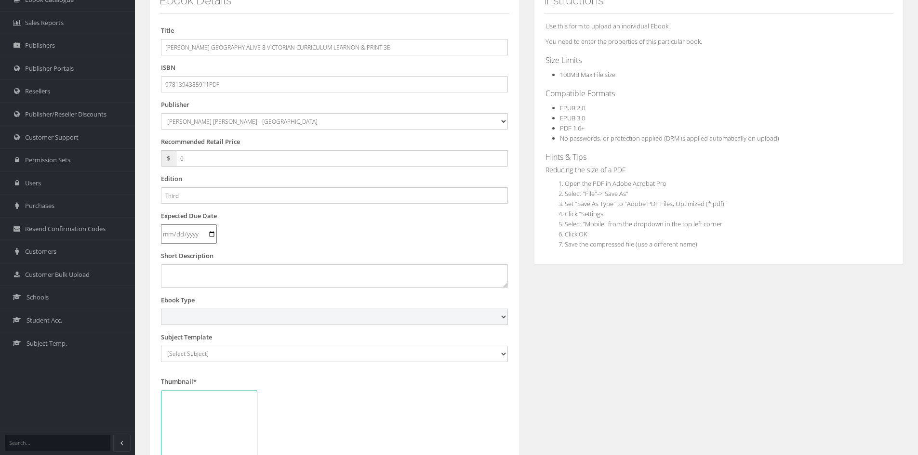
click at [209, 315] on select "Digital Activation Code Protected PDF EEBook - Online and Offline Ebook Interac…" at bounding box center [334, 317] width 347 height 16
select select "3"
click at [161, 309] on select "Digital Activation Code Protected PDF EEBook - Online and Offline Ebook Interac…" at bounding box center [334, 317] width 347 height 16
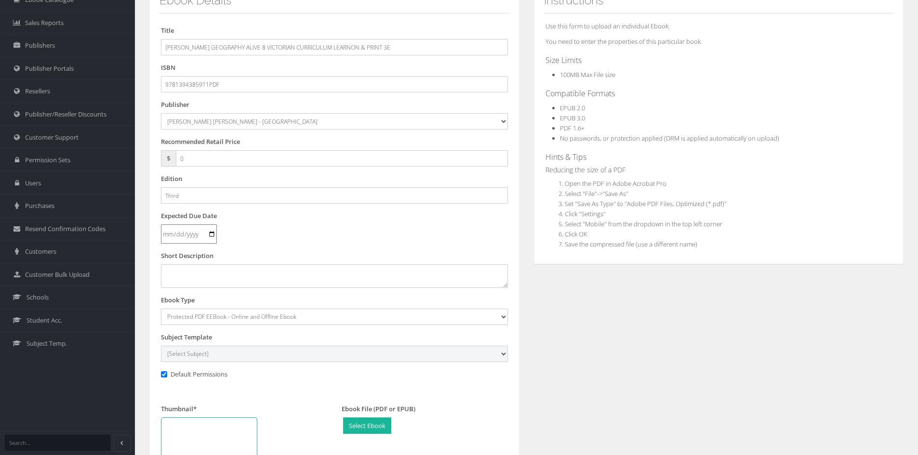
click at [209, 357] on select "[Select Subject] Accounting Agriculture Ancient History Applied Computing Art A…" at bounding box center [334, 354] width 347 height 16
select select "45ca83de-135c-ee11-a9bd-0272d098c78b"
click at [161, 346] on select "[Select Subject] Accounting Agriculture Ancient History Applied Computing Art A…" at bounding box center [334, 354] width 347 height 16
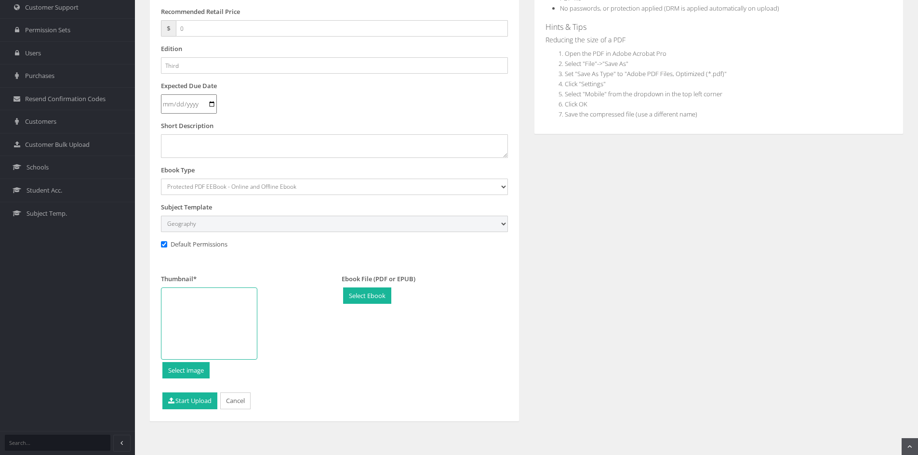
scroll to position [227, 0]
click at [206, 314] on div at bounding box center [209, 323] width 96 height 72
type input "C:\fakepath\Geography Alive 8 VC 3e CVR.jpg"
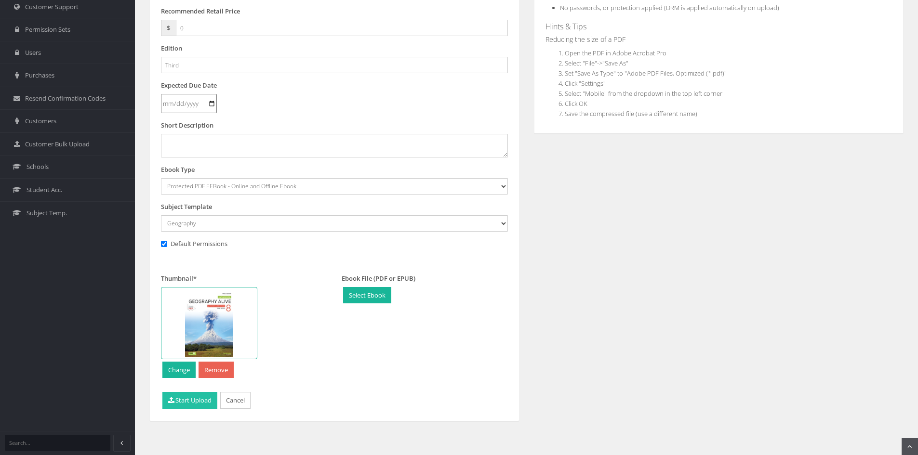
click at [193, 404] on button "Start Upload" at bounding box center [189, 400] width 55 height 17
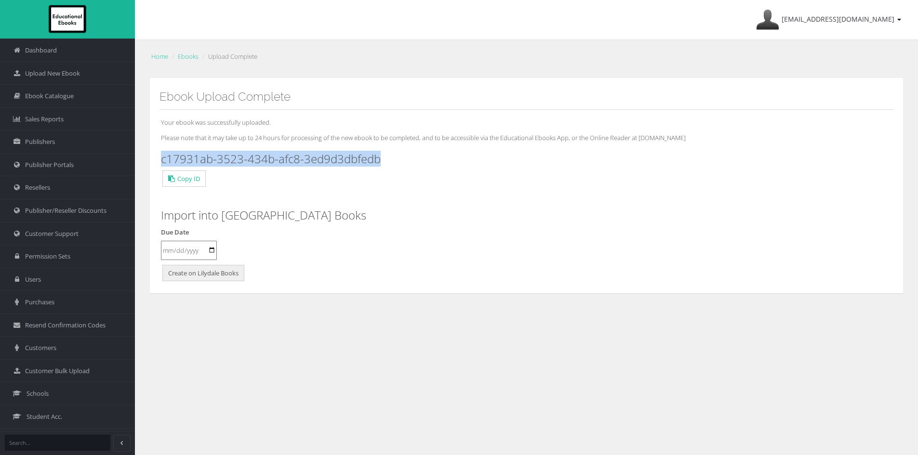
drag, startPoint x: 398, startPoint y: 156, endPoint x: 157, endPoint y: 158, distance: 240.9
click at [157, 159] on div "Ebook Upload Complete Your ebook was successfully uploaded. Please note that it…" at bounding box center [526, 186] width 754 height 216
copy h3 "c17931ab-3523-434b-afc8-3ed9d3dbfedb"
click at [53, 77] on span "Upload New Ebook" at bounding box center [52, 73] width 55 height 9
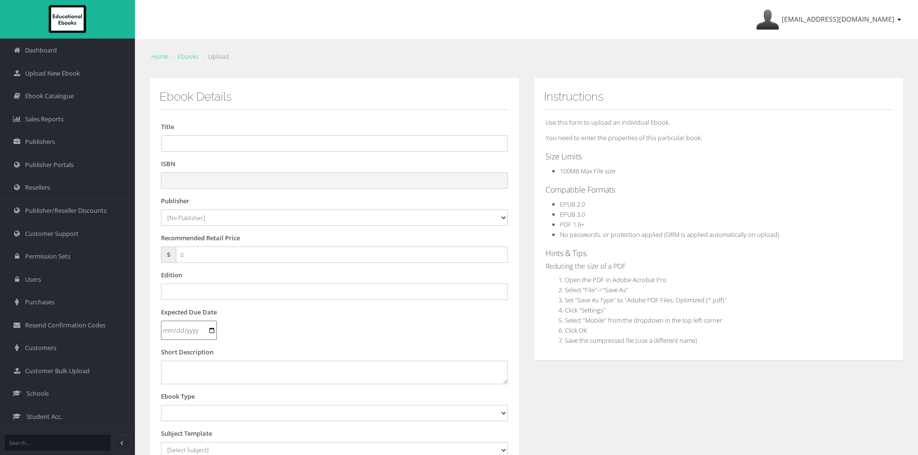
click at [274, 174] on input "text" at bounding box center [334, 180] width 347 height 16
paste input "9781394385669"
type input "9781394385669PDF"
click at [231, 140] on input "text" at bounding box center [334, 143] width 347 height 16
paste input "JACARANDA GEOGRAPHY ALIVE 9 VICTORIAN CURRICULUM LEARNON & PRINT 3E"
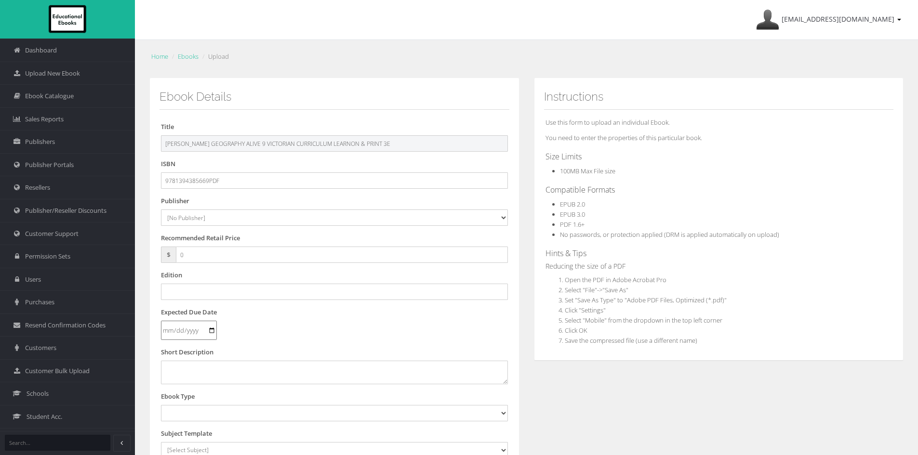
type input "JACARANDA GEOGRAPHY ALIVE 9 VICTORIAN CURRICULUM LEARNON & PRINT 3E"
click at [233, 219] on select "[No Publisher] Alexander Mackie Allen & Unwin ATAR Notes Auralia - Rising Softw…" at bounding box center [334, 218] width 347 height 16
select select "4ddb3fea-784f-e411-817c-00155d7a4405"
click at [161, 210] on select "[No Publisher] Alexander Mackie Allen & Unwin ATAR Notes Auralia - Rising Softw…" at bounding box center [334, 218] width 347 height 16
click at [207, 290] on input "text" at bounding box center [334, 292] width 347 height 16
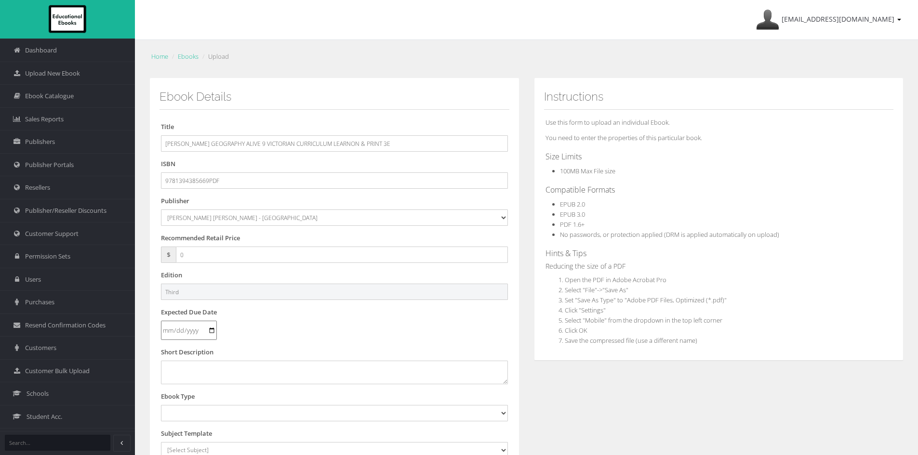
scroll to position [96, 0]
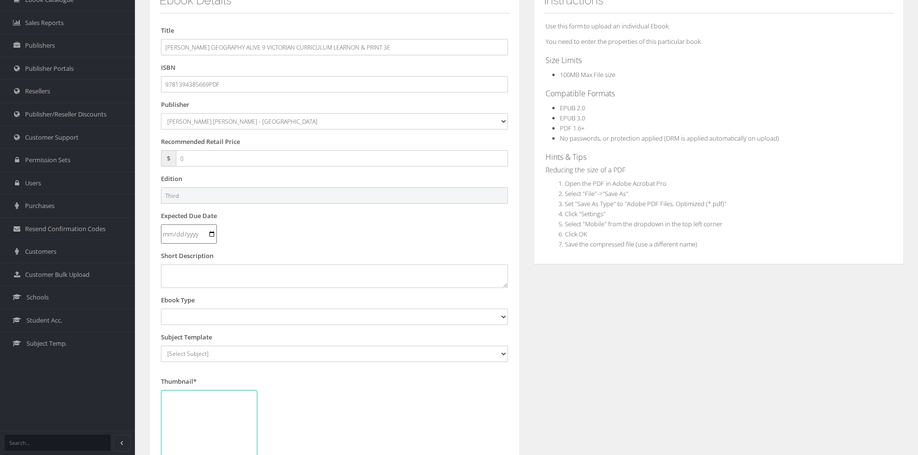
type input "Third"
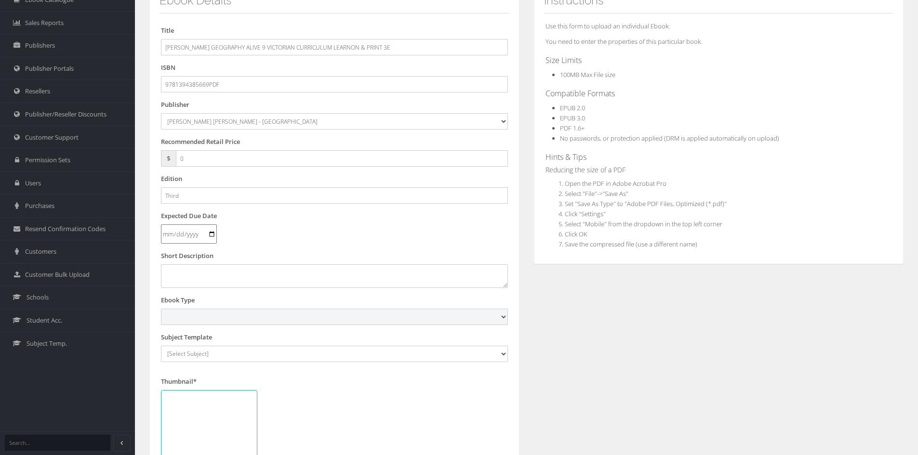
drag, startPoint x: 203, startPoint y: 315, endPoint x: 221, endPoint y: 308, distance: 19.1
click at [203, 315] on select "Digital Activation Code Protected PDF EEBook - Online and Offline Ebook Interac…" at bounding box center [334, 317] width 347 height 16
select select "3"
click at [161, 309] on select "Digital Activation Code Protected PDF EEBook - Online and Offline Ebook Interac…" at bounding box center [334, 317] width 347 height 16
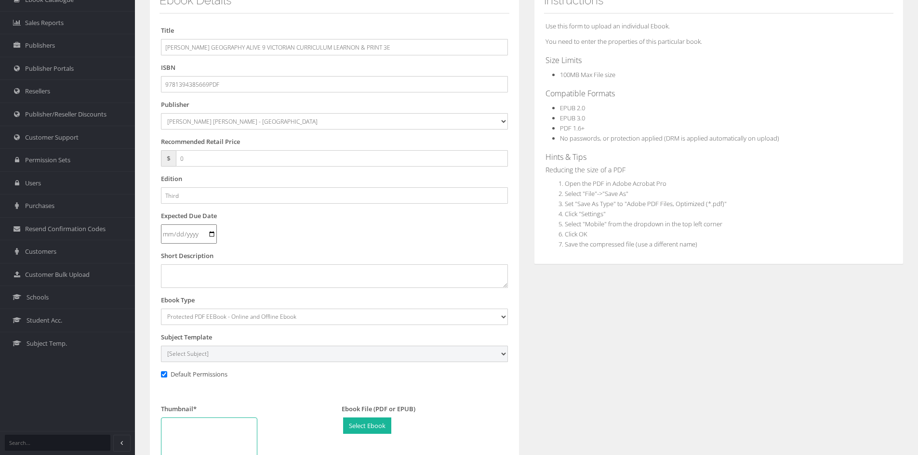
click at [215, 356] on select "[Select Subject] Accounting Agriculture Ancient History Applied Computing Art A…" at bounding box center [334, 354] width 347 height 16
select select "45ca83de-135c-ee11-a9bd-0272d098c78b"
click at [161, 346] on select "[Select Subject] Accounting Agriculture Ancient History Applied Computing Art A…" at bounding box center [334, 354] width 347 height 16
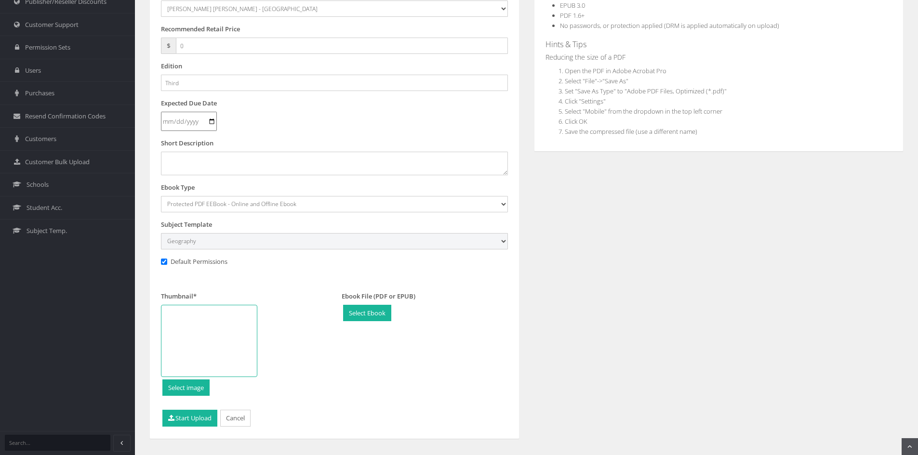
scroll to position [227, 0]
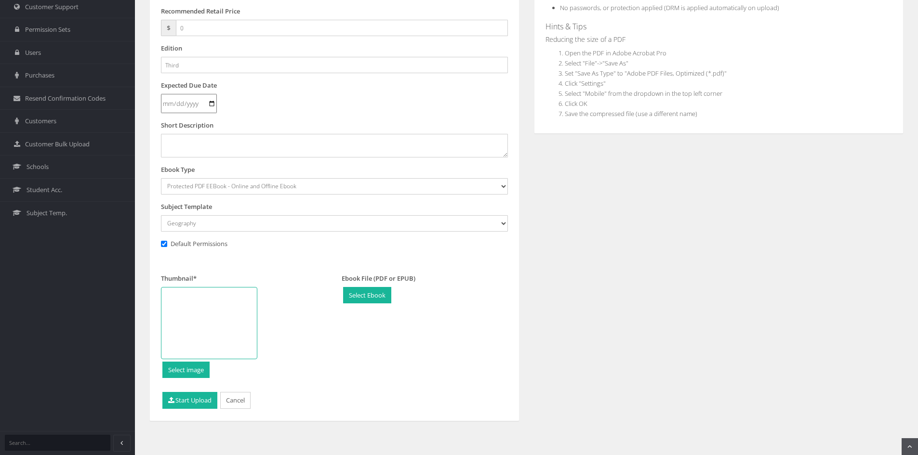
click at [205, 311] on div at bounding box center [209, 323] width 96 height 72
type input "C:\fakepath\Geography Alive 9 VC 3e CVR.jpg"
click at [196, 402] on button "Start Upload" at bounding box center [189, 400] width 55 height 17
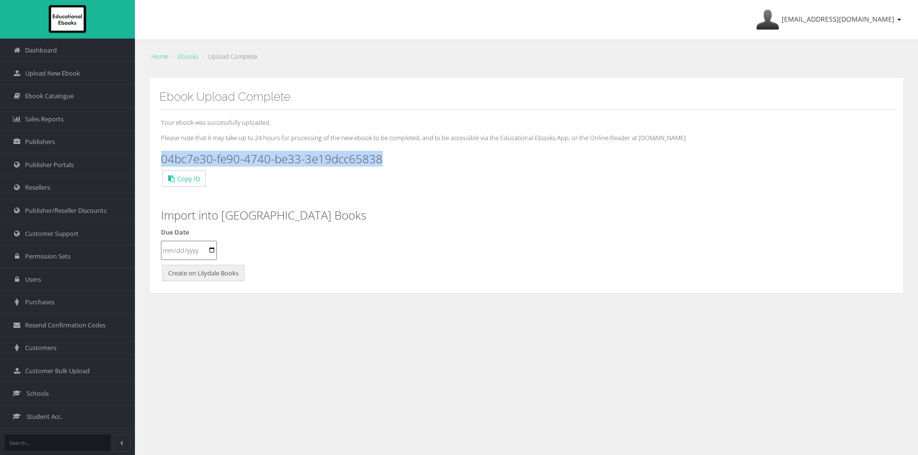
drag, startPoint x: 362, startPoint y: 160, endPoint x: 161, endPoint y: 162, distance: 200.9
click at [161, 162] on h3 "04bc7e30-fe90-4740-be33-3e19dcc65838" at bounding box center [526, 159] width 731 height 13
copy h3 "04bc7e30-fe90-4740-be33-3e19dcc65838"
click at [56, 74] on span "Upload New Ebook" at bounding box center [52, 73] width 55 height 9
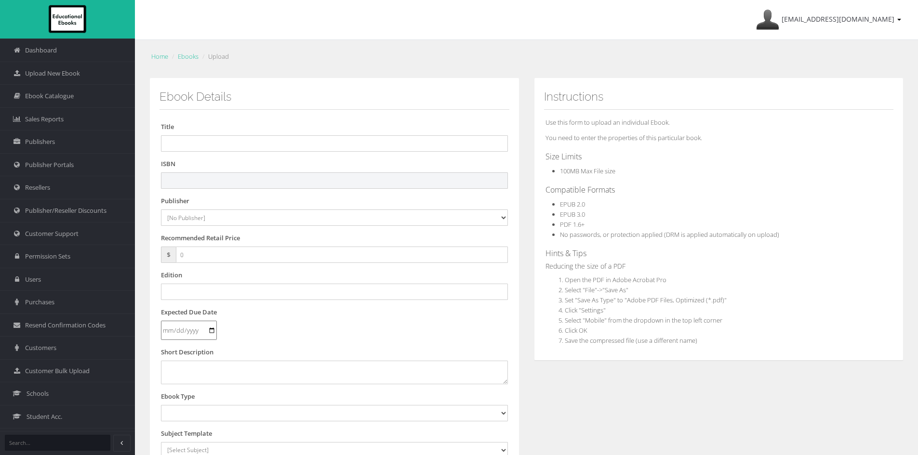
click at [393, 183] on input "text" at bounding box center [334, 180] width 347 height 16
paste input "9781394385751"
type input "9781394385751PDF"
click at [233, 140] on input "text" at bounding box center [334, 143] width 347 height 16
paste input "JACARANDA GEOGRAPHY ALIVE 10 VICTORIAN CURRICULUM LEARNON & PRINT 3E"
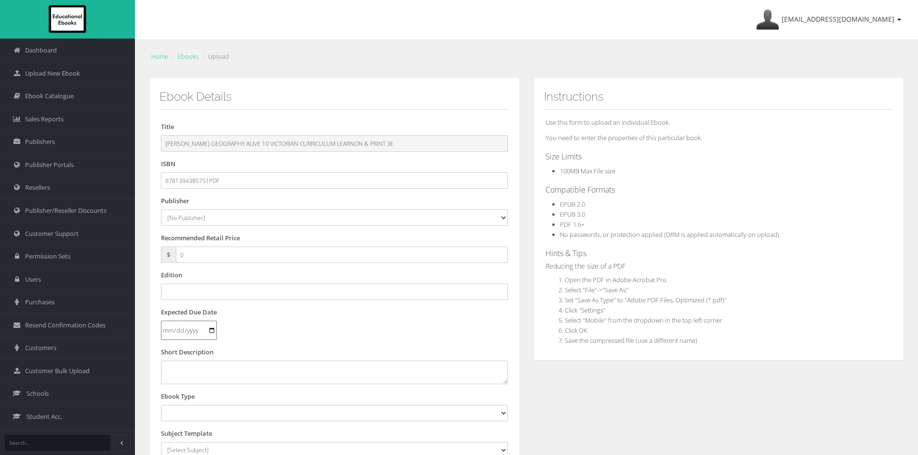
type input "JACARANDA GEOGRAPHY ALIVE 10 VICTORIAN CURRICULUM LEARNON & PRINT 3E"
click at [247, 215] on select "[No Publisher] [PERSON_NAME] & Unwin ATAR Notes Auralia - Rising Software Banks…" at bounding box center [334, 218] width 347 height 16
select select "4ddb3fea-784f-e411-817c-00155d7a4405"
click at [161, 210] on select "[No Publisher] [PERSON_NAME] & Unwin ATAR Notes Auralia - Rising Software Banks…" at bounding box center [334, 218] width 347 height 16
click at [206, 293] on input "text" at bounding box center [334, 292] width 347 height 16
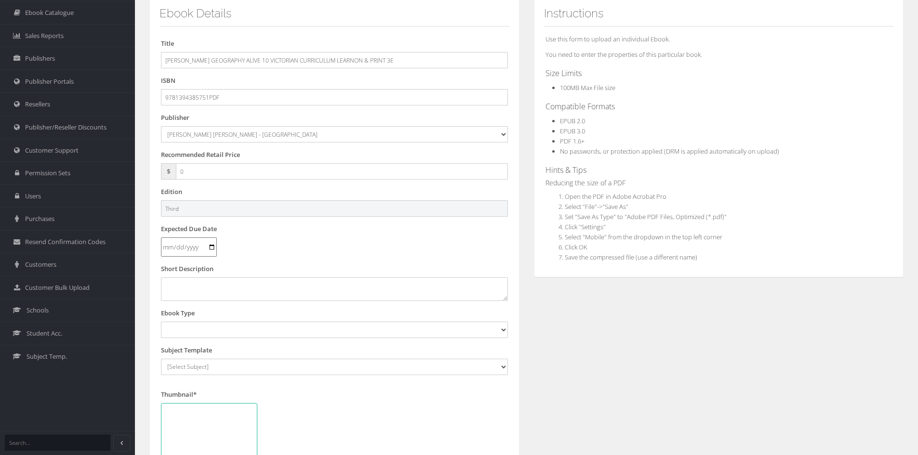
scroll to position [96, 0]
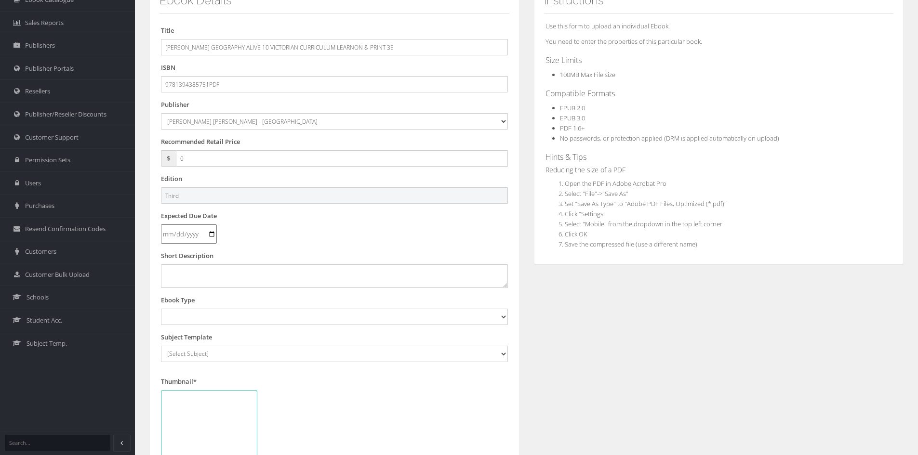
type input "Third"
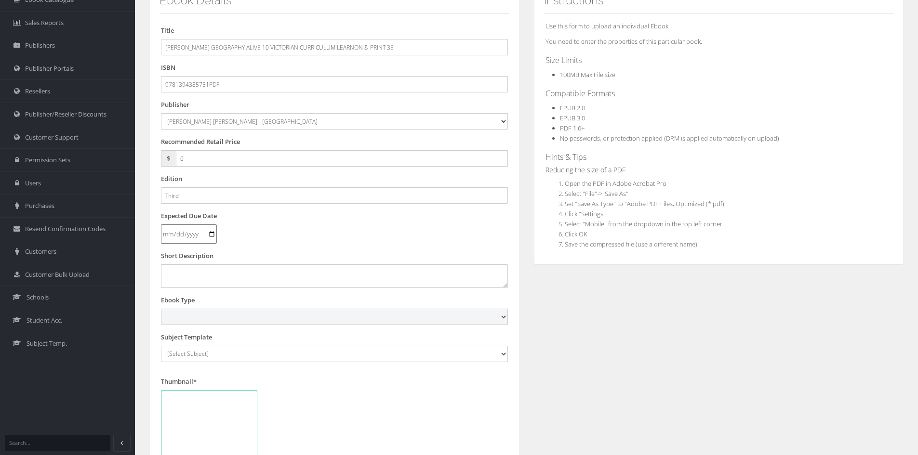
click at [205, 317] on select "Digital Activation Code Protected PDF EEBook - Online and Offline Ebook Interac…" at bounding box center [334, 317] width 347 height 16
select select "3"
click at [161, 309] on select "Digital Activation Code Protected PDF EEBook - Online and Offline Ebook Interac…" at bounding box center [334, 317] width 347 height 16
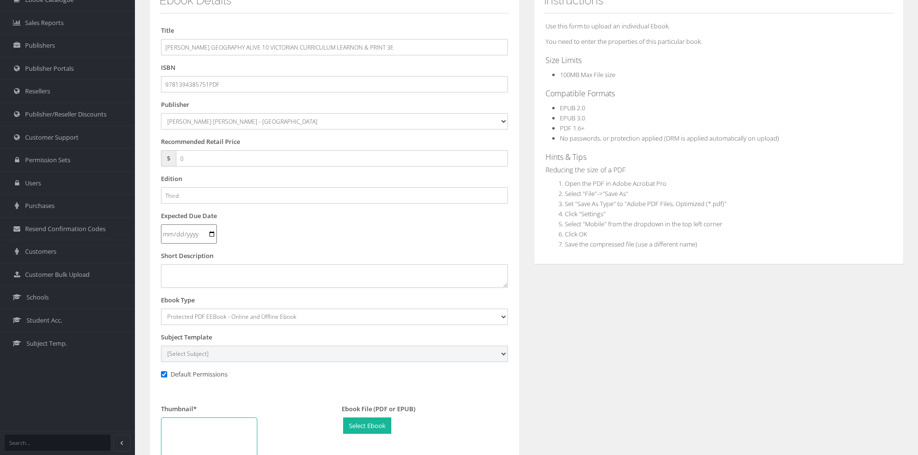
drag, startPoint x: 206, startPoint y: 353, endPoint x: 207, endPoint y: 348, distance: 4.9
click at [206, 353] on select "[Select Subject] Accounting Agriculture Ancient History Applied Computing Art A…" at bounding box center [334, 354] width 347 height 16
select select "45ca83de-135c-ee11-a9bd-0272d098c78b"
click at [161, 346] on select "[Select Subject] Accounting Agriculture Ancient History Applied Computing Art A…" at bounding box center [334, 354] width 347 height 16
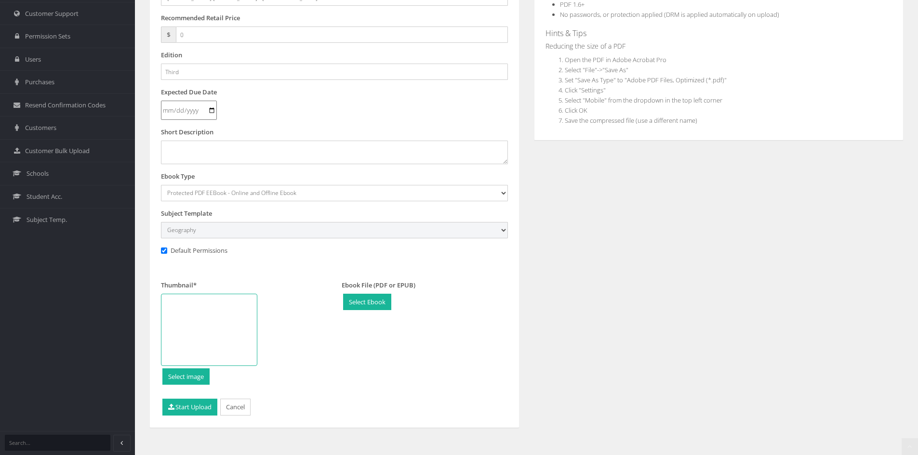
scroll to position [227, 0]
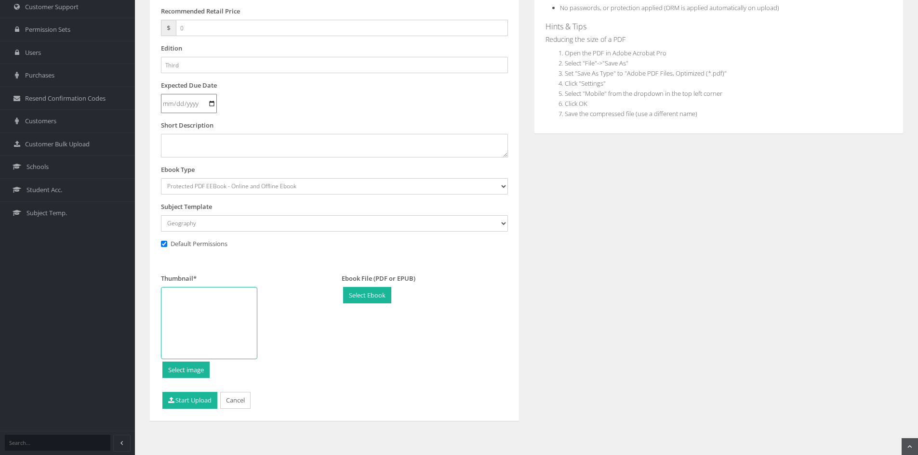
click at [215, 302] on div at bounding box center [209, 323] width 96 height 72
type input "C:\fakepath\Geography Alive 10 VC 3e CVR.jpg"
click at [196, 396] on button "Start Upload" at bounding box center [189, 400] width 55 height 17
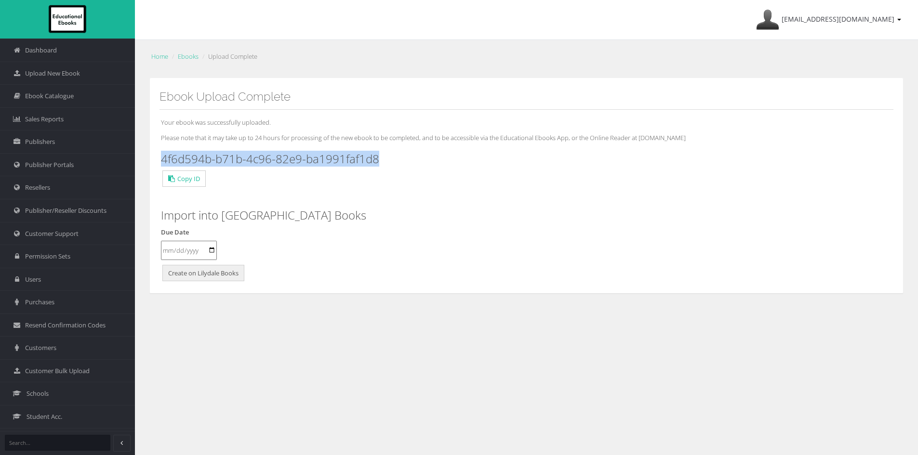
drag, startPoint x: 319, startPoint y: 156, endPoint x: 160, endPoint y: 149, distance: 158.6
click at [160, 149] on div "Your ebook was successfully uploaded. Please note that it may take up to 24 hou…" at bounding box center [526, 197] width 734 height 174
copy h3 "4f6d594b-b71b-4c96-82e9-ba1991faf1d8"
click at [55, 75] on span "Upload New Ebook" at bounding box center [52, 73] width 55 height 9
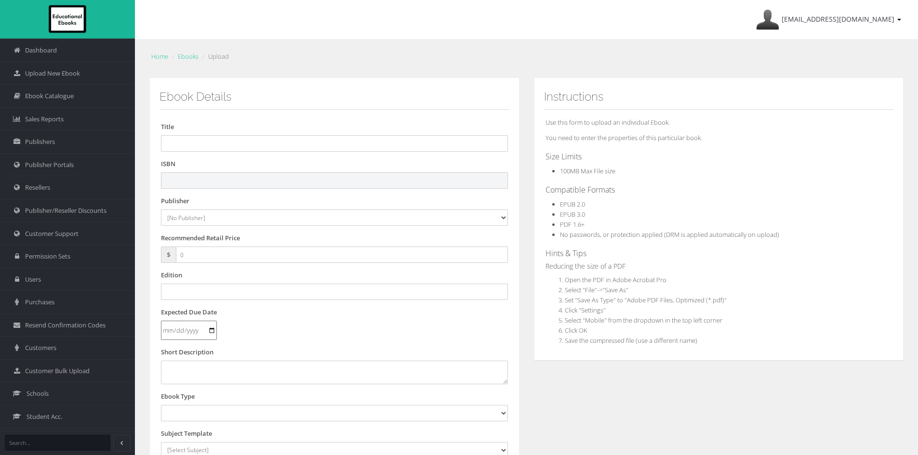
click at [205, 177] on input "text" at bounding box center [334, 180] width 347 height 16
paste input "9781394385379"
type input "9781394385379"
click at [195, 214] on select "[No Publisher] [PERSON_NAME] & Unwin ATAR Notes Auralia - Rising Software Banks…" at bounding box center [334, 218] width 347 height 16
select select "4ddb3fea-784f-e411-817c-00155d7a4405"
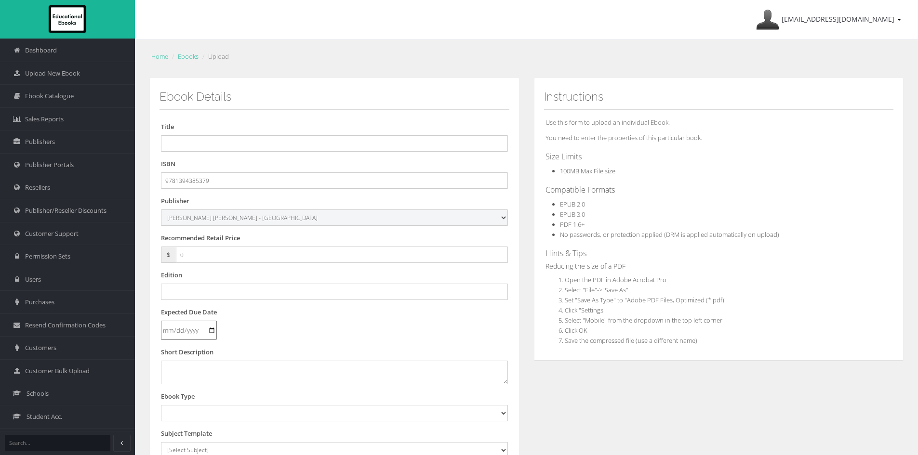
click at [161, 210] on select "[No Publisher] [PERSON_NAME] & Unwin ATAR Notes Auralia - Rising Software Banks…" at bounding box center [334, 218] width 347 height 16
click at [243, 146] on input "text" at bounding box center [334, 143] width 347 height 16
paste input "[PERSON_NAME] HISTORY ALIVE 7 VICTORIAN CURRICULUM LEARNON EBOOK 3E (eBook only)"
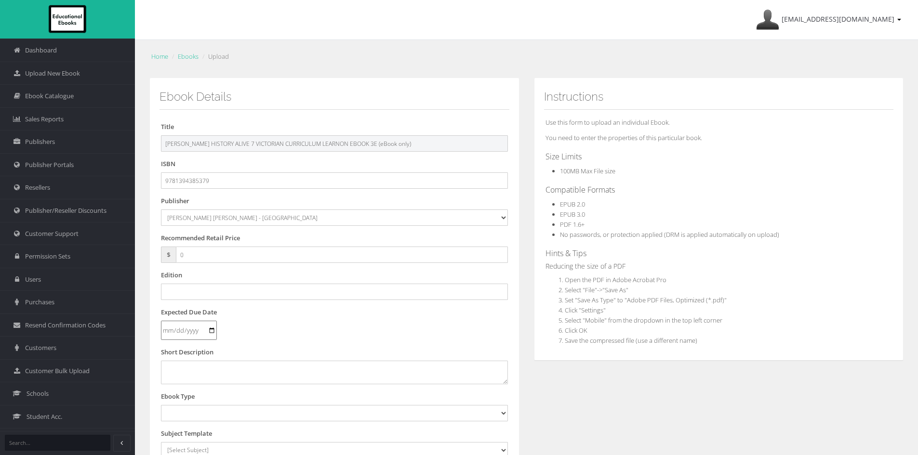
drag, startPoint x: 364, startPoint y: 143, endPoint x: 616, endPoint y: 145, distance: 252.5
click at [616, 145] on div "Ebook Details Title JACARANDA HISTORY ALIVE 7 VICTORIAN CURRICULUM LEARNON EBOO…" at bounding box center [526, 359] width 768 height 562
type input "JACARANDA HISTORY ALIVE 7 VICTORIAN CURRICULUM LEARNON EBOOK 3E"
click at [181, 288] on input "text" at bounding box center [334, 292] width 347 height 16
type input "Third"
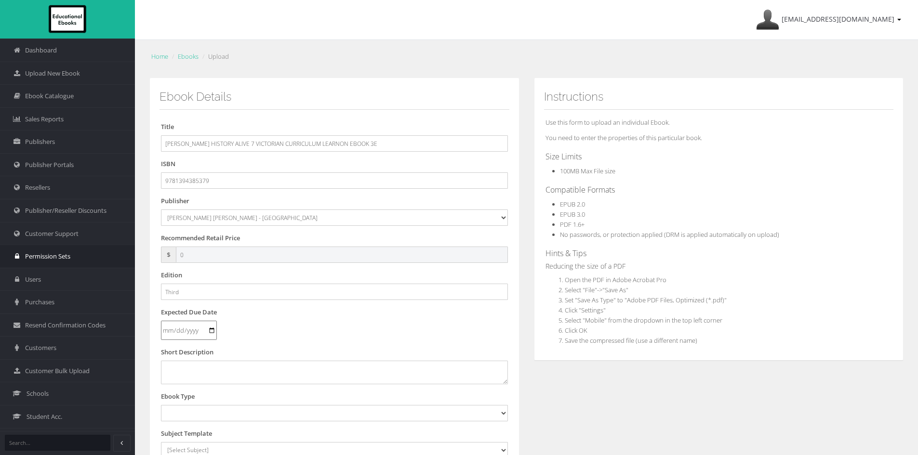
drag, startPoint x: 198, startPoint y: 258, endPoint x: 104, endPoint y: 252, distance: 93.6
click at [104, 252] on div "Dashboard Upload New Ebook Ebook Catalogue Sales Reports Publishers Users" at bounding box center [459, 327] width 918 height 655
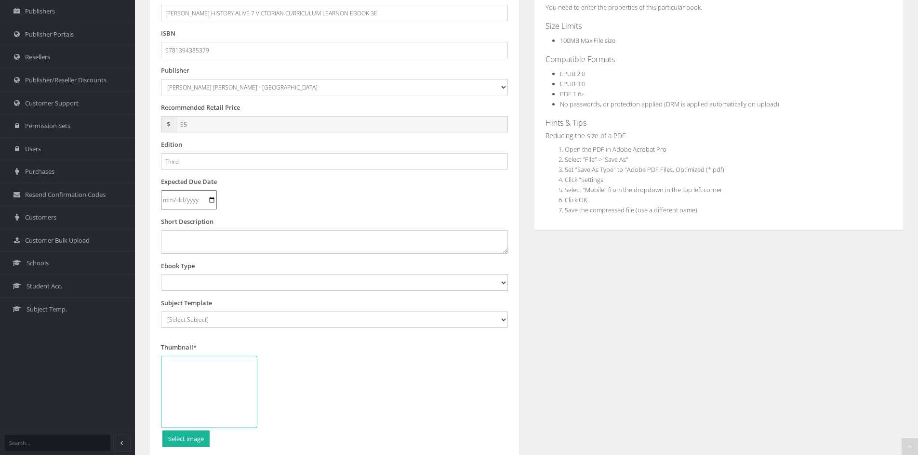
scroll to position [145, 0]
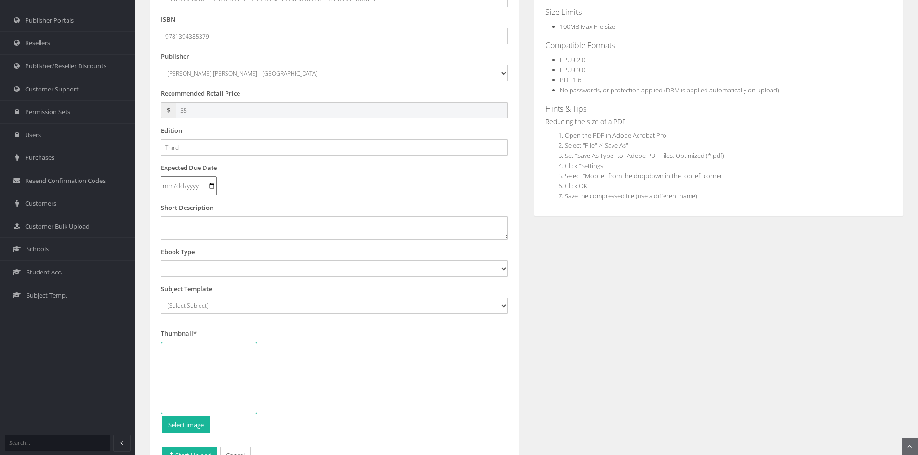
type input "55"
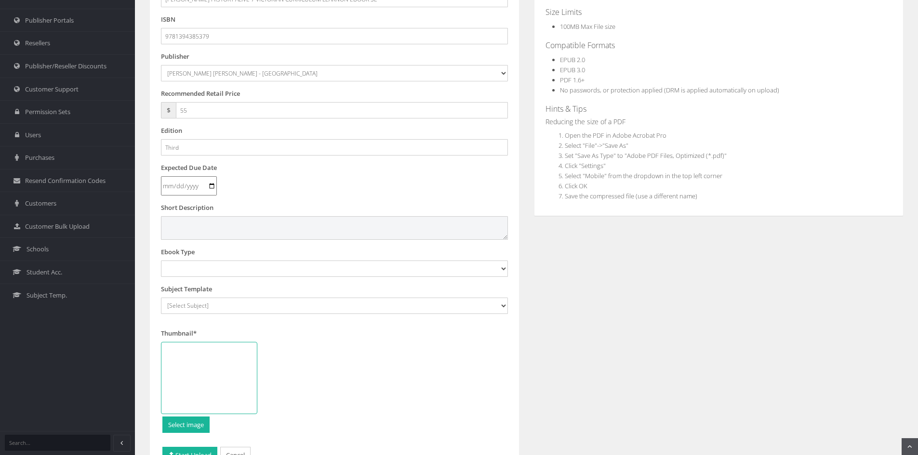
click at [212, 219] on textarea at bounding box center [334, 227] width 347 height 23
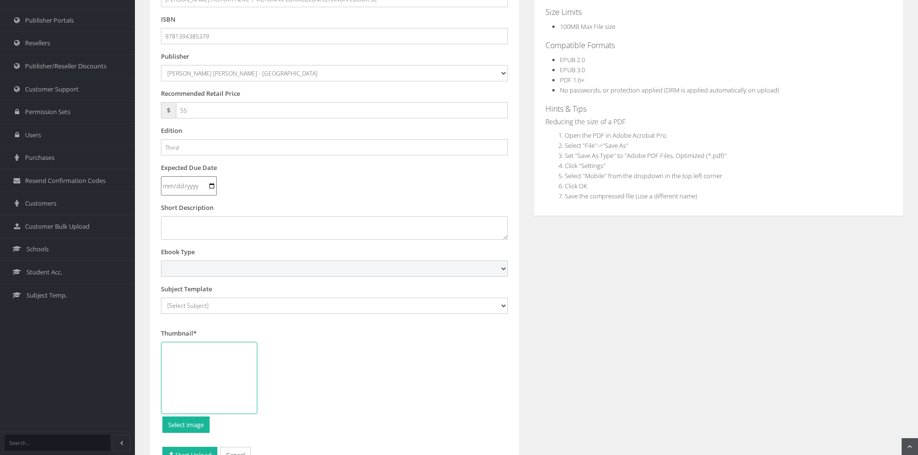
click at [229, 265] on select "Digital Activation Code Protected PDF EEBook - Online and Offline Ebook Interac…" at bounding box center [334, 269] width 347 height 16
select select "4"
click at [161, 261] on select "Digital Activation Code Protected PDF EEBook - Online and Offline Ebook Interac…" at bounding box center [334, 269] width 347 height 16
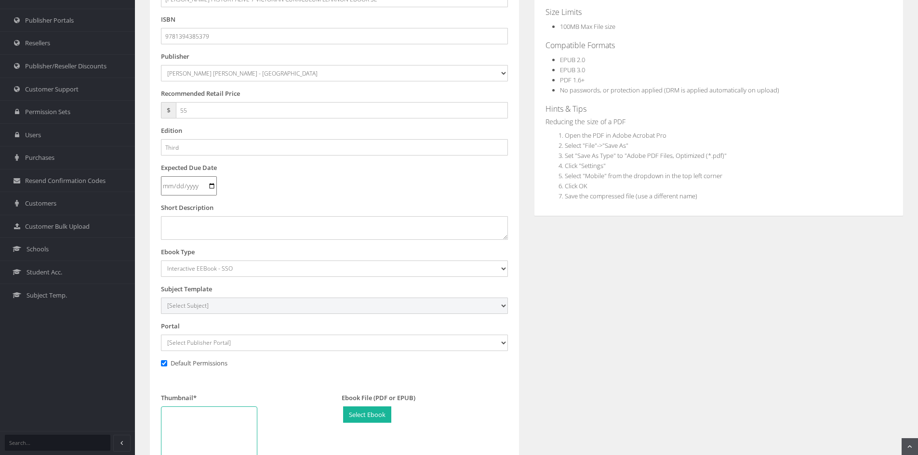
click at [208, 309] on select "[Select Subject] Accounting Agriculture Ancient History Applied Computing Art A…" at bounding box center [334, 306] width 347 height 16
select select "9496fb08-145c-ee11-a9bd-0272d098c78b"
click at [161, 298] on select "[Select Subject] Accounting Agriculture Ancient History Applied Computing Art A…" at bounding box center [334, 306] width 347 height 16
click at [203, 349] on select "[Select Publisher Portal] Listening Beyond Hearing (LBH) ATAR Notes+ SmarterMat…" at bounding box center [334, 343] width 347 height 16
select select "ddb4b139-794f-e411-817c-00155d7a4405"
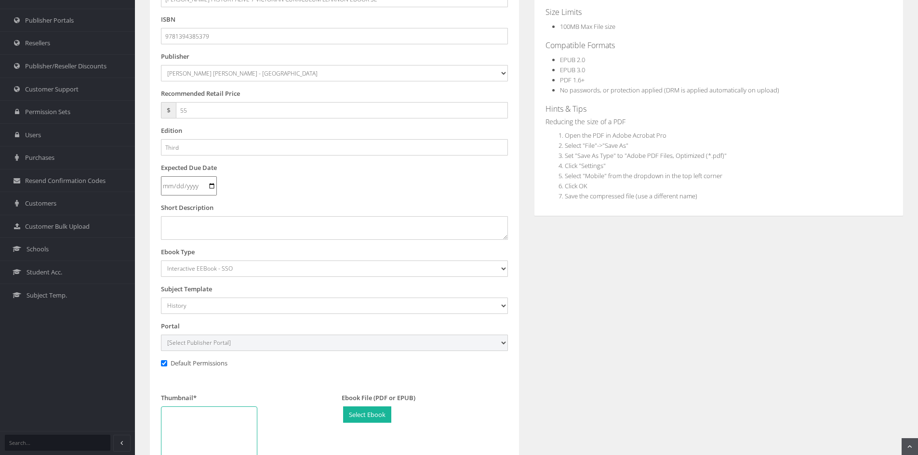
click at [161, 335] on select "[Select Publisher Portal] Listening Beyond Hearing (LBH) ATAR Notes+ SmarterMat…" at bounding box center [334, 343] width 347 height 16
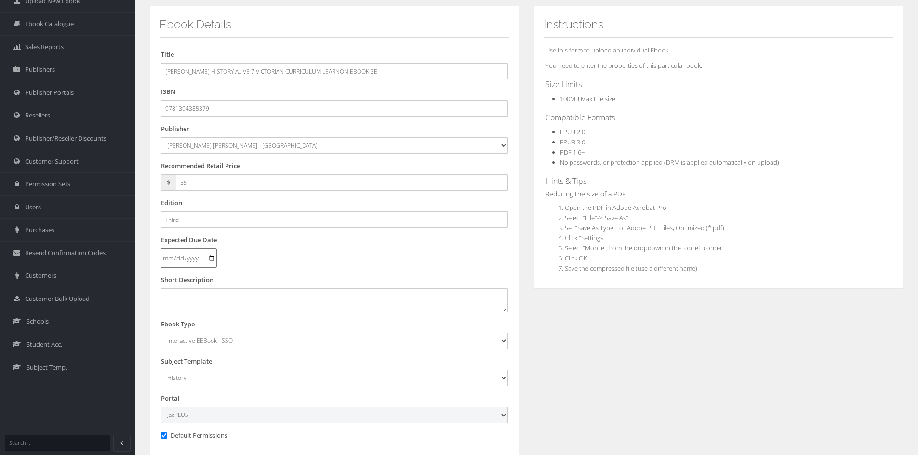
scroll to position [241, 0]
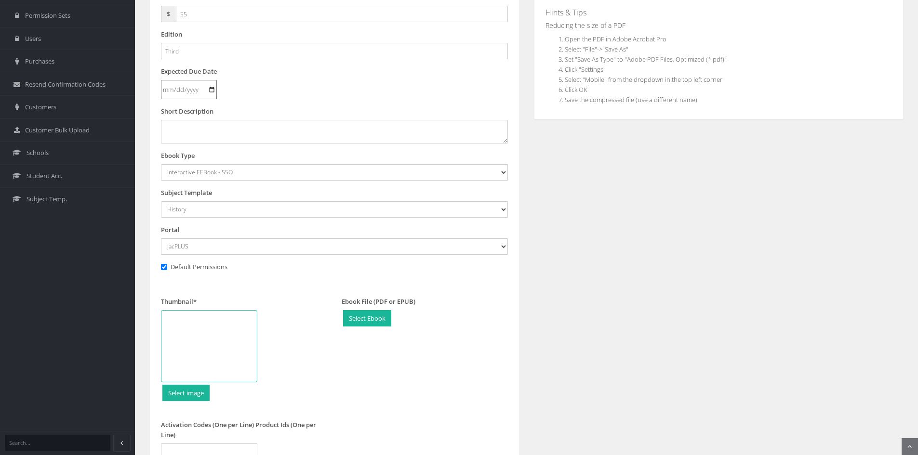
click at [215, 346] on div at bounding box center [209, 346] width 96 height 72
type input "C:\fakepath\History 7 VC 3e LO CVR.jpg"
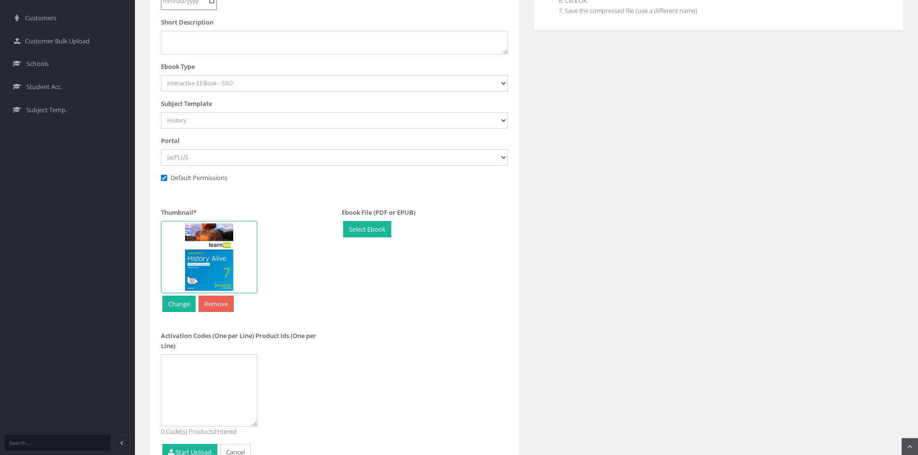
scroll to position [382, 0]
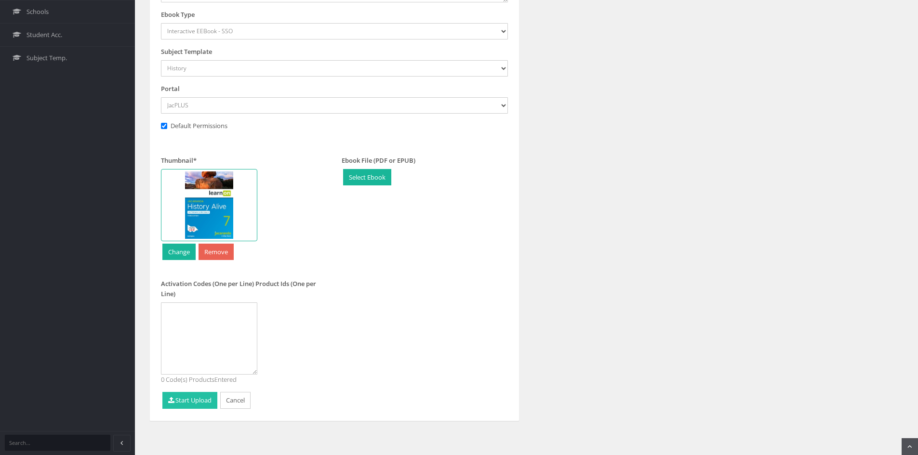
click at [195, 404] on button "Start Upload" at bounding box center [189, 400] width 55 height 17
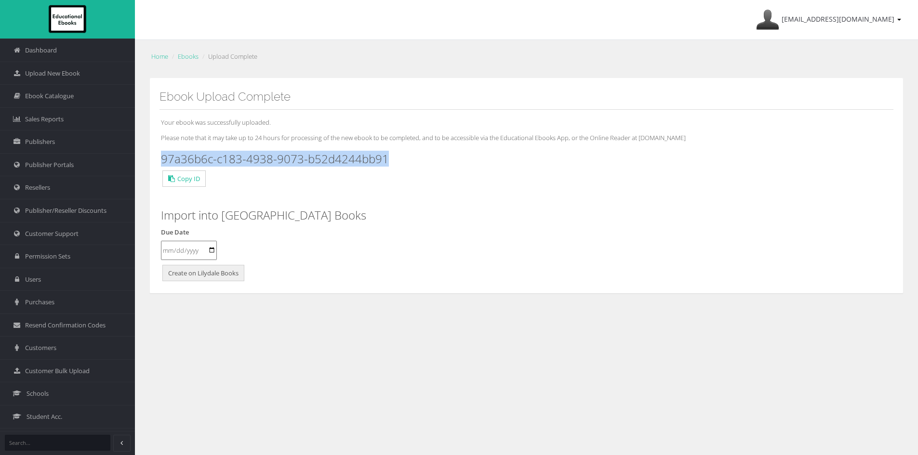
drag, startPoint x: 391, startPoint y: 159, endPoint x: 157, endPoint y: 155, distance: 234.2
click at [157, 155] on div "Ebook Upload Complete Your ebook was successfully uploaded. Please note that it…" at bounding box center [526, 186] width 754 height 216
copy h3 "97a36b6c-c183-4938-9073-b52d4244bb91"
click at [71, 76] on span "Upload New Ebook" at bounding box center [52, 73] width 55 height 9
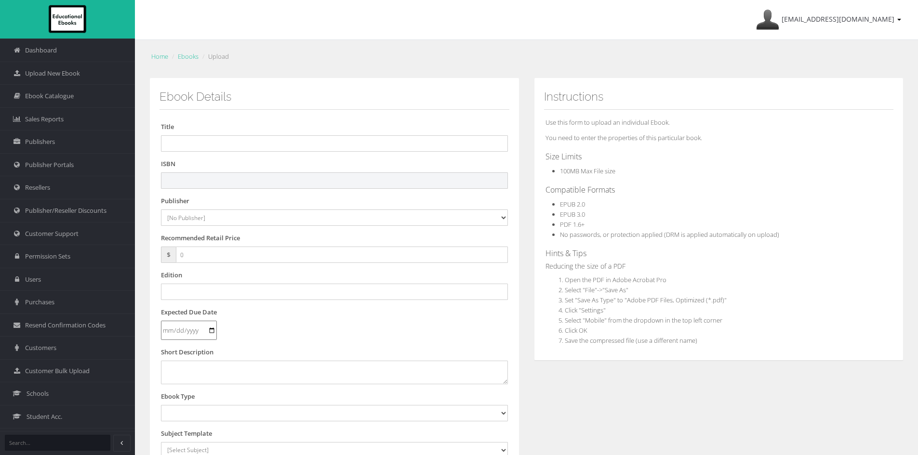
click at [213, 185] on input "text" at bounding box center [334, 180] width 347 height 16
paste input "9781394385454"
type input "9781394385454"
drag, startPoint x: 224, startPoint y: 140, endPoint x: 238, endPoint y: 140, distance: 14.5
click at [225, 140] on input "text" at bounding box center [334, 143] width 347 height 16
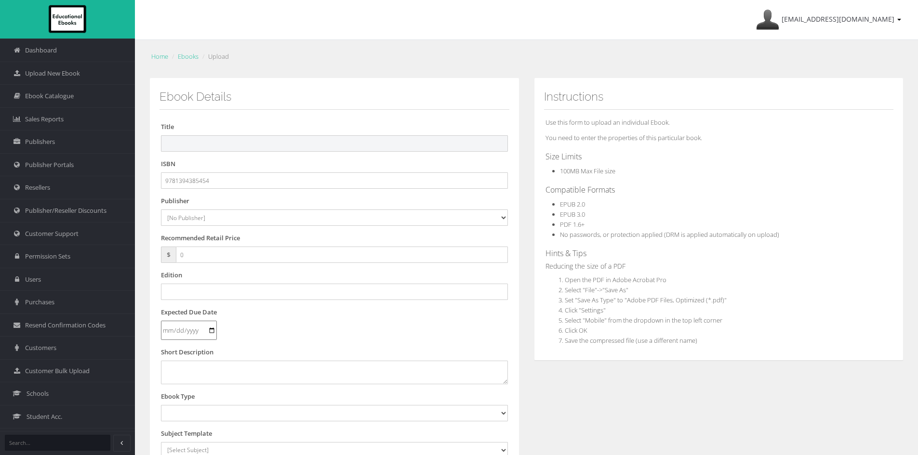
paste input "[PERSON_NAME] HISTORY ALIVE 8 VICTORIAN CURRICULUM LEARNON EBOOK 3E (eBook only)"
drag, startPoint x: 367, startPoint y: 145, endPoint x: 587, endPoint y: 170, distance: 221.2
click at [587, 170] on div "Ebook Details Title JACARANDA HISTORY ALIVE 8 VICTORIAN CURRICULUM LEARNON EBOO…" at bounding box center [526, 359] width 768 height 562
type input "JACARANDA HISTORY ALIVE 8 VICTORIAN CURRICULUM LEARNON EBOOK 3E"
click at [200, 217] on select "[No Publisher] Alexander Mackie Allen & Unwin ATAR Notes Auralia - Rising Softw…" at bounding box center [334, 218] width 347 height 16
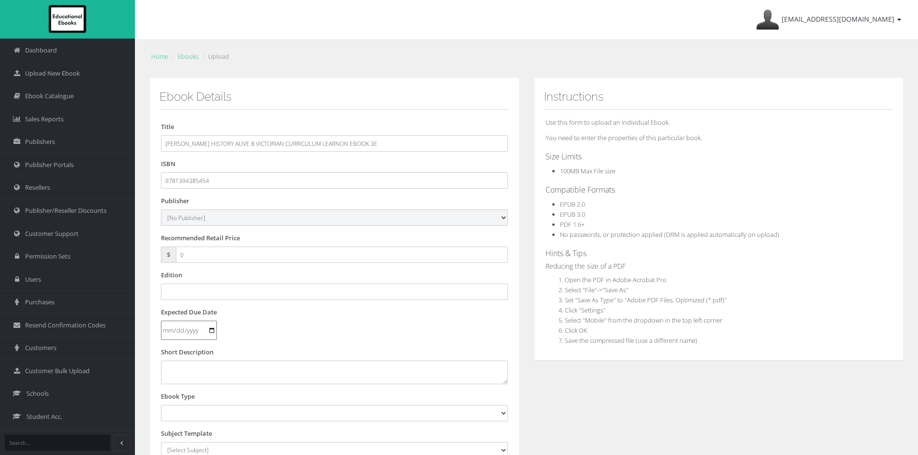
select select "4ddb3fea-784f-e411-817c-00155d7a4405"
click at [161, 210] on select "[No Publisher] Alexander Mackie Allen & Unwin ATAR Notes Auralia - Rising Softw…" at bounding box center [334, 218] width 347 height 16
click at [42, 246] on div "Dashboard Upload New Ebook Ebook Catalogue Sales Reports Publishers Users" at bounding box center [459, 327] width 918 height 655
type input "55"
click at [197, 291] on input "text" at bounding box center [334, 292] width 347 height 16
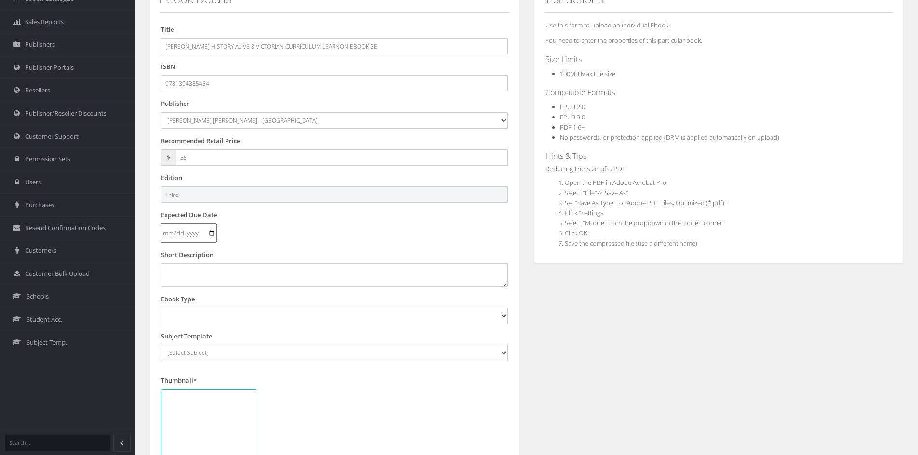
scroll to position [145, 0]
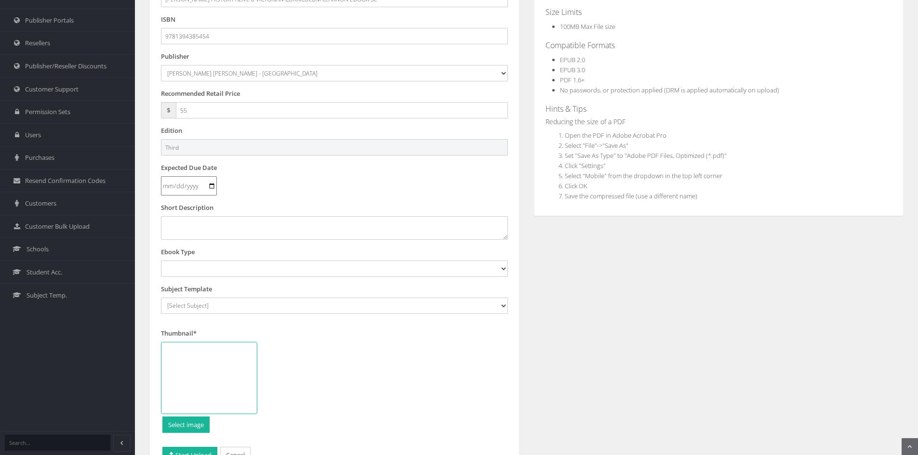
type input "Third"
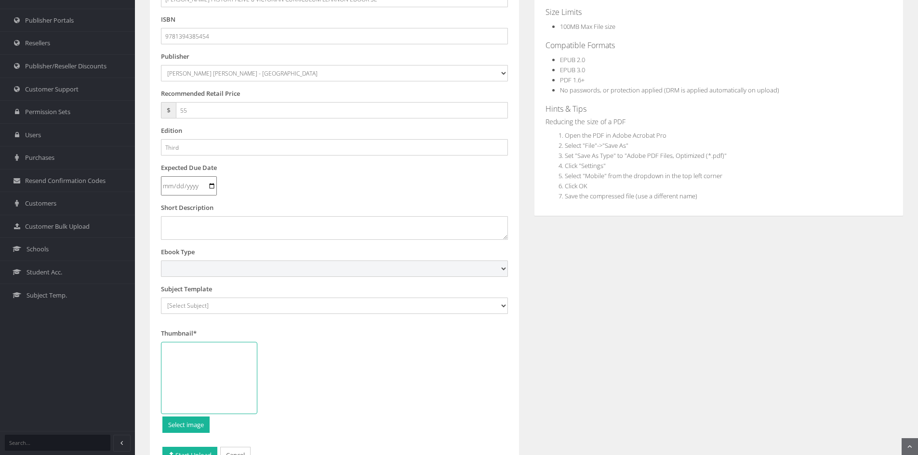
click at [221, 267] on select "Digital Activation Code Protected PDF EEBook - Online and Offline Ebook Interac…" at bounding box center [334, 269] width 347 height 16
select select "4"
click at [161, 261] on select "Digital Activation Code Protected PDF EEBook - Online and Offline Ebook Interac…" at bounding box center [334, 269] width 347 height 16
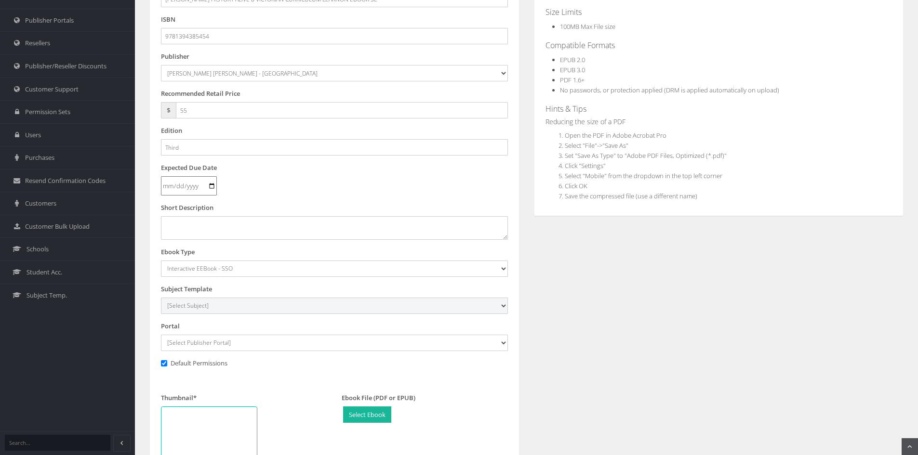
click at [194, 309] on select "[Select Subject] Accounting Agriculture Ancient History Applied Computing Art A…" at bounding box center [334, 306] width 347 height 16
select select "9496fb08-145c-ee11-a9bd-0272d098c78b"
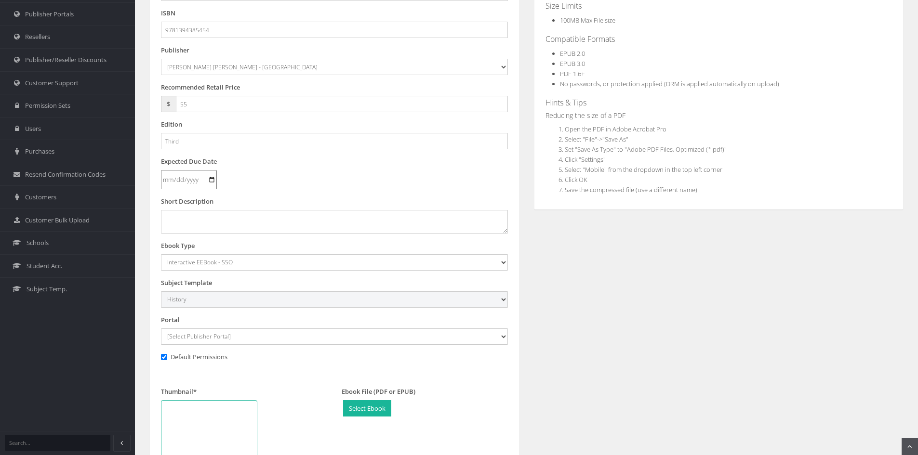
scroll to position [193, 0]
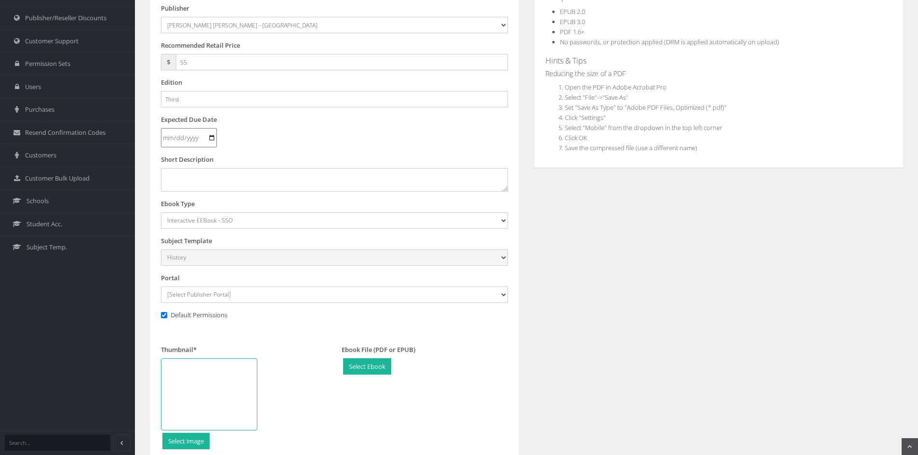
click at [201, 258] on select "[Select Subject] Accounting Agriculture Ancient History Applied Computing Art A…" at bounding box center [334, 258] width 347 height 16
click at [161, 250] on select "[Select Subject] Accounting Agriculture Ancient History Applied Computing Art A…" at bounding box center [334, 258] width 347 height 16
click at [201, 291] on select "[Select Publisher Portal] Listening Beyond Hearing (LBH) ATAR Notes+ SmarterMat…" at bounding box center [334, 295] width 347 height 16
select select "ddb4b139-794f-e411-817c-00155d7a4405"
click at [161, 287] on select "[Select Publisher Portal] Listening Beyond Hearing (LBH) ATAR Notes+ SmarterMat…" at bounding box center [334, 295] width 347 height 16
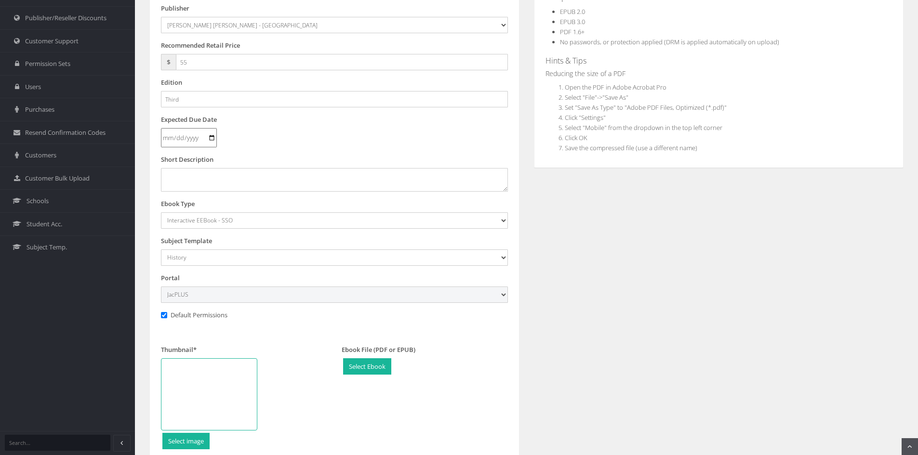
scroll to position [289, 0]
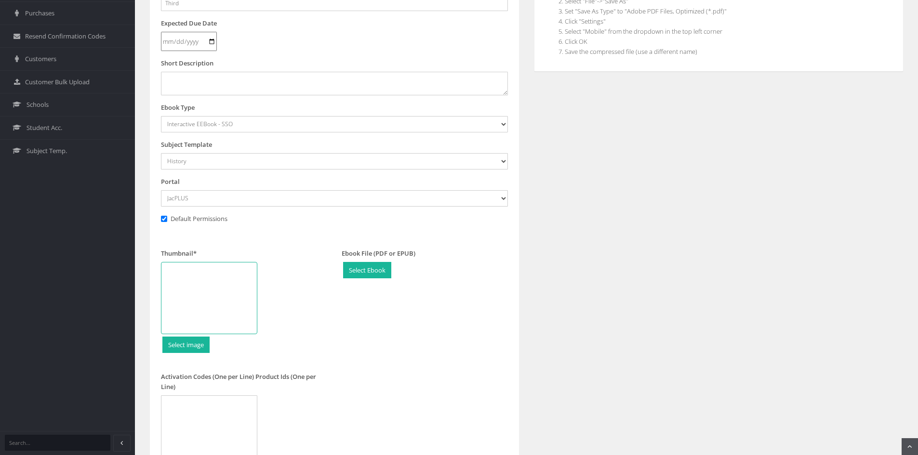
click at [226, 297] on div at bounding box center [209, 298] width 96 height 72
type input "C:\fakepath\History 8 VC 3e LO CVR.jpg"
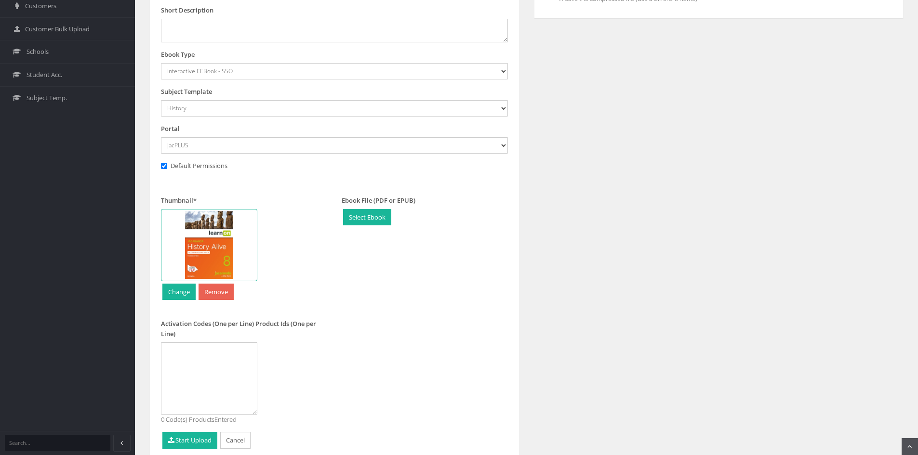
scroll to position [382, 0]
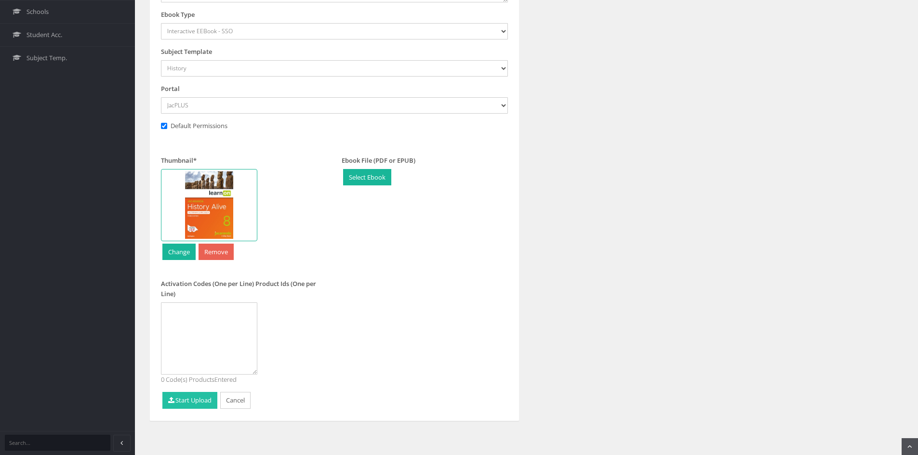
click at [195, 404] on button "Start Upload" at bounding box center [189, 400] width 55 height 17
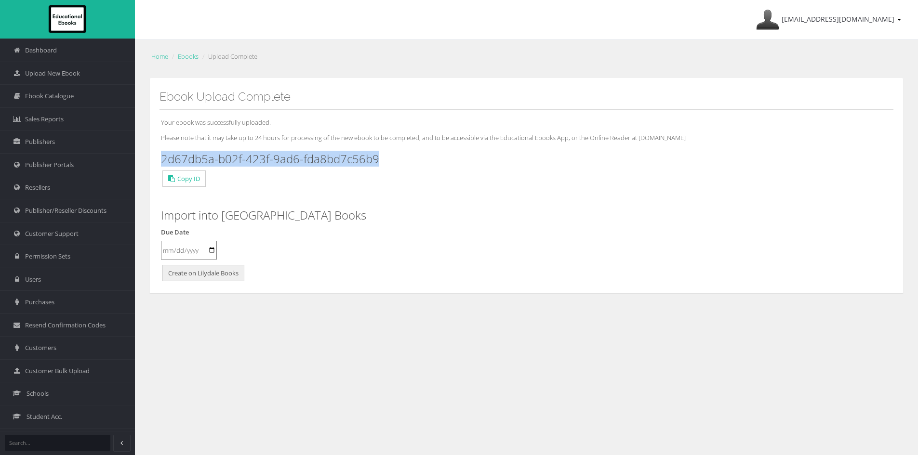
drag, startPoint x: 390, startPoint y: 161, endPoint x: 162, endPoint y: 158, distance: 227.9
click at [162, 158] on h3 "2d67db5a-b02f-423f-9ad6-fda8bd7c56b9" at bounding box center [526, 159] width 731 height 13
copy h3 "2d67db5a-b02f-423f-9ad6-fda8bd7c56b9"
click at [54, 76] on span "Upload New Ebook" at bounding box center [52, 73] width 55 height 9
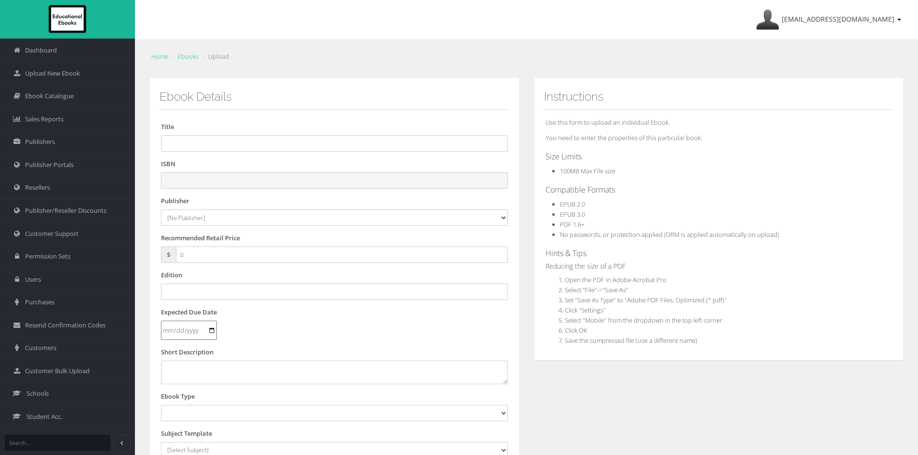
click at [282, 181] on input "text" at bounding box center [334, 180] width 347 height 16
paste input "9781394385539"
type input "9781394385539"
click at [192, 144] on input "text" at bounding box center [334, 143] width 347 height 16
paste input "JACARANDA HISTORY ALIVE 9 VICTORIAN CURRICULUM LEARNON EBOOK 3E (eBook only)"
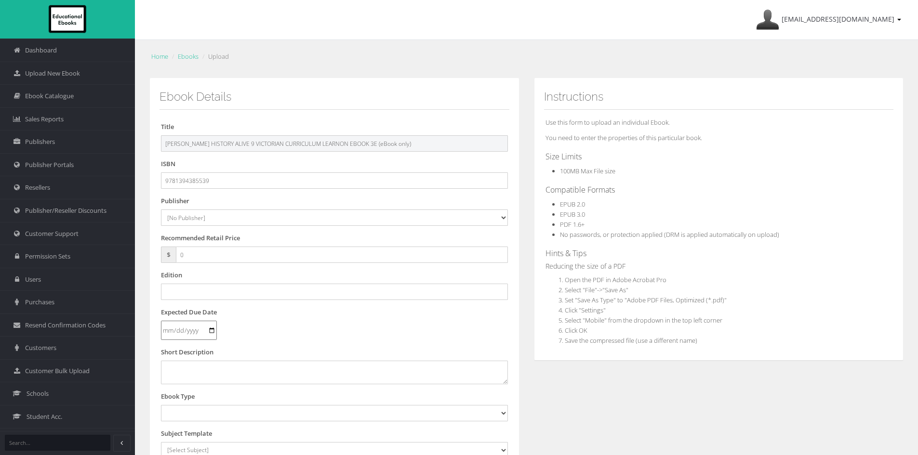
drag, startPoint x: 385, startPoint y: 144, endPoint x: 661, endPoint y: 147, distance: 276.1
click at [694, 144] on div "Ebook Details Title JACARANDA HISTORY ALIVE 9 VICTORIAN CURRICULUM LEARNON EBOO…" at bounding box center [526, 359] width 768 height 562
type input "JACARANDA HISTORY ALIVE 9 VICTORIAN CURRICULUM LEARNON EBOOK 3E"
click at [211, 212] on select "[No Publisher] [PERSON_NAME] & Unwin ATAR Notes Auralia - Rising Software Banks…" at bounding box center [334, 218] width 347 height 16
select select "4ddb3fea-784f-e411-817c-00155d7a4405"
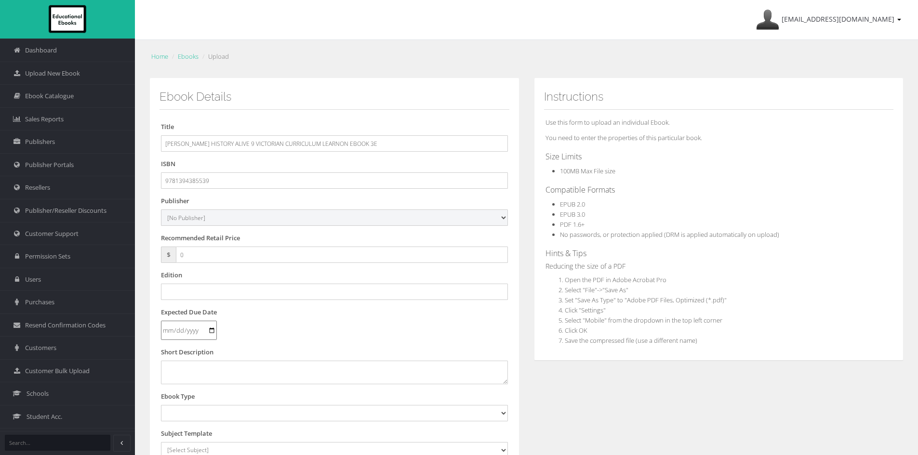
click at [161, 210] on select "[No Publisher] [PERSON_NAME] & Unwin ATAR Notes Auralia - Rising Software Banks…" at bounding box center [334, 218] width 347 height 16
drag, startPoint x: 207, startPoint y: 253, endPoint x: 114, endPoint y: 245, distance: 93.8
click at [98, 252] on div "Dashboard Upload New Ebook Ebook Catalogue Sales Reports Publishers Users" at bounding box center [459, 327] width 918 height 655
type input "55"
click at [200, 292] on input "text" at bounding box center [334, 292] width 347 height 16
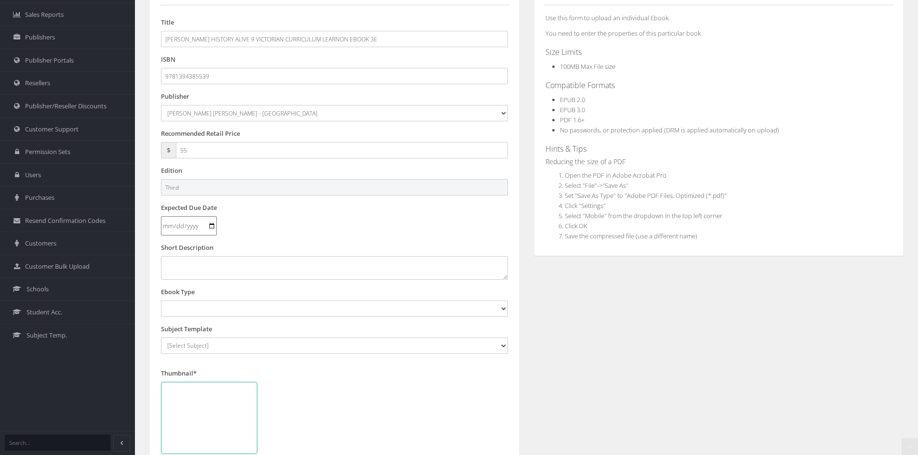
scroll to position [145, 0]
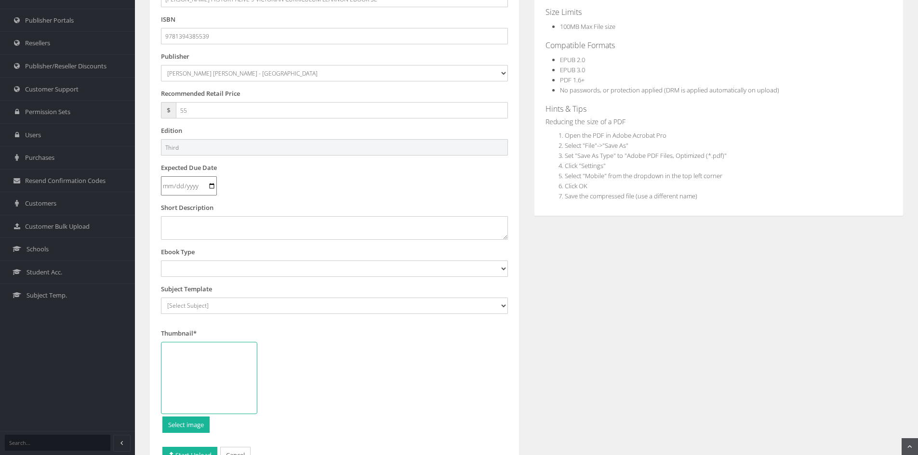
type input "Third"
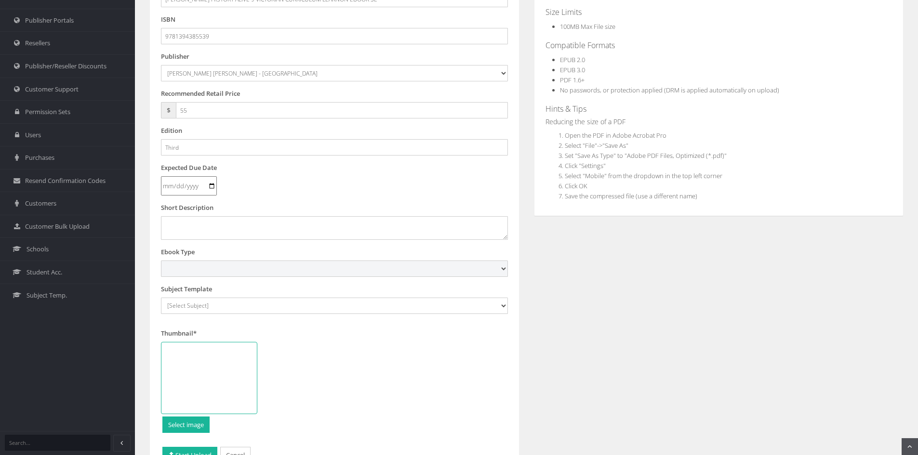
click at [201, 274] on select "Digital Activation Code Protected PDF EEBook - Online and Offline Ebook Interac…" at bounding box center [334, 269] width 347 height 16
select select "4"
click at [161, 261] on select "Digital Activation Code Protected PDF EEBook - Online and Offline Ebook Interac…" at bounding box center [334, 269] width 347 height 16
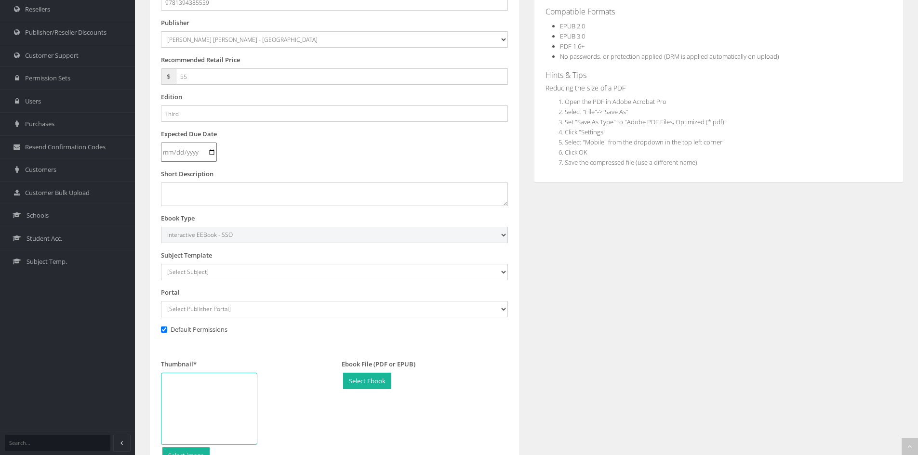
scroll to position [193, 0]
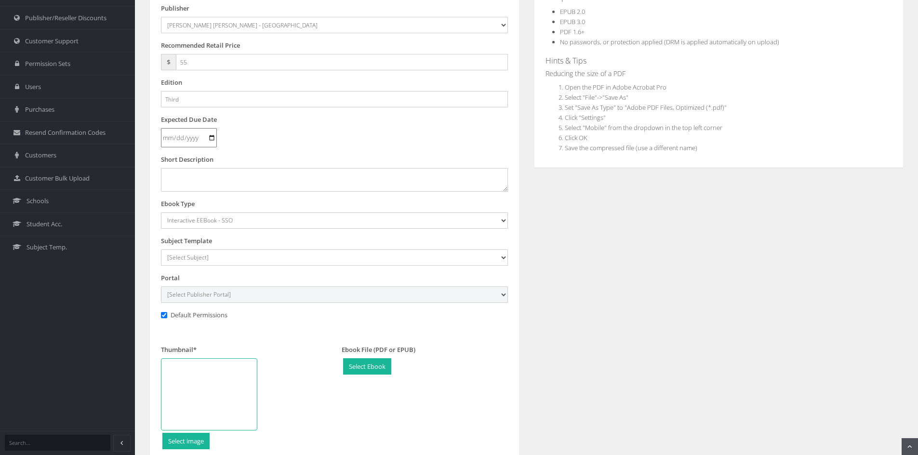
click at [211, 296] on select "[Select Publisher Portal] Listening Beyond Hearing (LBH) ATAR Notes+ SmarterMat…" at bounding box center [334, 295] width 347 height 16
select select "ddb4b139-794f-e411-817c-00155d7a4405"
click at [161, 287] on select "[Select Publisher Portal] Listening Beyond Hearing (LBH) ATAR Notes+ SmarterMat…" at bounding box center [334, 295] width 347 height 16
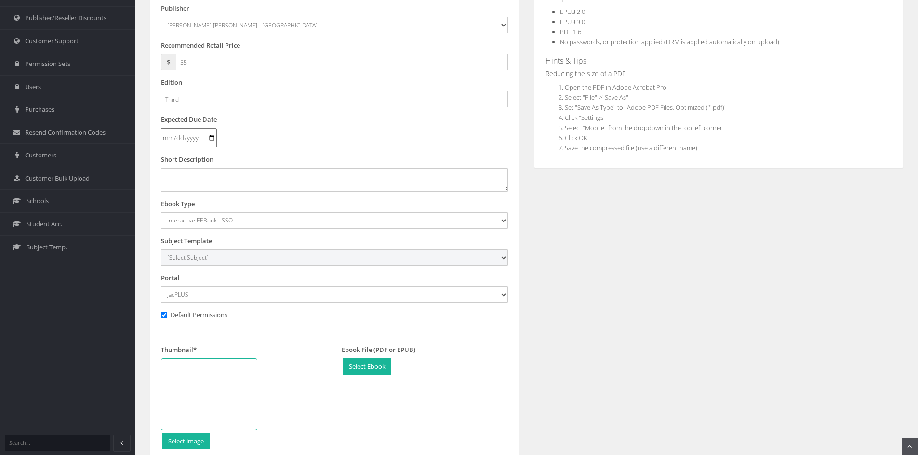
click at [214, 261] on select "[Select Subject] Accounting Agriculture Ancient History Applied Computing Art A…" at bounding box center [334, 258] width 347 height 16
select select "9496fb08-145c-ee11-a9bd-0272d098c78b"
click at [161, 250] on select "[Select Subject] Accounting Agriculture Ancient History Applied Computing Art A…" at bounding box center [334, 258] width 347 height 16
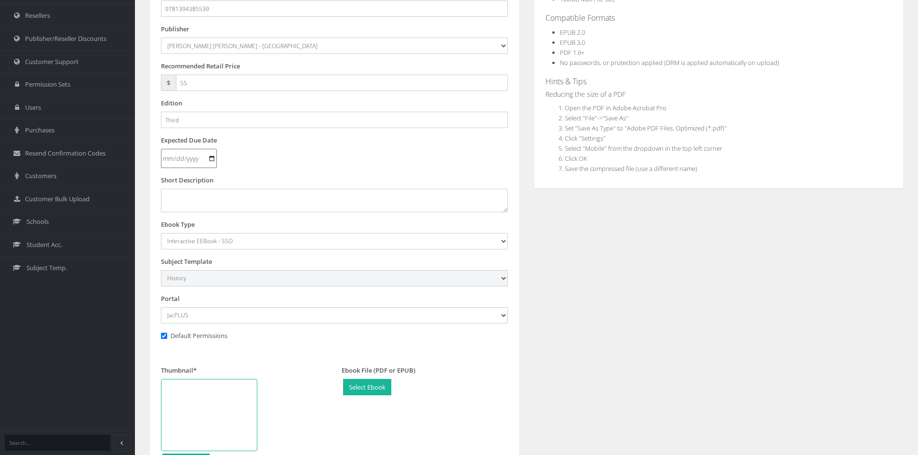
scroll to position [289, 0]
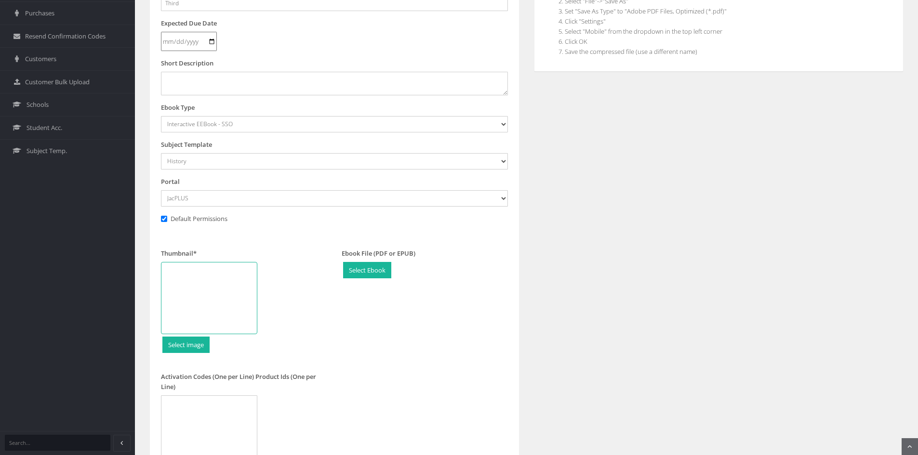
click at [225, 281] on div at bounding box center [209, 298] width 96 height 72
type input "C:\fakepath\History 9 VC 3e LO CVR.jpg"
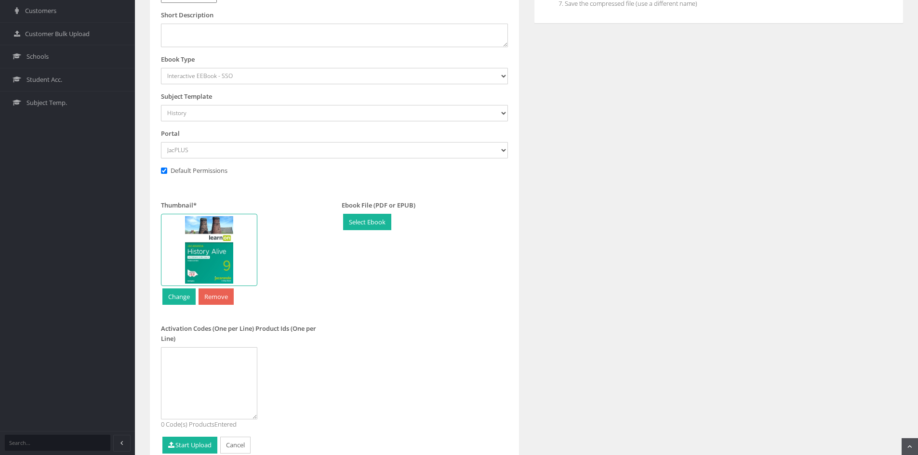
scroll to position [382, 0]
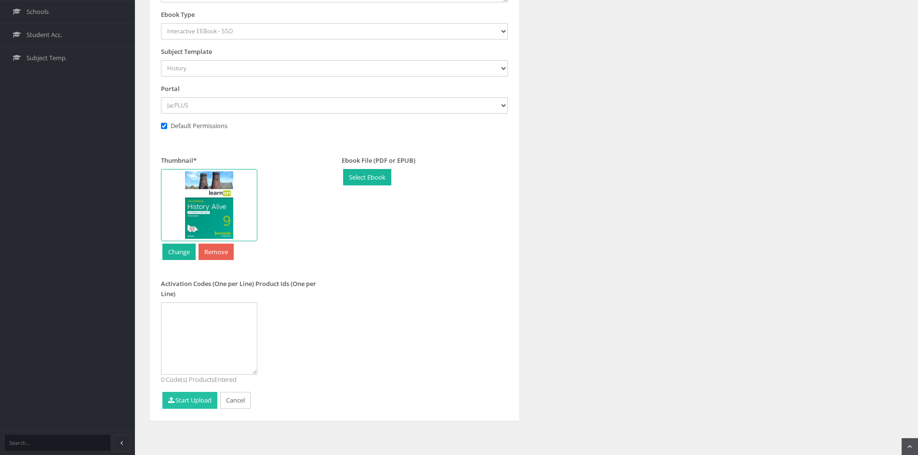
click at [191, 396] on button "Start Upload" at bounding box center [189, 400] width 55 height 17
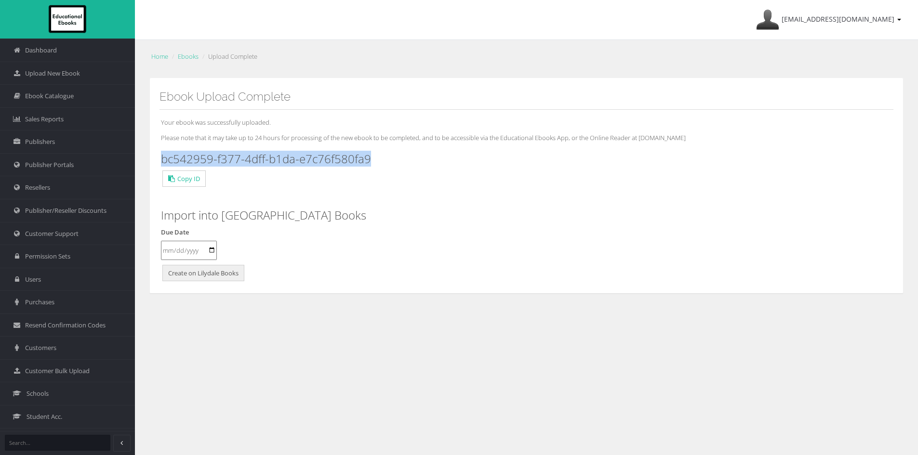
drag, startPoint x: 376, startPoint y: 158, endPoint x: 161, endPoint y: 159, distance: 214.4
click at [161, 159] on h3 "bc542959-f377-4dff-b1da-e7c76f580fa9" at bounding box center [526, 159] width 731 height 13
copy h3 "bc542959-f377-4dff-b1da-e7c76f580fa9"
click at [43, 75] on span "Upload New Ebook" at bounding box center [52, 73] width 55 height 9
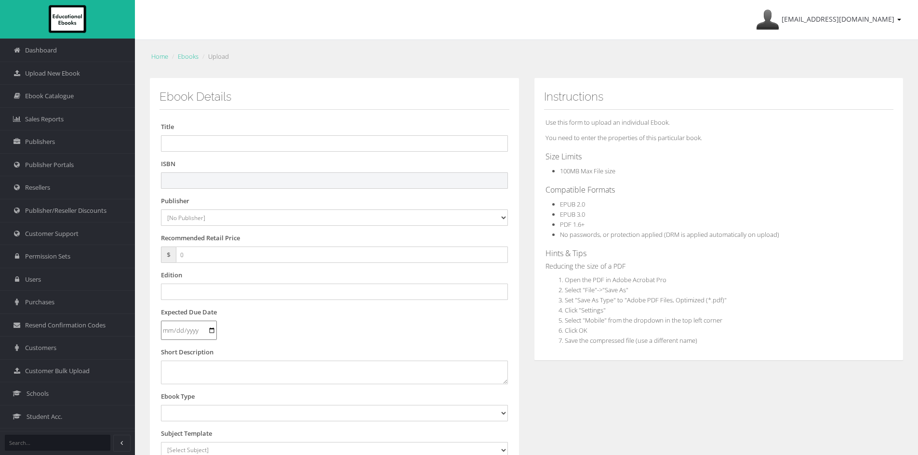
click at [205, 183] on input "text" at bounding box center [334, 180] width 347 height 16
paste input "9781394385621"
type input "9781394385621"
click at [362, 145] on input "text" at bounding box center [334, 143] width 347 height 16
paste input "JACARANDA HISTORY ALIVE 10 VICTORIAN CURRICULUM LEARNON EBOOK 3E (eBook only)"
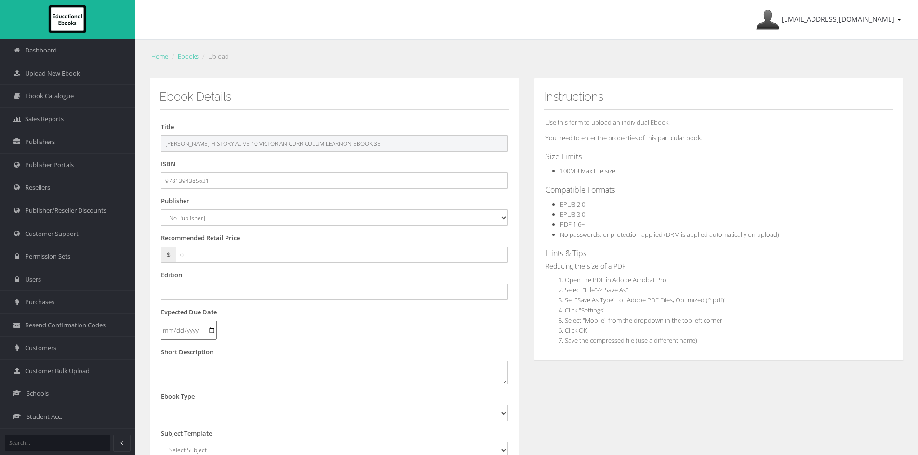
type input "JACARANDA HISTORY ALIVE 10 VICTORIAN CURRICULUM LEARNON EBOOK 3E"
click at [223, 225] on select "[No Publisher] Alexander Mackie Allen & Unwin ATAR Notes Auralia - Rising Softw…" at bounding box center [334, 218] width 347 height 16
select select "4ddb3fea-784f-e411-817c-00155d7a4405"
click at [161, 210] on select "[No Publisher] Alexander Mackie Allen & Unwin ATAR Notes Auralia - Rising Softw…" at bounding box center [334, 218] width 347 height 16
drag, startPoint x: 196, startPoint y: 252, endPoint x: 53, endPoint y: 235, distance: 143.7
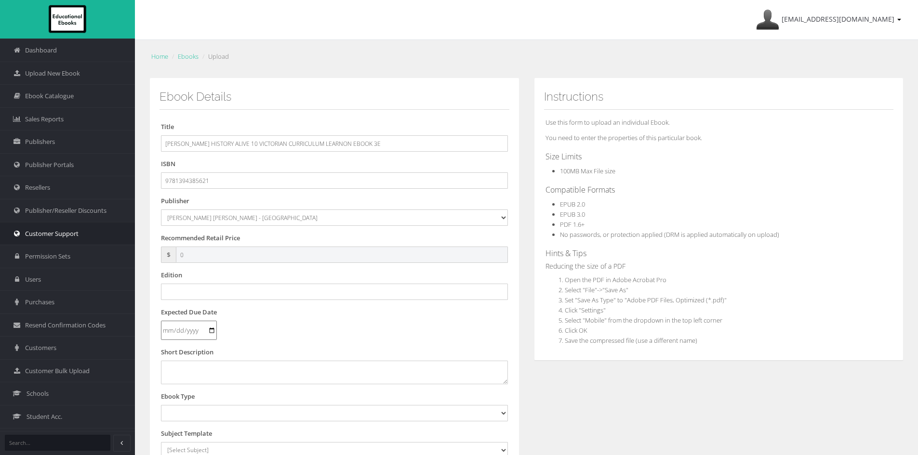
click at [53, 235] on div "Dashboard Upload New Ebook Ebook Catalogue Sales Reports Publishers Users" at bounding box center [459, 327] width 918 height 655
type input "55"
click at [191, 290] on input "text" at bounding box center [334, 292] width 347 height 16
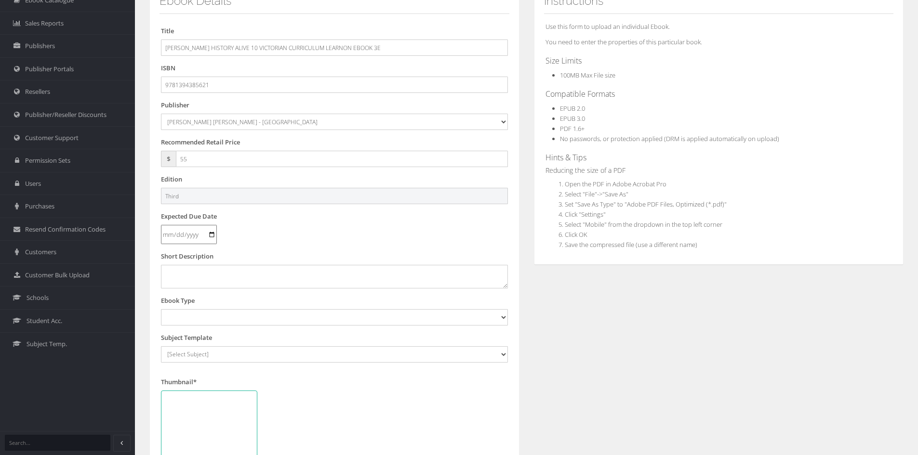
scroll to position [96, 0]
type input "Third"
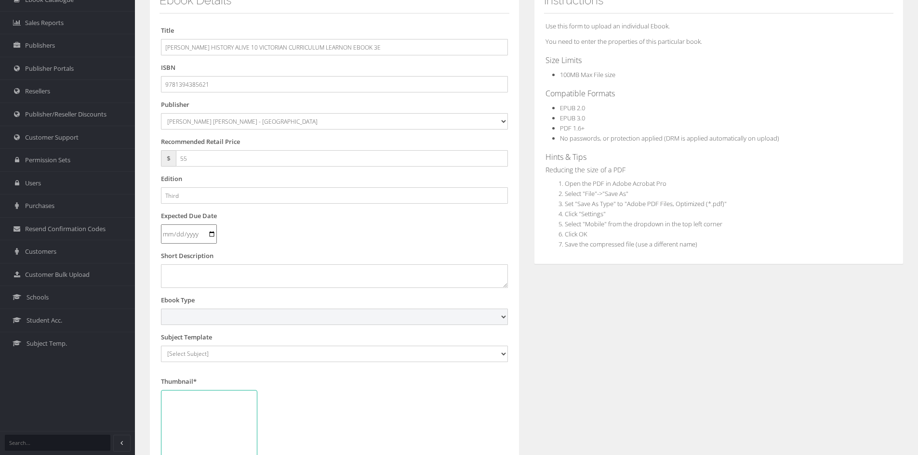
click at [166, 321] on select "Digital Activation Code Protected PDF EEBook - Online and Offline Ebook Interac…" at bounding box center [334, 317] width 347 height 16
select select "4"
click at [161, 309] on select "Digital Activation Code Protected PDF EEBook - Online and Offline Ebook Interac…" at bounding box center [334, 317] width 347 height 16
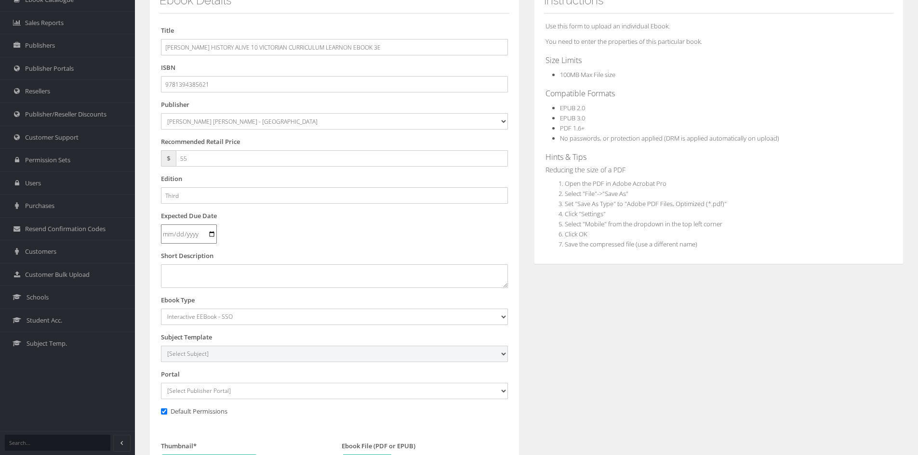
click at [215, 356] on select "[Select Subject] Accounting Agriculture Ancient History Applied Computing Art A…" at bounding box center [334, 354] width 347 height 16
select select "9496fb08-145c-ee11-a9bd-0272d098c78b"
click at [161, 346] on select "[Select Subject] Accounting Agriculture Ancient History Applied Computing Art A…" at bounding box center [334, 354] width 347 height 16
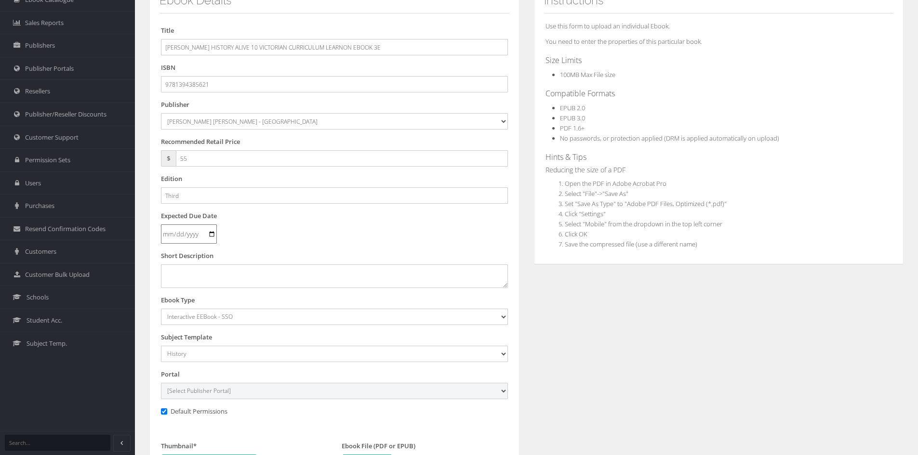
drag, startPoint x: 184, startPoint y: 391, endPoint x: 190, endPoint y: 386, distance: 7.8
click at [184, 391] on select "[Select Publisher Portal] Listening Beyond Hearing (LBH) ATAR Notes+ SmarterMat…" at bounding box center [334, 391] width 347 height 16
select select "ddb4b139-794f-e411-817c-00155d7a4405"
click at [161, 383] on select "[Select Publisher Portal] Listening Beyond Hearing (LBH) ATAR Notes+ SmarterMat…" at bounding box center [334, 391] width 347 height 16
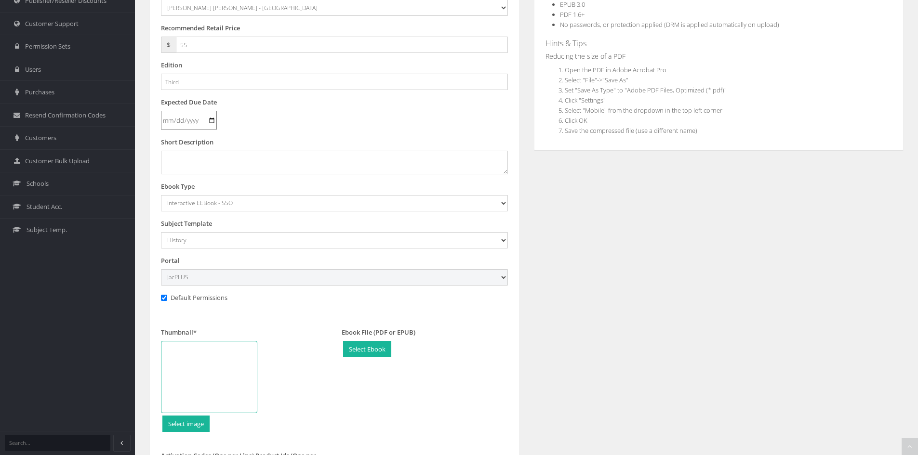
scroll to position [382, 0]
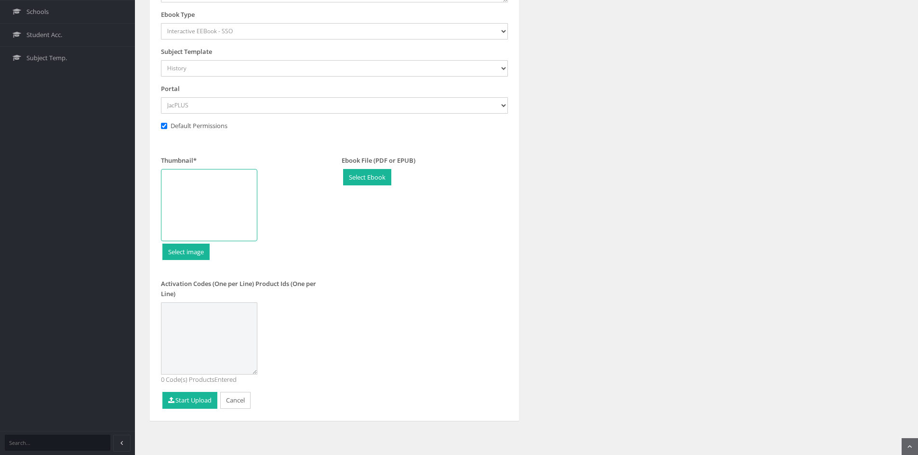
click at [217, 332] on textarea at bounding box center [209, 339] width 96 height 72
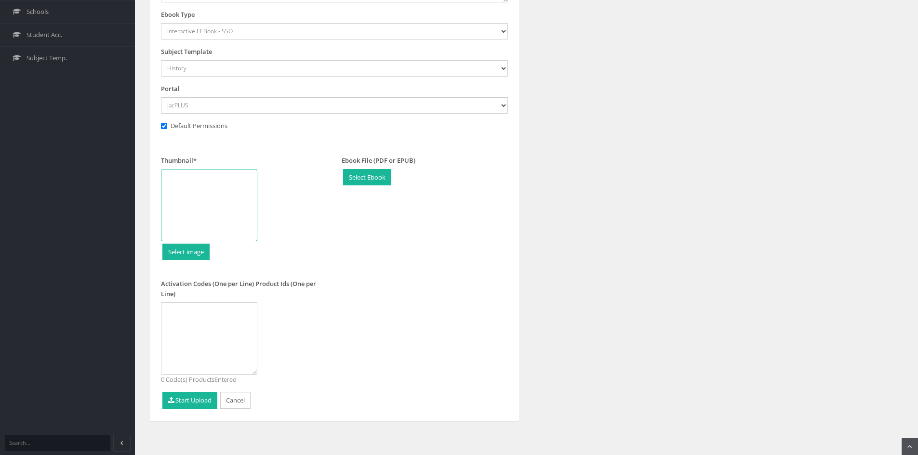
click at [222, 192] on div at bounding box center [209, 205] width 96 height 72
type input "C:\fakepath\History 10 VC 3e LO CVR.jpg"
click at [200, 393] on button "Start Upload" at bounding box center [189, 400] width 55 height 17
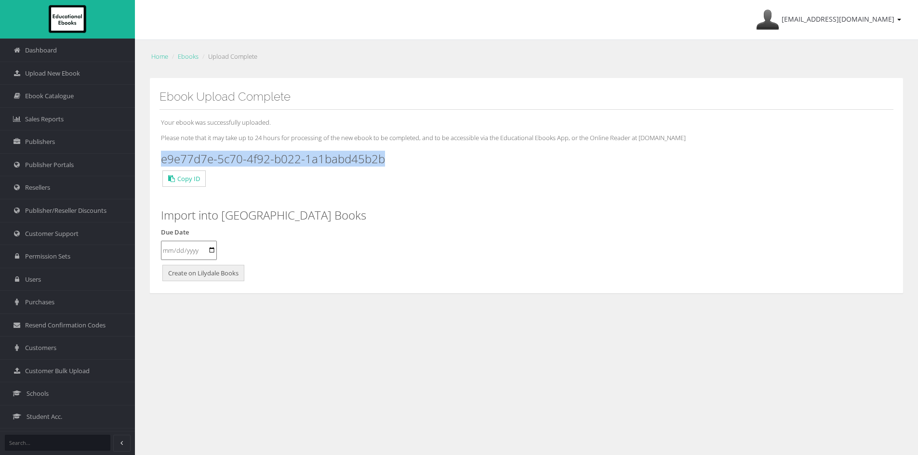
drag, startPoint x: 394, startPoint y: 164, endPoint x: 161, endPoint y: 159, distance: 233.2
click at [161, 159] on h3 "e9e77d7e-5c70-4f92-b022-1a1babd45b2b" at bounding box center [526, 159] width 731 height 13
copy h3 "e9e77d7e-5c70-4f92-b022-1a1babd45b2b"
click at [78, 75] on span "Upload New Ebook" at bounding box center [52, 73] width 55 height 9
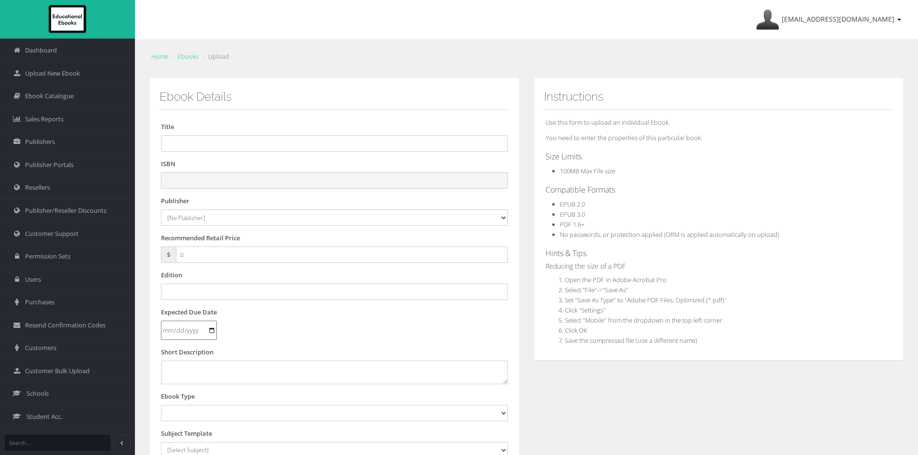
click at [291, 178] on input "text" at bounding box center [334, 180] width 347 height 16
paste input "9781394385348"
type input "9781394385348PDF"
click at [275, 144] on input "text" at bounding box center [334, 143] width 347 height 16
paste input "JACARANDA HISTORY ALIVE 7 VICTORIAN CURRICULUM LEARNON & PRINT 3E"
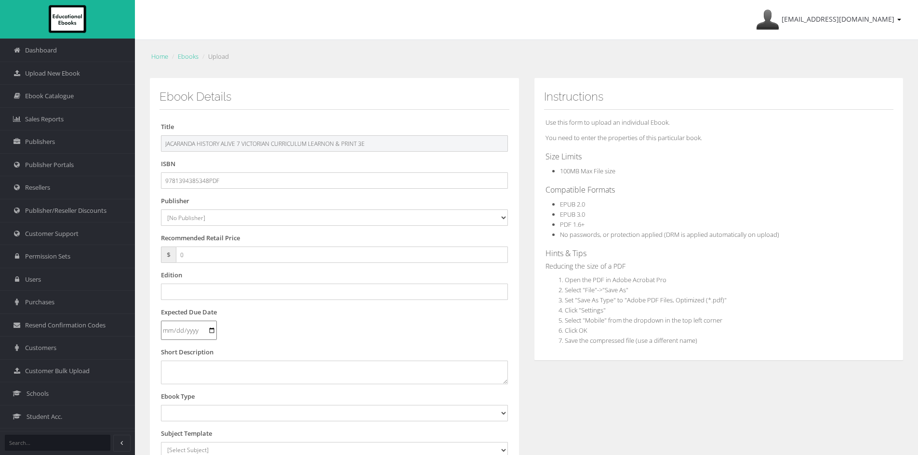
type input "JACARANDA HISTORY ALIVE 7 VICTORIAN CURRICULUM LEARNON & PRINT 3E"
click at [197, 217] on select "[No Publisher] Alexander Mackie Allen & Unwin ATAR Notes Auralia - Rising Softw…" at bounding box center [334, 218] width 347 height 16
select select "4ddb3fea-784f-e411-817c-00155d7a4405"
click at [161, 210] on select "[No Publisher] Alexander Mackie Allen & Unwin ATAR Notes Auralia - Rising Softw…" at bounding box center [334, 218] width 347 height 16
click at [208, 295] on input "text" at bounding box center [334, 292] width 347 height 16
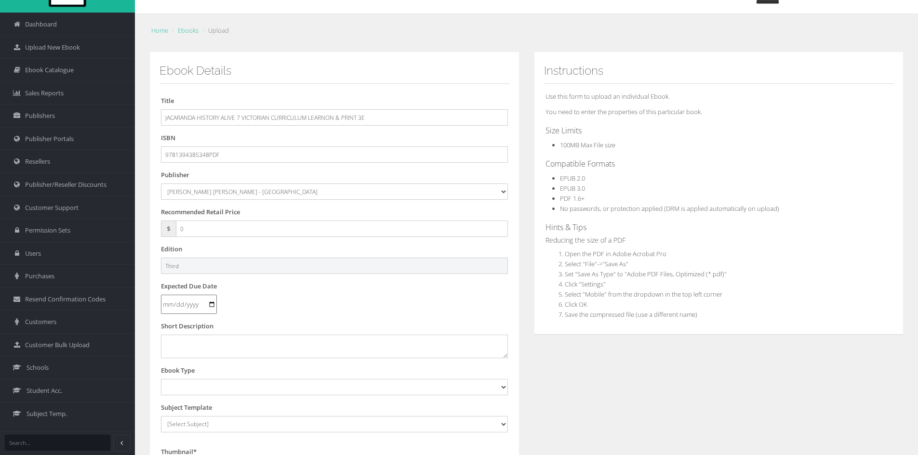
scroll to position [48, 0]
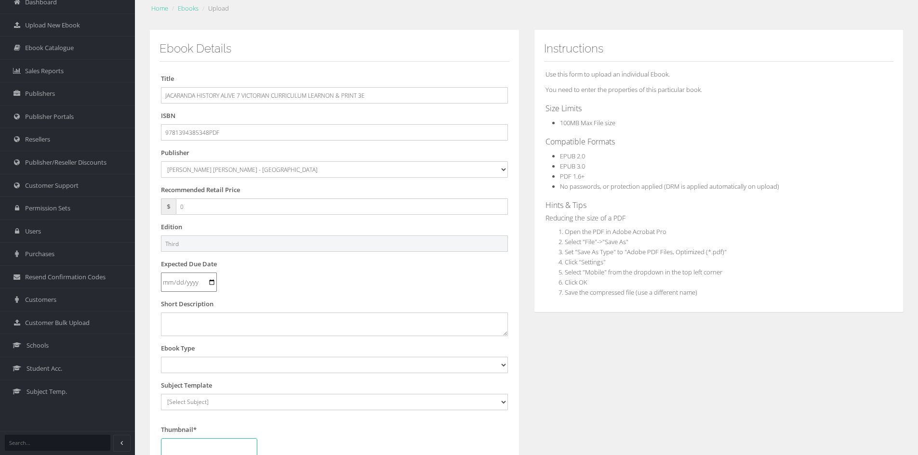
type input "Third"
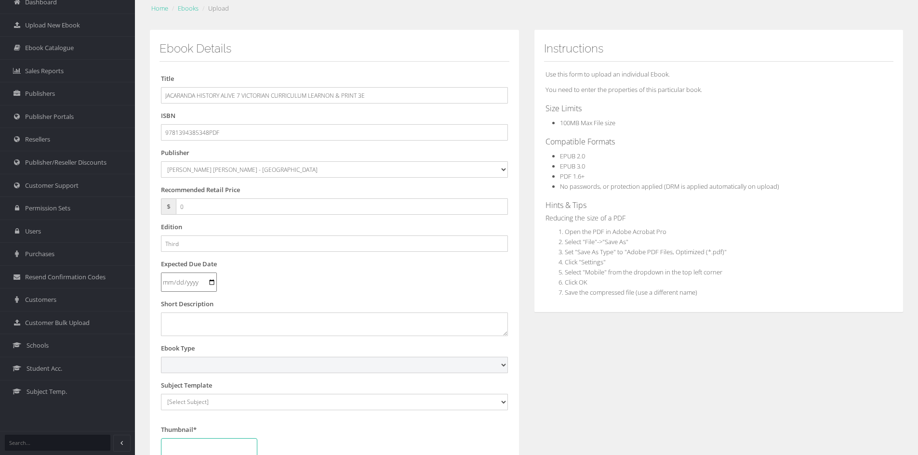
click at [207, 361] on select "Digital Activation Code Protected PDF EEBook - Online and Offline Ebook Interac…" at bounding box center [334, 365] width 347 height 16
select select "3"
click at [161, 357] on select "Digital Activation Code Protected PDF EEBook - Online and Offline Ebook Interac…" at bounding box center [334, 365] width 347 height 16
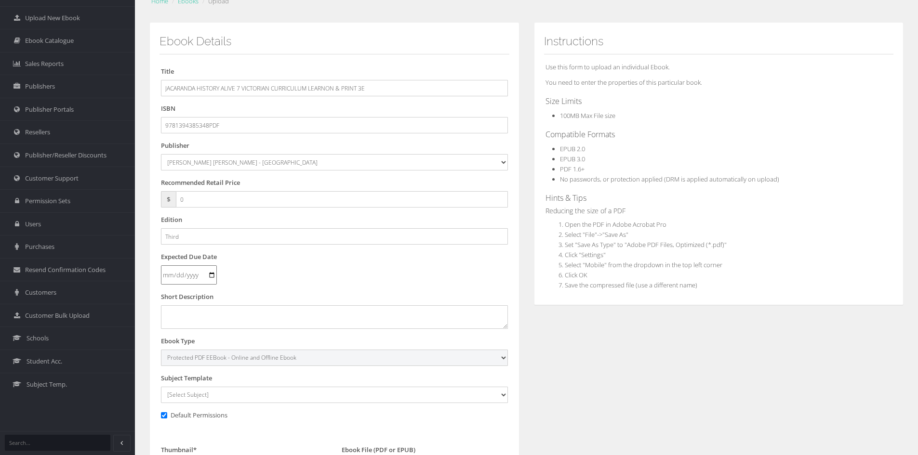
scroll to position [193, 0]
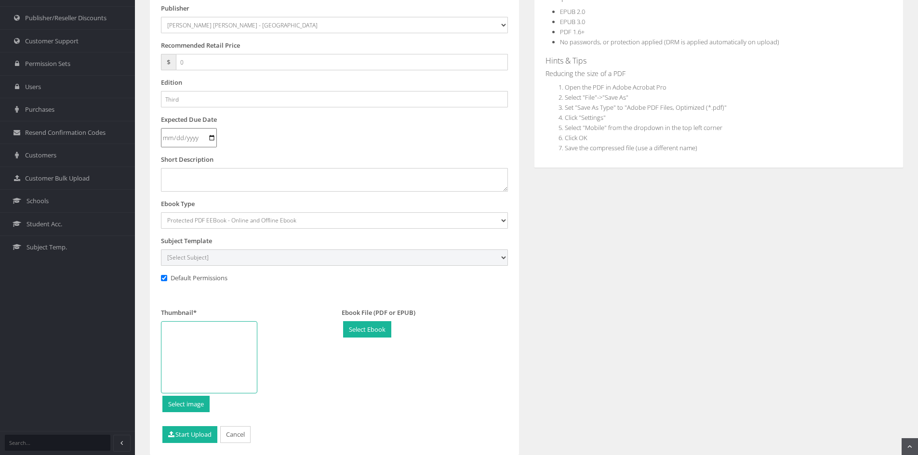
click at [202, 252] on select "[Select Subject] Accounting Agriculture Ancient History Applied Computing Art A…" at bounding box center [334, 258] width 347 height 16
select select "9496fb08-145c-ee11-a9bd-0272d098c78b"
click at [161, 250] on select "[Select Subject] Accounting Agriculture Ancient History Applied Computing Art A…" at bounding box center [334, 258] width 347 height 16
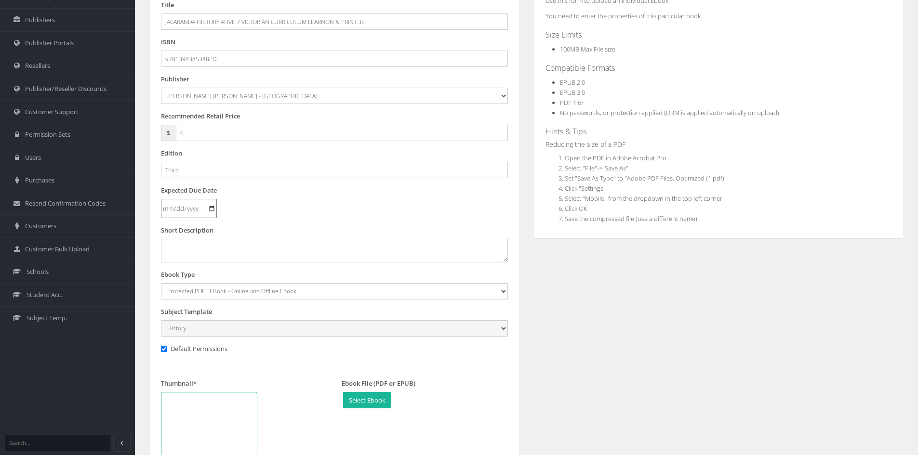
scroll to position [227, 0]
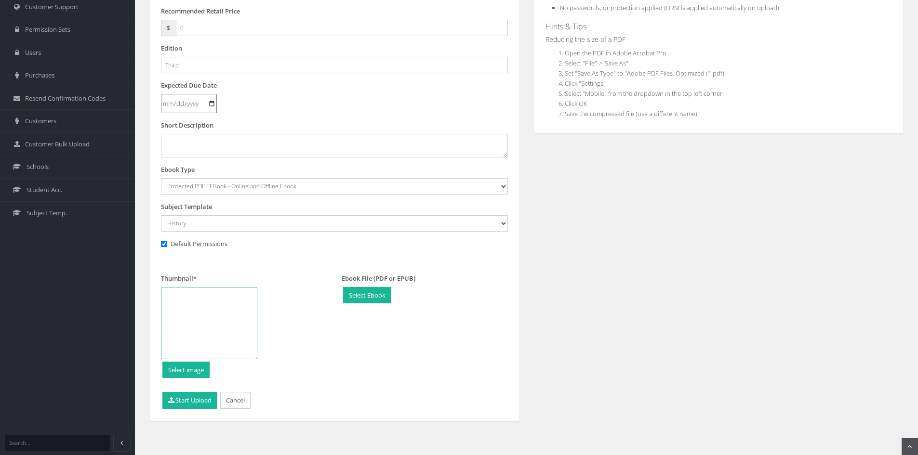
click at [234, 309] on div at bounding box center [209, 323] width 96 height 72
type input "C:\fakepath\History Alive 7 VC 3e CVR.jpg"
click at [204, 395] on button "Start Upload" at bounding box center [189, 400] width 55 height 17
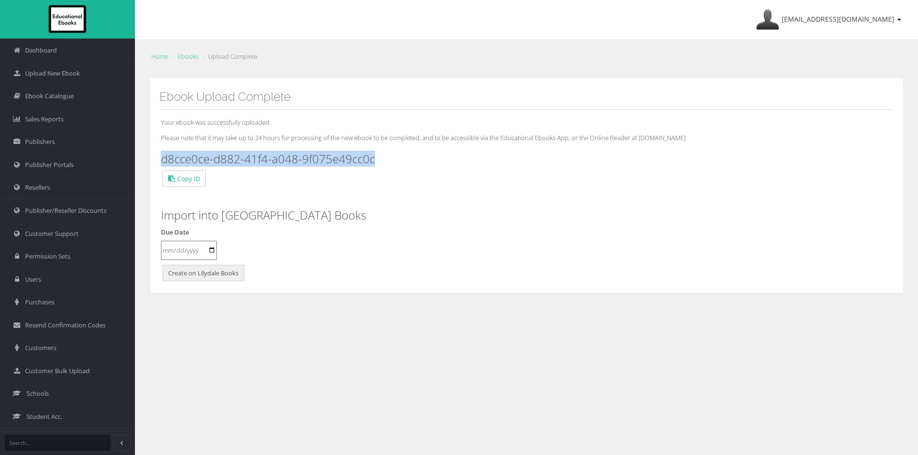
drag, startPoint x: 378, startPoint y: 162, endPoint x: 161, endPoint y: 161, distance: 217.3
click at [161, 161] on h3 "d8cce0ce-d882-41f4-a048-9f075e49cc0c" at bounding box center [526, 159] width 731 height 13
copy h3 "d8cce0ce-d882-41f4-a048-9f075e49cc0c"
click at [54, 71] on span "Upload New Ebook" at bounding box center [52, 73] width 55 height 9
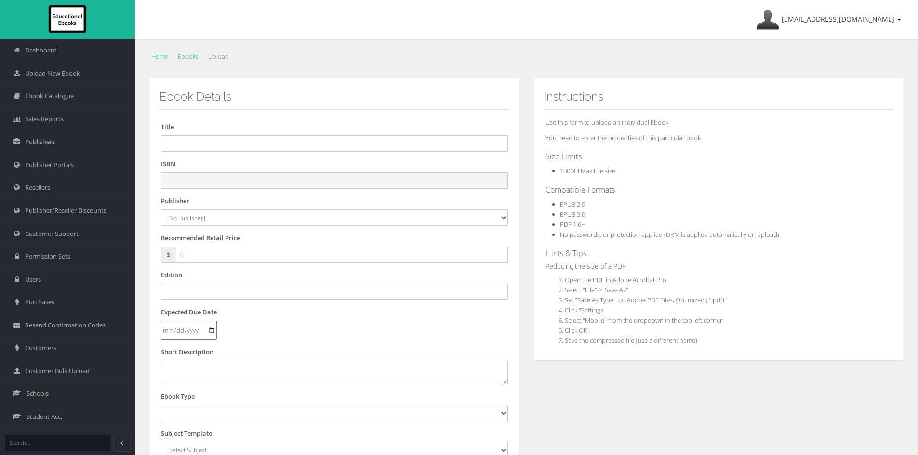
click at [245, 184] on input "text" at bounding box center [334, 180] width 347 height 16
paste input "9781394385416"
type input "9781394385416PDF"
click at [270, 140] on input "text" at bounding box center [334, 143] width 347 height 16
click at [251, 153] on form "Title ISBN 9781394385416PDF Publisher [No Publisher] Alexander Mackie Allen & U…" at bounding box center [334, 366] width 347 height 489
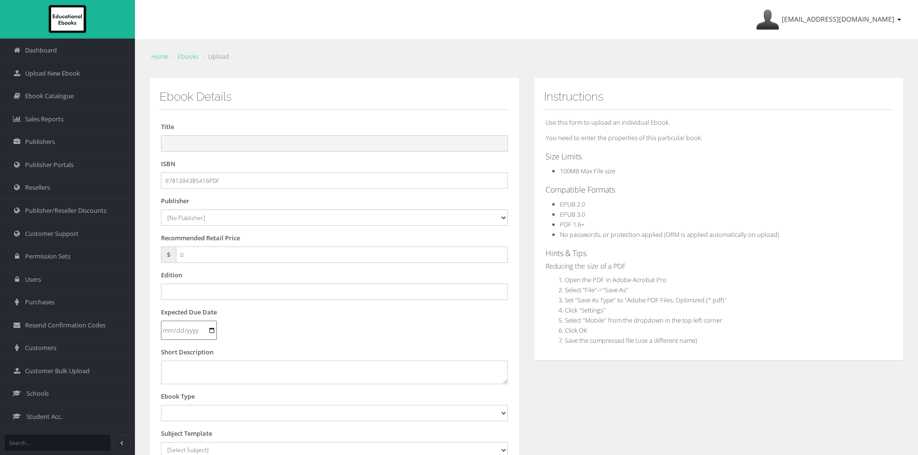
click at [255, 145] on input "text" at bounding box center [334, 143] width 347 height 16
paste input "JACARANDA HISTORY ALIVE 8 VICTORIAN CURRICULUM LEARNON & PRINT 3E"
type input "JACARANDA HISTORY ALIVE 8 VICTORIAN CURRICULUM LEARNON & PRINT 3E"
click at [255, 214] on select "[No Publisher] Alexander Mackie Allen & Unwin ATAR Notes Auralia - Rising Softw…" at bounding box center [334, 218] width 347 height 16
select select "4ddb3fea-784f-e411-817c-00155d7a4405"
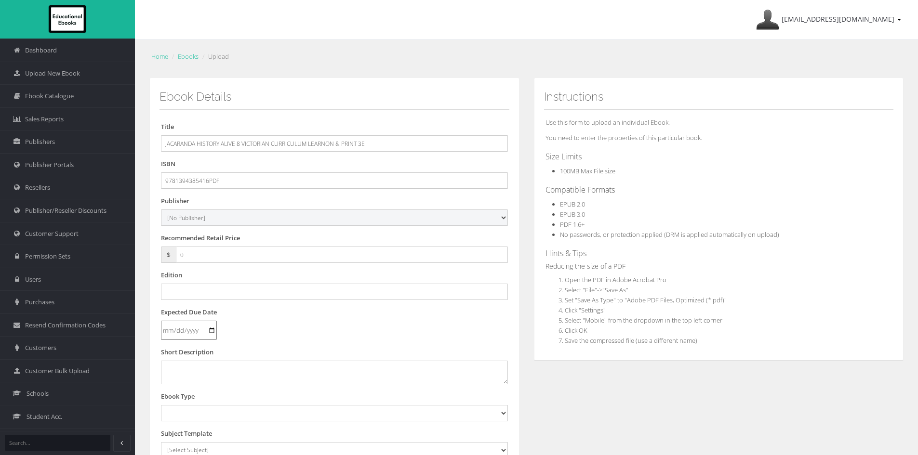
click at [161, 210] on select "[No Publisher] Alexander Mackie Allen & Unwin ATAR Notes Auralia - Rising Softw…" at bounding box center [334, 218] width 347 height 16
click at [205, 253] on input "0" at bounding box center [342, 255] width 332 height 16
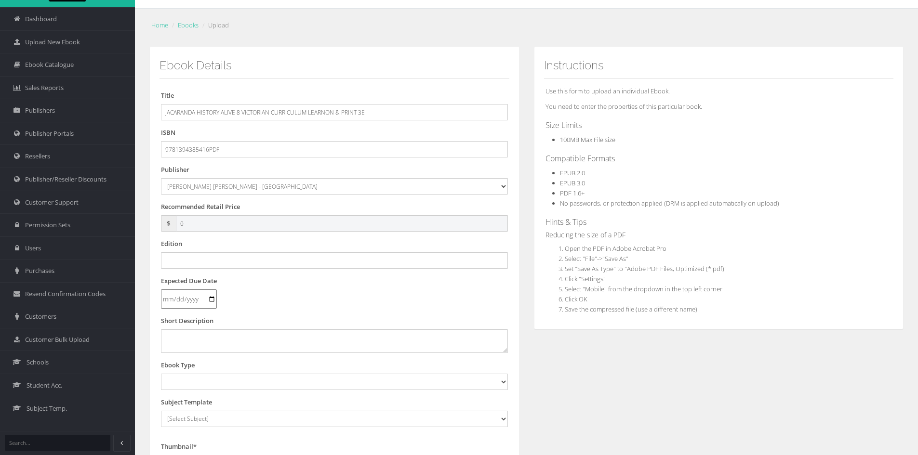
scroll to position [48, 0]
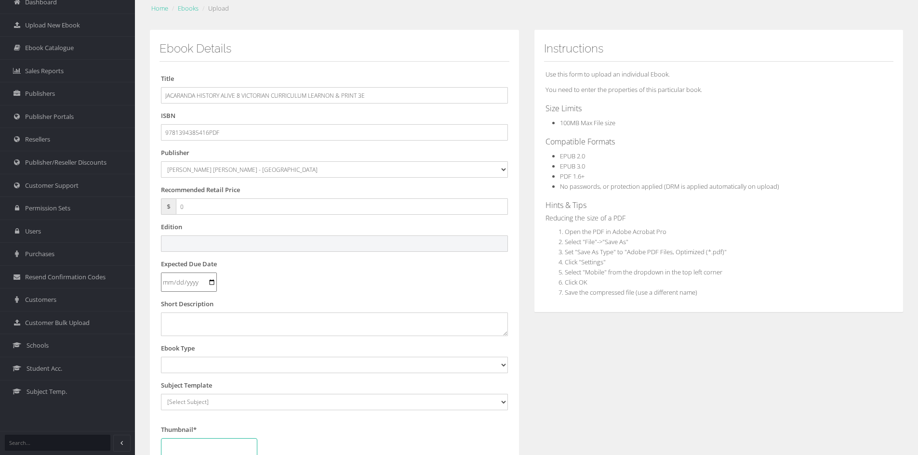
click at [220, 250] on input "text" at bounding box center [334, 244] width 347 height 16
click at [202, 244] on input "text" at bounding box center [334, 244] width 347 height 16
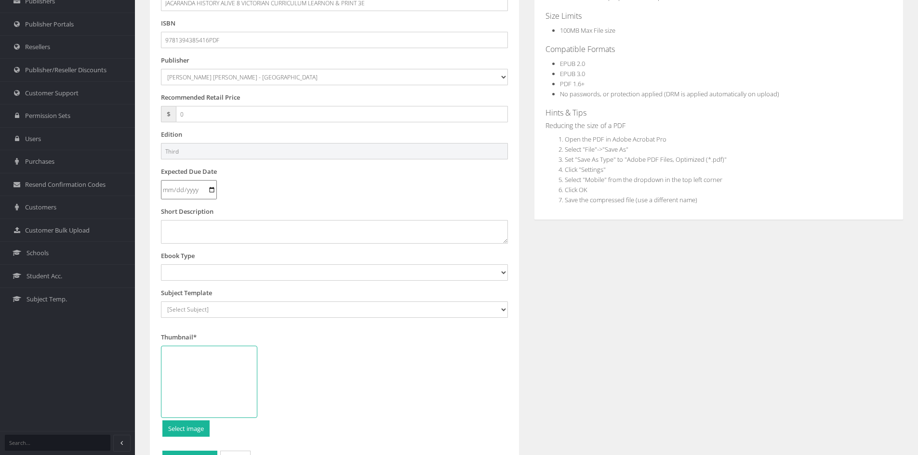
scroll to position [145, 0]
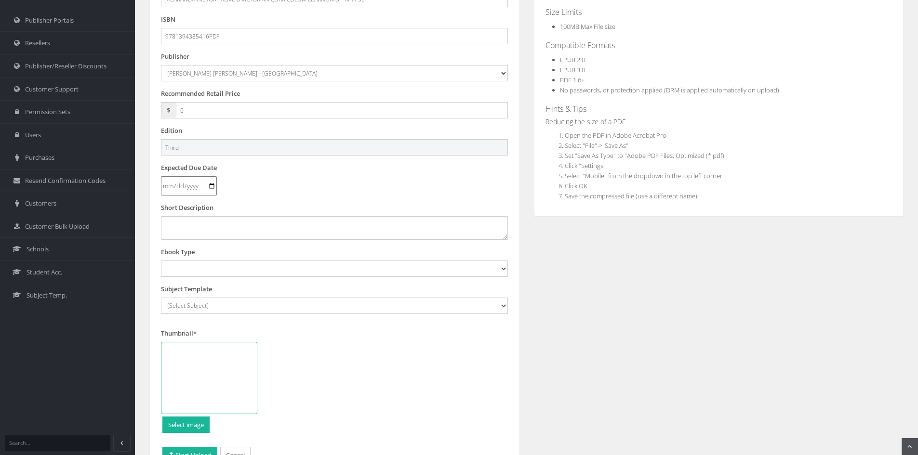
type input "Third"
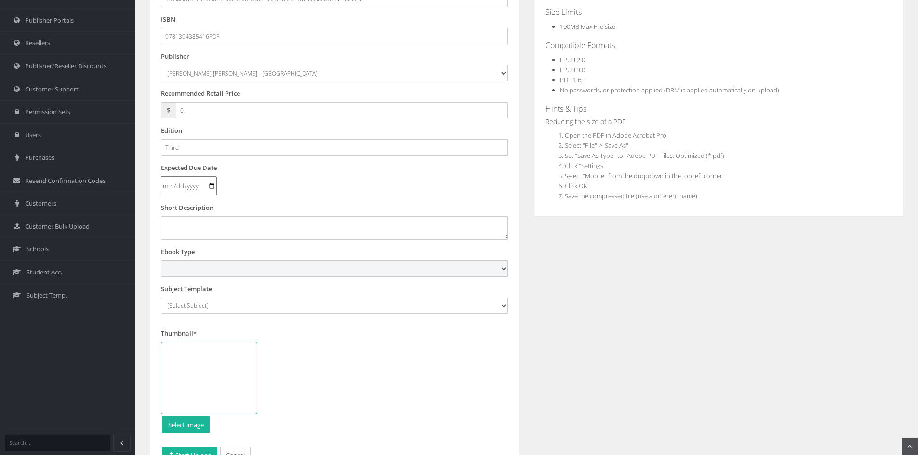
click at [234, 274] on select "Digital Activation Code Protected PDF EEBook - Online and Offline Ebook Interac…" at bounding box center [334, 269] width 347 height 16
select select "3"
click at [161, 261] on select "Digital Activation Code Protected PDF EEBook - Online and Offline Ebook Interac…" at bounding box center [334, 269] width 347 height 16
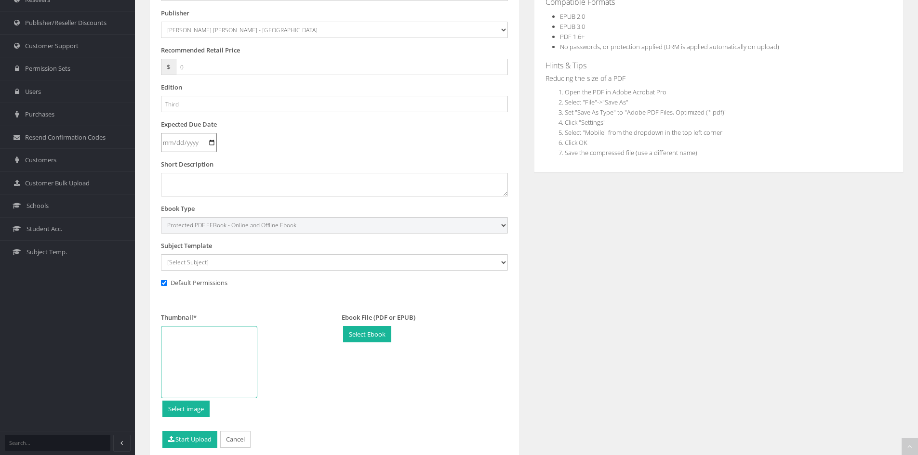
scroll to position [193, 0]
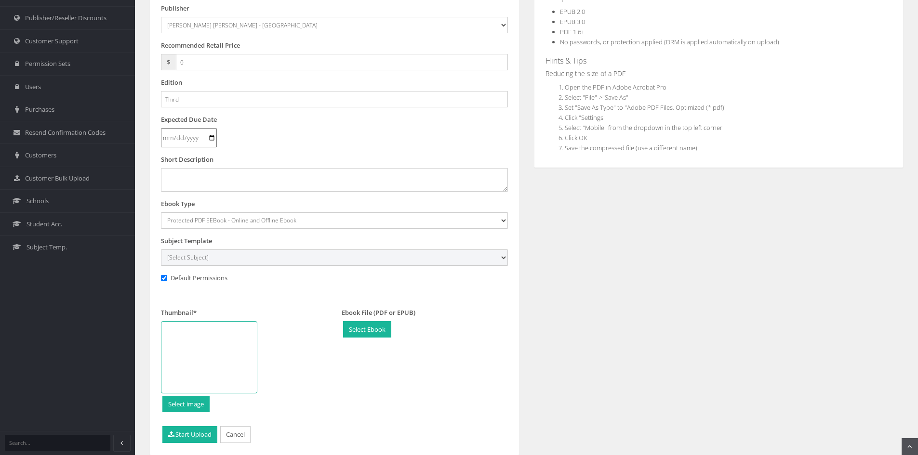
click at [226, 260] on select "[Select Subject] Accounting Agriculture Ancient History Applied Computing Art A…" at bounding box center [334, 258] width 347 height 16
select select "9496fb08-145c-ee11-a9bd-0272d098c78b"
click at [161, 250] on select "[Select Subject] Accounting Agriculture Ancient History Applied Computing Art A…" at bounding box center [334, 258] width 347 height 16
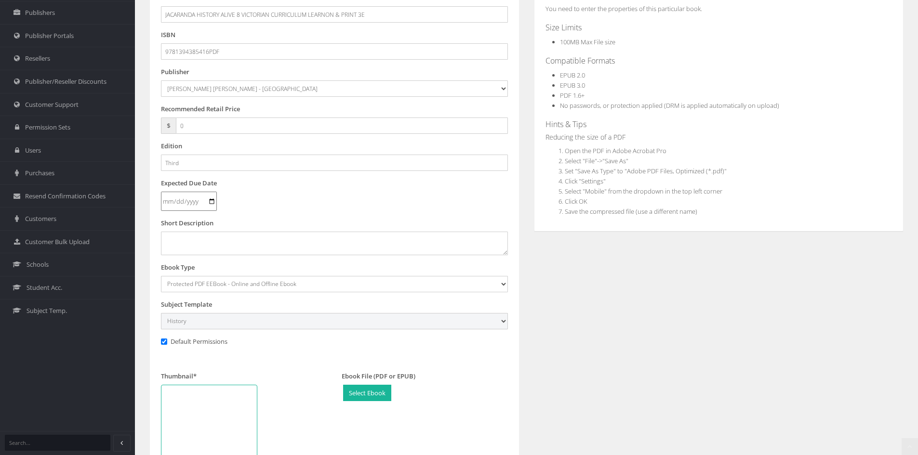
scroll to position [227, 0]
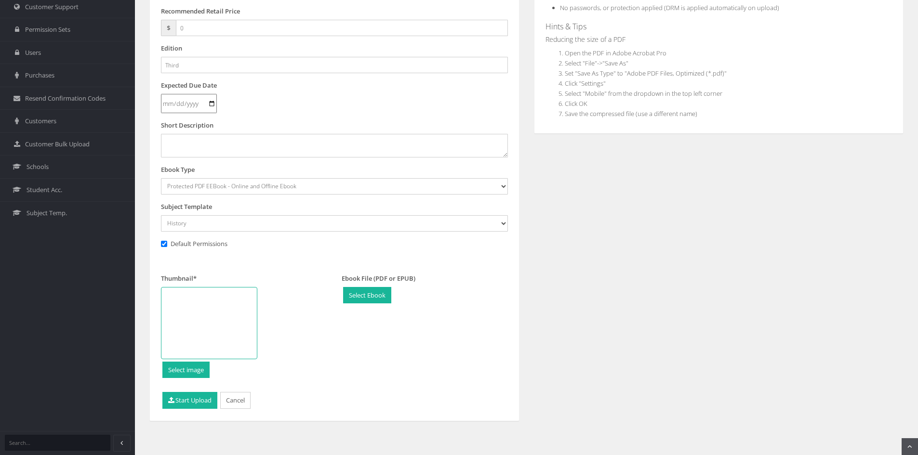
click at [203, 329] on div at bounding box center [209, 323] width 96 height 72
type input "C:\fakepath\History Alive 8 VC 3e CVR.jpg"
click at [190, 406] on button "Start Upload" at bounding box center [189, 400] width 55 height 17
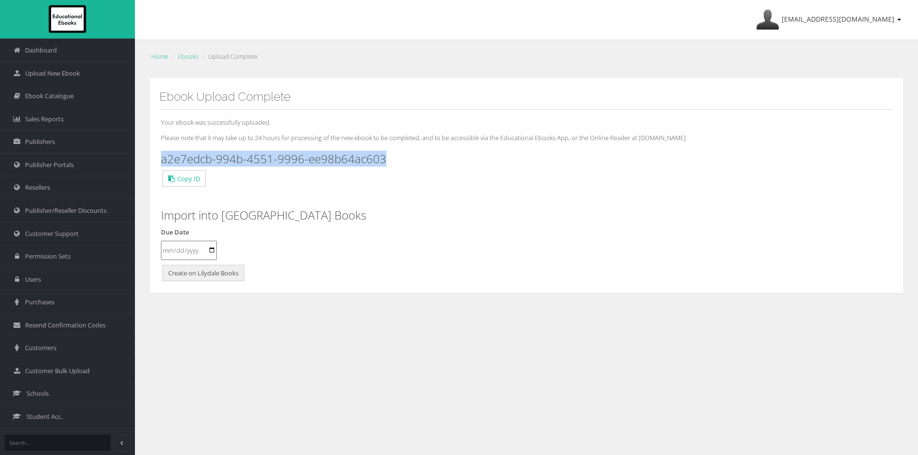
drag, startPoint x: 386, startPoint y: 162, endPoint x: 159, endPoint y: 160, distance: 227.9
click at [159, 160] on div "Ebook Upload Complete Your ebook was successfully uploaded. Please note that it…" at bounding box center [526, 186] width 754 height 216
copy h3 "a2e7edcb-994b-4551-9996-ee98b64ac603"
click at [50, 70] on span "Upload New Ebook" at bounding box center [52, 73] width 55 height 9
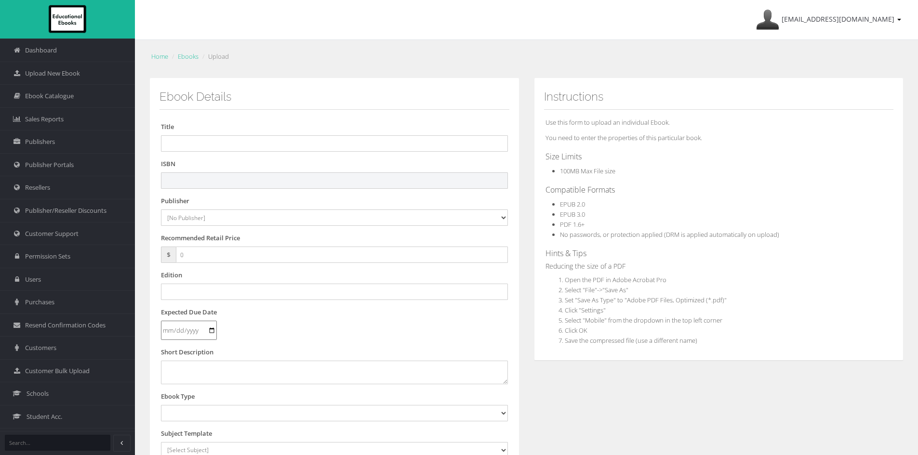
click at [293, 177] on input "text" at bounding box center [334, 180] width 347 height 16
paste input "9781394385492"
type input "9781394385492PDF"
click at [272, 143] on input "text" at bounding box center [334, 143] width 347 height 16
click at [184, 155] on form "Title ISBN 9781394385492PDF Publisher [No Publisher] Alexander Mackie Allen & U…" at bounding box center [334, 366] width 347 height 489
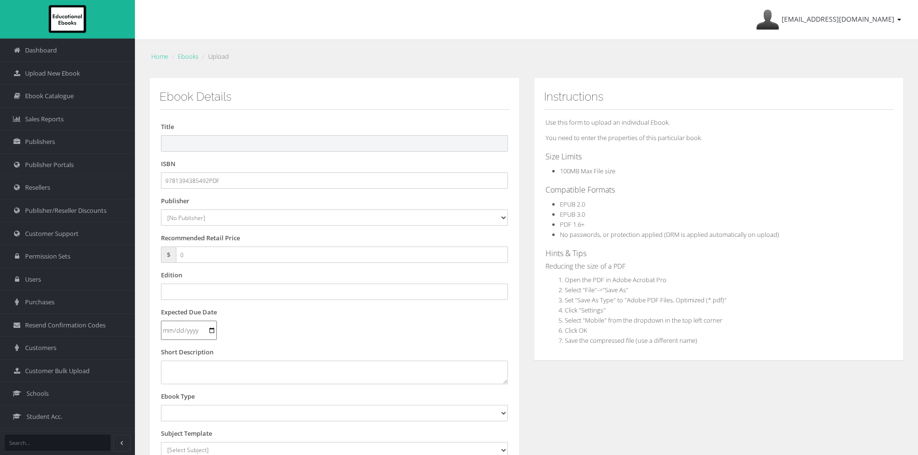
click at [194, 146] on input "text" at bounding box center [334, 143] width 347 height 16
paste input "JACARANDA HISTORY ALIVE 9 VICTORIAN CURRICULUM LEARNON & PRINT 3E"
type input "JACARANDA HISTORY ALIVE 9 VICTORIAN CURRICULUM LEARNON & PRINT 3E"
click at [197, 213] on select "[No Publisher] Alexander Mackie Allen & Unwin ATAR Notes Auralia - Rising Softw…" at bounding box center [334, 218] width 347 height 16
select select "4ddb3fea-784f-e411-817c-00155d7a4405"
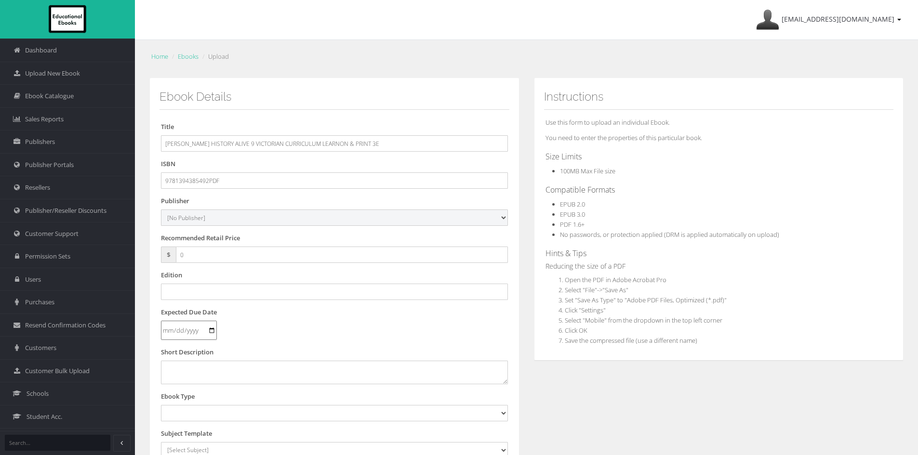
click at [161, 210] on select "[No Publisher] Alexander Mackie Allen & Unwin ATAR Notes Auralia - Rising Softw…" at bounding box center [334, 218] width 347 height 16
click at [187, 285] on input "text" at bounding box center [334, 292] width 347 height 16
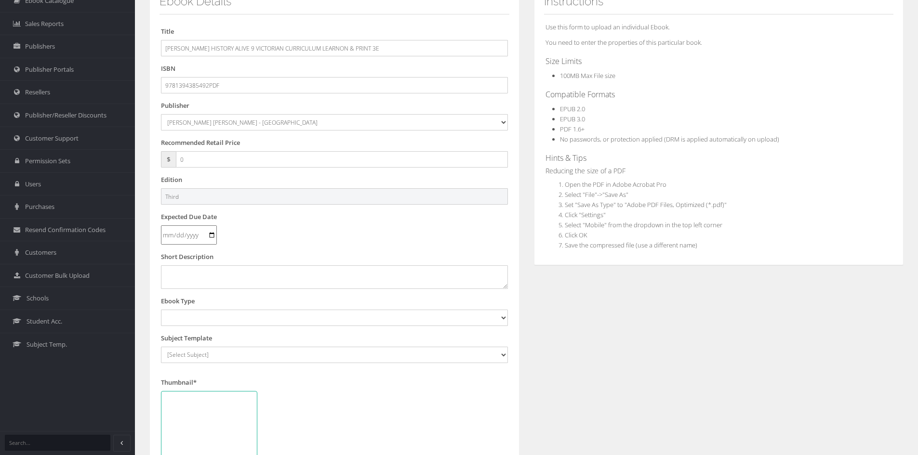
scroll to position [96, 0]
type input "Third"
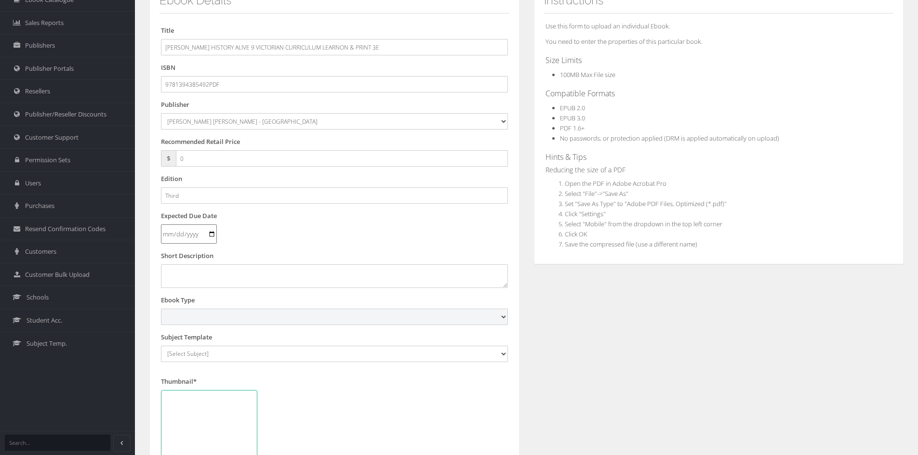
click at [217, 318] on select "Digital Activation Code Protected PDF EEBook - Online and Offline Ebook Interac…" at bounding box center [334, 317] width 347 height 16
select select "3"
click at [161, 309] on select "Digital Activation Code Protected PDF EEBook - Online and Offline Ebook Interac…" at bounding box center [334, 317] width 347 height 16
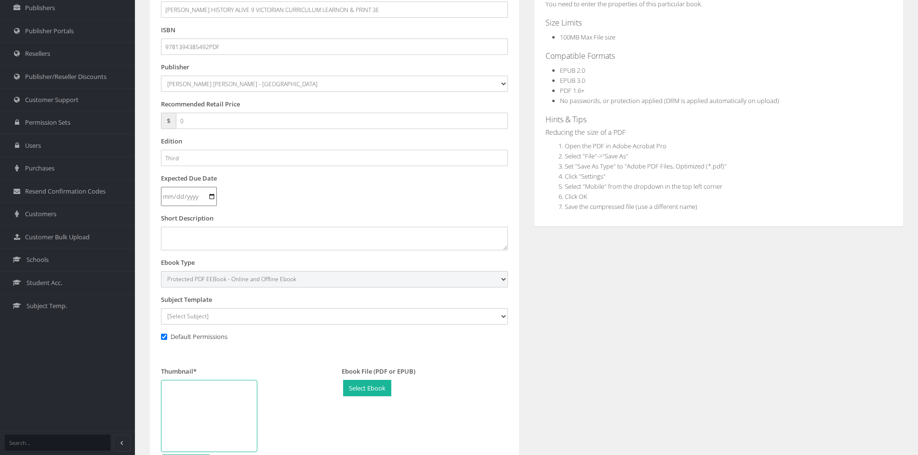
scroll to position [193, 0]
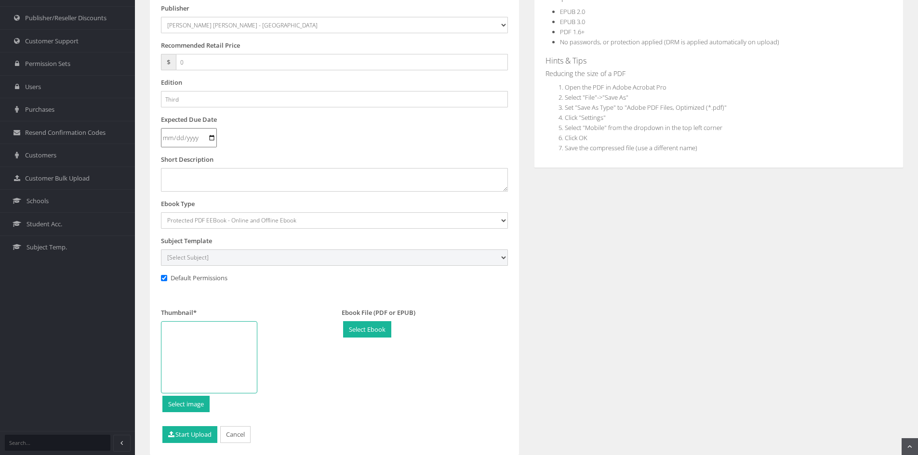
click at [208, 256] on select "[Select Subject] Accounting Agriculture Ancient History Applied Computing Art A…" at bounding box center [334, 258] width 347 height 16
click at [161, 250] on select "[Select Subject] Accounting Agriculture Ancient History Applied Computing Art A…" at bounding box center [334, 258] width 347 height 16
click at [195, 255] on select "[Select Subject] Accounting Agriculture Ancient History Applied Computing Art A…" at bounding box center [334, 258] width 347 height 16
select select "9496fb08-145c-ee11-a9bd-0272d098c78b"
click at [161, 250] on select "[Select Subject] Accounting Agriculture Ancient History Applied Computing Art A…" at bounding box center [334, 258] width 347 height 16
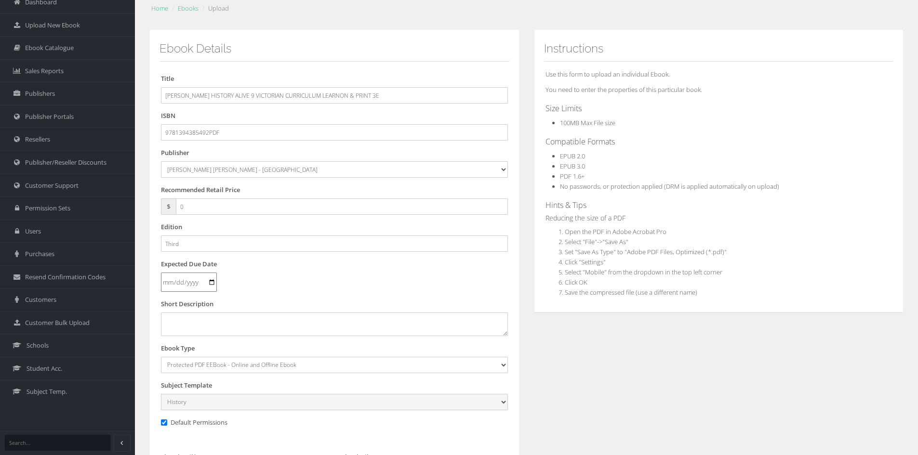
scroll to position [227, 0]
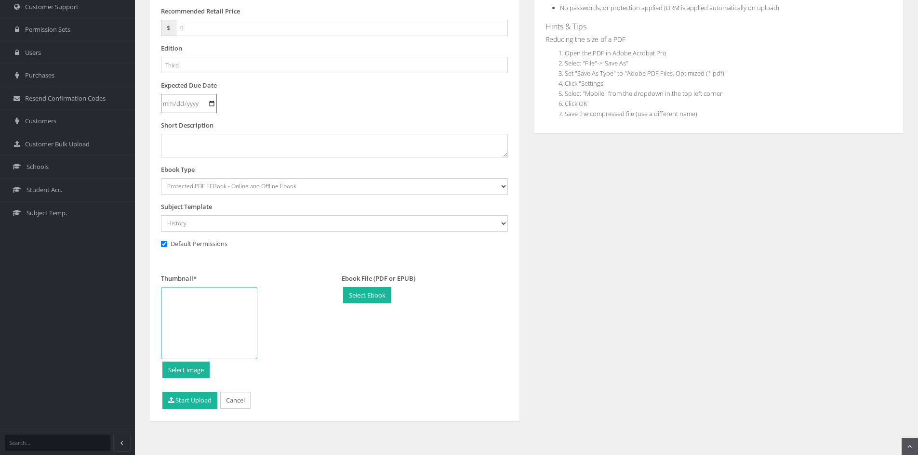
click at [227, 320] on div at bounding box center [209, 323] width 96 height 72
type input "C:\fakepath\History Alive 9 VC 3e CVR.jpg"
click at [181, 398] on button "Start Upload" at bounding box center [189, 400] width 55 height 17
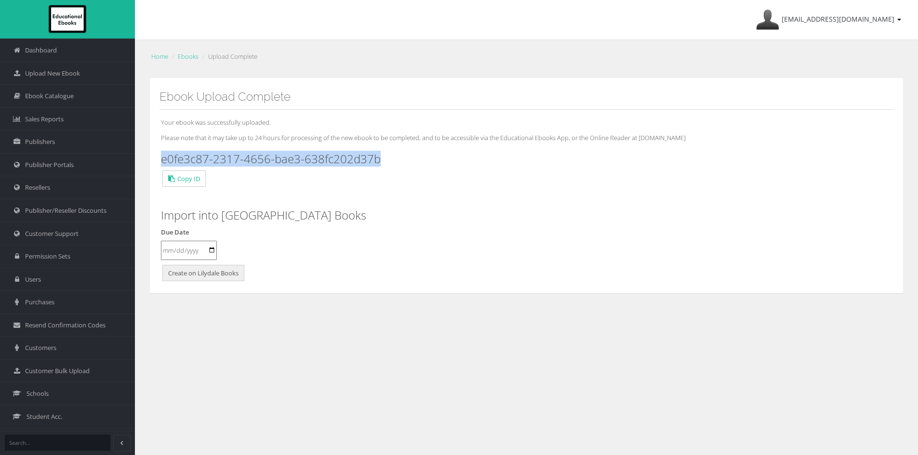
drag, startPoint x: 383, startPoint y: 158, endPoint x: 160, endPoint y: 161, distance: 222.6
click at [160, 161] on div "Your ebook was successfully uploaded. Please note that it may take up to 24 hou…" at bounding box center [526, 197] width 734 height 174
copy h3 "e0fe3c87-2317-4656-bae3-638fc202d37b"
click at [68, 75] on span "Upload New Ebook" at bounding box center [52, 73] width 55 height 9
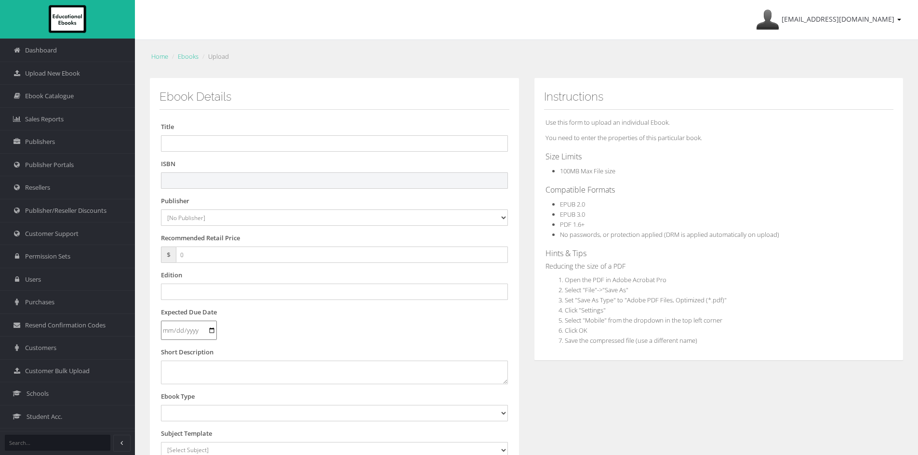
click at [266, 181] on input "text" at bounding box center [334, 180] width 347 height 16
paste input "9781394385577"
type input "9781394385577PDF"
click at [304, 145] on input "text" at bounding box center [334, 143] width 347 height 16
click at [219, 140] on input "text" at bounding box center [334, 143] width 347 height 16
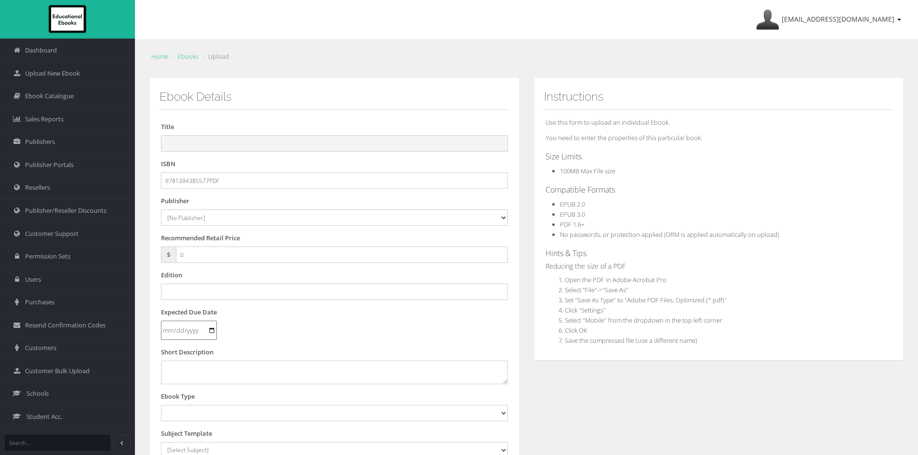
paste input "JACARANDA HISTORY ALIVE 10 VICTORIAN CURRICULUM LEARNON & PRINT 3E"
type input "JACARANDA HISTORY ALIVE 10 VICTORIAN CURRICULUM LEARNON & PRINT 3E"
click at [187, 219] on select "[No Publisher] Alexander Mackie Allen & Unwin ATAR Notes Auralia - Rising Softw…" at bounding box center [334, 218] width 347 height 16
select select "4ddb3fea-784f-e411-817c-00155d7a4405"
click at [161, 210] on select "[No Publisher] Alexander Mackie Allen & Unwin ATAR Notes Auralia - Rising Softw…" at bounding box center [334, 218] width 347 height 16
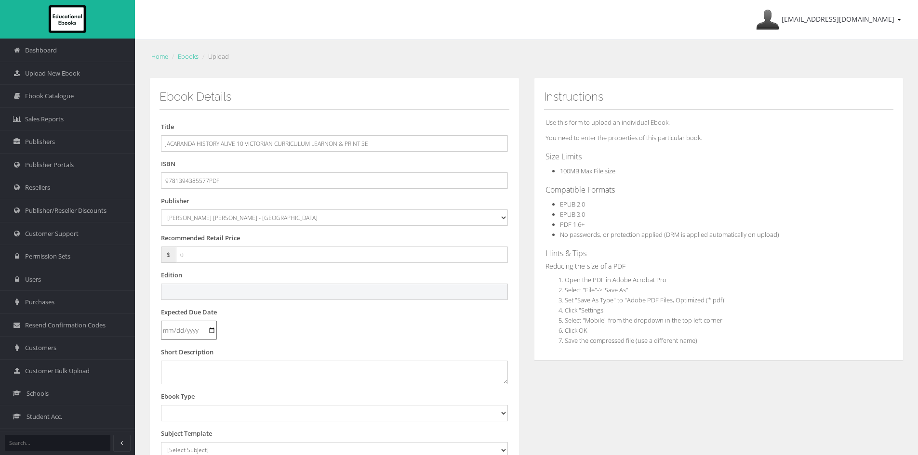
click at [218, 290] on input "text" at bounding box center [334, 292] width 347 height 16
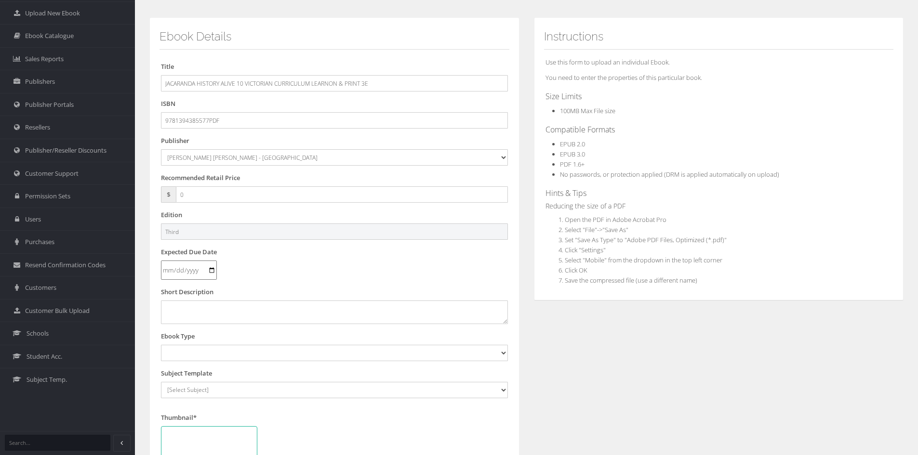
scroll to position [96, 0]
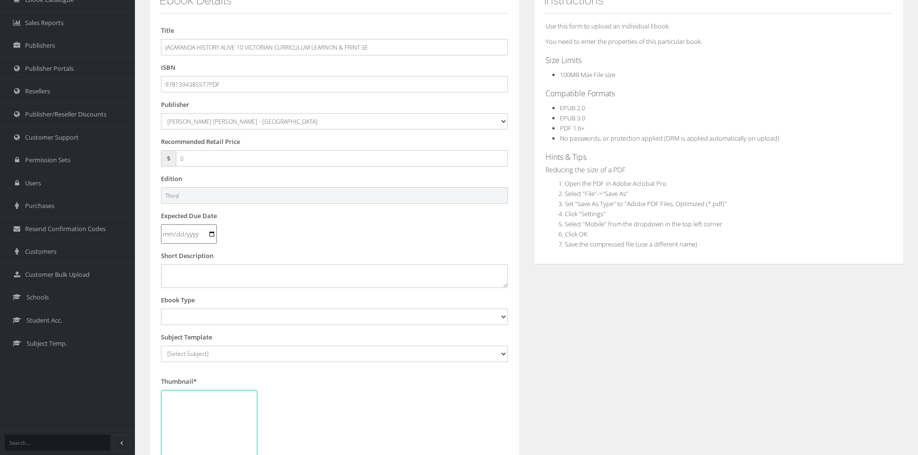
type input "Third"
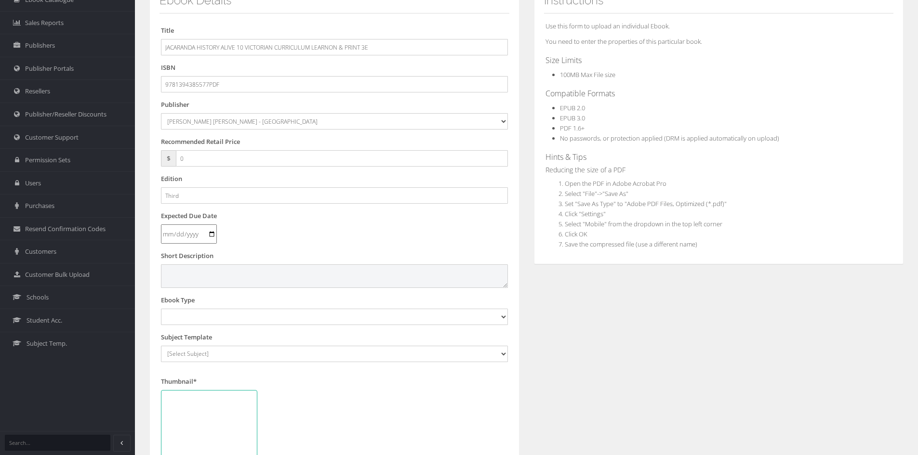
click at [205, 281] on textarea at bounding box center [334, 275] width 347 height 23
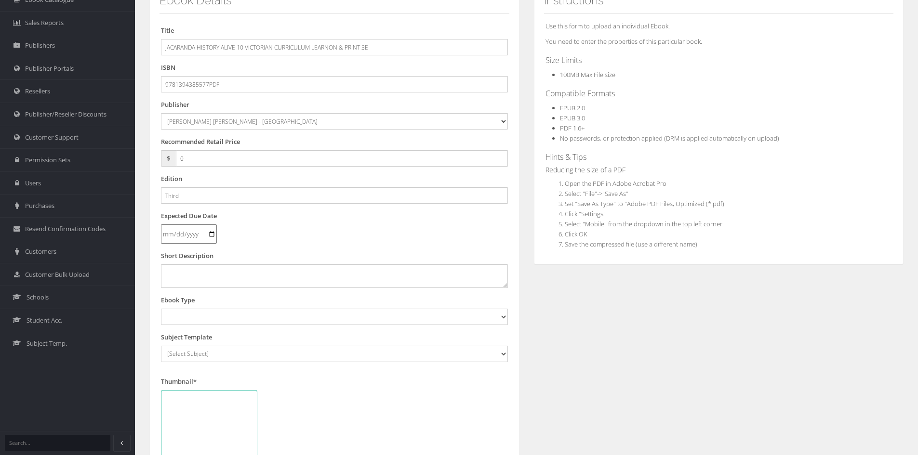
click at [185, 326] on form "Title JACARANDA HISTORY ALIVE 10 VICTORIAN CURRICULUM LEARNON & PRINT 3E ISBN 9…" at bounding box center [334, 270] width 347 height 489
click at [192, 315] on select "Digital Activation Code Protected PDF EEBook - Online and Offline Ebook Interac…" at bounding box center [334, 317] width 347 height 16
select select "3"
click at [161, 309] on select "Digital Activation Code Protected PDF EEBook - Online and Offline Ebook Interac…" at bounding box center [334, 317] width 347 height 16
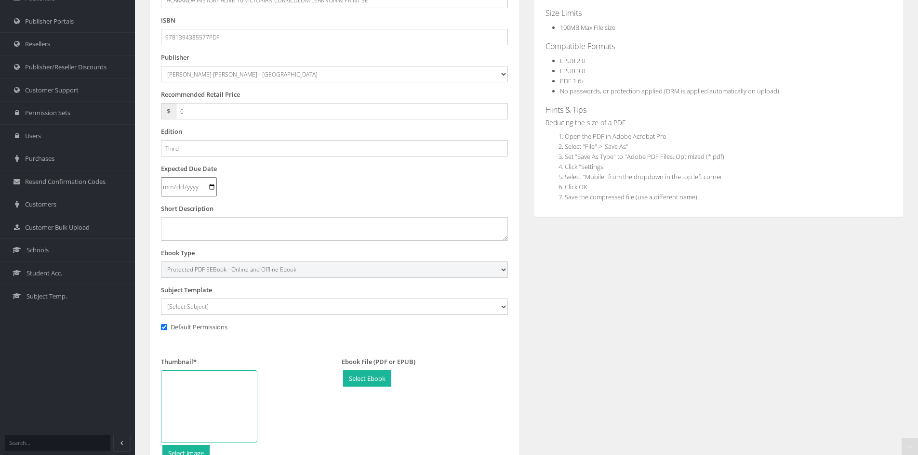
scroll to position [145, 0]
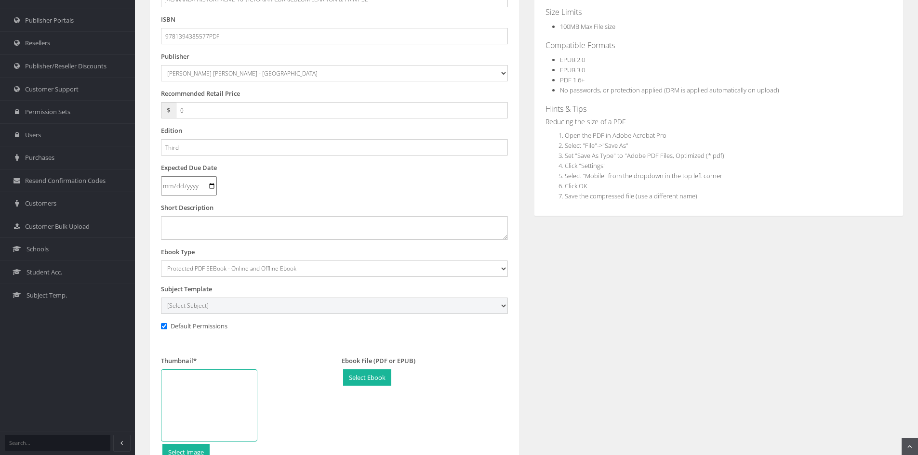
click at [238, 305] on select "[Select Subject] Accounting Agriculture Ancient History Applied Computing Art A…" at bounding box center [334, 306] width 347 height 16
select select "9496fb08-145c-ee11-a9bd-0272d098c78b"
click at [161, 298] on select "[Select Subject] Accounting Agriculture Ancient History Applied Computing Art A…" at bounding box center [334, 306] width 347 height 16
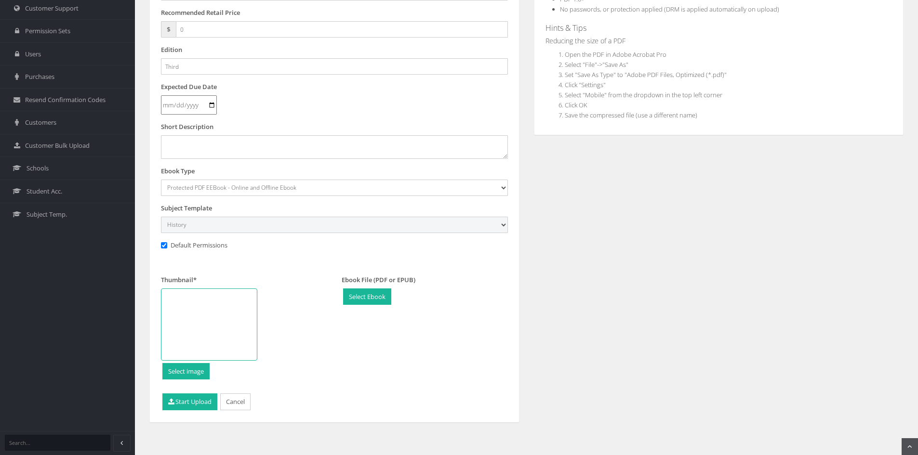
scroll to position [227, 0]
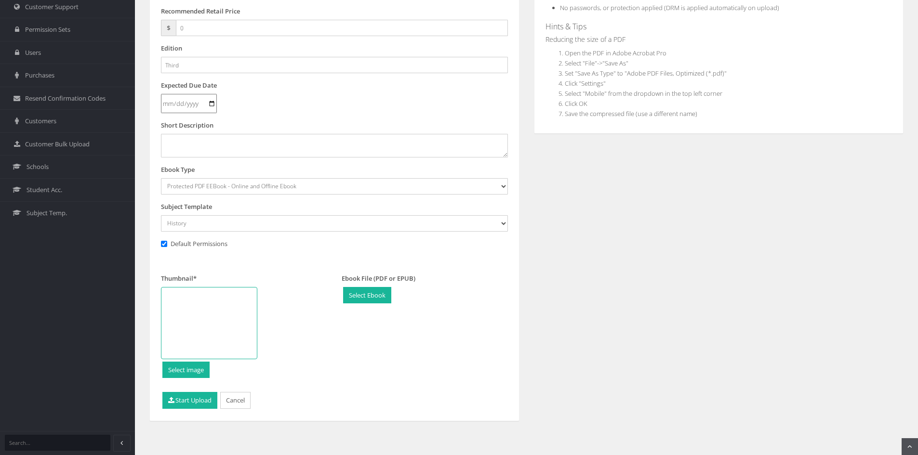
click at [234, 319] on div at bounding box center [209, 323] width 96 height 72
type input "C:\fakepath\History Alive 10 VC 3e CVR.jpg"
click at [205, 400] on button "Start Upload" at bounding box center [189, 400] width 55 height 17
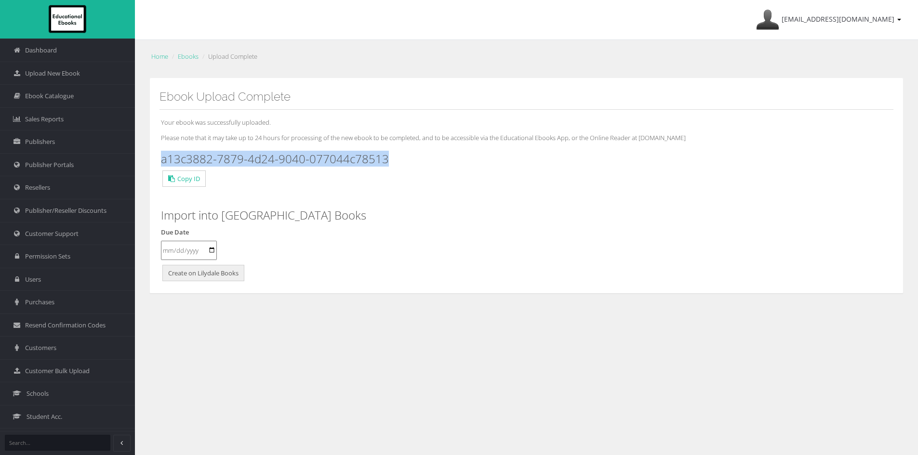
drag, startPoint x: 389, startPoint y: 159, endPoint x: 154, endPoint y: 151, distance: 235.7
click at [154, 151] on div "Ebook Upload Complete Your ebook was successfully uploaded. Please note that it…" at bounding box center [526, 186] width 754 height 216
copy h3 "a13c3882-7879-4d24-9040-077044c78513"
click at [57, 74] on span "Upload New Ebook" at bounding box center [52, 73] width 55 height 9
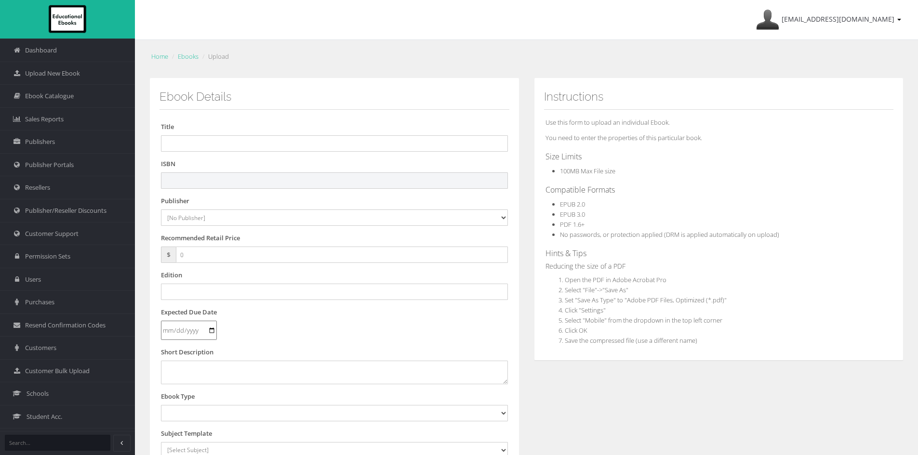
click at [248, 176] on input "text" at bounding box center [334, 180] width 347 height 16
paste input "9781394383924"
type input "9781394383924"
click at [665, 70] on div "Home Ebooks Upload Ebook Details Title ISBN 9781394383924 Publisher [No Publish…" at bounding box center [526, 347] width 783 height 615
click at [224, 218] on select "[No Publisher] Alexander Mackie Allen & Unwin ATAR Notes Auralia - Rising Softw…" at bounding box center [334, 218] width 347 height 16
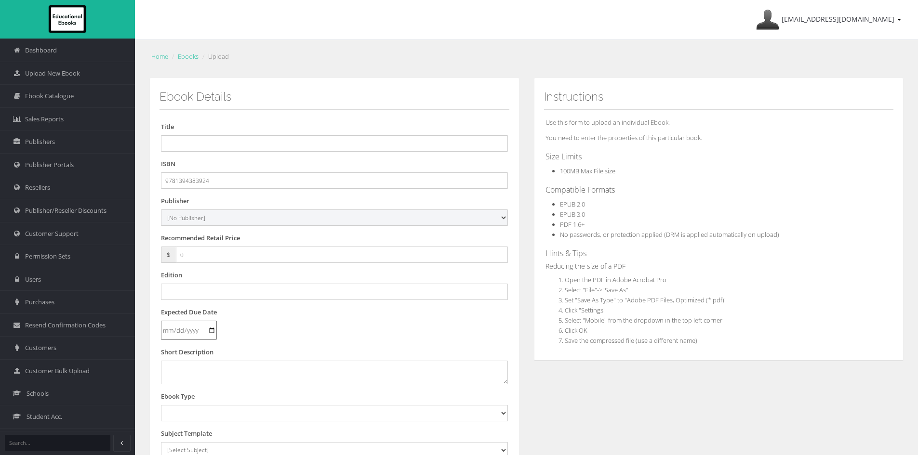
select select "4ddb3fea-784f-e411-817c-00155d7a4405"
click at [161, 210] on select "[No Publisher] Alexander Mackie Allen & Unwin ATAR Notes Auralia - Rising Softw…" at bounding box center [334, 218] width 347 height 16
click at [208, 137] on input "text" at bounding box center [334, 143] width 347 height 16
paste input "JACARANDA CIVICS & CITIZENSHIP ALIVE 7 VICTORIAN CURRICULUM LEARNON EBOOK 3E (e…"
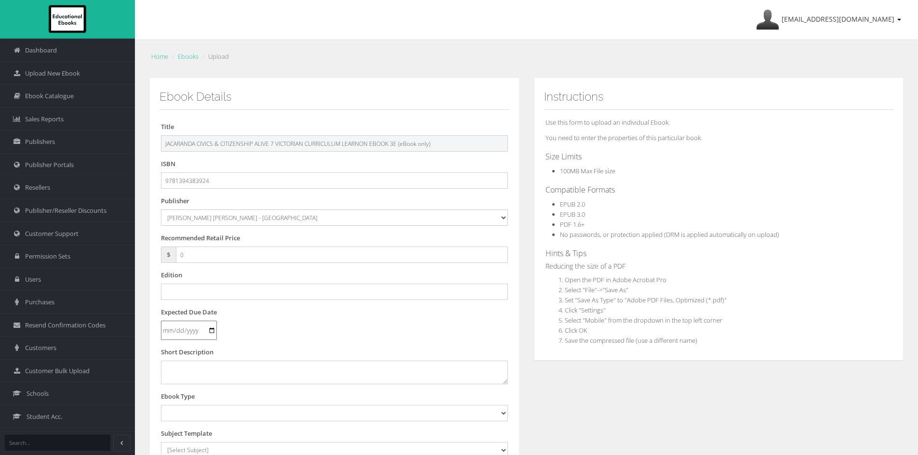
drag, startPoint x: 408, startPoint y: 144, endPoint x: 476, endPoint y: 153, distance: 69.5
click at [476, 152] on form "Title JACARANDA CIVICS & CITIZENSHIP ALIVE 7 VICTORIAN CURRICULUM LEARNON EBOOK…" at bounding box center [334, 366] width 347 height 489
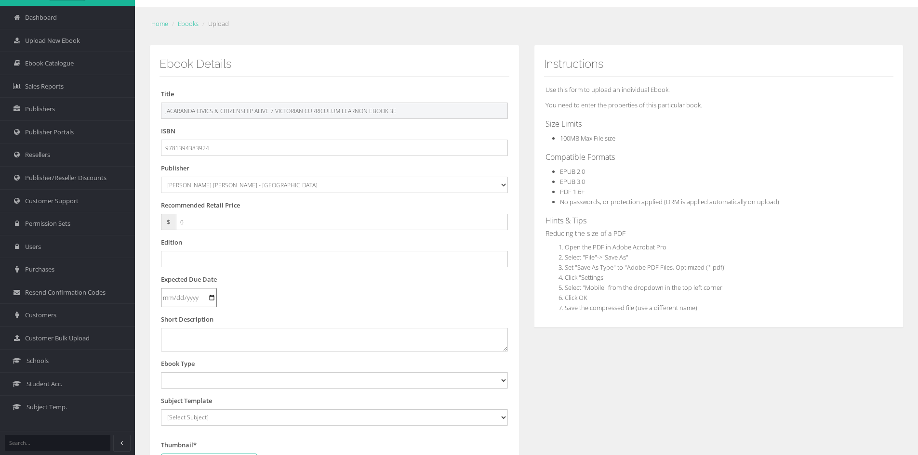
scroll to position [48, 0]
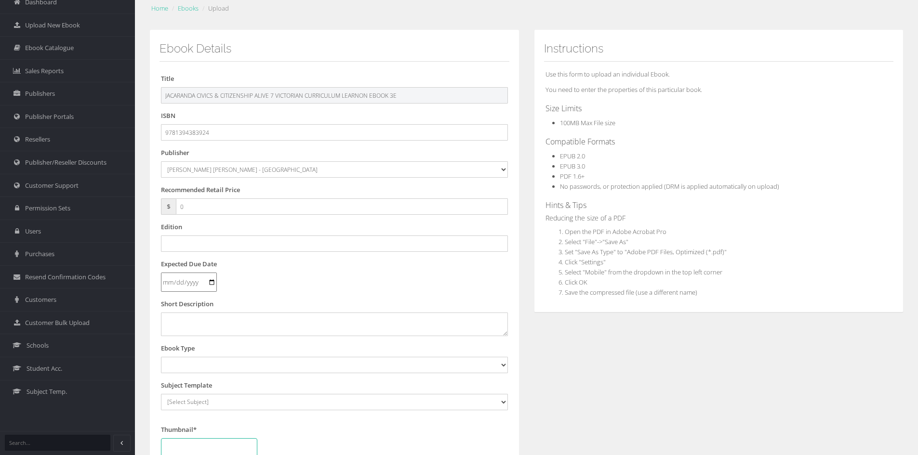
type input "JACARANDA CIVICS & CITIZENSHIP ALIVE 7 VICTORIAN CURRICULUM LEARNON EBOOK 3E"
drag, startPoint x: 183, startPoint y: 211, endPoint x: 151, endPoint y: 209, distance: 32.4
click at [151, 209] on div "Ebook Details Title JACARANDA CIVICS & CITIZENSHIP ALIVE 7 VICTORIAN CURRICULUM…" at bounding box center [334, 301] width 370 height 543
type input "30.00"
click at [200, 247] on input "text" at bounding box center [334, 244] width 347 height 16
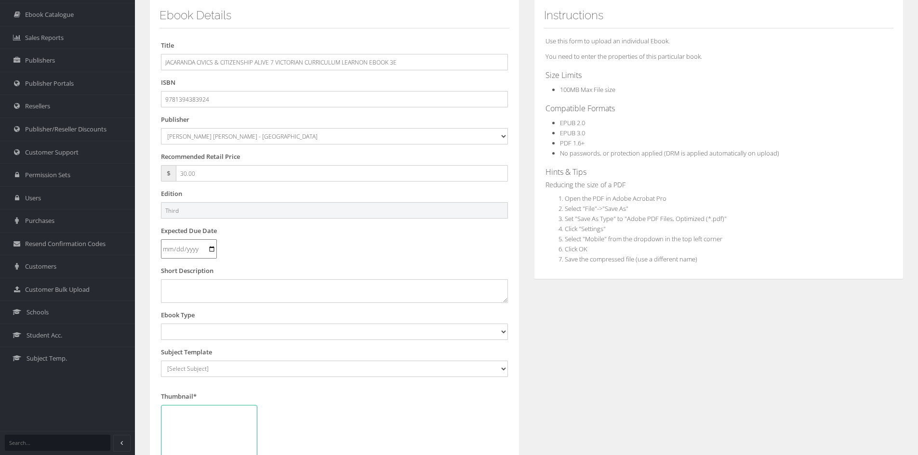
scroll to position [96, 0]
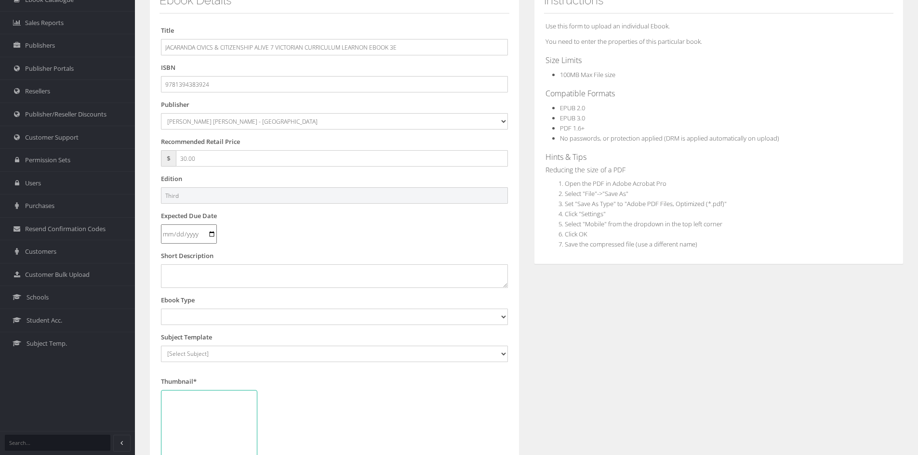
type input "Third"
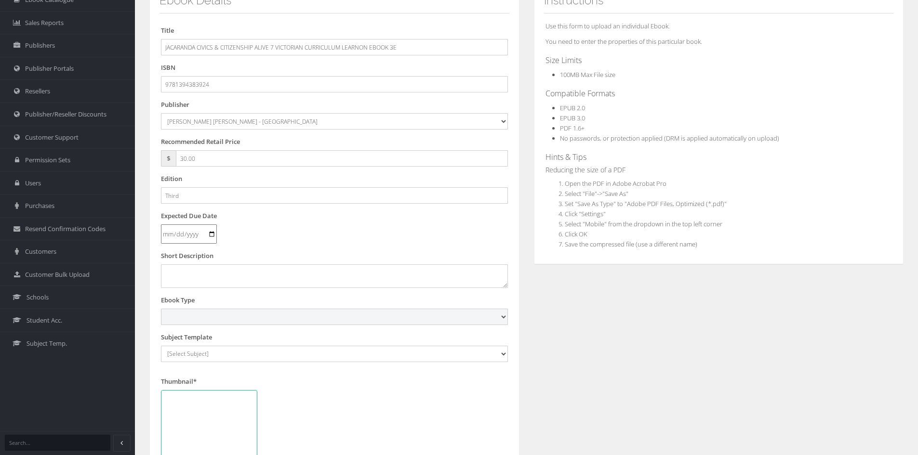
click at [213, 319] on select "Digital Activation Code Protected PDF EEBook - Online and Offline Ebook Interac…" at bounding box center [334, 317] width 347 height 16
select select "4"
click at [161, 309] on select "Digital Activation Code Protected PDF EEBook - Online and Offline Ebook Interac…" at bounding box center [334, 317] width 347 height 16
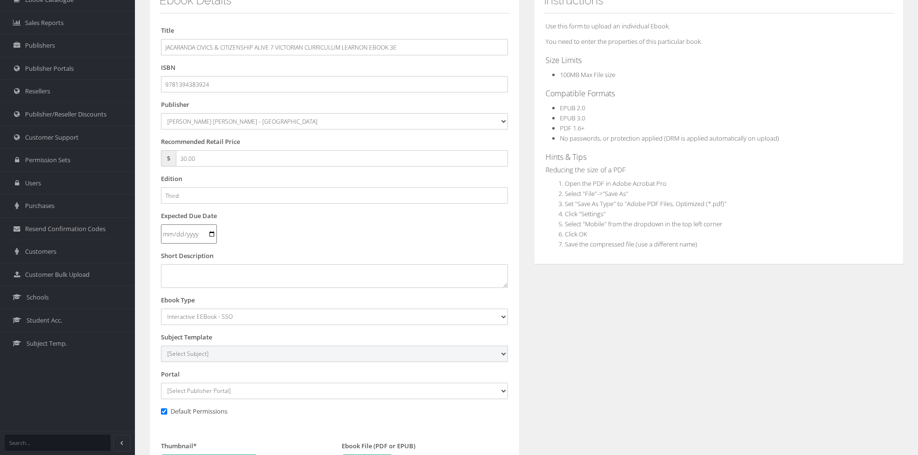
drag, startPoint x: 202, startPoint y: 357, endPoint x: 198, endPoint y: 347, distance: 11.2
click at [202, 356] on select "[Select Subject] Accounting Agriculture Ancient History Applied Computing Art A…" at bounding box center [334, 354] width 347 height 16
select select "42493841-145c-ee11-a9bd-0272d098c78b"
click at [161, 346] on select "[Select Subject] Accounting Agriculture Ancient History Applied Computing Art A…" at bounding box center [334, 354] width 347 height 16
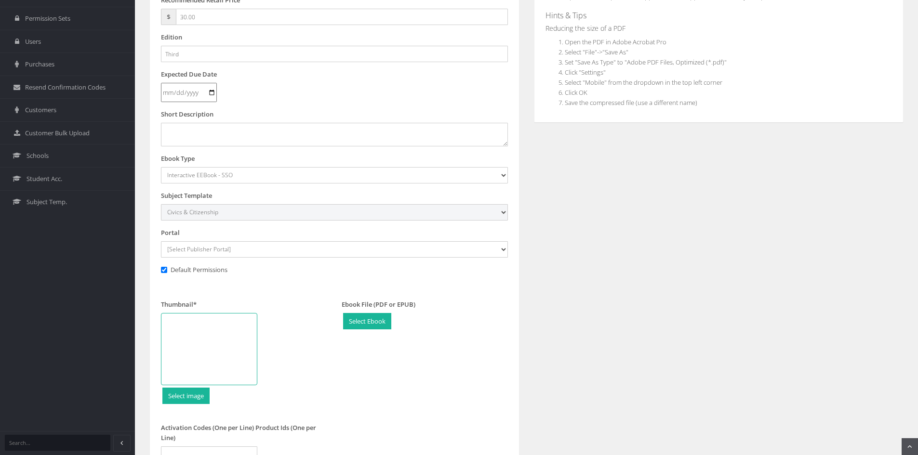
scroll to position [241, 0]
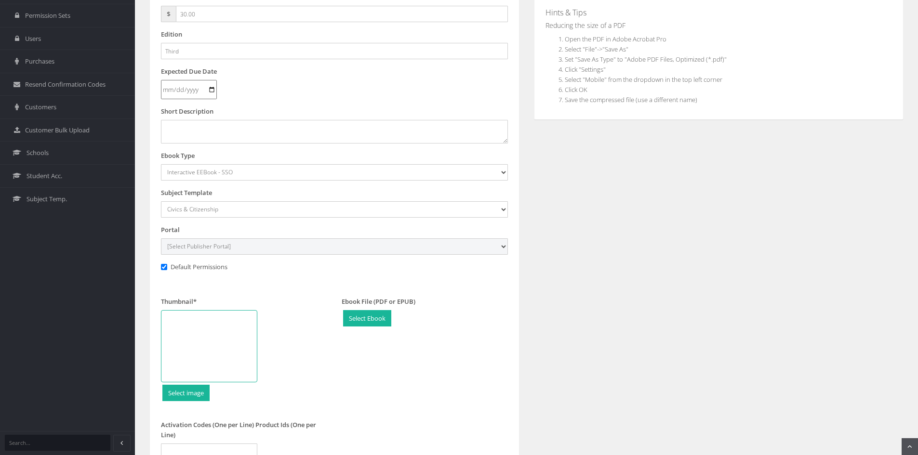
click at [232, 246] on select "[Select Publisher Portal] Listening Beyond Hearing (LBH) ATAR Notes+ SmarterMat…" at bounding box center [334, 246] width 347 height 16
select select "ddb4b139-794f-e411-817c-00155d7a4405"
click at [161, 238] on select "[Select Publisher Portal] Listening Beyond Hearing (LBH) ATAR Notes+ SmarterMat…" at bounding box center [334, 246] width 347 height 16
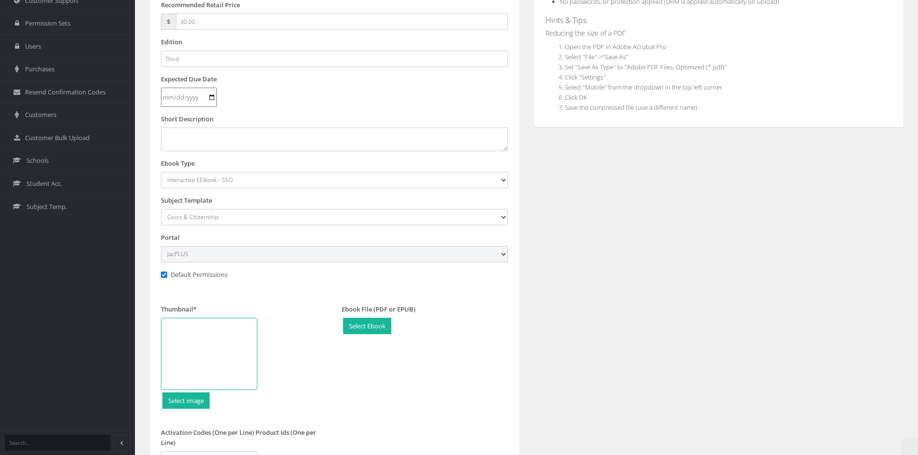
scroll to position [334, 0]
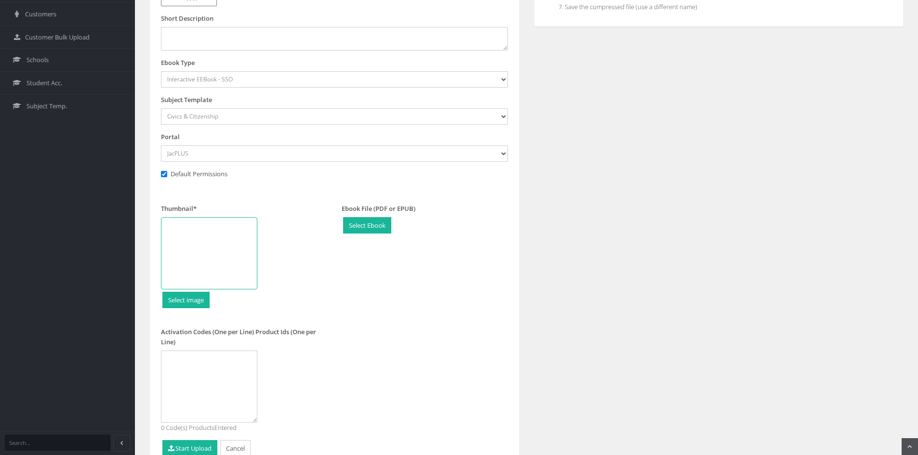
click at [210, 244] on div at bounding box center [209, 253] width 96 height 72
type input "C:\fakepath\Civics & Citizenship Alive 7 VC 3e LO CVR.jpg"
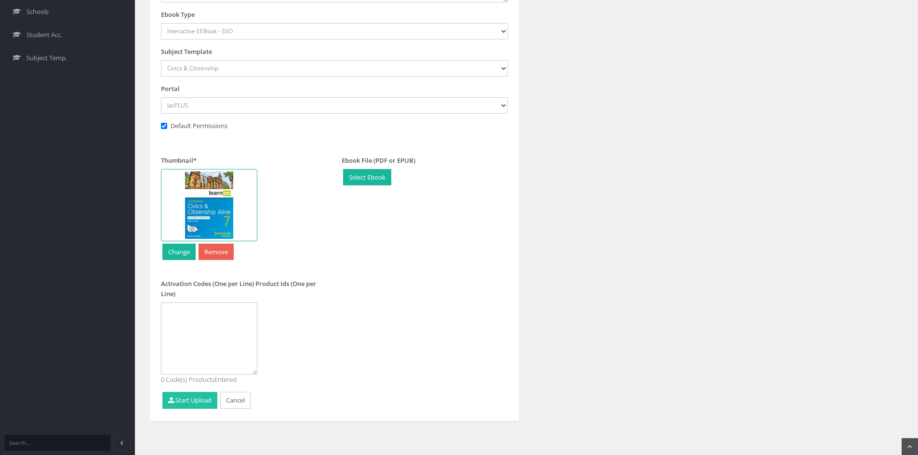
click at [186, 402] on button "Start Upload" at bounding box center [189, 400] width 55 height 17
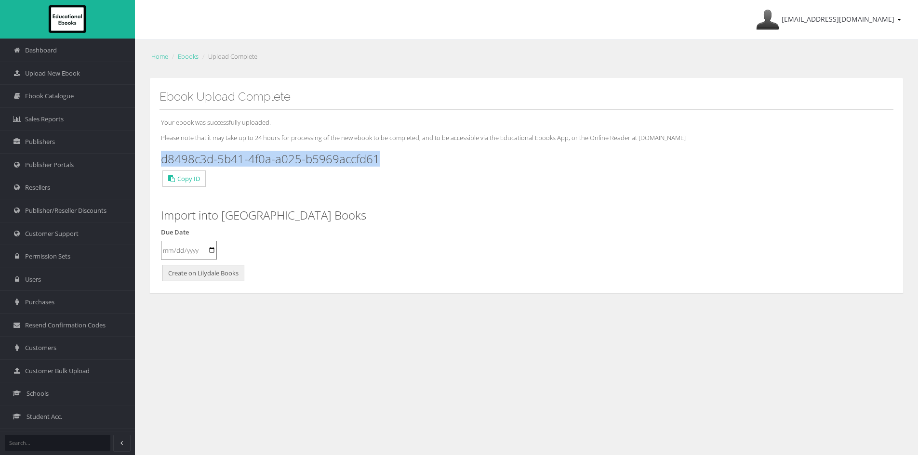
drag, startPoint x: 355, startPoint y: 156, endPoint x: 161, endPoint y: 154, distance: 193.7
click at [161, 154] on h3 "d8498c3d-5b41-4f0a-a025-b5969accfd61" at bounding box center [526, 159] width 731 height 13
copy h3 "d8498c3d-5b41-4f0a-a025-b5969accfd61"
click at [90, 73] on link "Upload New Ebook" at bounding box center [67, 73] width 135 height 23
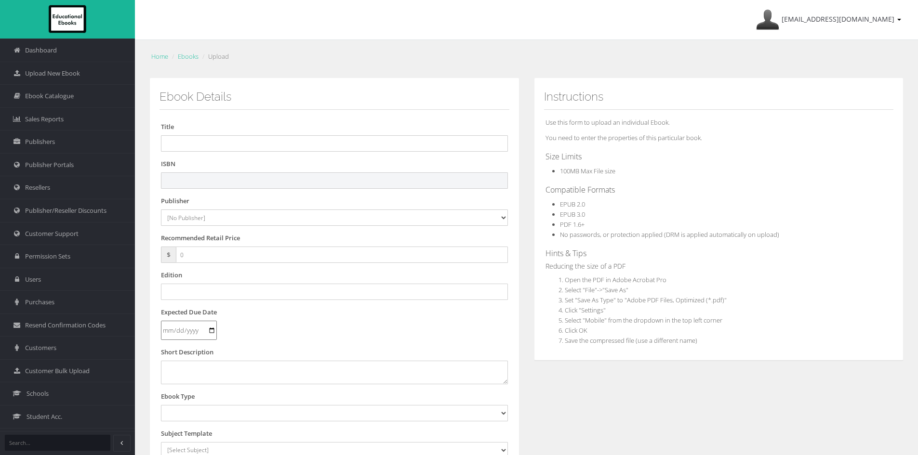
click at [213, 186] on input "text" at bounding box center [334, 180] width 347 height 16
paste input "9781394383979"
type input "9781394383979"
click at [180, 139] on input "text" at bounding box center [334, 143] width 347 height 16
paste input "JACARANDA CIVICS & CITIZENSHIP ALIVE 8 VICTORIAN CURRICULUM LEARNON EBOOK 3E (e…"
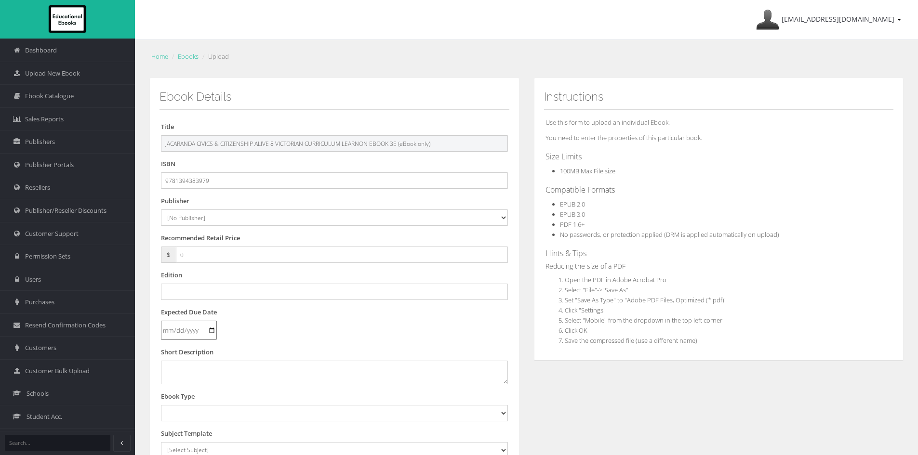
drag, startPoint x: 405, startPoint y: 143, endPoint x: 554, endPoint y: 155, distance: 149.3
click at [554, 155] on div "Ebook Details Title JACARANDA CIVICS & CITIZENSHIP ALIVE 8 VICTORIAN CURRICULUM…" at bounding box center [526, 359] width 768 height 562
type input "JACARANDA CIVICS & CITIZENSHIP ALIVE 8 VICTORIAN CURRICULUM LEARNON EBOOK 3E"
click at [335, 219] on select "[No Publisher] [PERSON_NAME] & Unwin ATAR Notes Auralia - Rising Software Banks…" at bounding box center [334, 218] width 347 height 16
select select "4ddb3fea-784f-e411-817c-00155d7a4405"
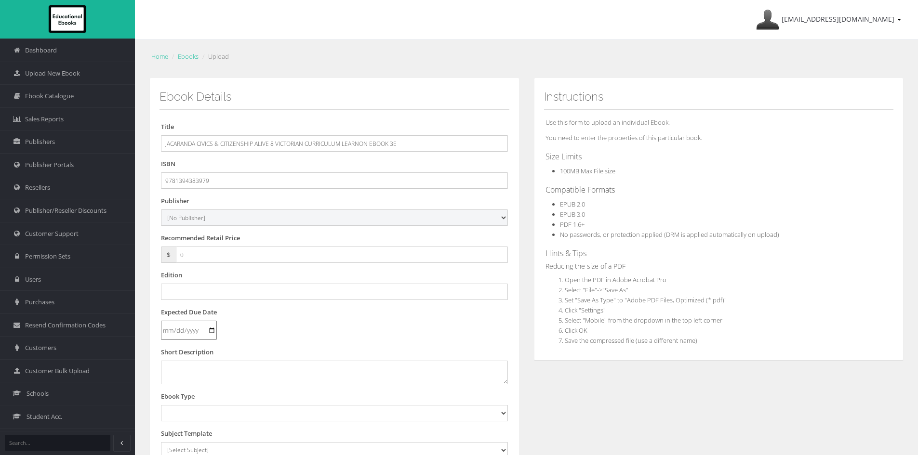
click at [161, 210] on select "[No Publisher] Alexander Mackie Allen & Unwin ATAR Notes Auralia - Rising Softw…" at bounding box center [334, 218] width 347 height 16
drag, startPoint x: 143, startPoint y: 254, endPoint x: 121, endPoint y: 246, distance: 23.6
click at [109, 250] on div "Dashboard Upload New Ebook Ebook Catalogue Sales Reports Publishers Users" at bounding box center [459, 327] width 918 height 655
type input "30.00"
click at [194, 295] on input "text" at bounding box center [334, 292] width 347 height 16
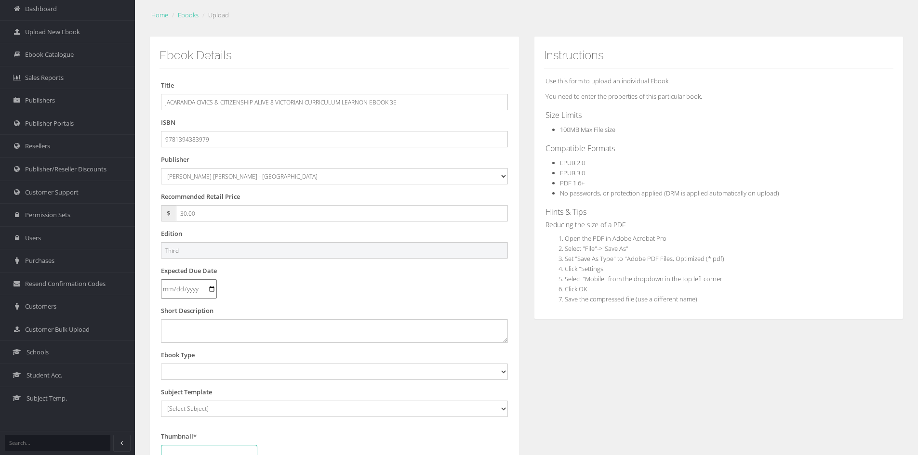
scroll to position [96, 0]
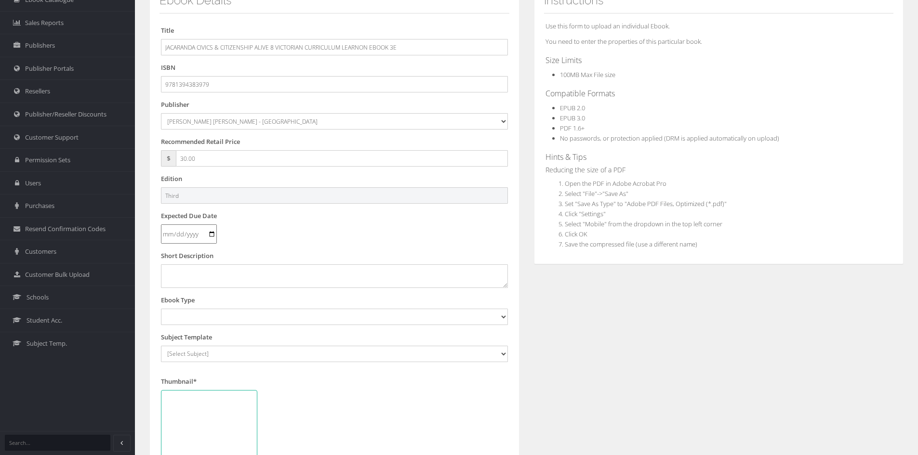
type input "Third"
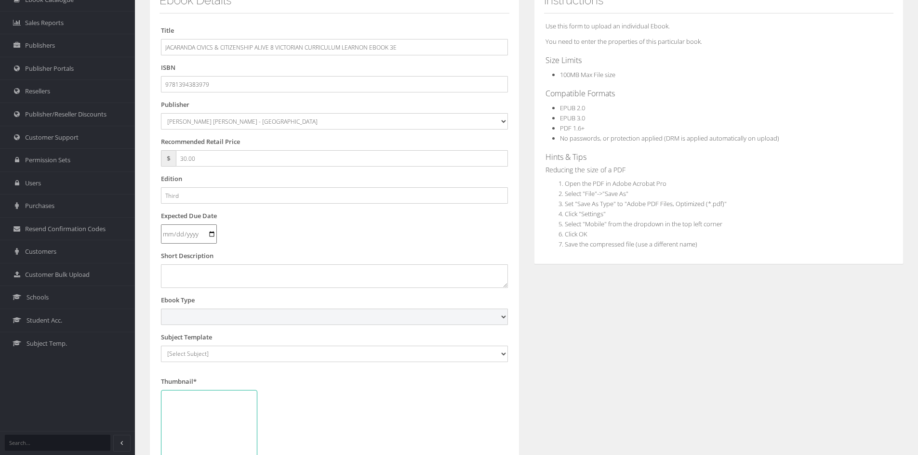
click at [198, 318] on select "Digital Activation Code Protected PDF EEBook - Online and Offline Ebook Interac…" at bounding box center [334, 317] width 347 height 16
select select "4"
click at [161, 309] on select "Digital Activation Code Protected PDF EEBook - Online and Offline Ebook Interac…" at bounding box center [334, 317] width 347 height 16
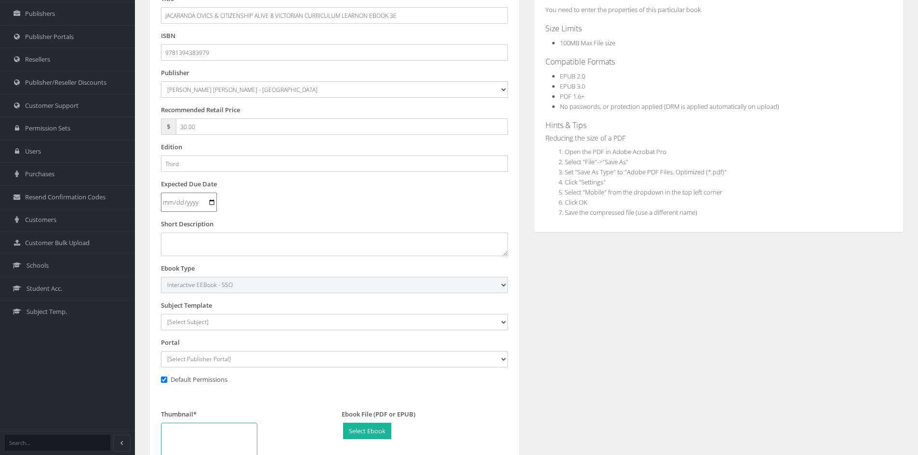
scroll to position [193, 0]
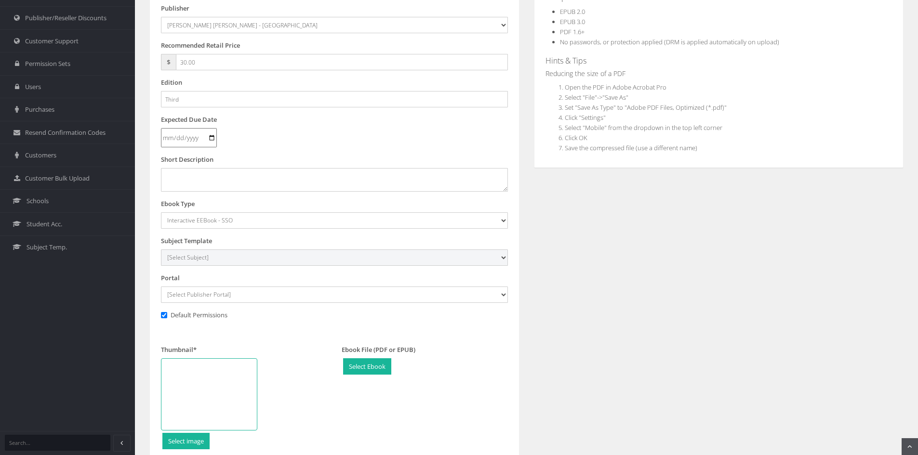
click at [207, 254] on select "[Select Subject] Accounting Agriculture Ancient History Applied Computing Art A…" at bounding box center [334, 258] width 347 height 16
select select "42493841-145c-ee11-a9bd-0272d098c78b"
click at [161, 250] on select "[Select Subject] Accounting Agriculture Ancient History Applied Computing Art A…" at bounding box center [334, 258] width 347 height 16
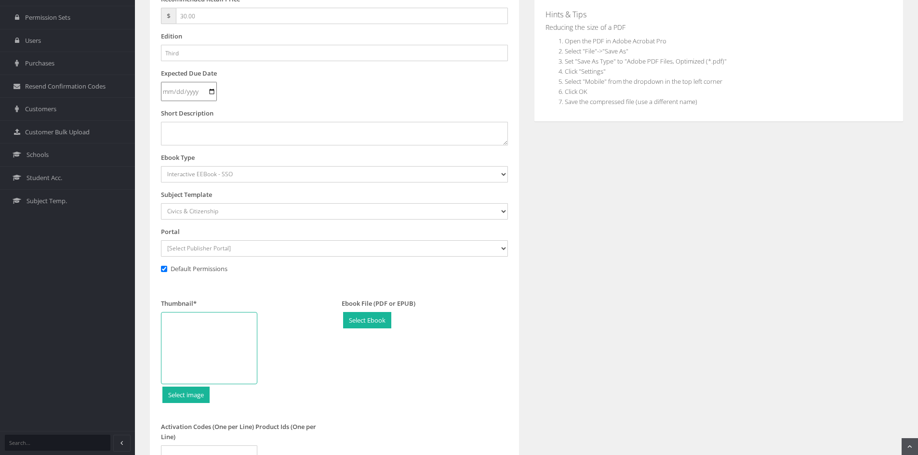
scroll to position [241, 0]
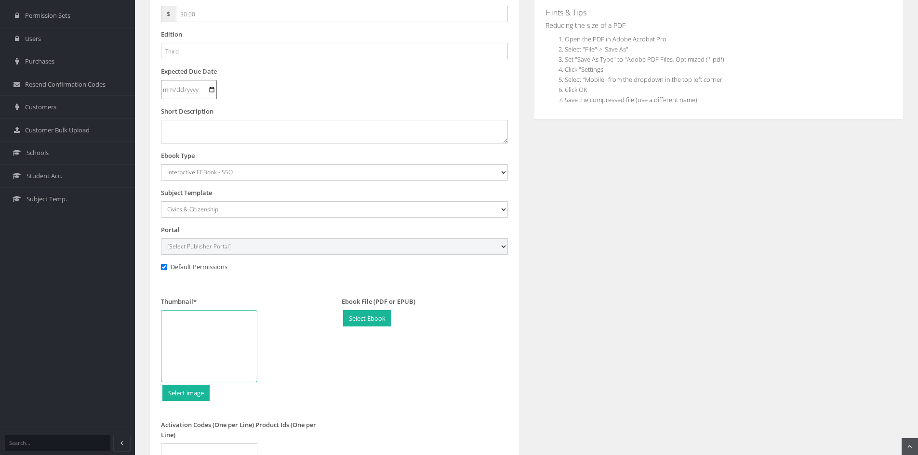
click at [222, 251] on select "[Select Publisher Portal] Listening Beyond Hearing (LBH) ATAR Notes+ SmarterMat…" at bounding box center [334, 246] width 347 height 16
select select "ddb4b139-794f-e411-817c-00155d7a4405"
click at [161, 238] on select "[Select Publisher Portal] Listening Beyond Hearing (LBH) ATAR Notes+ SmarterMat…" at bounding box center [334, 246] width 347 height 16
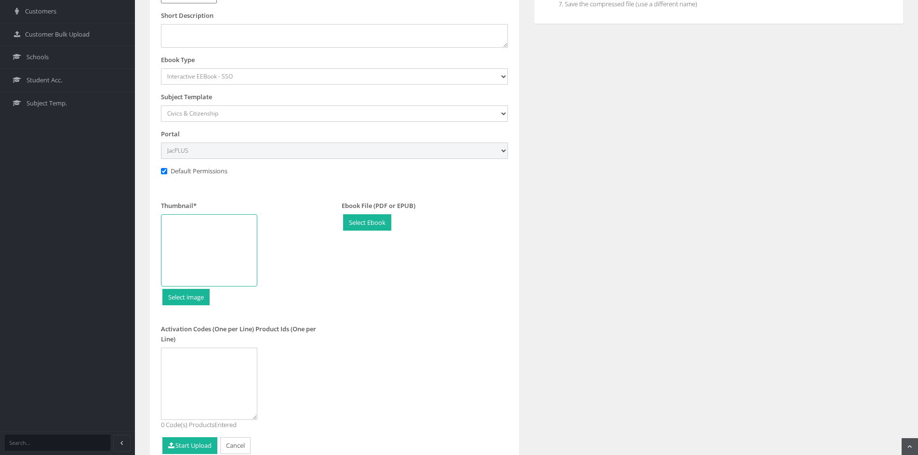
scroll to position [337, 0]
click at [222, 243] on div at bounding box center [209, 250] width 96 height 72
type input "C:\fakepath\Civics & Citizenship Alive 8 VC 3e LO CVR.jpg"
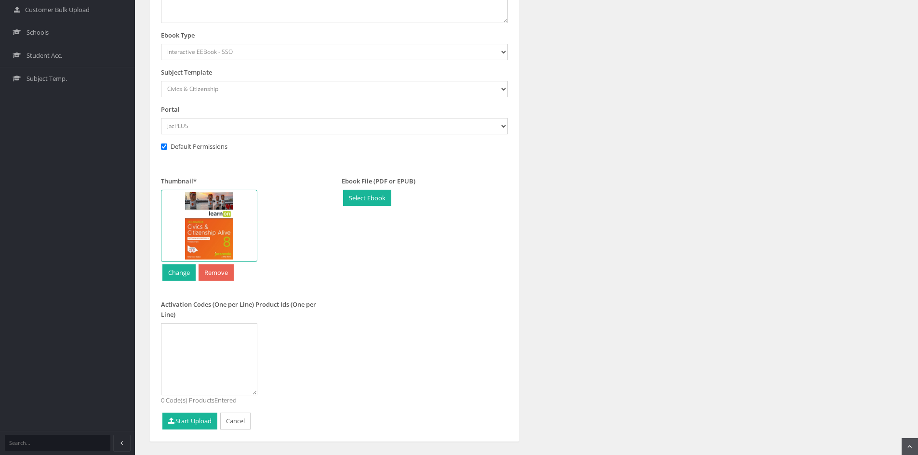
scroll to position [382, 0]
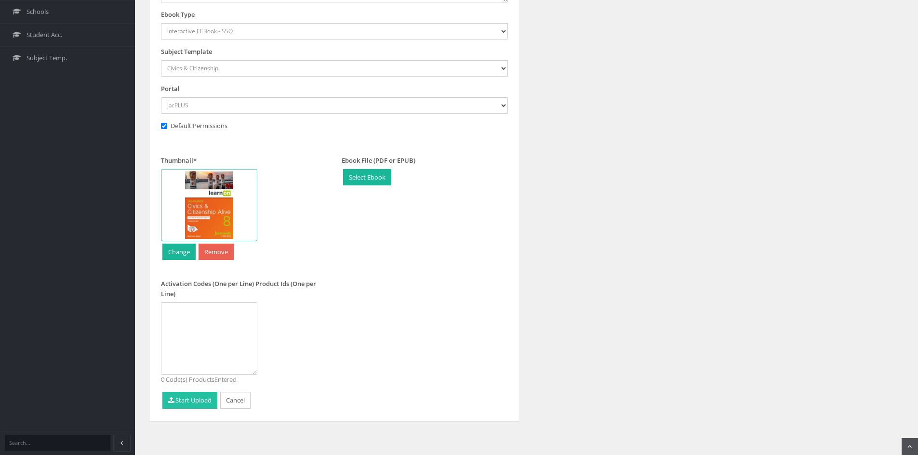
click at [178, 404] on button "Start Upload" at bounding box center [189, 400] width 55 height 17
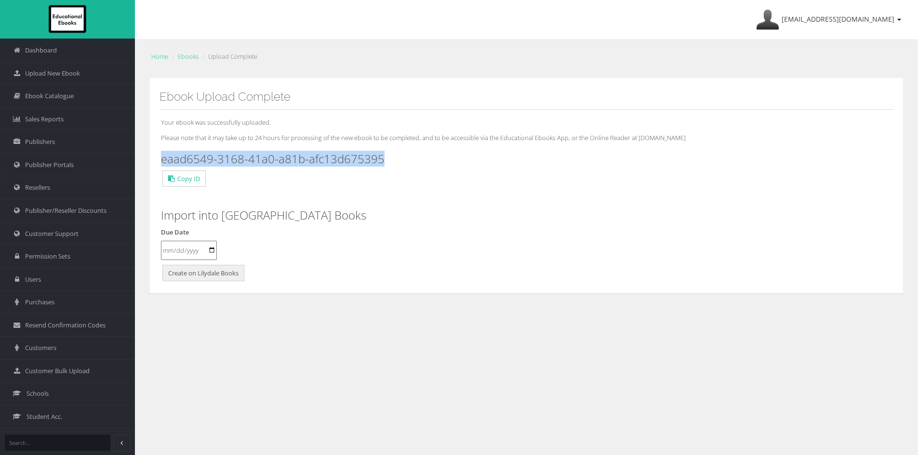
drag, startPoint x: 389, startPoint y: 165, endPoint x: 161, endPoint y: 155, distance: 228.1
click at [161, 155] on h3 "eaad6549-3168-41a0-a81b-afc13d675395" at bounding box center [526, 159] width 731 height 13
copy h3 "eaad6549-3168-41a0-a81b-afc13d675395"
click at [52, 72] on span "Upload New Ebook" at bounding box center [52, 73] width 55 height 9
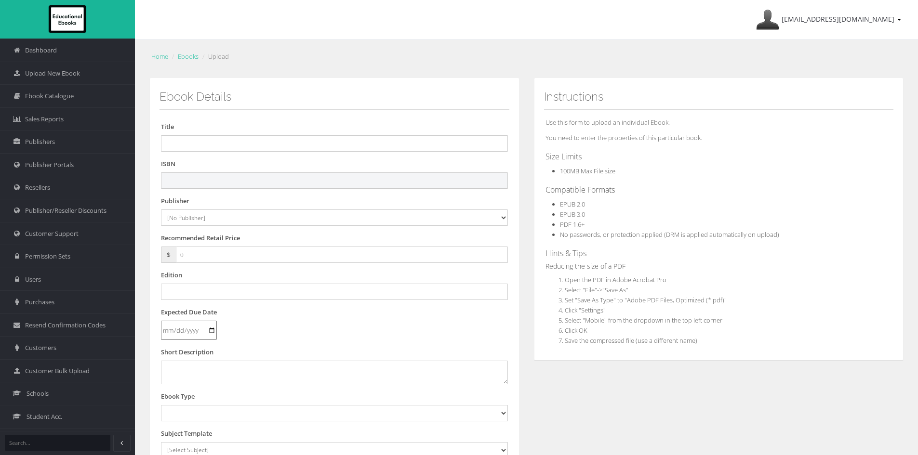
click at [222, 176] on input "text" at bounding box center [334, 180] width 347 height 16
paste input "9781394384051"
type input "9781394384051"
click at [242, 134] on div "Title" at bounding box center [334, 137] width 347 height 30
click at [246, 136] on input "text" at bounding box center [334, 143] width 347 height 16
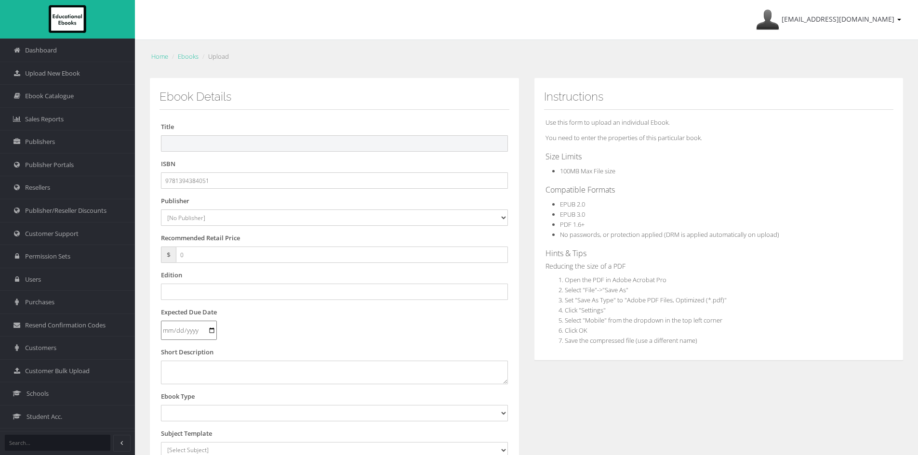
click at [246, 139] on input "text" at bounding box center [334, 143] width 347 height 16
paste input "JACARANDA CIVICS & CITIZENSHIP ALIVE 9 VICTORIAN CURRICULUM LEARNON EBOOK 3E (e…"
drag, startPoint x: 400, startPoint y: 145, endPoint x: 498, endPoint y: 152, distance: 97.6
click at [498, 152] on form "Title JACARANDA CIVICS & CITIZENSHIP ALIVE 9 VICTORIAN CURRICULUM LEARNON EBOOK…" at bounding box center [334, 366] width 347 height 489
type input "JACARANDA CIVICS & CITIZENSHIP ALIVE 9 VICTORIAN CURRICULUM LEARNON EBOOK 3E"
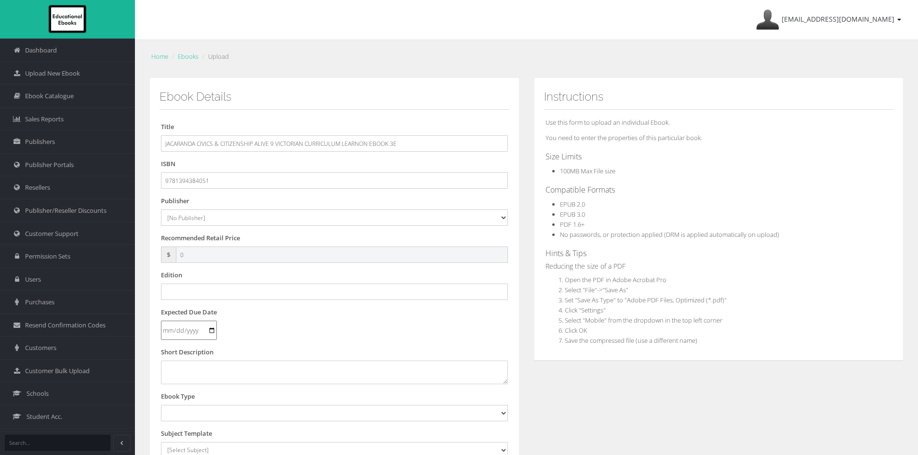
drag, startPoint x: 194, startPoint y: 257, endPoint x: 145, endPoint y: 256, distance: 49.6
click at [145, 257] on div "Ebook Details Title JACARANDA CIVICS & CITIZENSHIP ALIVE 9 VICTORIAN CURRICULUM…" at bounding box center [334, 359] width 384 height 562
type input "30"
click at [202, 215] on select "[No Publisher] Alexander Mackie Allen & Unwin ATAR Notes Auralia - Rising Softw…" at bounding box center [334, 218] width 347 height 16
select select "4ddb3fea-784f-e411-817c-00155d7a4405"
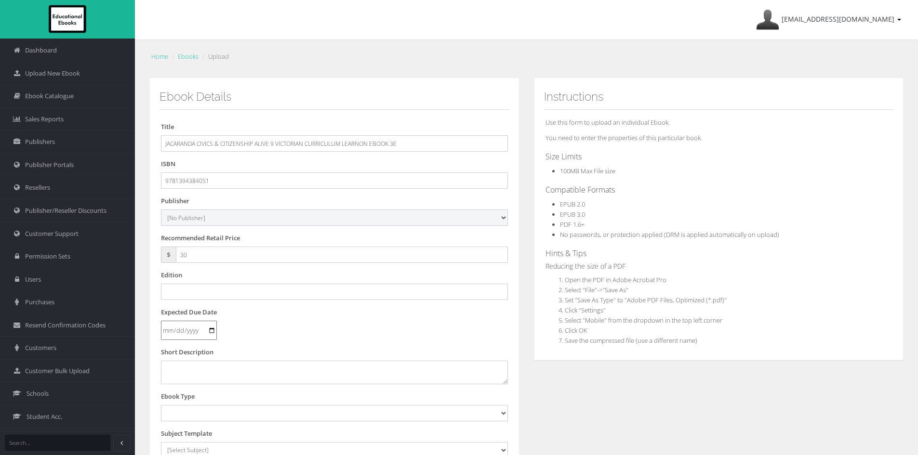
click at [161, 210] on select "[No Publisher] Alexander Mackie Allen & Unwin ATAR Notes Auralia - Rising Softw…" at bounding box center [334, 218] width 347 height 16
click at [211, 287] on input "text" at bounding box center [334, 292] width 347 height 16
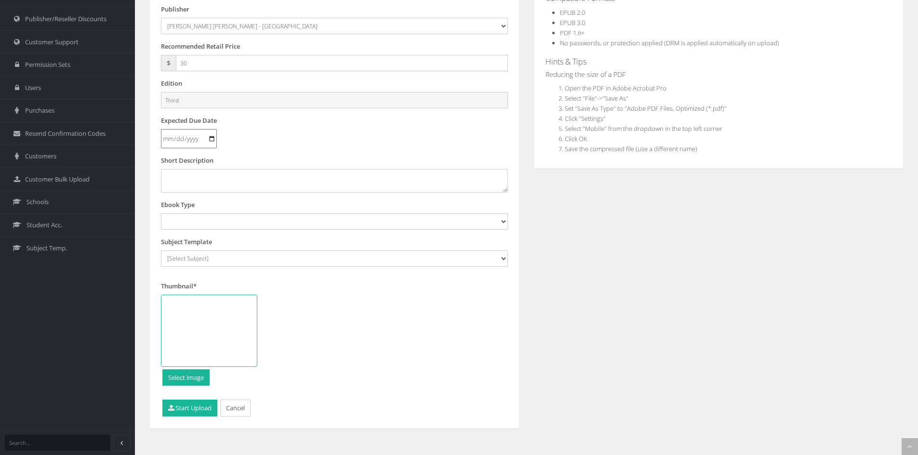
scroll to position [193, 0]
type input "Third"
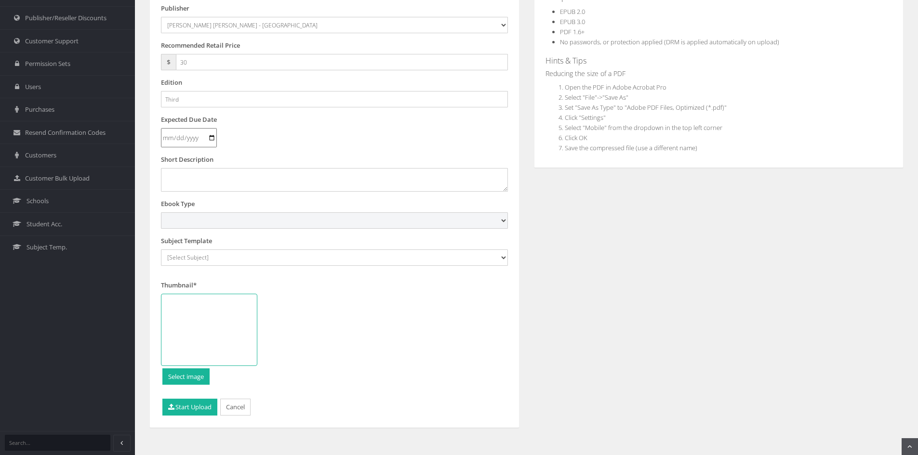
click at [214, 223] on select "Digital Activation Code Protected PDF EEBook - Online and Offline Ebook Interac…" at bounding box center [334, 220] width 347 height 16
select select "4"
click at [161, 212] on select "Digital Activation Code Protected PDF EEBook - Online and Offline Ebook Interac…" at bounding box center [334, 220] width 347 height 16
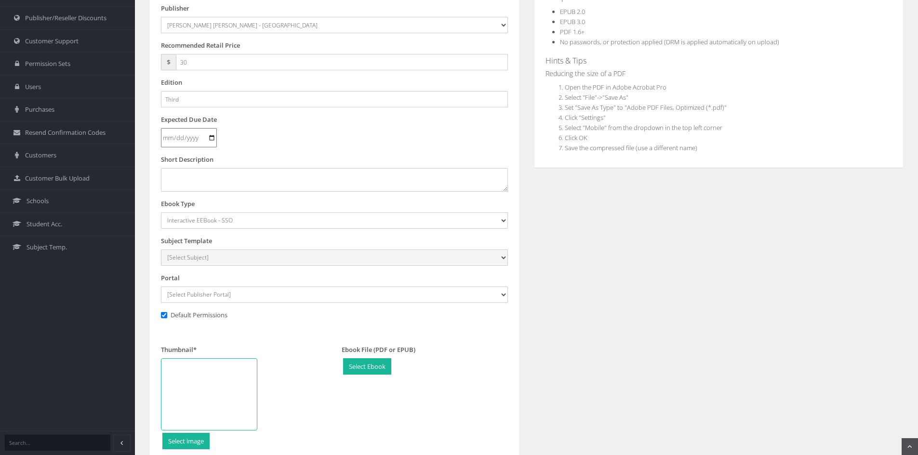
click at [208, 262] on select "[Select Subject] Accounting Agriculture Ancient History Applied Computing Art A…" at bounding box center [334, 258] width 347 height 16
select select "42493841-145c-ee11-a9bd-0272d098c78b"
click at [161, 250] on select "[Select Subject] Accounting Agriculture Ancient History Applied Computing Art A…" at bounding box center [334, 258] width 347 height 16
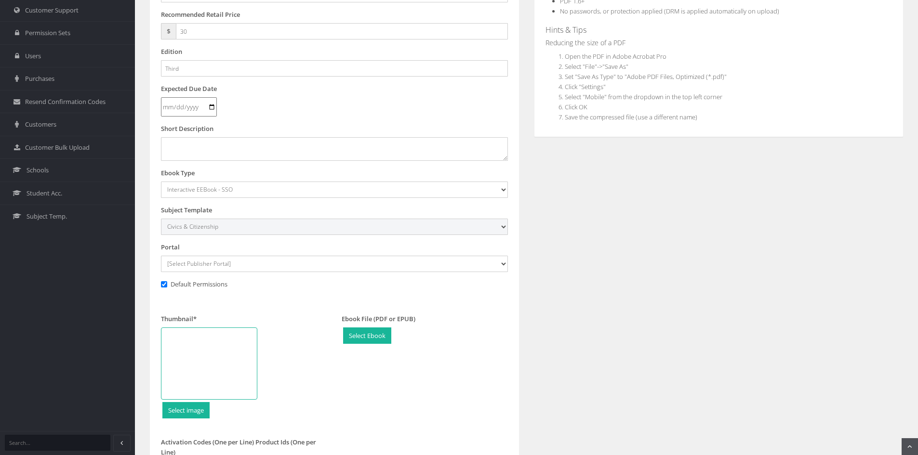
scroll to position [241, 0]
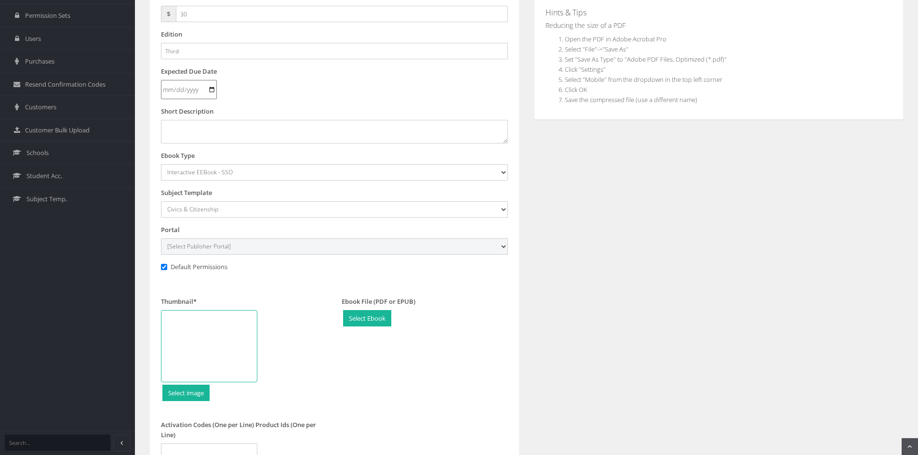
click at [206, 242] on select "[Select Publisher Portal] Listening Beyond Hearing (LBH) ATAR Notes+ SmarterMat…" at bounding box center [334, 246] width 347 height 16
click at [219, 247] on select "[Select Publisher Portal] Listening Beyond Hearing (LBH) ATAR Notes+ SmarterMat…" at bounding box center [334, 246] width 347 height 16
select select "ddb4b139-794f-e411-817c-00155d7a4405"
click at [161, 238] on select "[Select Publisher Portal] Listening Beyond Hearing (LBH) ATAR Notes+ SmarterMat…" at bounding box center [334, 246] width 347 height 16
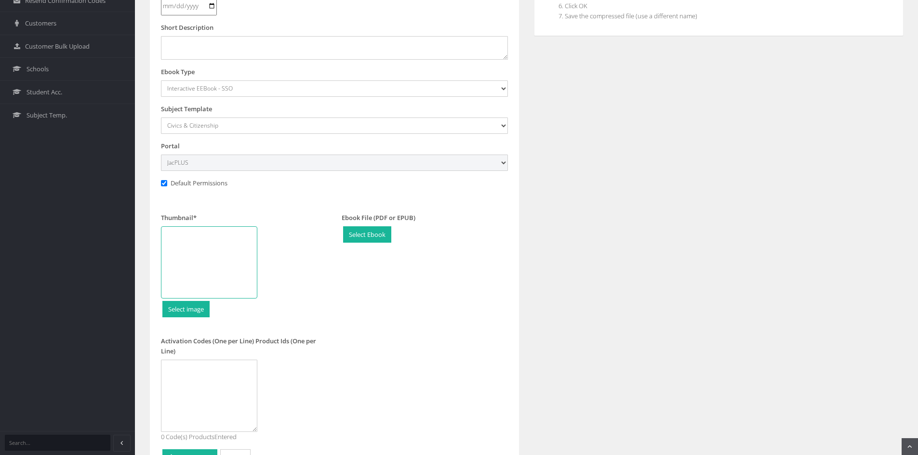
scroll to position [337, 0]
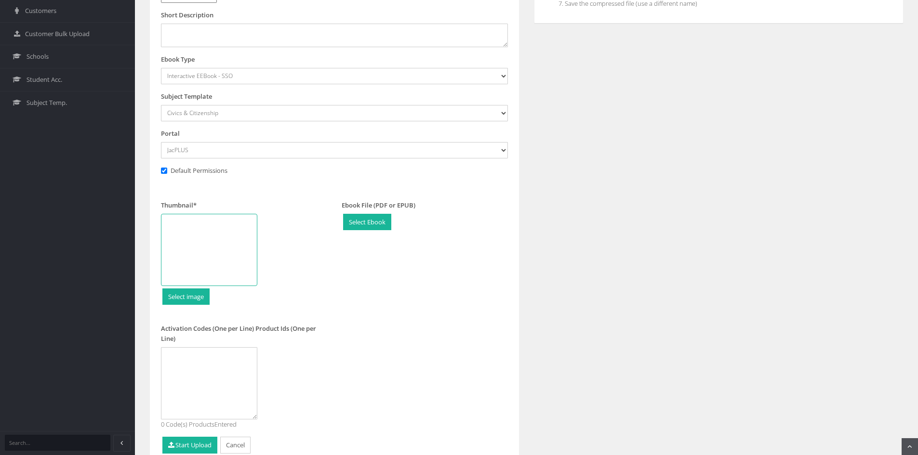
click at [214, 244] on div at bounding box center [209, 250] width 96 height 72
type input "C:\fakepath\Civics & Citizenship Alive 9 VC 3e LO CVR.jpg"
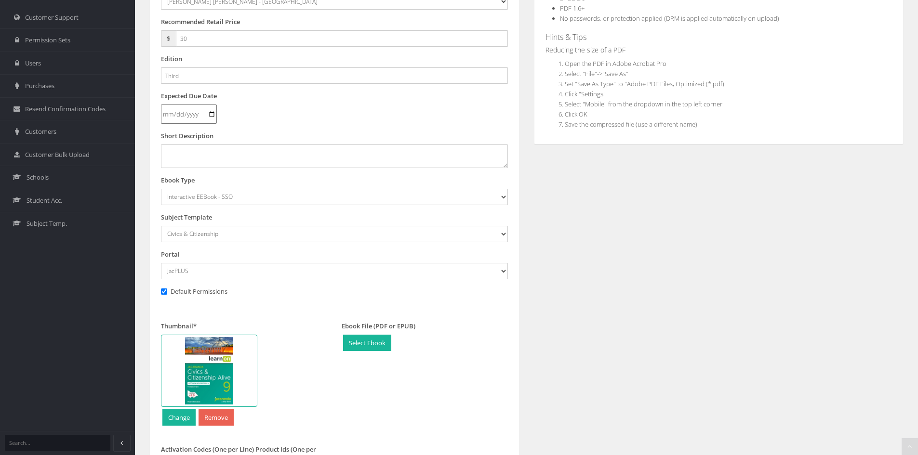
scroll to position [382, 0]
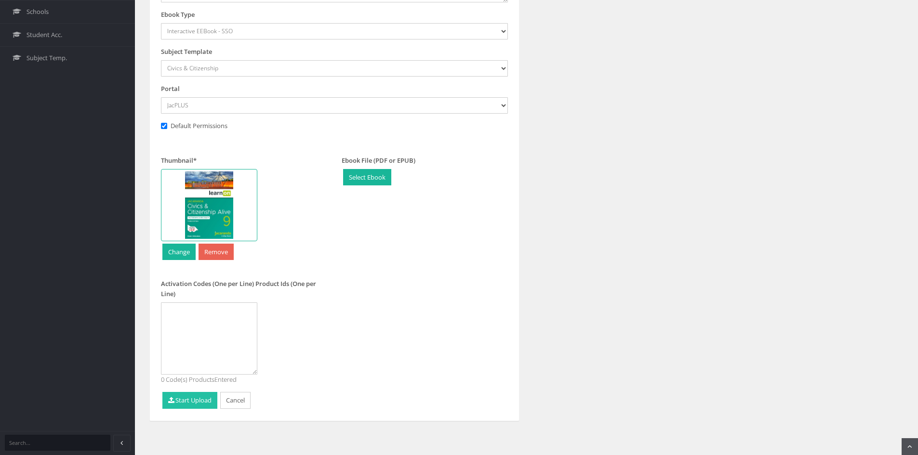
click at [181, 405] on button "Start Upload" at bounding box center [189, 400] width 55 height 17
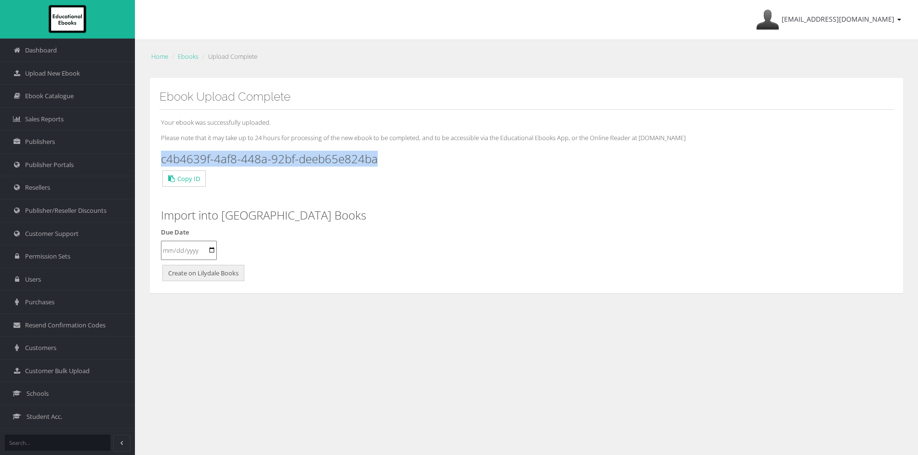
drag, startPoint x: 329, startPoint y: 159, endPoint x: 162, endPoint y: 155, distance: 166.7
click at [162, 155] on h3 "c4b4639f-4af8-448a-92bf-deeb65e824ba" at bounding box center [526, 159] width 731 height 13
copy h3 "c4b4639f-4af8-448a-92bf-deeb65e824ba"
click at [38, 76] on span "Upload New Ebook" at bounding box center [52, 73] width 55 height 9
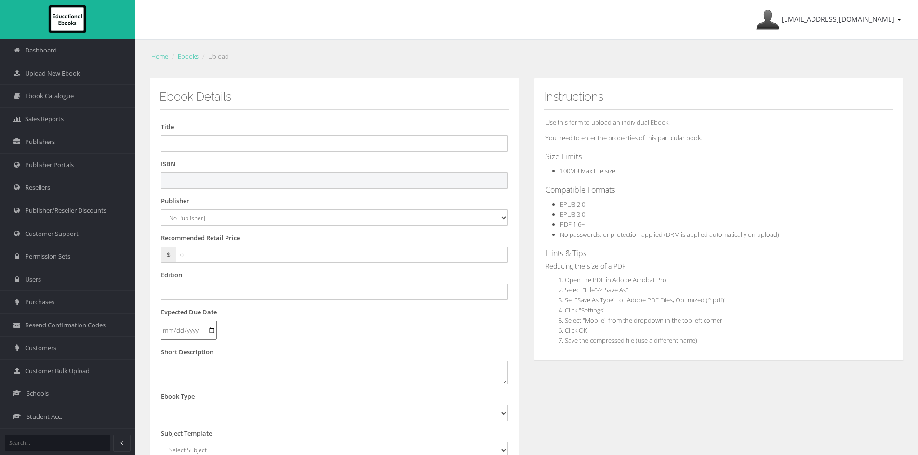
click at [192, 184] on input "text" at bounding box center [334, 180] width 347 height 16
paste input "9781394383849"
type input "9781394383849"
click at [199, 217] on select "[No Publisher] Alexander Mackie Allen & Unwin ATAR Notes Auralia - Rising Softw…" at bounding box center [334, 218] width 347 height 16
select select "4ddb3fea-784f-e411-817c-00155d7a4405"
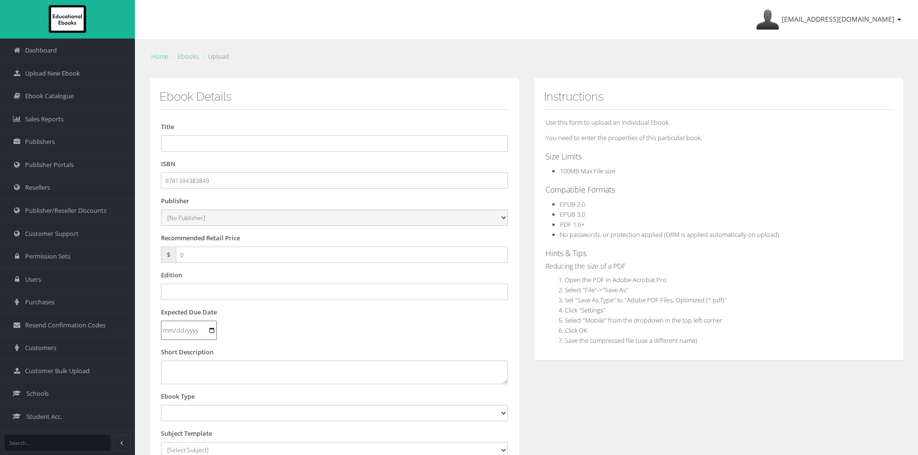
click at [161, 210] on select "[No Publisher] Alexander Mackie Allen & Unwin ATAR Notes Auralia - Rising Softw…" at bounding box center [334, 218] width 347 height 16
drag, startPoint x: 206, startPoint y: 254, endPoint x: 139, endPoint y: 250, distance: 67.1
click at [141, 250] on div "Home Ebooks Upload Ebook Details Title ISBN 9781394383849 Publisher [No Publish…" at bounding box center [526, 347] width 783 height 615
type input "30"
click at [247, 143] on input "text" at bounding box center [334, 143] width 347 height 16
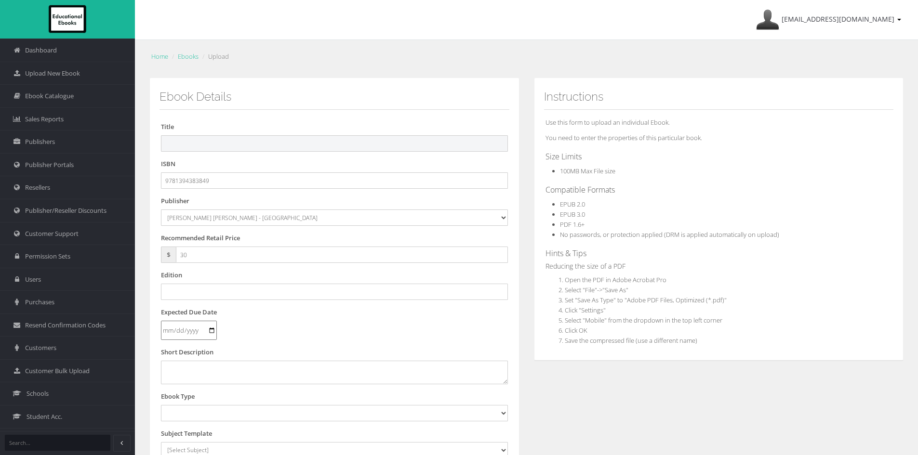
click at [242, 147] on input "text" at bounding box center [334, 143] width 347 height 16
paste input "JACARANDA CIVICS & CITIZENSHIP ALIVE 10 VICTORIAN CURRICULUM LEARNON EBOOK 3E (…"
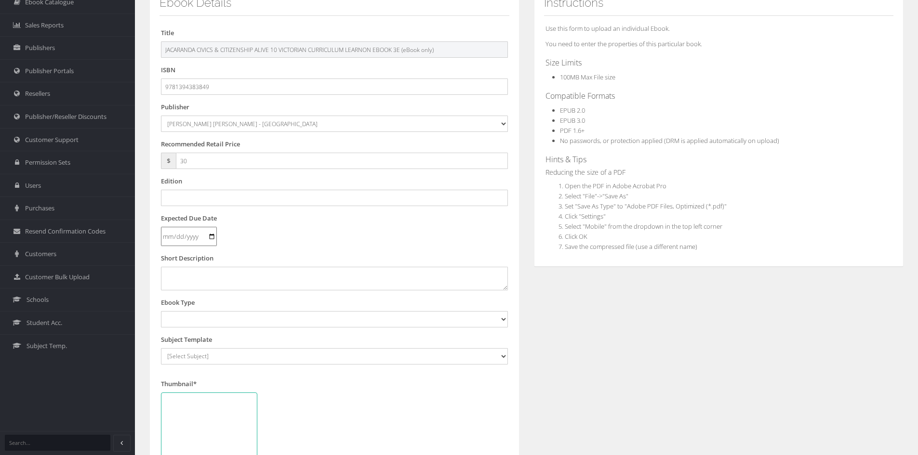
scroll to position [96, 0]
drag, startPoint x: 405, startPoint y: 46, endPoint x: 534, endPoint y: 60, distance: 130.3
click at [529, 54] on div "Ebook Details Title JACARANDA CIVICS & CITIZENSHIP ALIVE 10 VICTORIAN CURRICULU…" at bounding box center [526, 263] width 768 height 562
type input "JACARANDA CIVICS & CITIZENSHIP ALIVE 10 VICTORIAN CURRICULUM LEARNON EBOOK 3E"
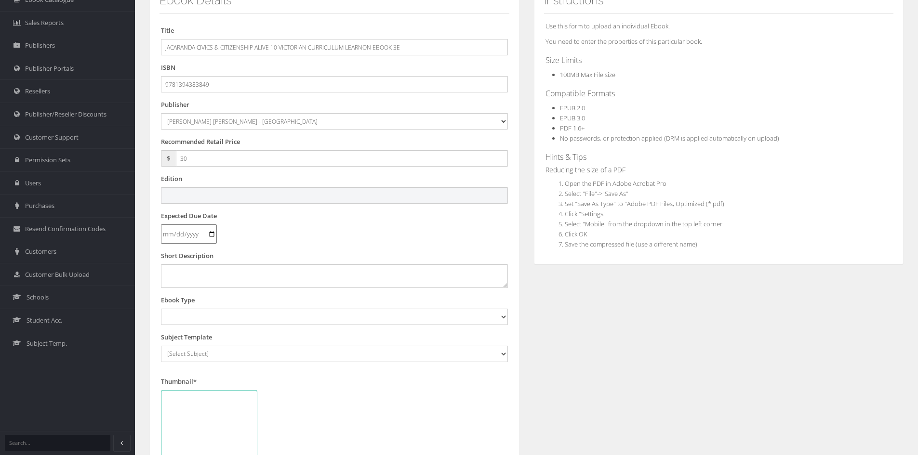
click at [197, 198] on input "text" at bounding box center [334, 195] width 347 height 16
type input "Third"
click at [224, 311] on select "Digital Activation Code Protected PDF EEBook - Online and Offline Ebook Interac…" at bounding box center [334, 317] width 347 height 16
select select "4"
click at [161, 309] on select "Digital Activation Code Protected PDF EEBook - Online and Offline Ebook Interac…" at bounding box center [334, 317] width 347 height 16
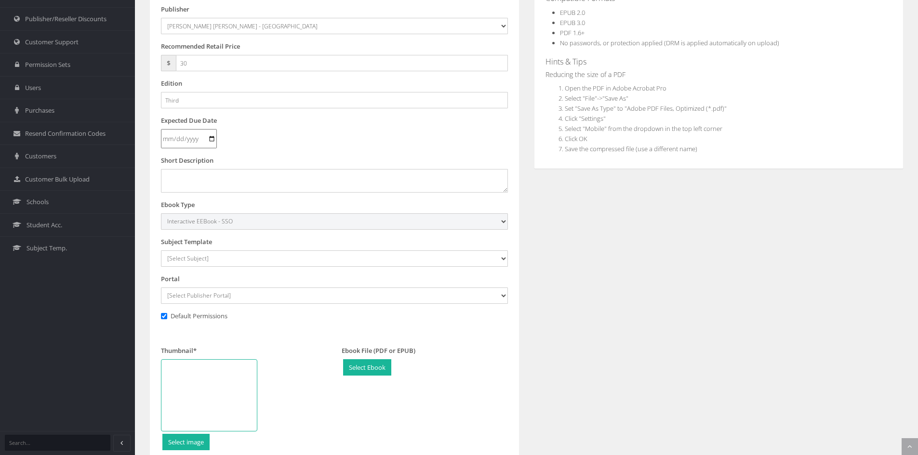
scroll to position [193, 0]
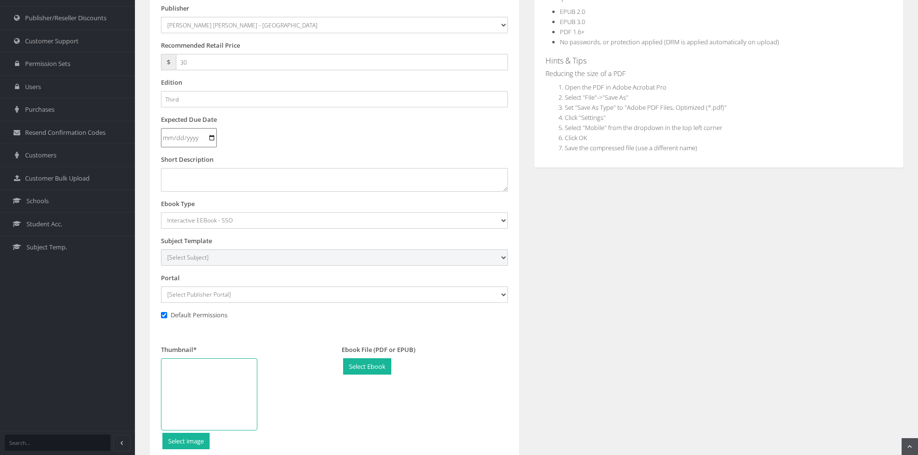
click at [200, 258] on select "[Select Subject] Accounting Agriculture Ancient History Applied Computing Art A…" at bounding box center [334, 258] width 347 height 16
select select "42493841-145c-ee11-a9bd-0272d098c78b"
click at [161, 250] on select "[Select Subject] Accounting Agriculture Ancient History Applied Computing Art A…" at bounding box center [334, 258] width 347 height 16
click at [214, 295] on select "[Select Publisher Portal] Listening Beyond Hearing (LBH) ATAR Notes+ SmarterMat…" at bounding box center [334, 295] width 347 height 16
select select "ddb4b139-794f-e411-817c-00155d7a4405"
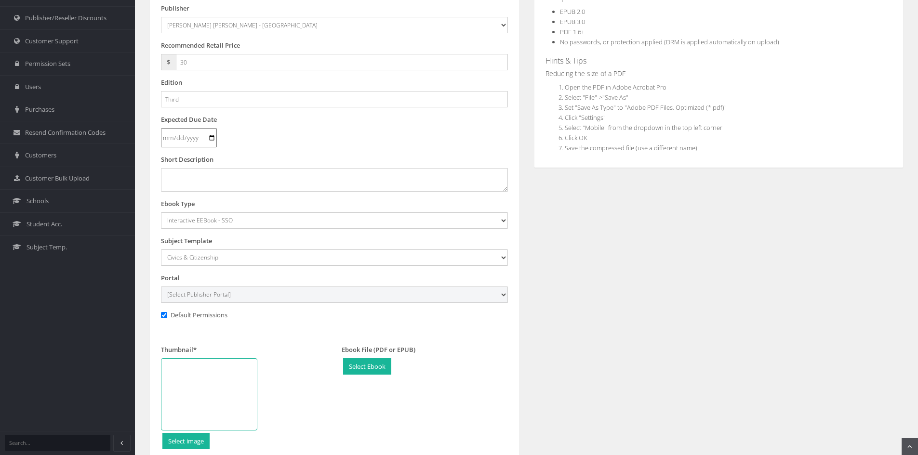
click at [161, 287] on select "[Select Publisher Portal] Listening Beyond Hearing (LBH) ATAR Notes+ SmarterMat…" at bounding box center [334, 295] width 347 height 16
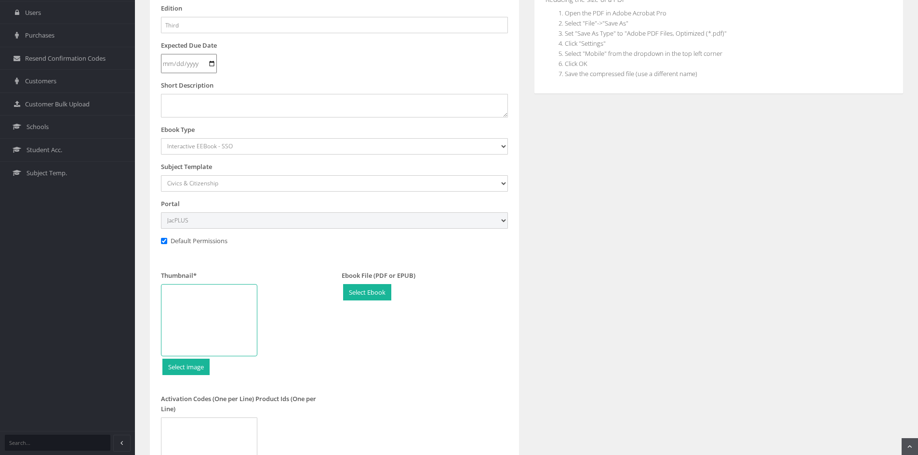
scroll to position [337, 0]
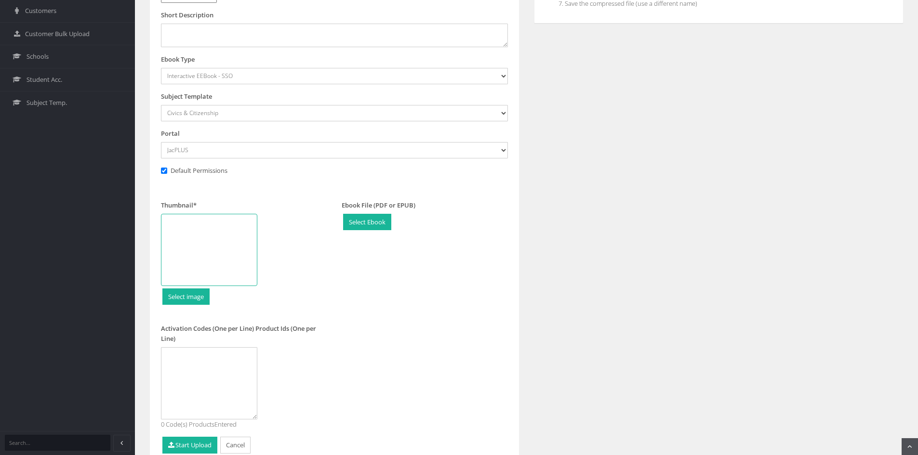
click at [229, 260] on div at bounding box center [209, 250] width 96 height 72
type input "C:\fakepath\Civics & Citizenship Alive 10 VC 3e LO CVR.jpg"
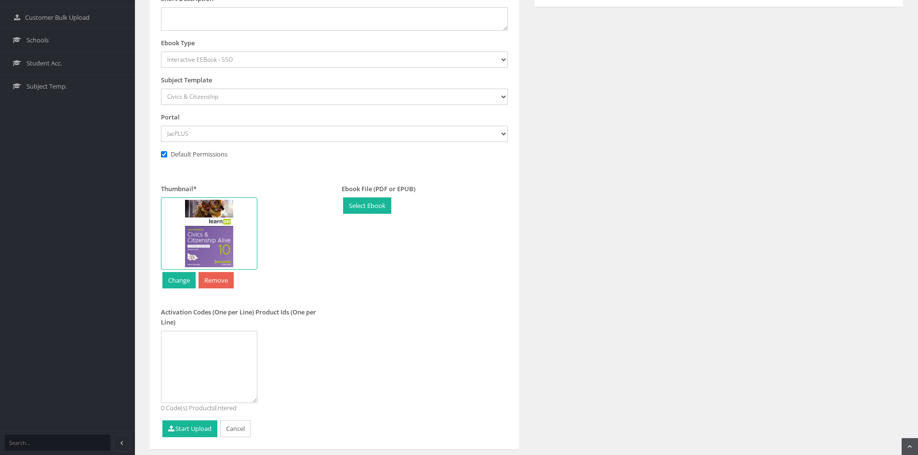
scroll to position [382, 0]
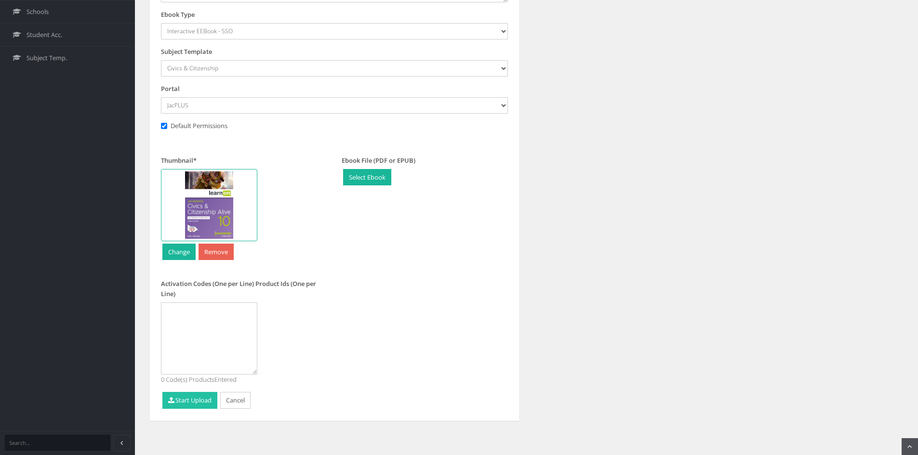
click at [197, 400] on button "Start Upload" at bounding box center [189, 400] width 55 height 17
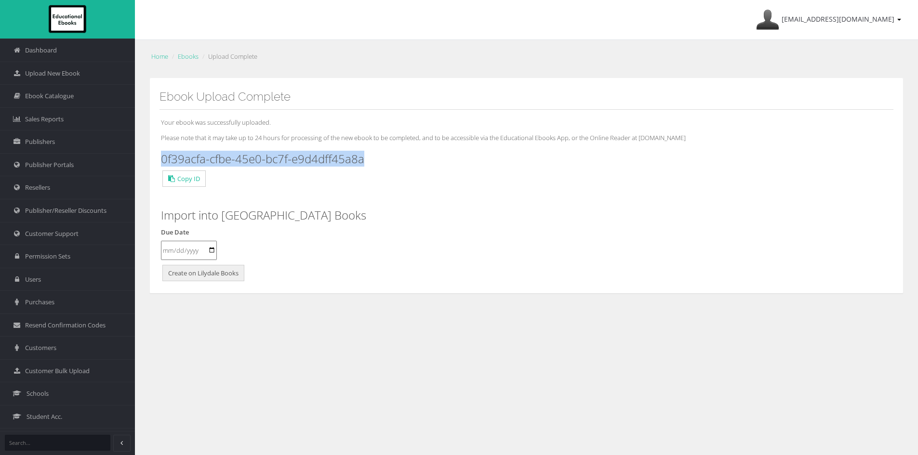
drag, startPoint x: 370, startPoint y: 158, endPoint x: 155, endPoint y: 158, distance: 214.9
click at [155, 158] on div "Ebook Upload Complete Your ebook was successfully uploaded. Please note that it…" at bounding box center [526, 186] width 754 height 216
copy h3 "0f39acfa-cfbe-45e0-bc7f-e9d4dff45a8a"
click at [81, 79] on link "Upload New Ebook" at bounding box center [67, 73] width 135 height 23
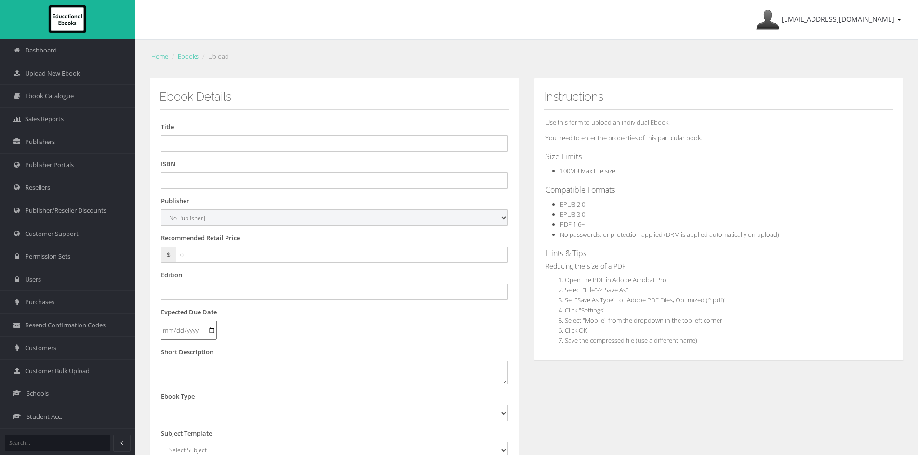
click at [283, 218] on select "[No Publisher] [PERSON_NAME] & Unwin ATAR Notes Auralia - Rising Software Banks…" at bounding box center [334, 218] width 347 height 16
select select "4ddb3fea-784f-e411-817c-00155d7a4405"
click at [161, 210] on select "[No Publisher] [PERSON_NAME] & Unwin ATAR Notes Auralia - Rising Software Banks…" at bounding box center [334, 218] width 347 height 16
click at [299, 138] on input "text" at bounding box center [334, 143] width 347 height 16
paste input "JACARANDA ECONOMICS & BUSINESS ALIVE 7 VICTORIAN CURRICULUM LEARNON EBOOK 3E (e…"
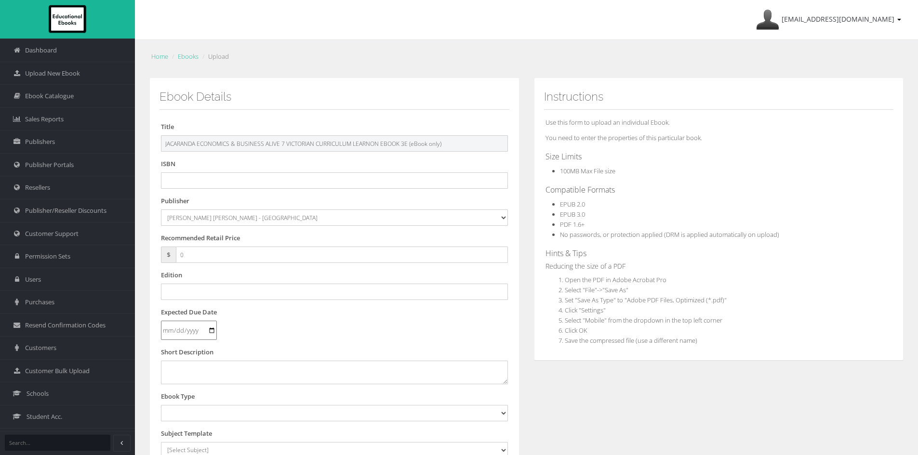
drag, startPoint x: 514, startPoint y: 145, endPoint x: 559, endPoint y: 145, distance: 45.8
click at [559, 145] on div "Ebook Details Title JACARANDA ECONOMICS & BUSINESS ALIVE 7 VICTORIAN CURRICULUM…" at bounding box center [526, 359] width 768 height 562
type input "JACARANDA ECONOMICS & BUSINESS ALIVE 7 VICTORIAN CURRICULUM LEARNON EBOOK 3E"
drag, startPoint x: 229, startPoint y: 182, endPoint x: 465, endPoint y: 188, distance: 236.6
click at [231, 182] on input "text" at bounding box center [334, 180] width 347 height 16
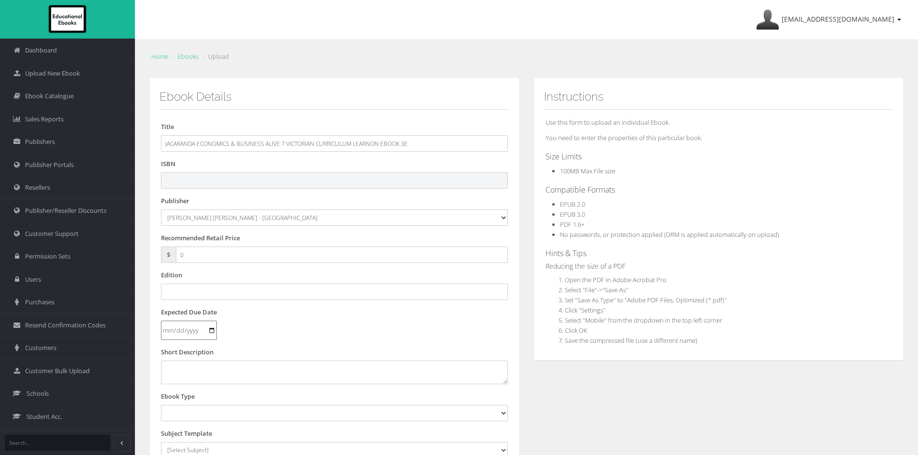
drag, startPoint x: 288, startPoint y: 175, endPoint x: 312, endPoint y: 170, distance: 24.2
click at [289, 175] on input "text" at bounding box center [334, 180] width 347 height 16
paste input "9781394384129"
type input "9781394384129"
drag, startPoint x: 183, startPoint y: 253, endPoint x: 127, endPoint y: 250, distance: 56.5
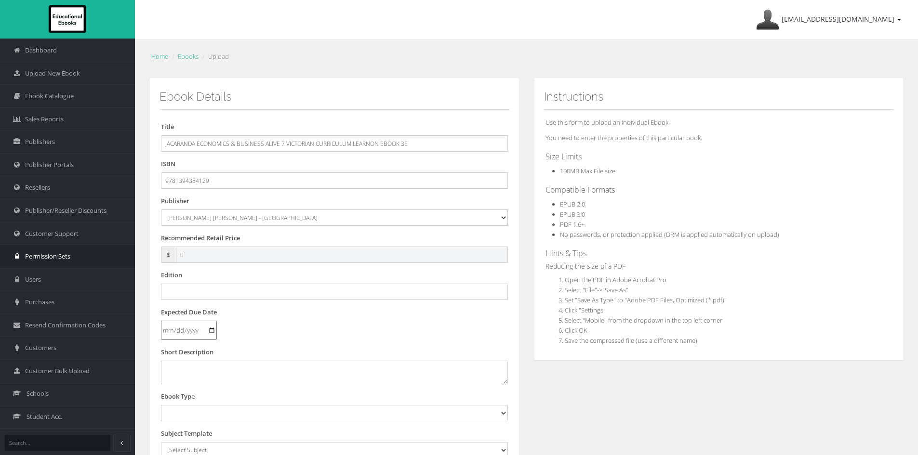
click at [127, 250] on div "Dashboard Upload New Ebook Ebook Catalogue Sales Reports Publishers Users" at bounding box center [459, 327] width 918 height 655
type input "30"
click at [194, 293] on input "text" at bounding box center [334, 292] width 347 height 16
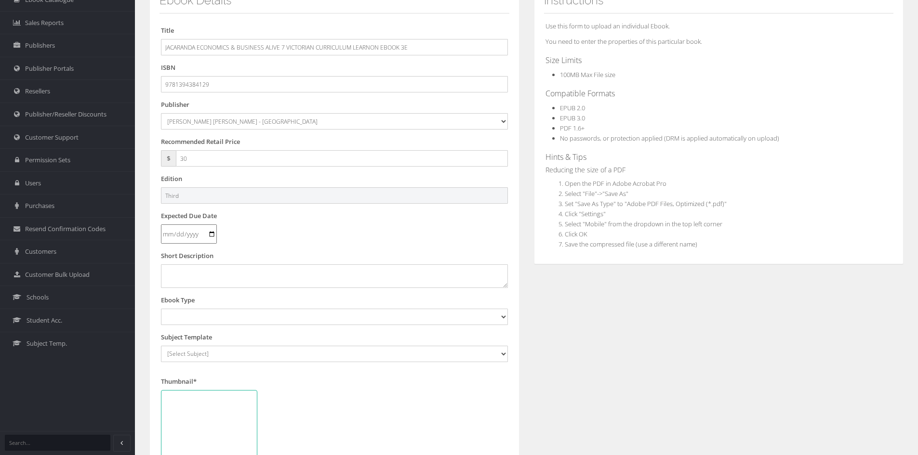
type input "Third"
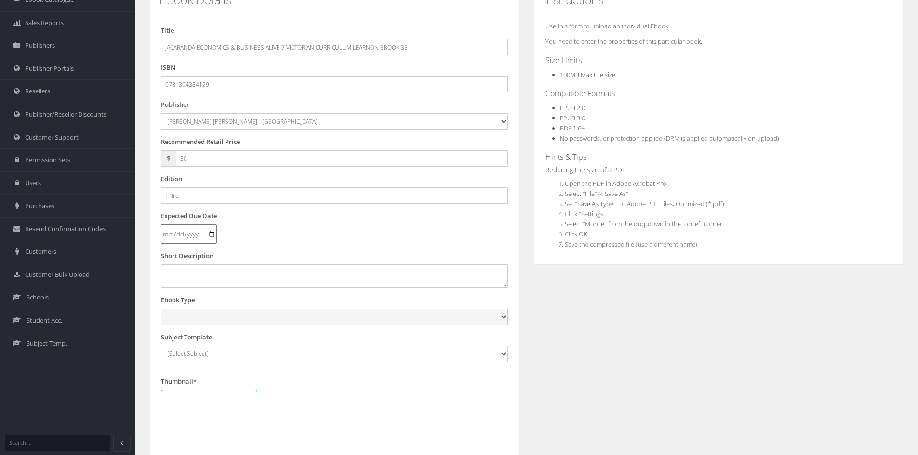
click at [217, 314] on select "Digital Activation Code Protected PDF EEBook - Online and Offline Ebook Interac…" at bounding box center [334, 317] width 347 height 16
select select "4"
click at [161, 309] on select "Digital Activation Code Protected PDF EEBook - Online and Offline Ebook Interac…" at bounding box center [334, 317] width 347 height 16
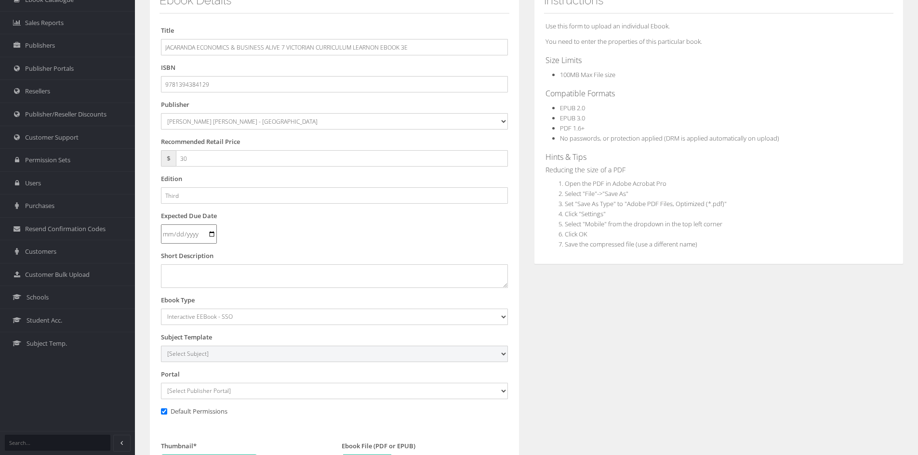
click at [184, 353] on select "[Select Subject] Accounting Agriculture Ancient History Applied Computing Art A…" at bounding box center [334, 354] width 347 height 16
select select "1e0c4b1a-145c-ee11-a9bd-0272d098c78b"
click at [161, 346] on select "[Select Subject] Accounting Agriculture Ancient History Applied Computing Art A…" at bounding box center [334, 354] width 347 height 16
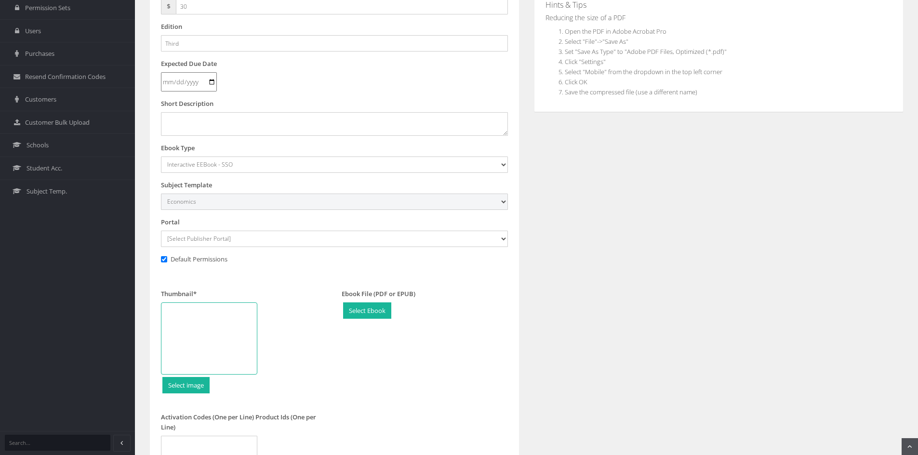
scroll to position [193, 0]
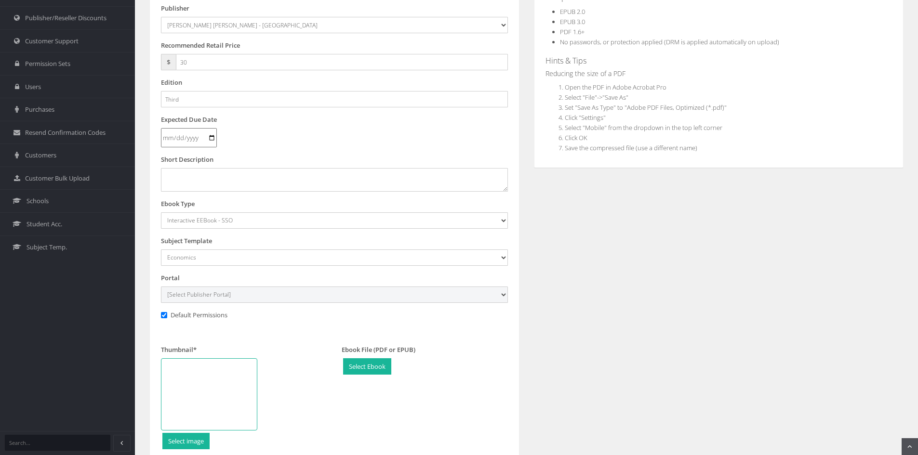
click at [196, 295] on select "[Select Publisher Portal] Listening Beyond Hearing (LBH) ATAR Notes+ SmarterMat…" at bounding box center [334, 295] width 347 height 16
select select "ddb4b139-794f-e411-817c-00155d7a4405"
click at [161, 287] on select "[Select Publisher Portal] Listening Beyond Hearing (LBH) ATAR Notes+ SmarterMat…" at bounding box center [334, 295] width 347 height 16
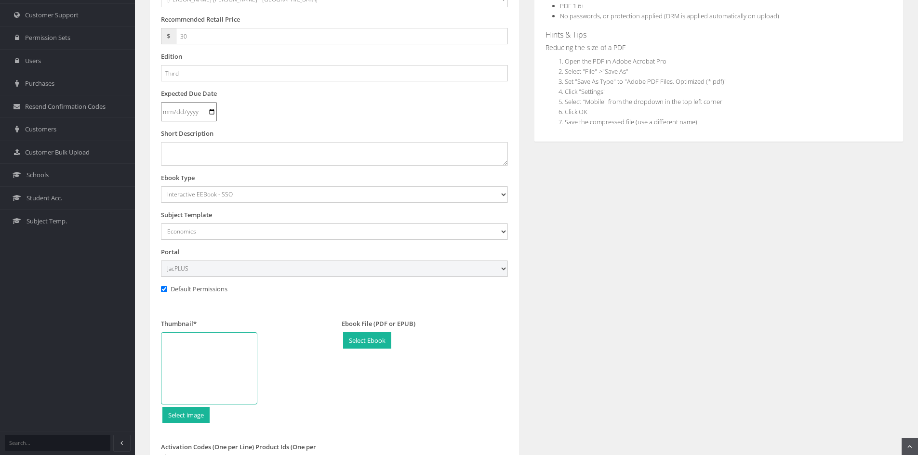
scroll to position [241, 0]
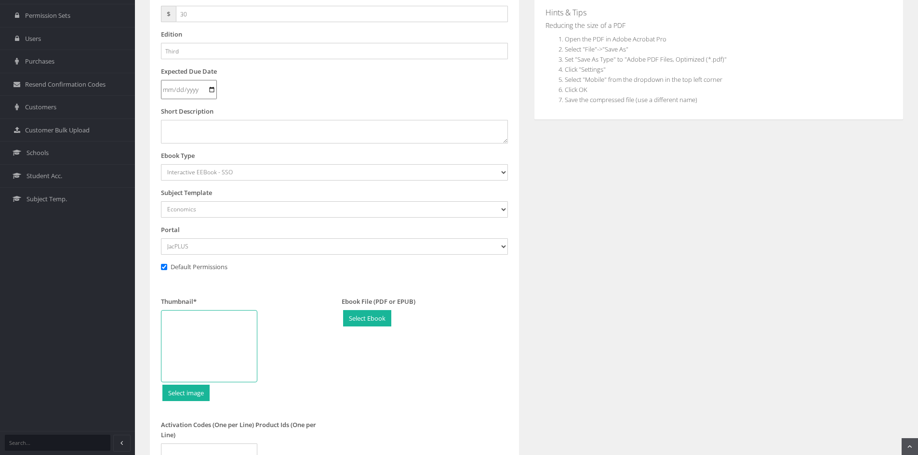
click at [213, 336] on div at bounding box center [209, 346] width 96 height 72
type input "C:\fakepath\Economics & Bus Alive 7 VC 3e LO CVR.jpg"
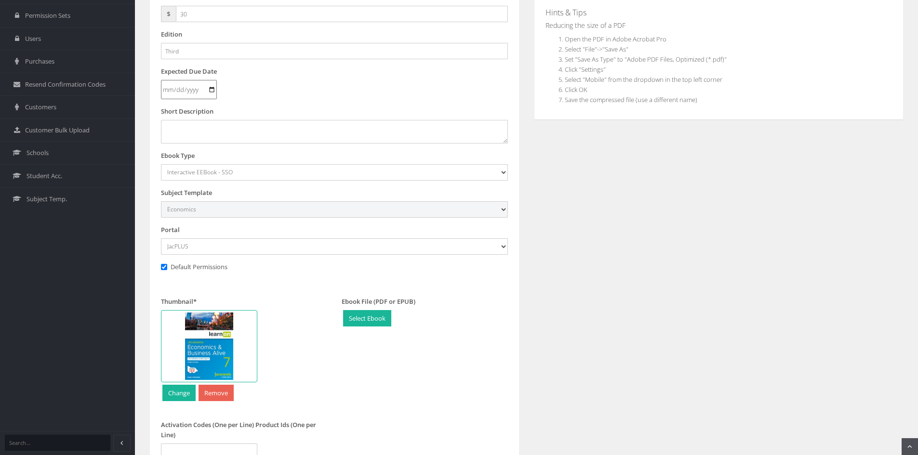
click at [185, 208] on select "[Select Subject] Accounting Agriculture Ancient History Applied Computing Art A…" at bounding box center [334, 209] width 347 height 16
click at [609, 271] on div "Ebook Details Title JACARANDA ECONOMICS & BUSINESS ALIVE 7 VICTORIAN CURRICULUM…" at bounding box center [526, 209] width 768 height 745
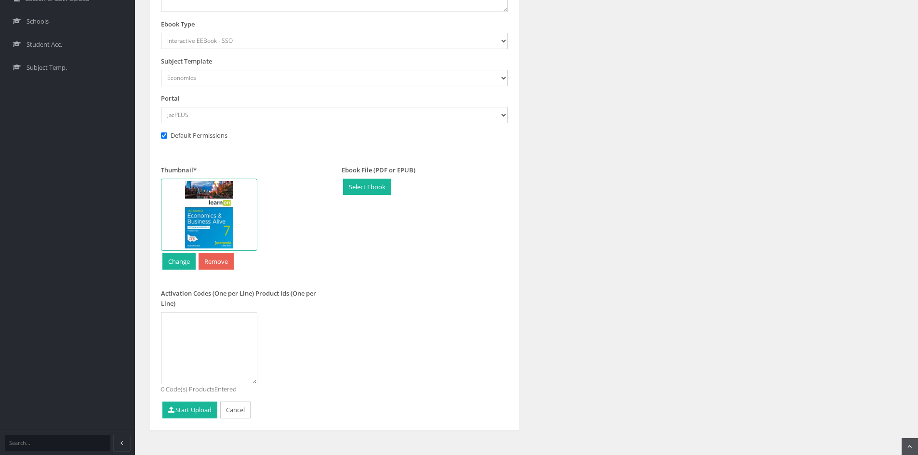
scroll to position [382, 0]
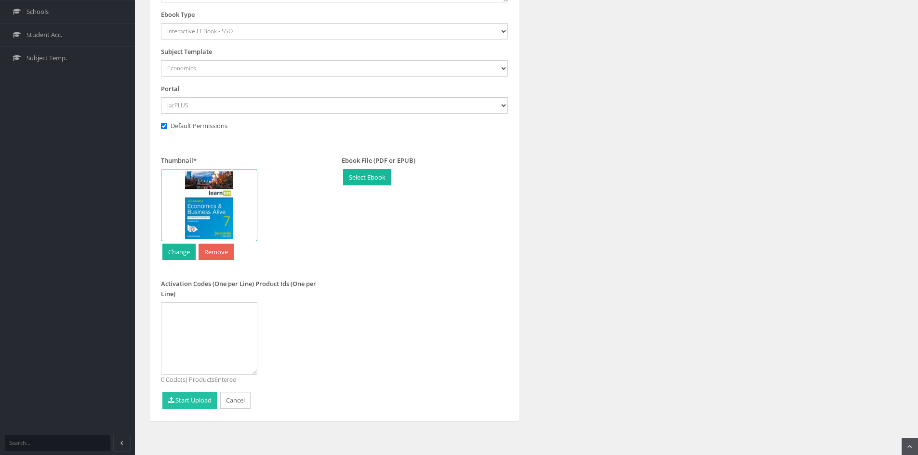
click at [187, 407] on button "Start Upload" at bounding box center [189, 400] width 55 height 17
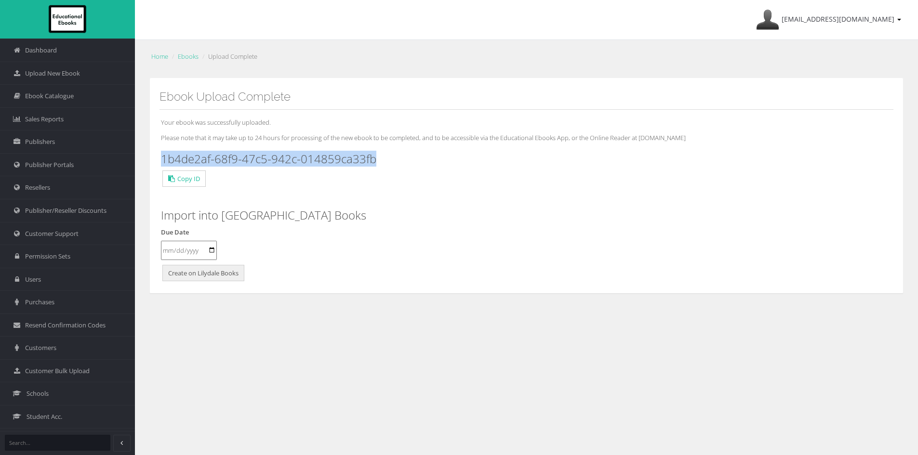
drag, startPoint x: 376, startPoint y: 159, endPoint x: 161, endPoint y: 160, distance: 214.9
click at [161, 160] on h3 "1b4de2af-68f9-47c5-942c-014859ca33fb" at bounding box center [526, 159] width 731 height 13
copy h3 "1b4de2af-68f9-47c5-942c-014859ca33fb"
click at [102, 69] on link "Upload New Ebook" at bounding box center [67, 73] width 135 height 23
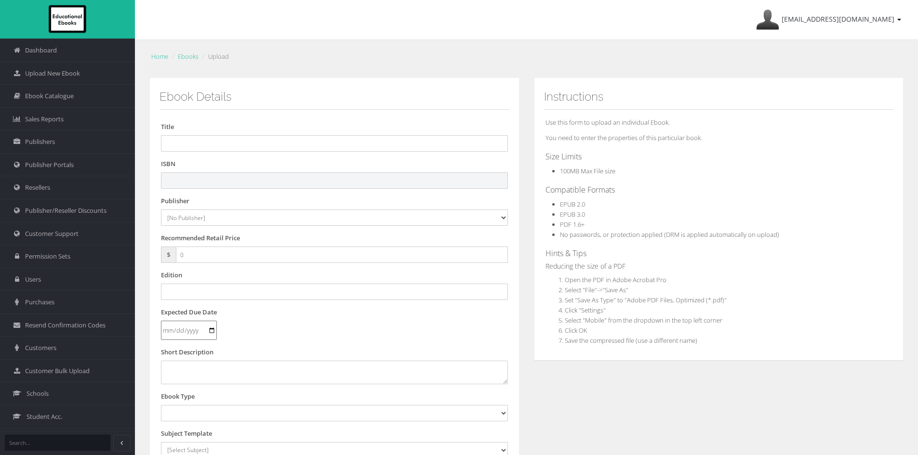
click at [247, 179] on input "text" at bounding box center [334, 180] width 347 height 16
paste input "9781394384242"
type input "9781394384242"
click at [257, 140] on input "text" at bounding box center [334, 143] width 347 height 16
paste input "JACARANDA ECONOMICS & BUSINESS ALIVE 8 VICTORIAN CURRICULUM LEARNON EBOOK 3E (e…"
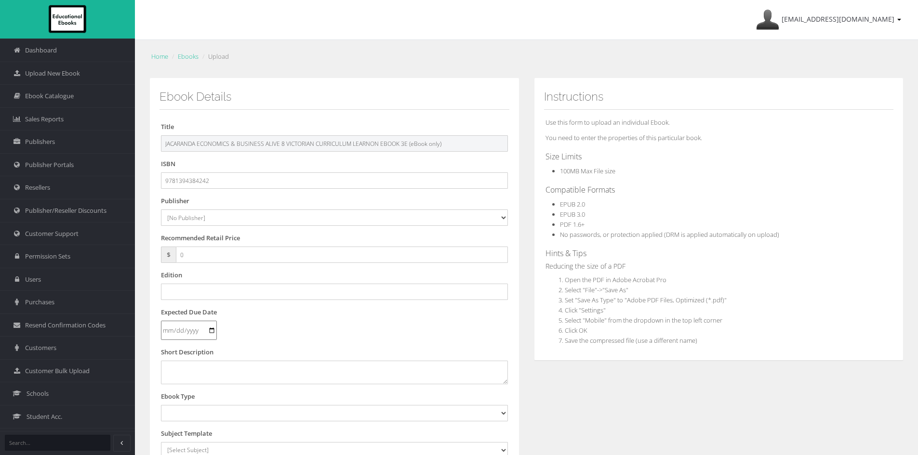
drag, startPoint x: 410, startPoint y: 145, endPoint x: 654, endPoint y: 155, distance: 245.0
click at [654, 155] on div "Ebook Details Title JACARANDA ECONOMICS & BUSINESS ALIVE 8 VICTORIAN CURRICULUM…" at bounding box center [526, 359] width 768 height 562
type input "JACARANDA ECONOMICS & BUSINESS ALIVE 8 VICTORIAN CURRICULUM LEARNON EBOOK 3E"
click at [188, 217] on select "[No Publisher] Alexander Mackie Allen & Unwin ATAR Notes Auralia - Rising Softw…" at bounding box center [334, 218] width 347 height 16
select select "4ddb3fea-784f-e411-817c-00155d7a4405"
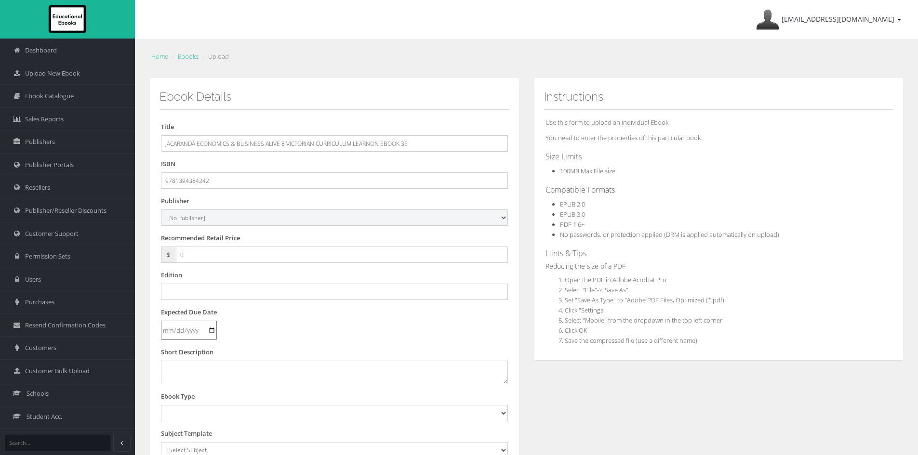
click at [161, 210] on select "[No Publisher] Alexander Mackie Allen & Unwin ATAR Notes Auralia - Rising Softw…" at bounding box center [334, 218] width 347 height 16
drag, startPoint x: 215, startPoint y: 253, endPoint x: 132, endPoint y: 246, distance: 83.7
click at [132, 248] on div "Dashboard Upload New Ebook Ebook Catalogue Sales Reports Publishers Users" at bounding box center [459, 327] width 918 height 655
type input "30"
click at [190, 291] on input "text" at bounding box center [334, 292] width 347 height 16
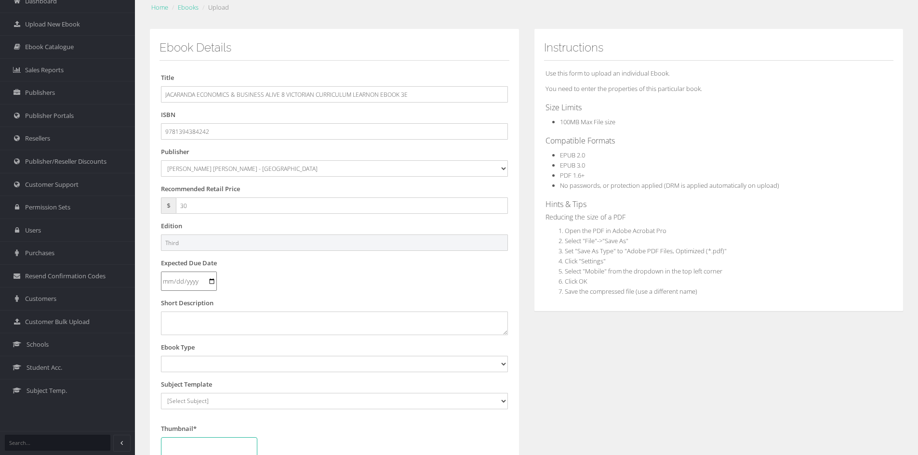
scroll to position [96, 0]
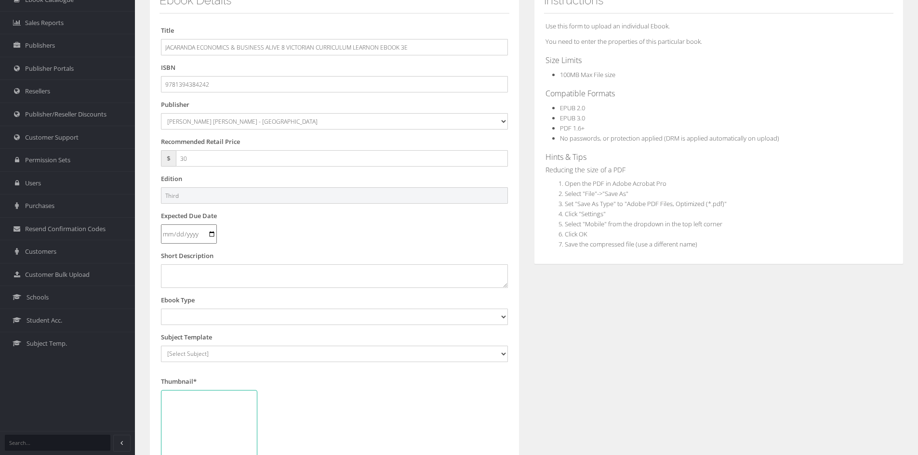
type input "Third"
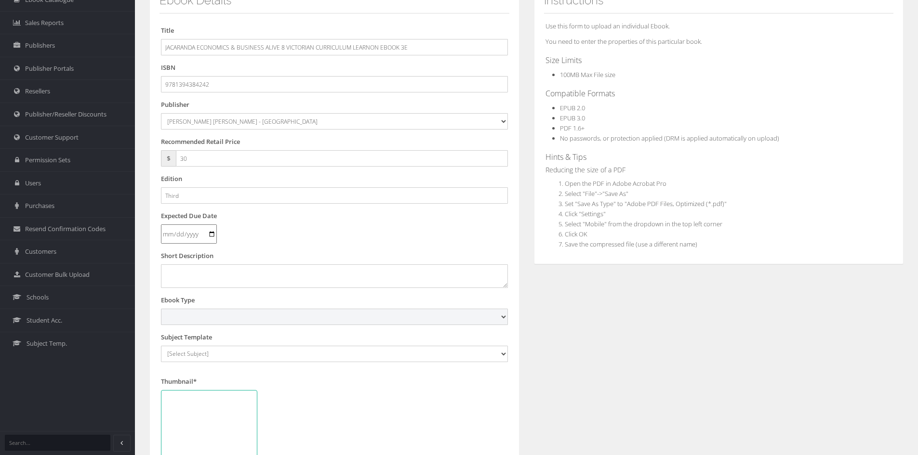
click at [198, 312] on select "Digital Activation Code Protected PDF EEBook - Online and Offline Ebook Interac…" at bounding box center [334, 317] width 347 height 16
select select "4"
click at [161, 309] on select "Digital Activation Code Protected PDF EEBook - Online and Offline Ebook Interac…" at bounding box center [334, 317] width 347 height 16
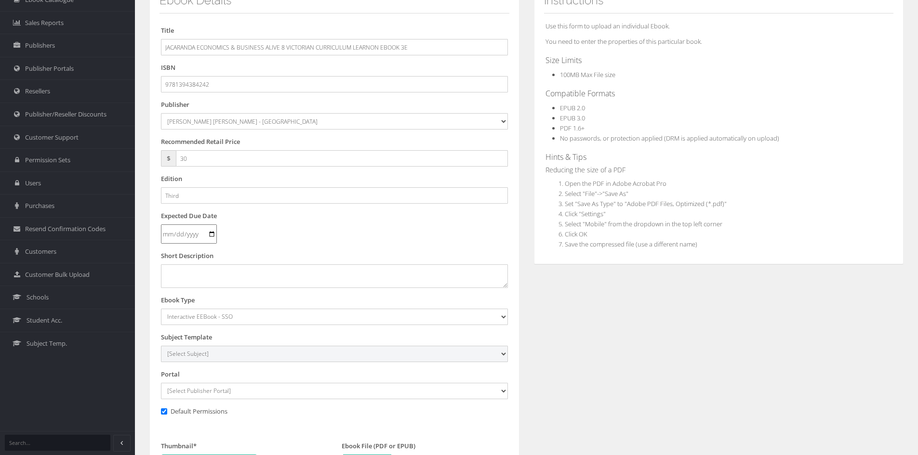
click at [198, 356] on select "[Select Subject] Accounting Agriculture Ancient History Applied Computing Art A…" at bounding box center [334, 354] width 347 height 16
select select "1e0c4b1a-145c-ee11-a9bd-0272d098c78b"
click at [161, 346] on select "[Select Subject] Accounting Agriculture Ancient History Applied Computing Art A…" at bounding box center [334, 354] width 347 height 16
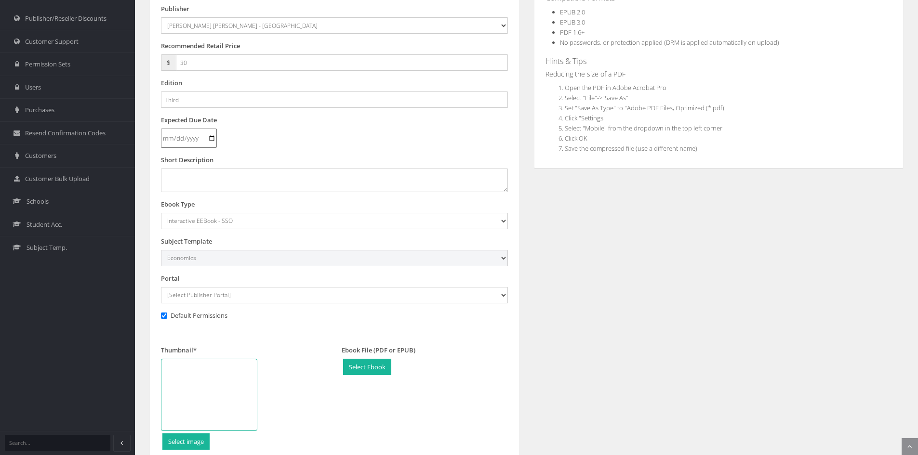
scroll to position [193, 0]
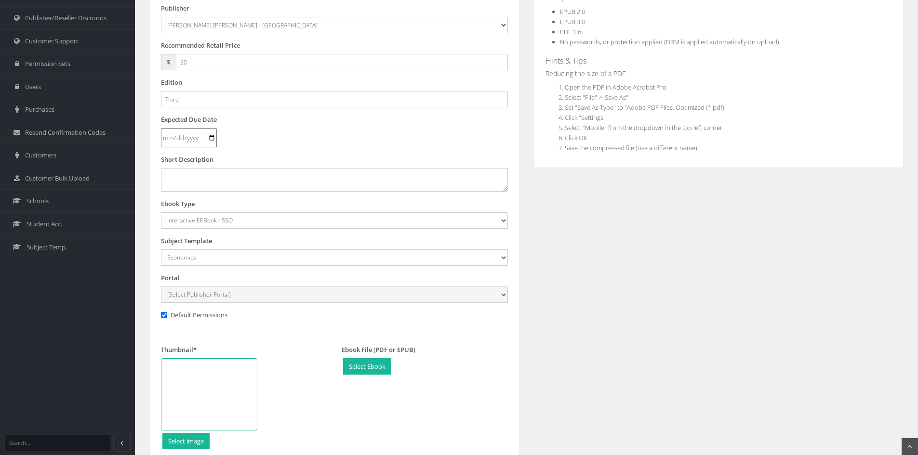
click at [222, 294] on select "[Select Publisher Portal] Listening Beyond Hearing (LBH) ATAR Notes+ SmarterMat…" at bounding box center [334, 295] width 347 height 16
select select "ddb4b139-794f-e411-817c-00155d7a4405"
click at [161, 287] on select "[Select Publisher Portal] Listening Beyond Hearing (LBH) ATAR Notes+ SmarterMat…" at bounding box center [334, 295] width 347 height 16
click at [207, 392] on div at bounding box center [209, 394] width 96 height 72
type input "C:\fakepath\Economics & Bus Alive 8 VC 3e LO CVR.jpg"
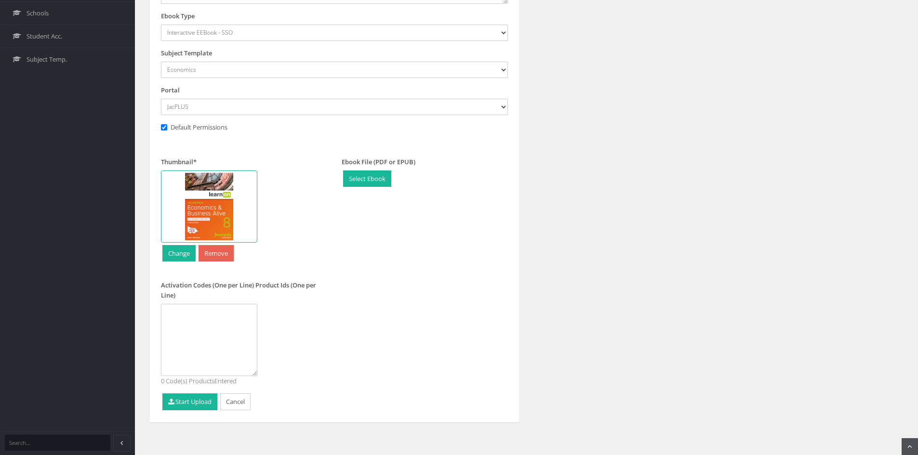
scroll to position [382, 0]
click at [203, 402] on button "Start Upload" at bounding box center [189, 400] width 55 height 17
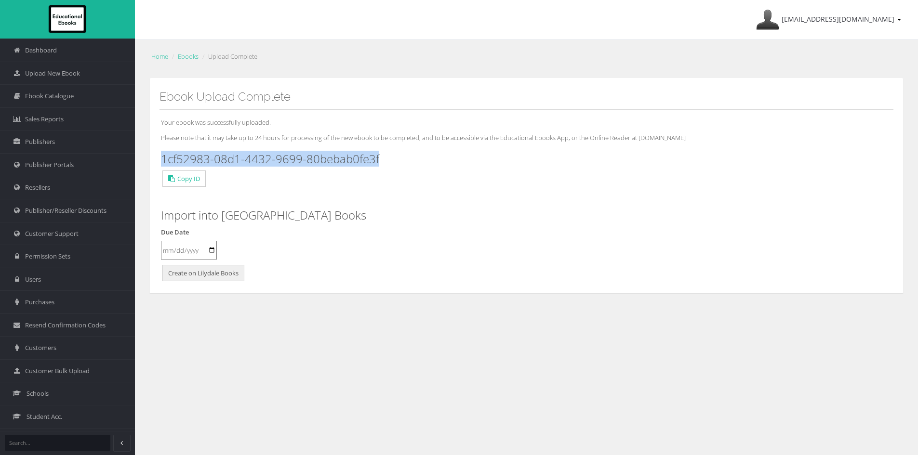
drag, startPoint x: 385, startPoint y: 159, endPoint x: 161, endPoint y: 156, distance: 224.0
click at [161, 156] on h3 "1cf52983-08d1-4432-9699-80bebab0fe3f" at bounding box center [526, 159] width 731 height 13
copy h3 "1cf52983-08d1-4432-9699-80bebab0fe3f"
click at [57, 70] on span "Upload New Ebook" at bounding box center [52, 73] width 55 height 9
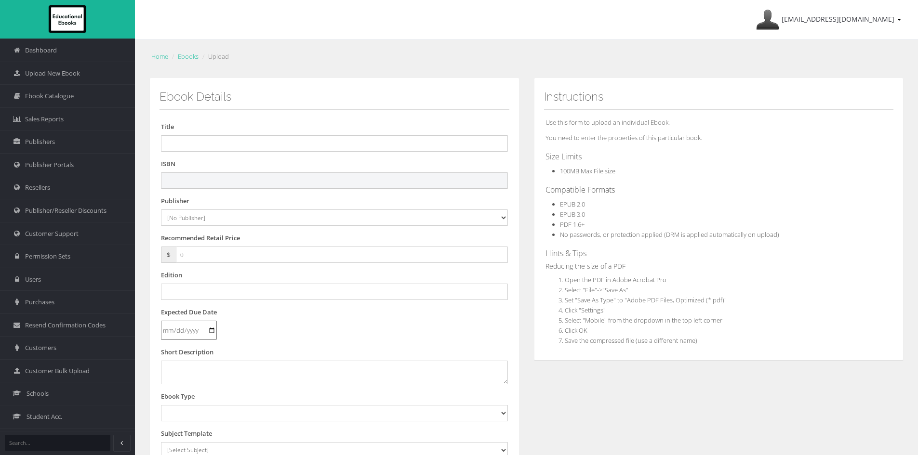
click at [255, 182] on input "text" at bounding box center [334, 180] width 347 height 16
paste input "9781394384181"
type input "9781394384181"
click at [203, 146] on input "text" at bounding box center [334, 143] width 347 height 16
paste input "JACARANDA ECONOMICS & BUSINESS ALIVE 9 VICTORIAN CURRICULUM LEARNON EBOOK 3E (e…"
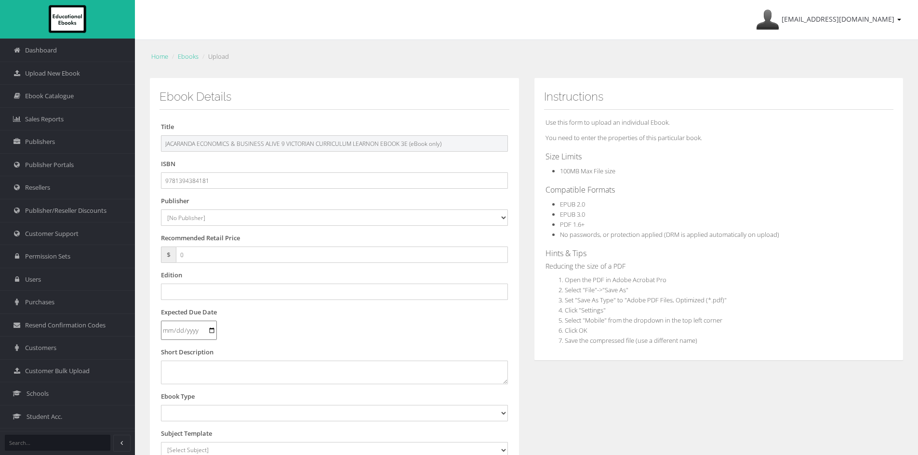
drag, startPoint x: 413, startPoint y: 146, endPoint x: 584, endPoint y: 159, distance: 171.0
click at [584, 159] on div "Ebook Details Title JACARANDA ECONOMICS & BUSINESS ALIVE 9 VICTORIAN CURRICULUM…" at bounding box center [526, 359] width 768 height 562
type input "JACARANDA ECONOMICS & BUSINESS ALIVE 9 VICTORIAN CURRICULUM LEARNON EBOOK 3E"
click at [202, 221] on select "[No Publisher] Alexander Mackie Allen & Unwin ATAR Notes Auralia - Rising Softw…" at bounding box center [334, 218] width 347 height 16
select select "4ddb3fea-784f-e411-817c-00155d7a4405"
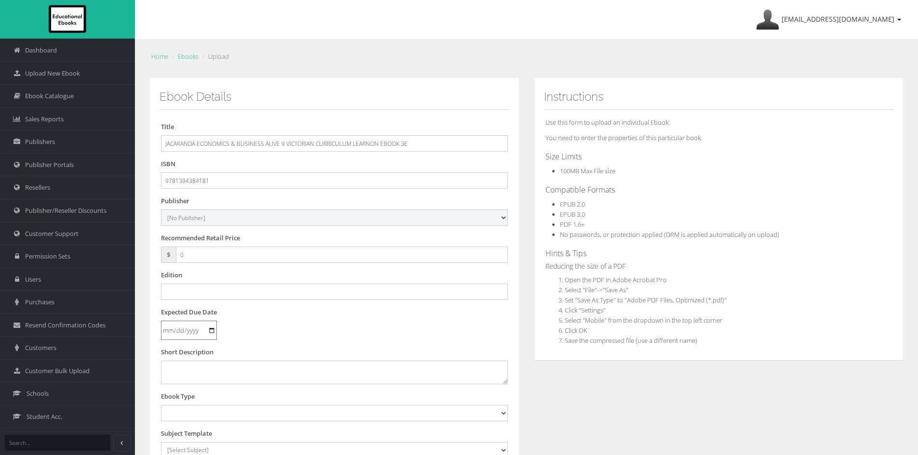
click at [161, 210] on select "[No Publisher] Alexander Mackie Allen & Unwin ATAR Notes Auralia - Rising Softw…" at bounding box center [334, 218] width 347 height 16
drag, startPoint x: 216, startPoint y: 257, endPoint x: 140, endPoint y: 253, distance: 75.7
click at [139, 255] on div "Home Ebooks Upload Ebook Details Title JACARANDA ECONOMICS & BUSINESS ALIVE 9 V…" at bounding box center [526, 347] width 783 height 615
type input "30"
click at [224, 290] on input "text" at bounding box center [334, 292] width 347 height 16
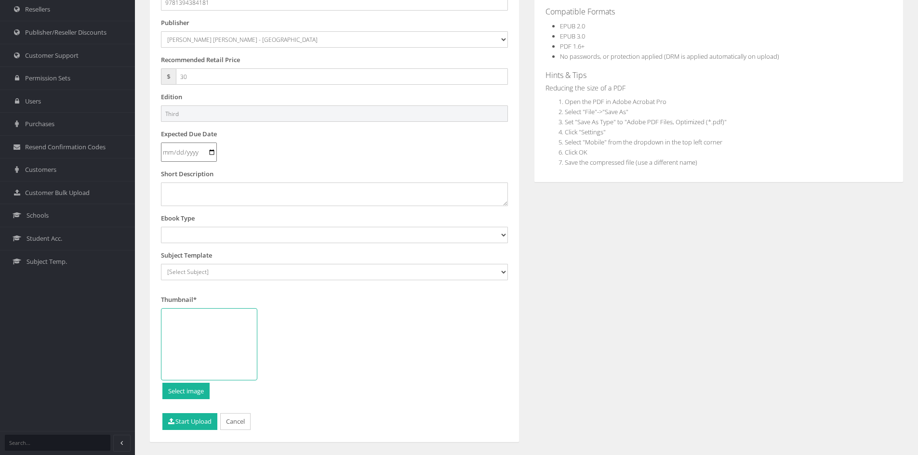
scroll to position [193, 0]
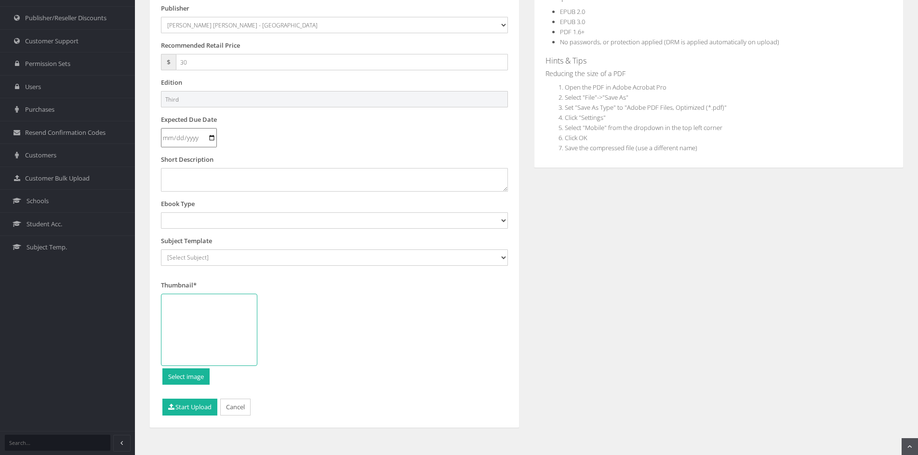
type input "Third"
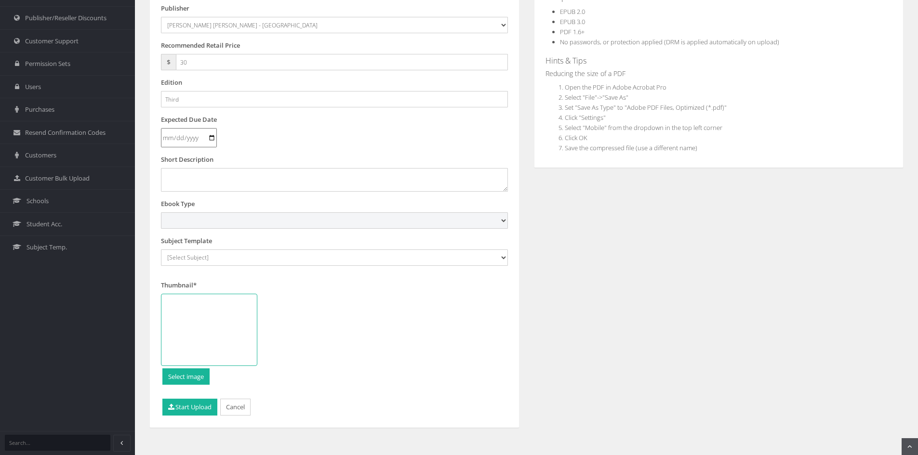
click at [206, 222] on select "Digital Activation Code Protected PDF EEBook - Online and Offline Ebook Interac…" at bounding box center [334, 220] width 347 height 16
select select "4"
click at [161, 212] on select "Digital Activation Code Protected PDF EEBook - Online and Offline Ebook Interac…" at bounding box center [334, 220] width 347 height 16
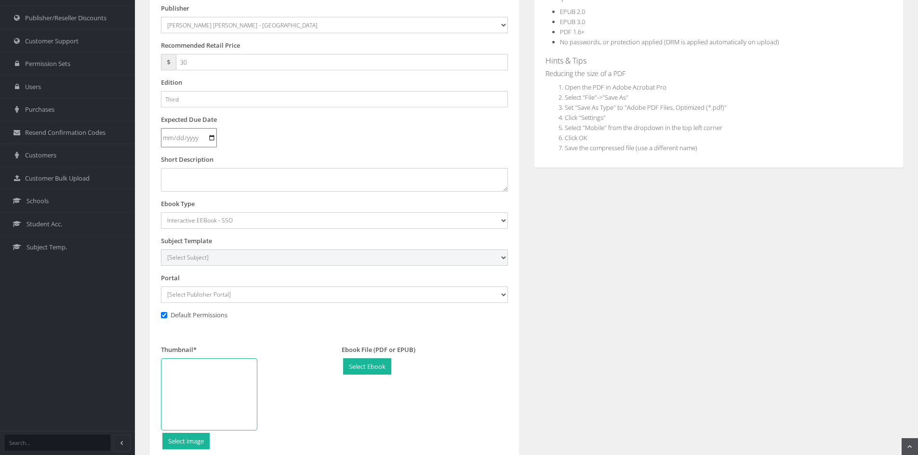
click at [209, 254] on select "[Select Subject] Accounting Agriculture Ancient History Applied Computing Art A…" at bounding box center [334, 258] width 347 height 16
select select "1e0c4b1a-145c-ee11-a9bd-0272d098c78b"
click at [161, 250] on select "[Select Subject] Accounting Agriculture Ancient History Applied Computing Art A…" at bounding box center [334, 258] width 347 height 16
click at [275, 295] on select "[Select Publisher Portal] Listening Beyond Hearing (LBH) ATAR Notes+ SmarterMat…" at bounding box center [334, 295] width 347 height 16
select select "ddb4b139-794f-e411-817c-00155d7a4405"
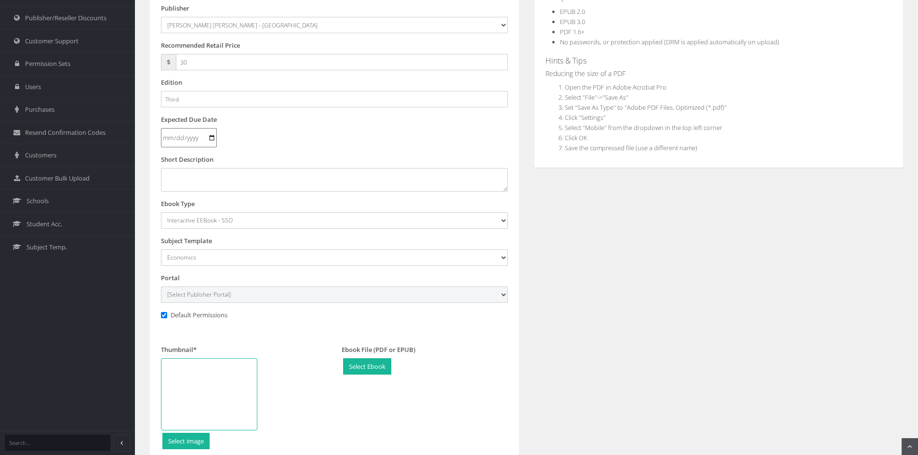
click at [161, 287] on select "[Select Publisher Portal] Listening Beyond Hearing (LBH) ATAR Notes+ SmarterMat…" at bounding box center [334, 295] width 347 height 16
click at [232, 373] on div at bounding box center [209, 394] width 96 height 72
type input "C:\fakepath\Economics & Bus Alive 9 VC 3e LO CVR.jpg"
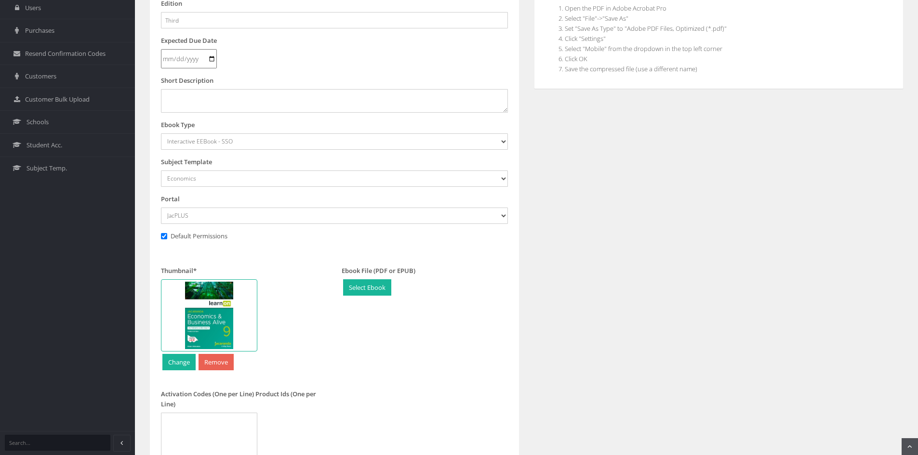
scroll to position [382, 0]
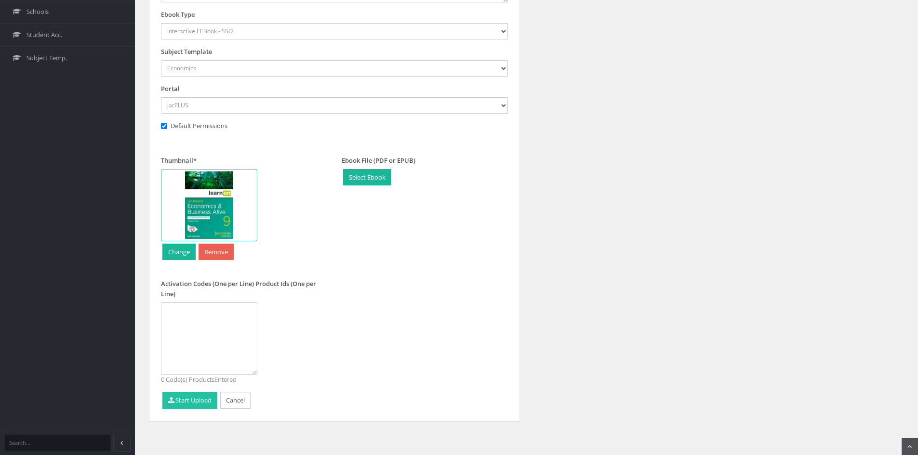
click at [198, 394] on button "Start Upload" at bounding box center [189, 400] width 55 height 17
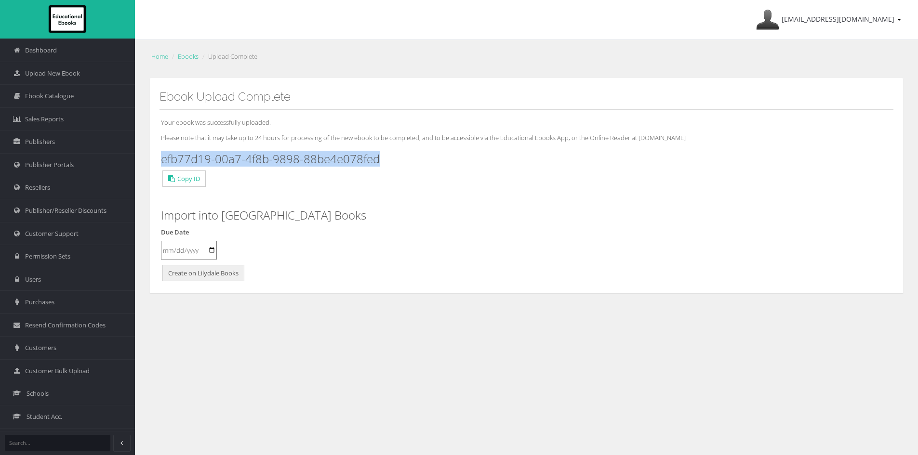
drag, startPoint x: 387, startPoint y: 159, endPoint x: 156, endPoint y: 155, distance: 230.8
click at [156, 155] on div "Ebook Upload Complete Your ebook was successfully uploaded. Please note that it…" at bounding box center [526, 186] width 754 height 216
copy h3 "efb77d19-00a7-4f8b-9898-88be4e078fed"
click at [76, 75] on span "Upload New Ebook" at bounding box center [52, 73] width 55 height 9
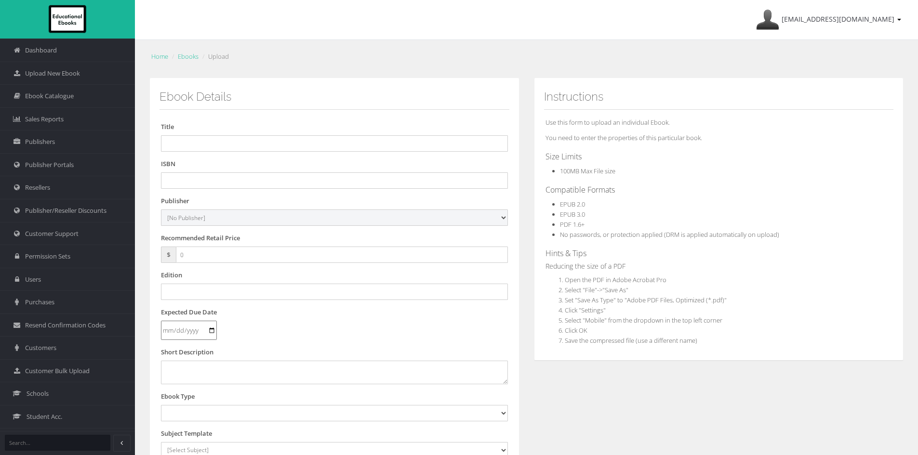
click at [212, 217] on select "[No Publisher] Alexander Mackie Allen & Unwin ATAR Notes Auralia - Rising Softw…" at bounding box center [334, 218] width 347 height 16
select select "4ddb3fea-784f-e411-817c-00155d7a4405"
click at [161, 210] on select "[No Publisher] Alexander Mackie Allen & Unwin ATAR Notes Auralia - Rising Softw…" at bounding box center [334, 218] width 347 height 16
drag, startPoint x: 206, startPoint y: 254, endPoint x: 114, endPoint y: 249, distance: 92.2
click at [114, 249] on div "Dashboard Upload New Ebook Ebook Catalogue Sales Reports Publishers Users" at bounding box center [459, 327] width 918 height 655
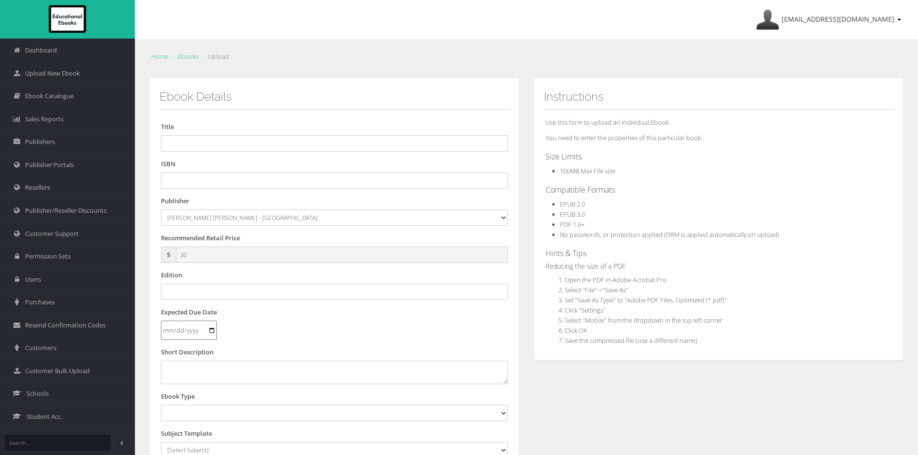
type input "30"
click at [209, 176] on input "text" at bounding box center [334, 180] width 347 height 16
paste input "JACARANDA ECONOMICS & BUSINESS ALIVE 10 VICTORIAN CURRICULUM LEARNON EBOOK 3E (…"
type input "JACARANDA ECONOMICS & BUSINESS ALIVE 10 VICTORIAN CURRICULUM LEARNON EBOOK 3E (…"
click at [218, 142] on input "text" at bounding box center [334, 143] width 347 height 16
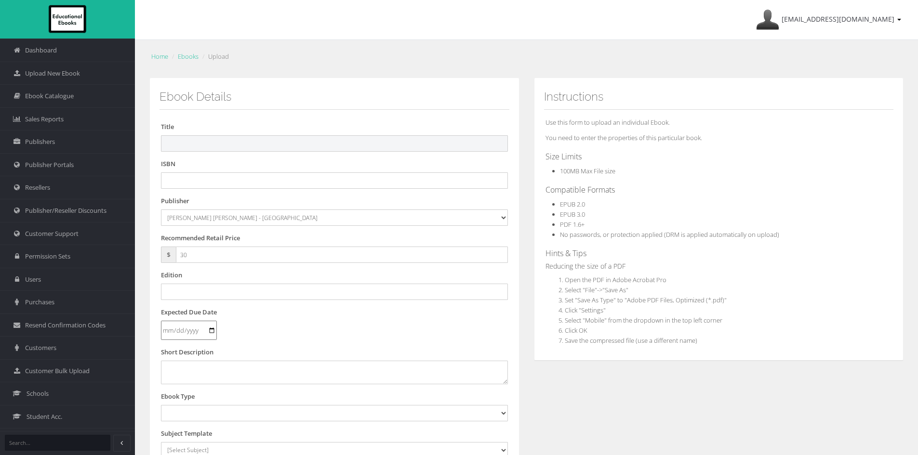
paste input "JACARANDA ECONOMICS & BUSINESS ALIVE 10 VICTORIAN CURRICULUM LEARNON EBOOK 3E (…"
type input "JACARANDA ECONOMICS & BUSINESS ALIVE 10 VICTORIAN CURRICULUM LEARNON EBOOK 3E"
click at [231, 180] on input "text" at bounding box center [334, 180] width 347 height 16
paste input "9781394384303"
type input "9781394384303"
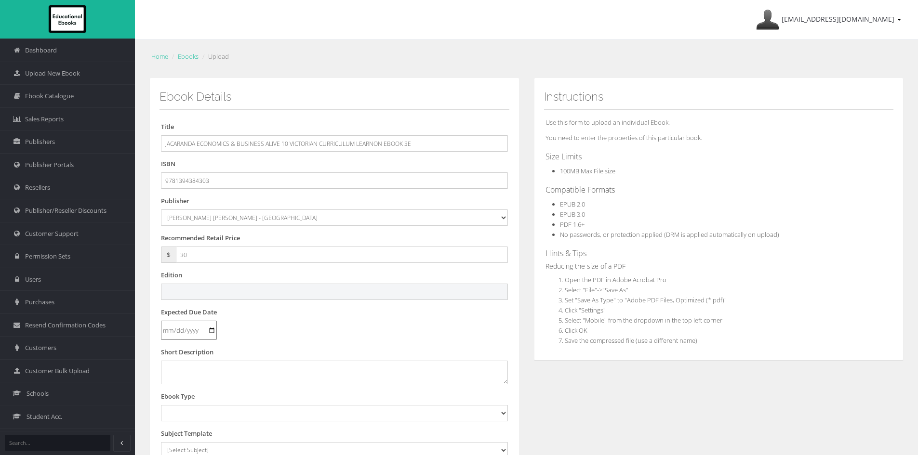
click at [179, 288] on input "text" at bounding box center [334, 292] width 347 height 16
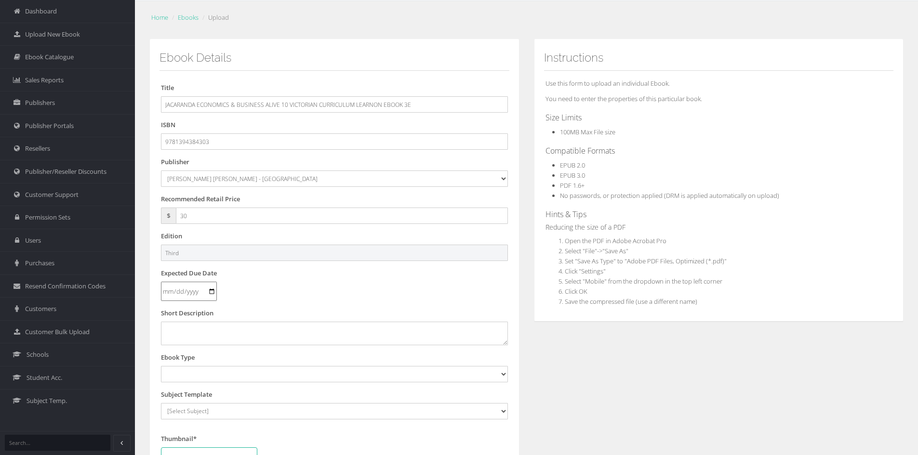
scroll to position [96, 0]
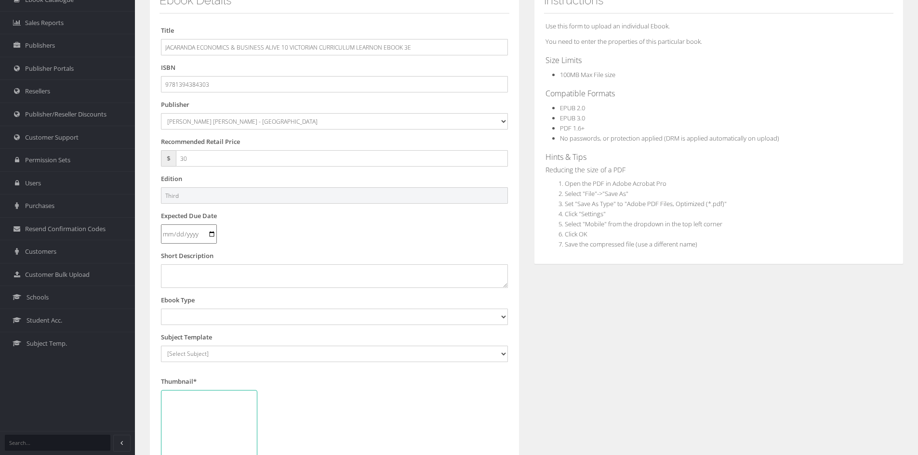
type input "Third"
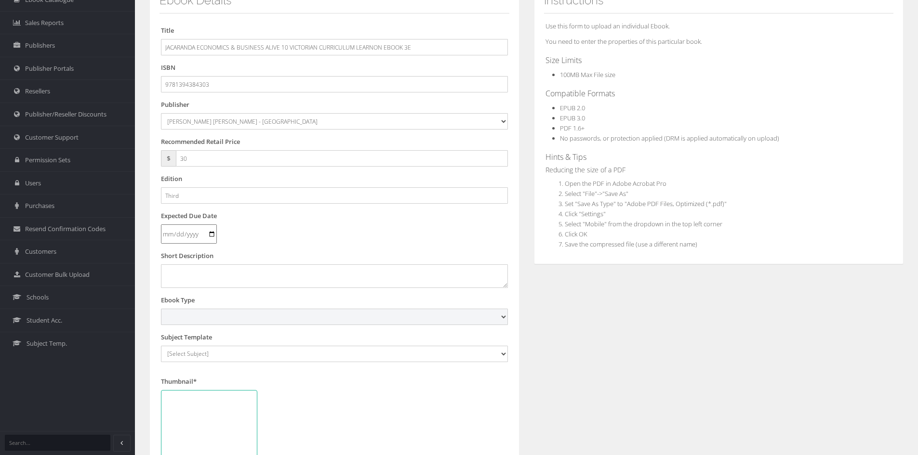
click at [200, 312] on select "Digital Activation Code Protected PDF EEBook - Online and Offline Ebook Interac…" at bounding box center [334, 317] width 347 height 16
select select "4"
click at [161, 309] on select "Digital Activation Code Protected PDF EEBook - Online and Offline Ebook Interac…" at bounding box center [334, 317] width 347 height 16
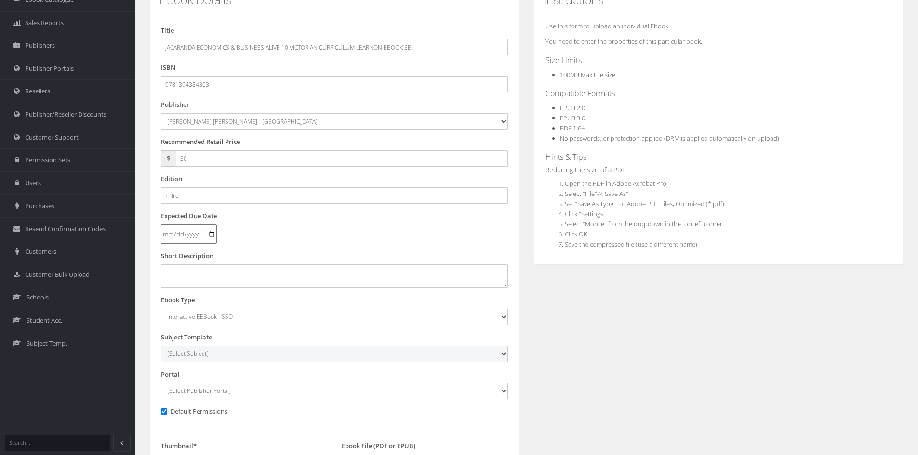
click at [198, 353] on select "[Select Subject] Accounting Agriculture Ancient History Applied Computing Art A…" at bounding box center [334, 354] width 347 height 16
select select "1e0c4b1a-145c-ee11-a9bd-0272d098c78b"
click at [161, 346] on select "[Select Subject] Accounting Agriculture Ancient History Applied Computing Art A…" at bounding box center [334, 354] width 347 height 16
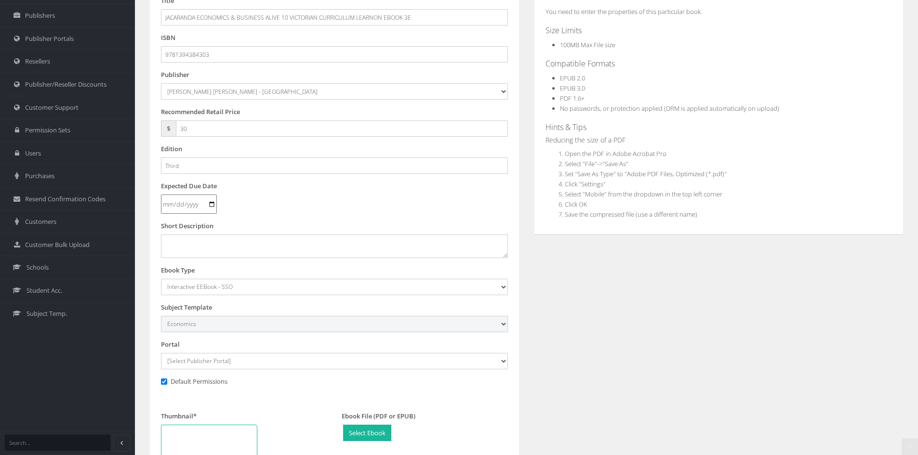
scroll to position [241, 0]
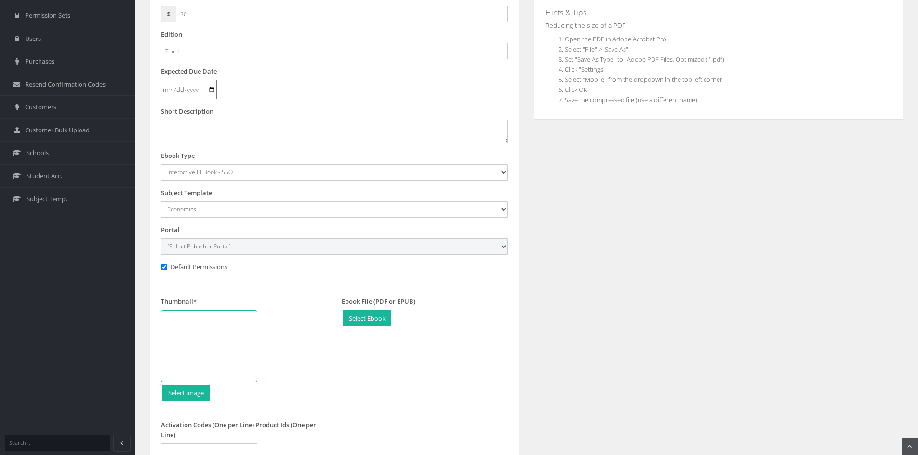
click at [219, 245] on select "[Select Publisher Portal] Listening Beyond Hearing (LBH) ATAR Notes+ SmarterMat…" at bounding box center [334, 246] width 347 height 16
select select "ddb4b139-794f-e411-817c-00155d7a4405"
click at [161, 238] on select "[Select Publisher Portal] Listening Beyond Hearing (LBH) ATAR Notes+ SmarterMat…" at bounding box center [334, 246] width 347 height 16
click at [207, 330] on div at bounding box center [209, 346] width 96 height 72
type input "C:\fakepath\Economics & Bus Alive 10 VC 3e LO CVR.jpg"
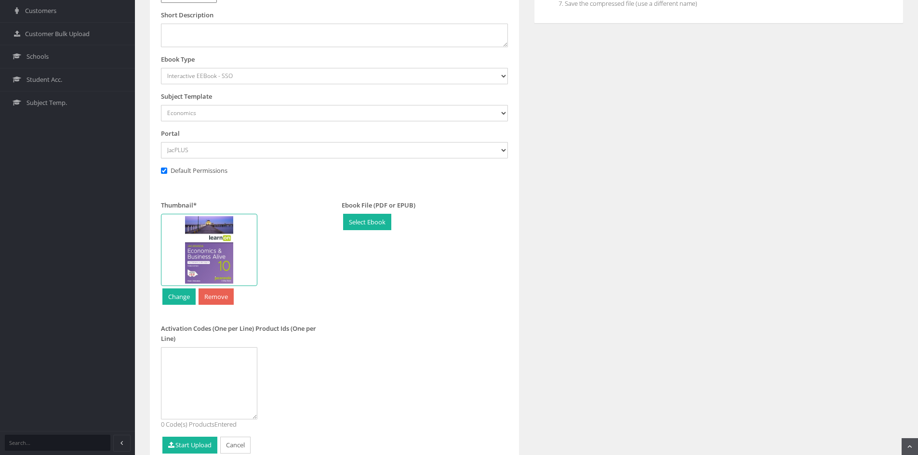
scroll to position [382, 0]
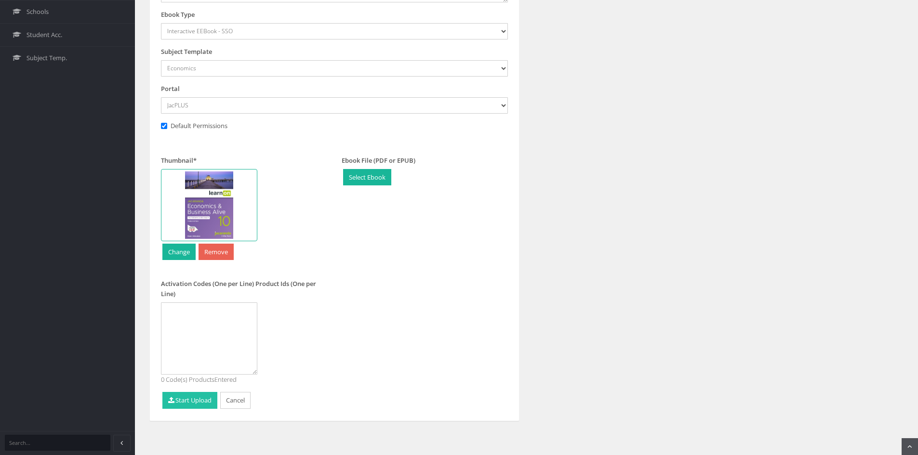
click at [203, 401] on button "Start Upload" at bounding box center [189, 400] width 55 height 17
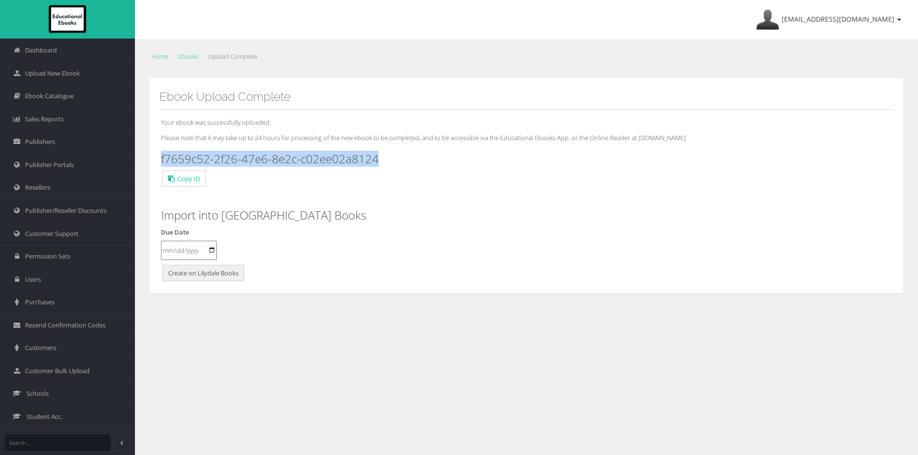
drag, startPoint x: 382, startPoint y: 158, endPoint x: 161, endPoint y: 160, distance: 220.7
click at [161, 160] on h3 "f7659c52-2f26-47e6-8e2c-c02ee02a8124" at bounding box center [526, 159] width 731 height 13
copy h3 "f7659c52-2f26-47e6-8e2c-c02ee02a8124"
